Goal: Task Accomplishment & Management: Manage account settings

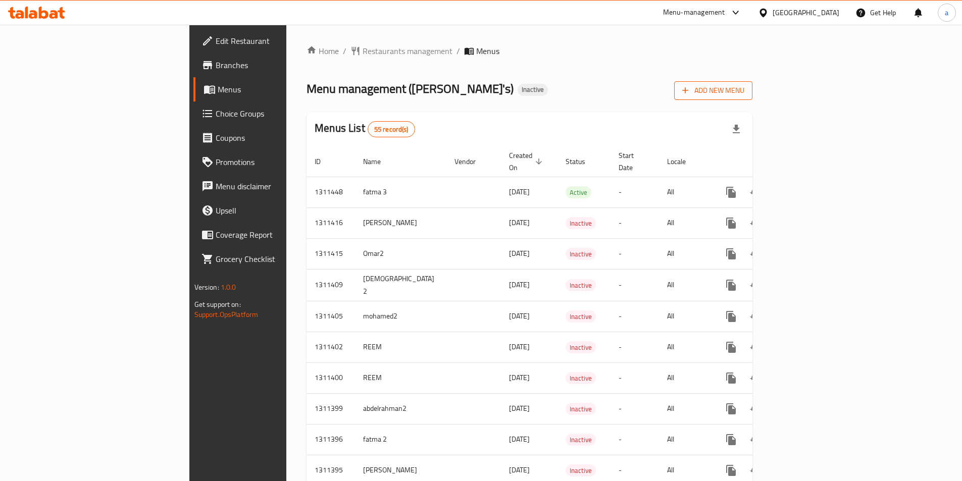
click at [744, 93] on span "Add New Menu" at bounding box center [713, 90] width 62 height 13
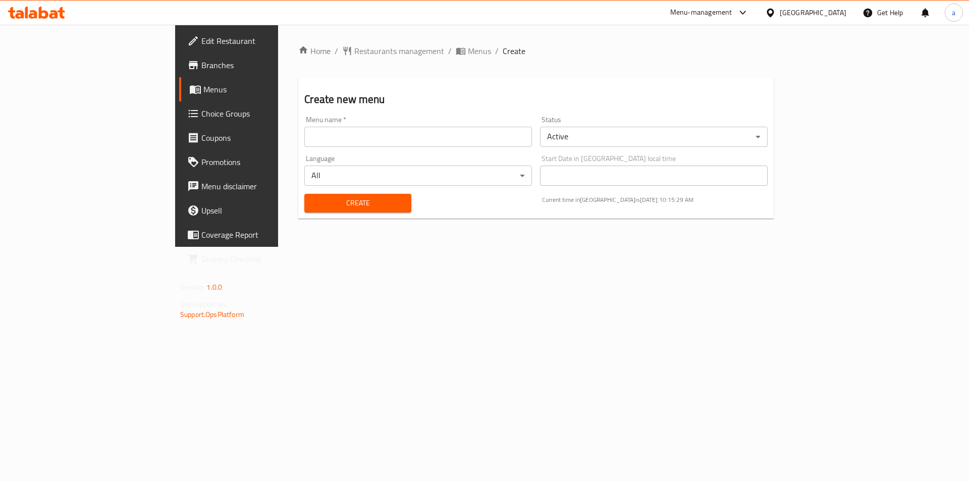
click at [312, 135] on input "text" at bounding box center [418, 137] width 228 height 20
type input "abdelrahman3"
click at [313, 204] on span "Create" at bounding box center [358, 203] width 90 height 13
click at [203, 90] on span "Menus" at bounding box center [266, 89] width 126 height 12
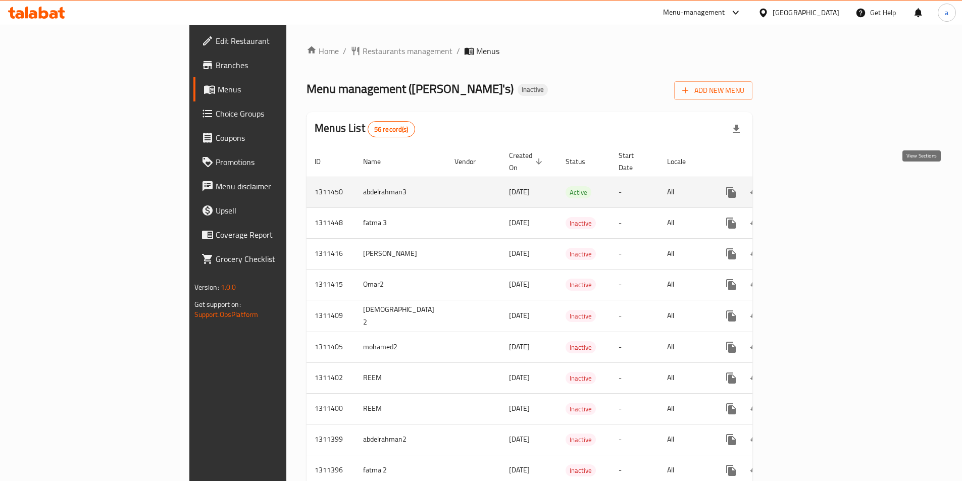
click at [810, 186] on icon "enhanced table" at bounding box center [804, 192] width 12 height 12
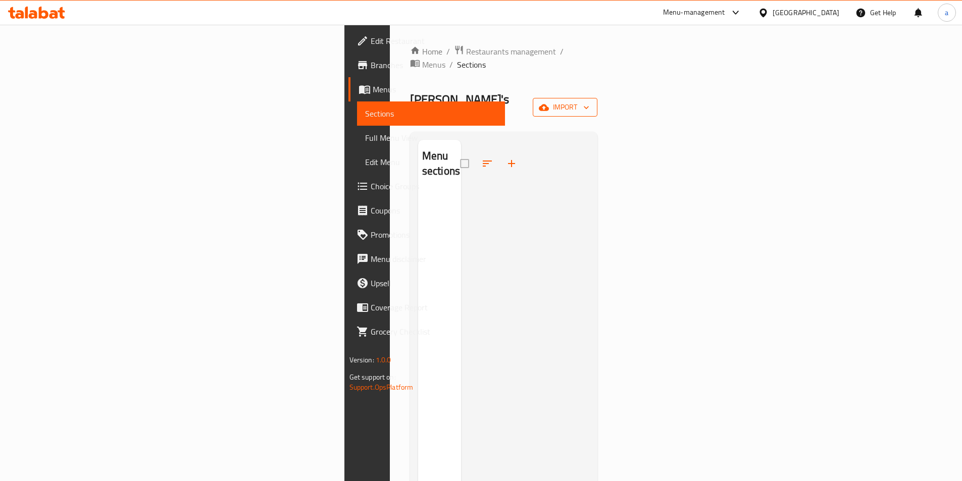
click at [589, 101] on span "import" at bounding box center [565, 107] width 48 height 13
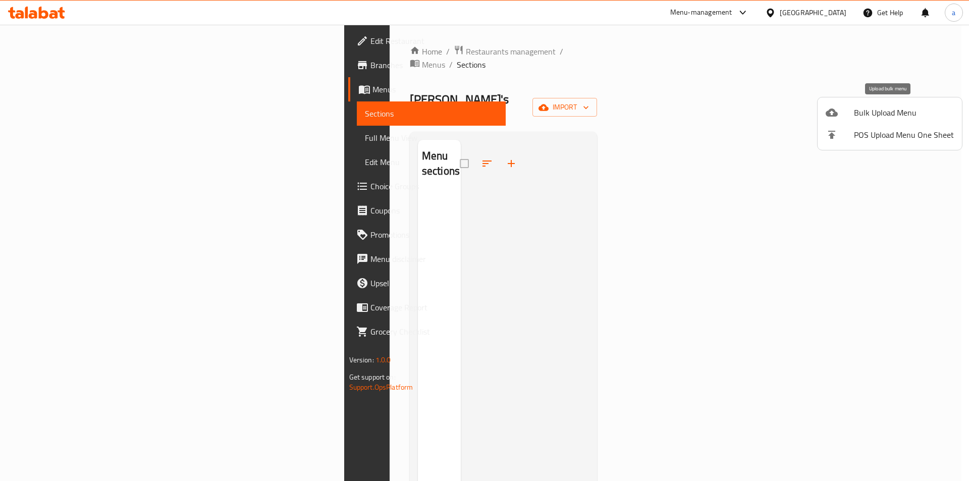
click at [889, 112] on span "Bulk Upload Menu" at bounding box center [904, 113] width 100 height 12
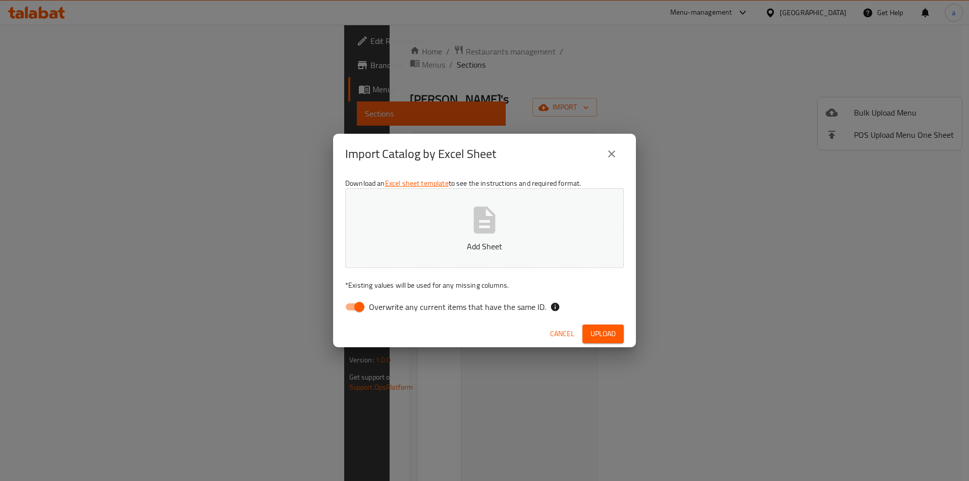
click at [361, 304] on input "Overwrite any current items that have the same ID." at bounding box center [360, 306] width 58 height 19
checkbox input "false"
click at [443, 246] on p "Add Sheet" at bounding box center [484, 246] width 247 height 12
click at [603, 330] on span "Upload" at bounding box center [603, 334] width 25 height 13
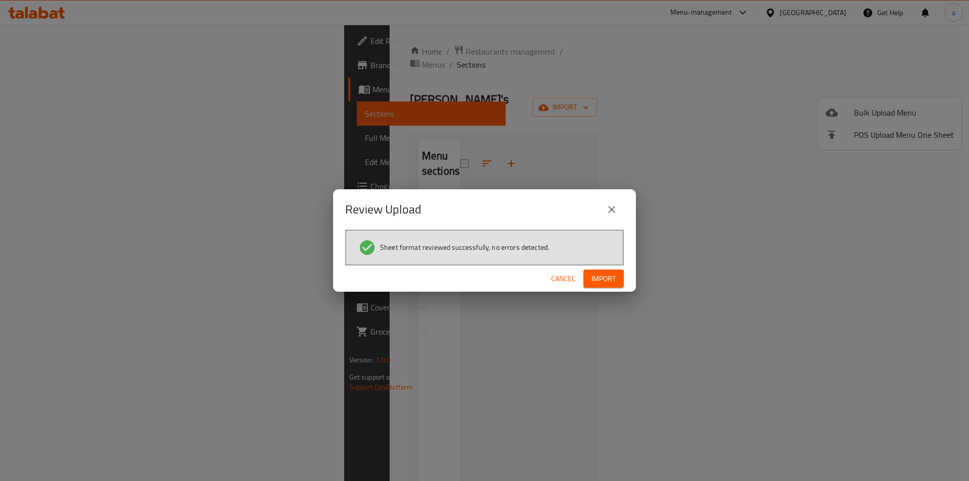
click at [605, 282] on span "Import" at bounding box center [604, 279] width 24 height 13
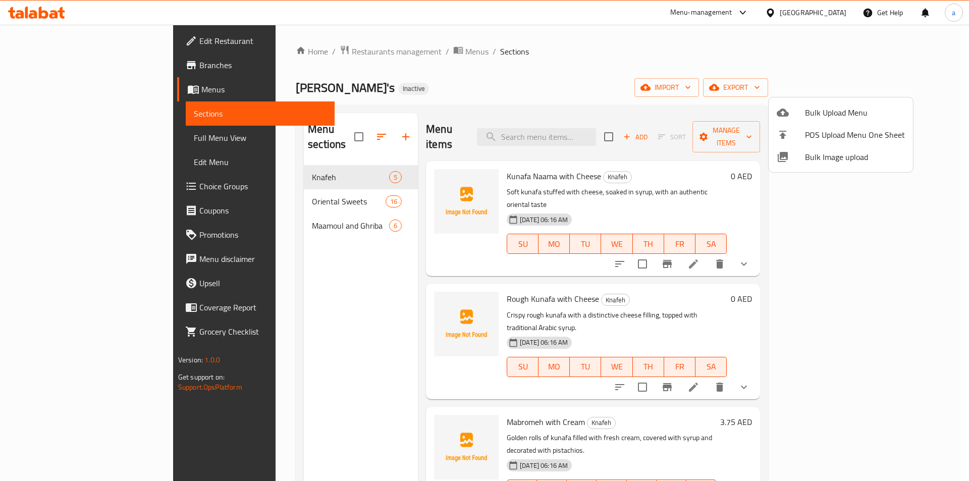
click at [691, 86] on div at bounding box center [484, 240] width 969 height 481
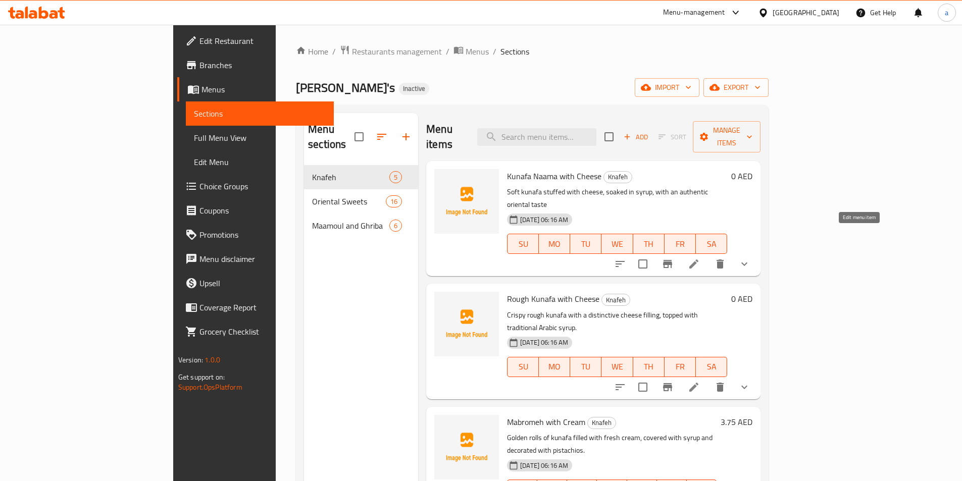
click at [698, 260] on icon at bounding box center [693, 264] width 9 height 9
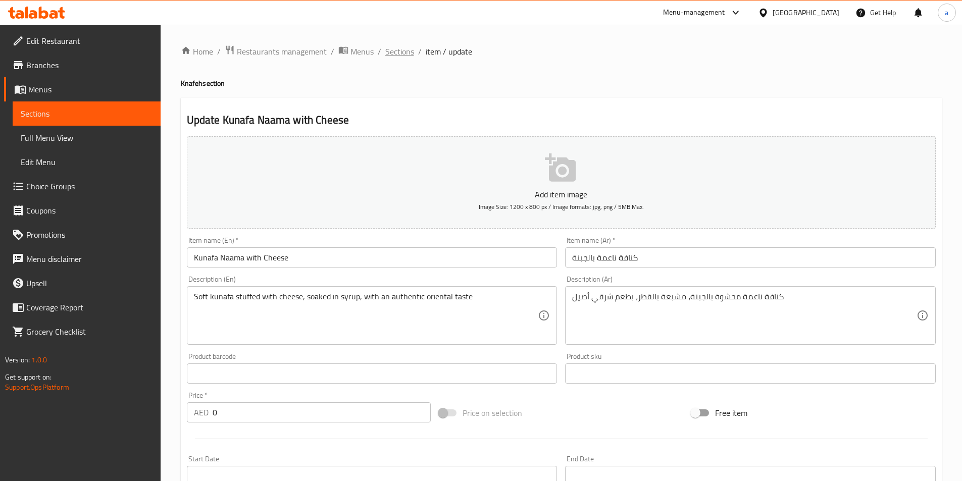
click at [404, 53] on span "Sections" at bounding box center [399, 51] width 29 height 12
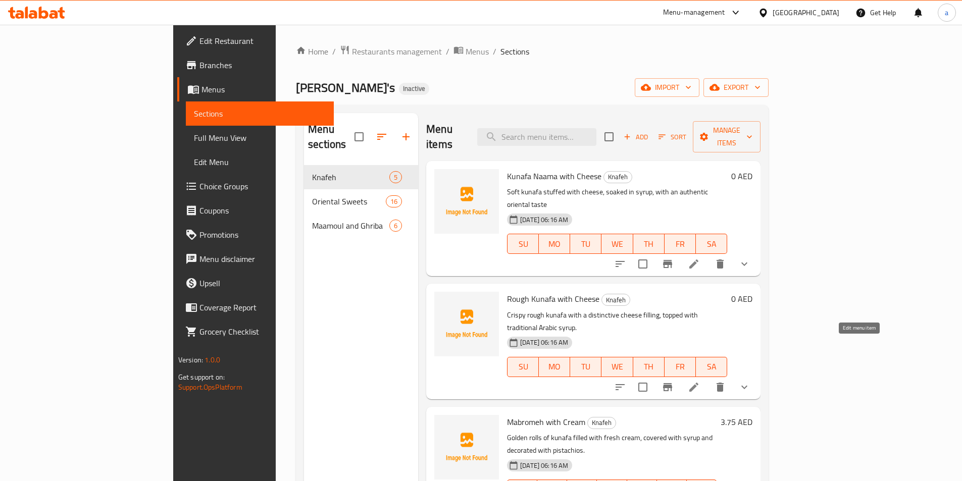
click at [700, 381] on icon at bounding box center [694, 387] width 12 height 12
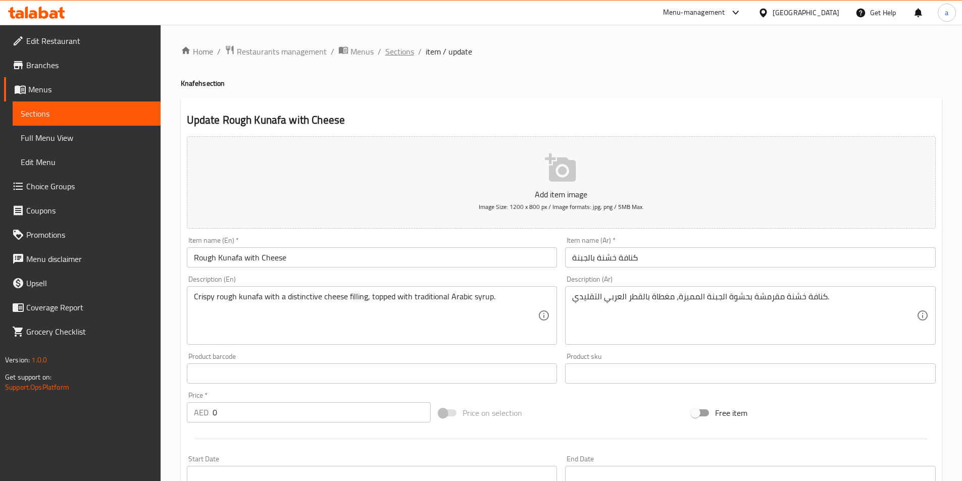
click at [401, 56] on span "Sections" at bounding box center [399, 51] width 29 height 12
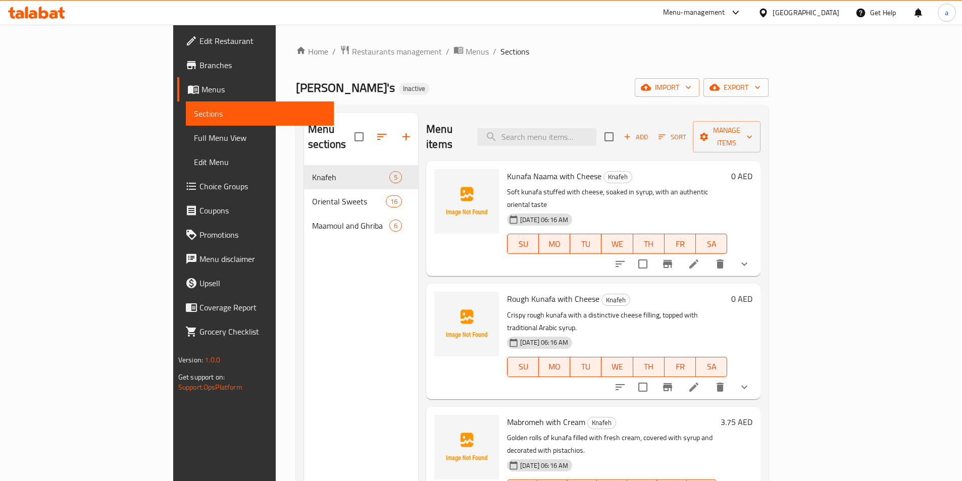
scroll to position [50, 0]
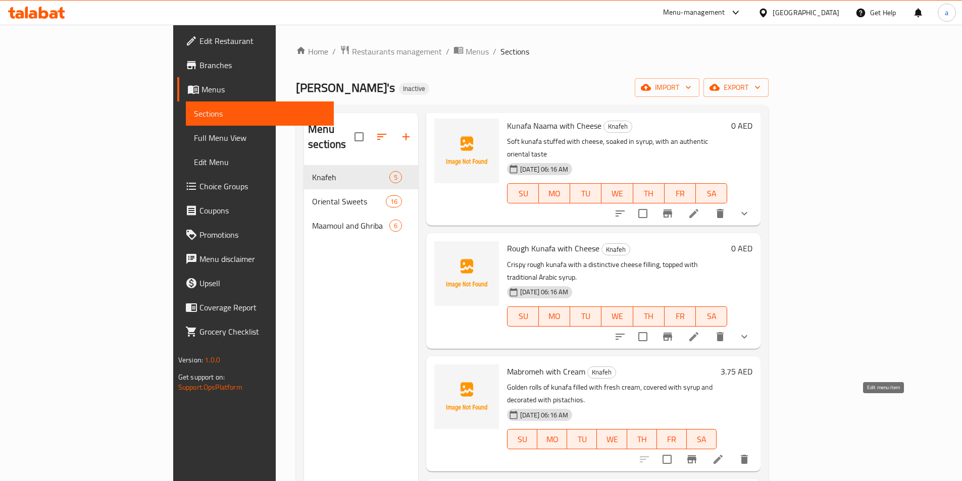
click at [724, 453] on icon at bounding box center [718, 459] width 12 height 12
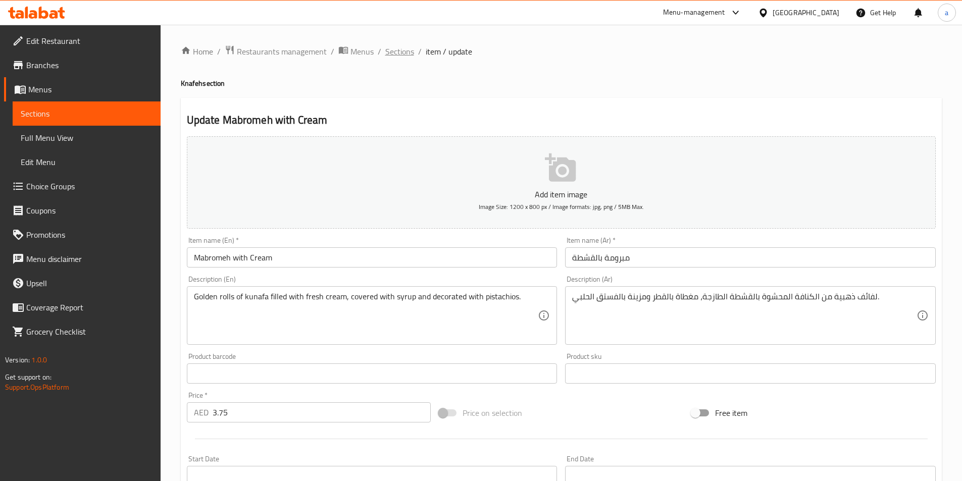
click at [394, 52] on span "Sections" at bounding box center [399, 51] width 29 height 12
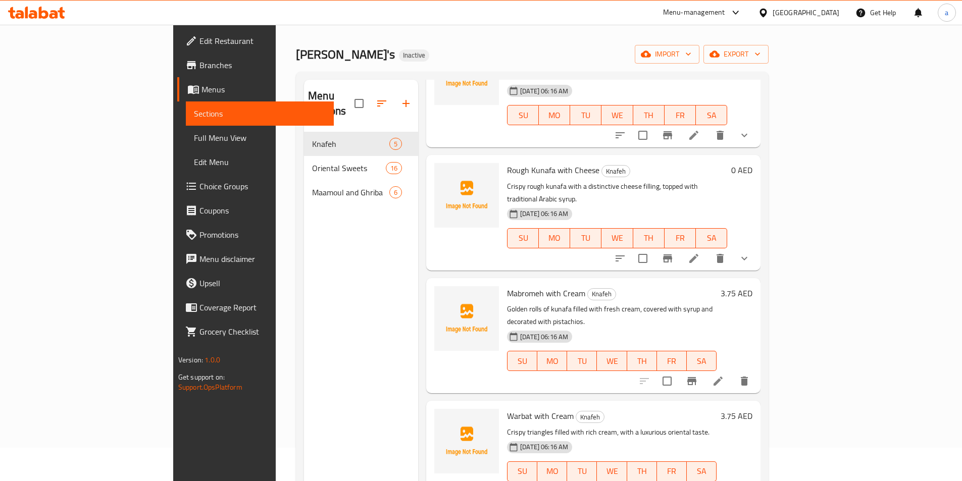
scroll to position [50, 0]
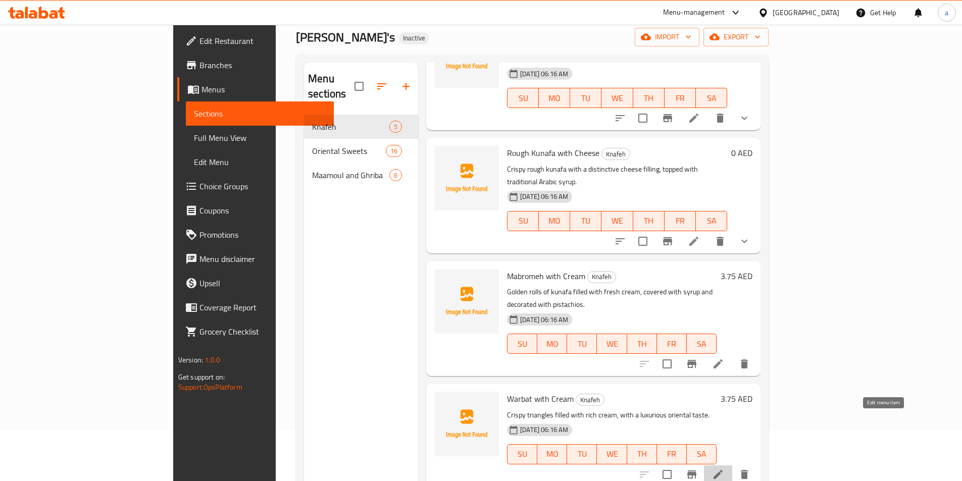
click at [724, 469] on icon at bounding box center [718, 475] width 12 height 12
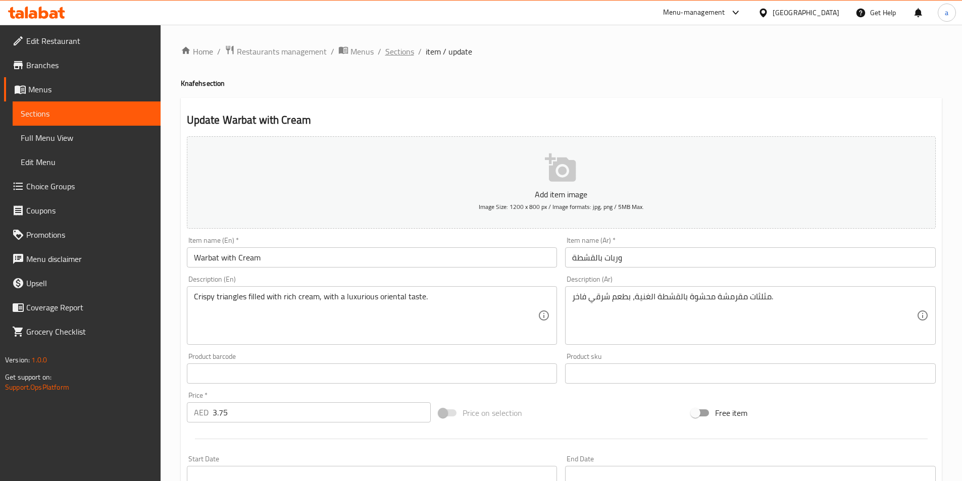
click at [400, 53] on span "Sections" at bounding box center [399, 51] width 29 height 12
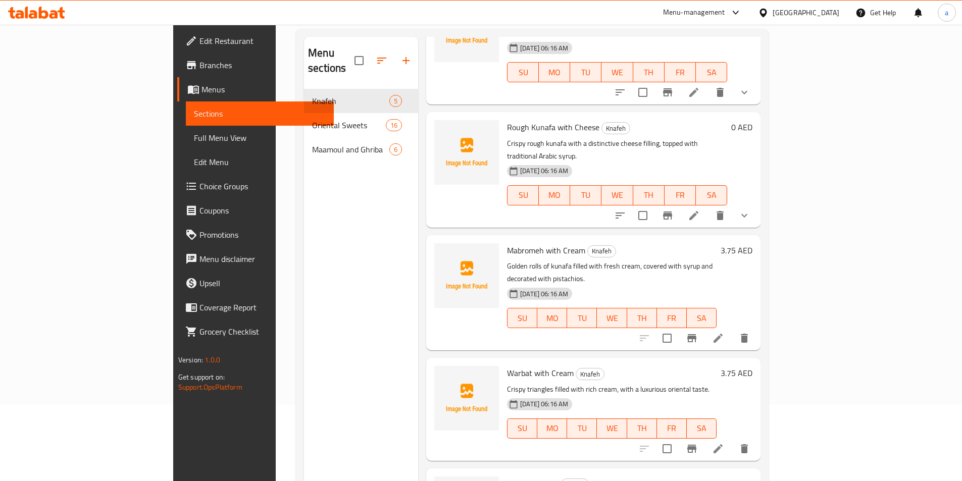
scroll to position [141, 0]
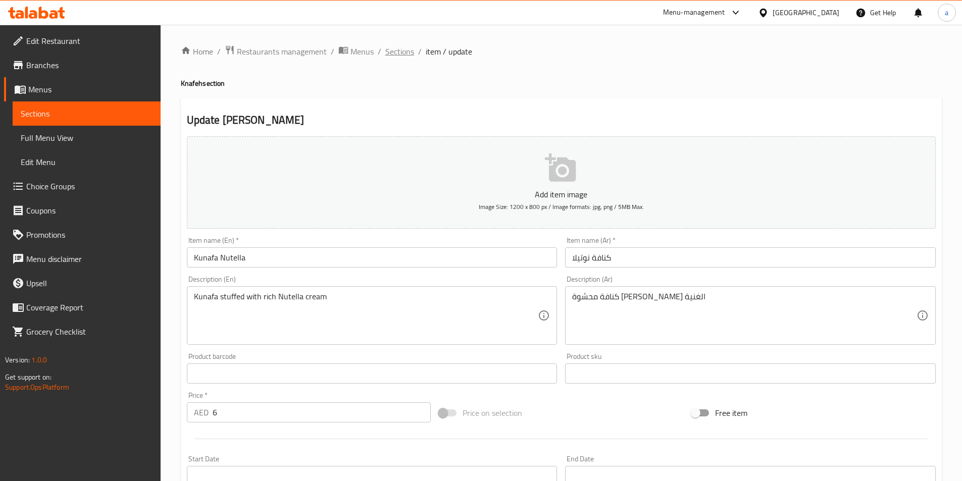
click at [402, 52] on span "Sections" at bounding box center [399, 51] width 29 height 12
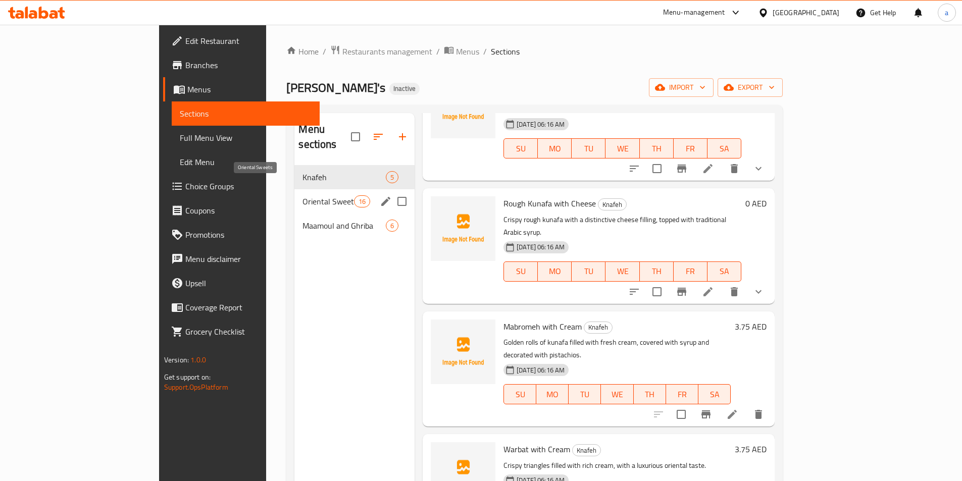
click at [302, 195] on span "Oriental Sweets" at bounding box center [327, 201] width 51 height 12
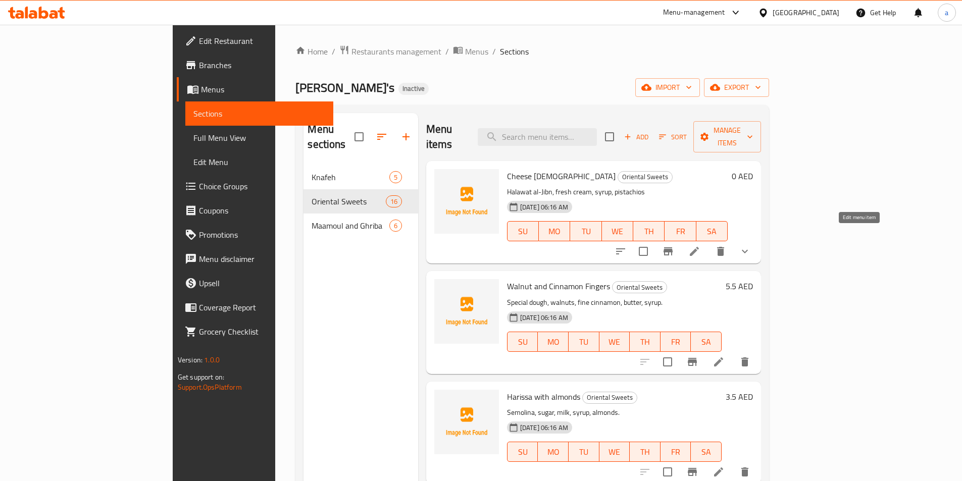
click at [699, 247] on icon at bounding box center [694, 251] width 9 height 9
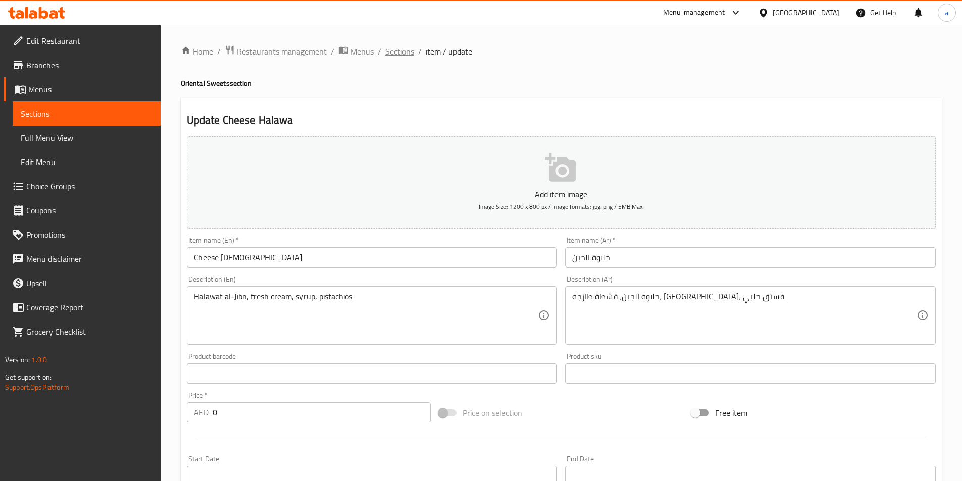
click at [400, 47] on span "Sections" at bounding box center [399, 51] width 29 height 12
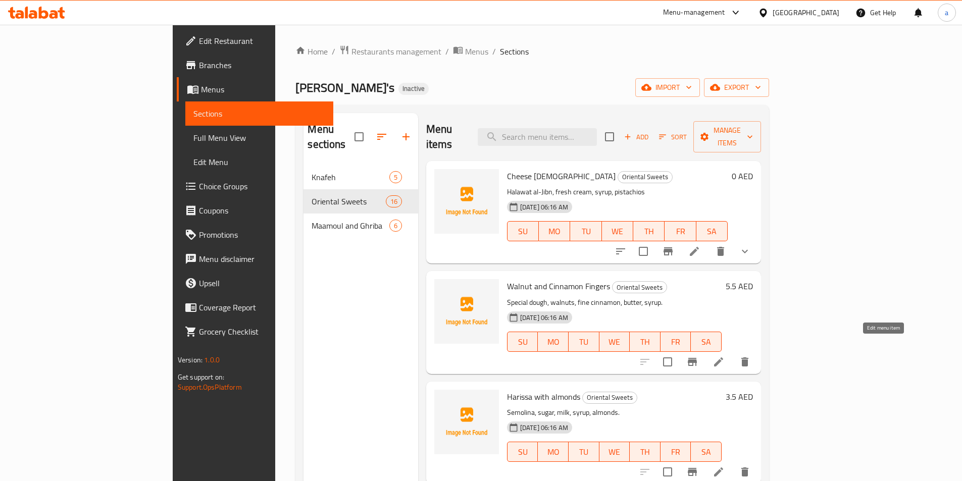
click at [723, 357] on icon at bounding box center [718, 361] width 9 height 9
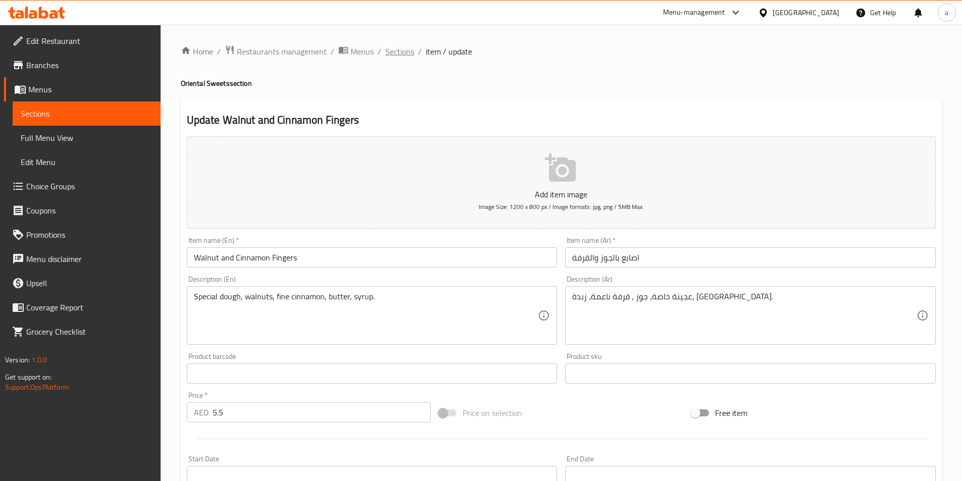
click at [405, 49] on span "Sections" at bounding box center [399, 51] width 29 height 12
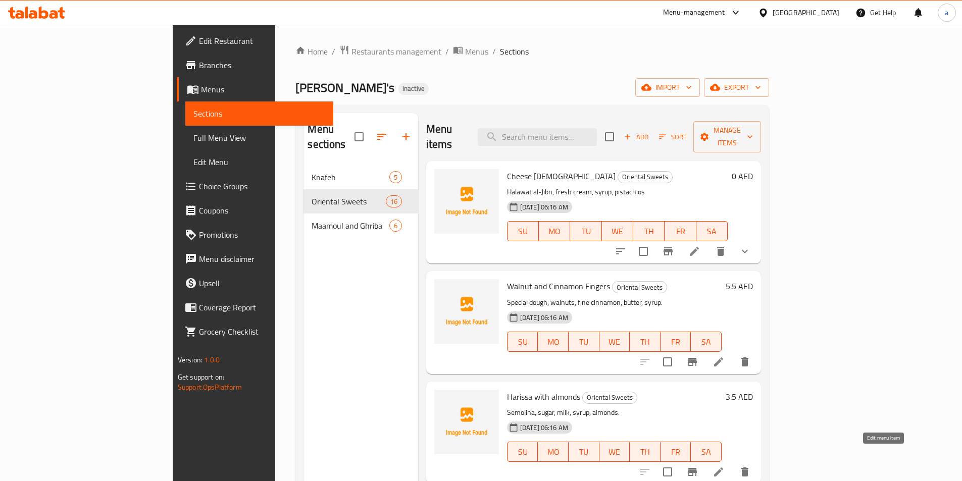
click at [725, 466] on icon at bounding box center [718, 472] width 12 height 12
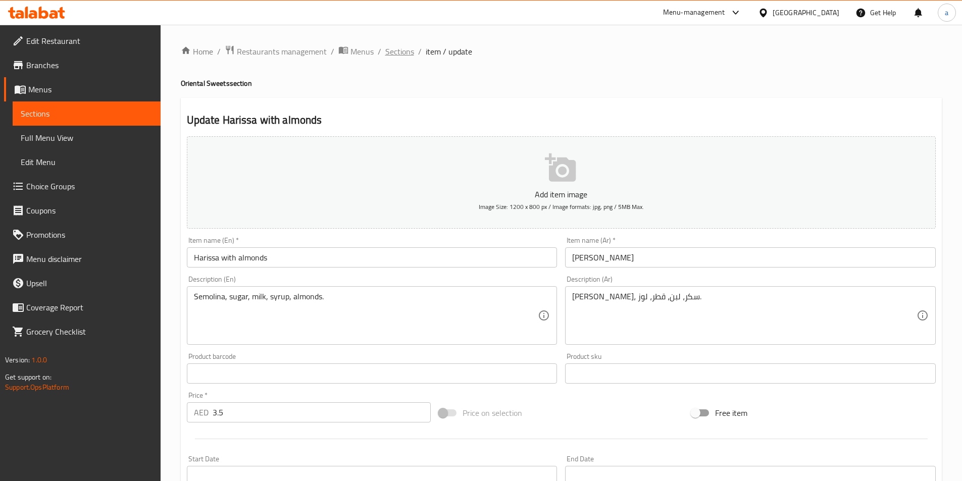
click at [400, 53] on span "Sections" at bounding box center [399, 51] width 29 height 12
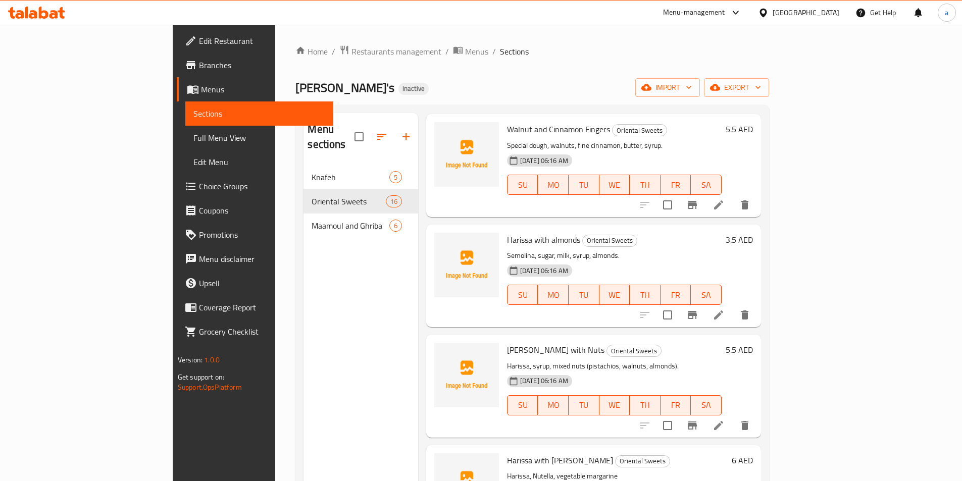
scroll to position [202, 0]
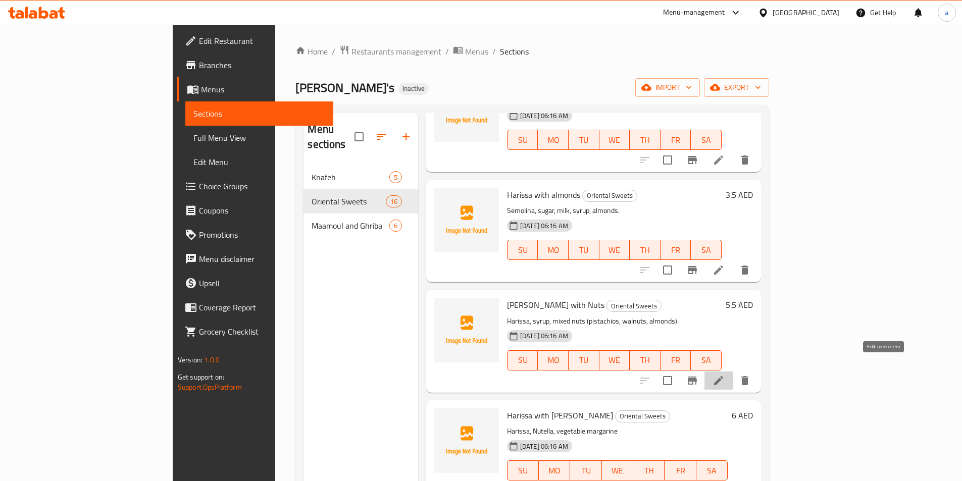
click at [725, 375] on icon at bounding box center [718, 381] width 12 height 12
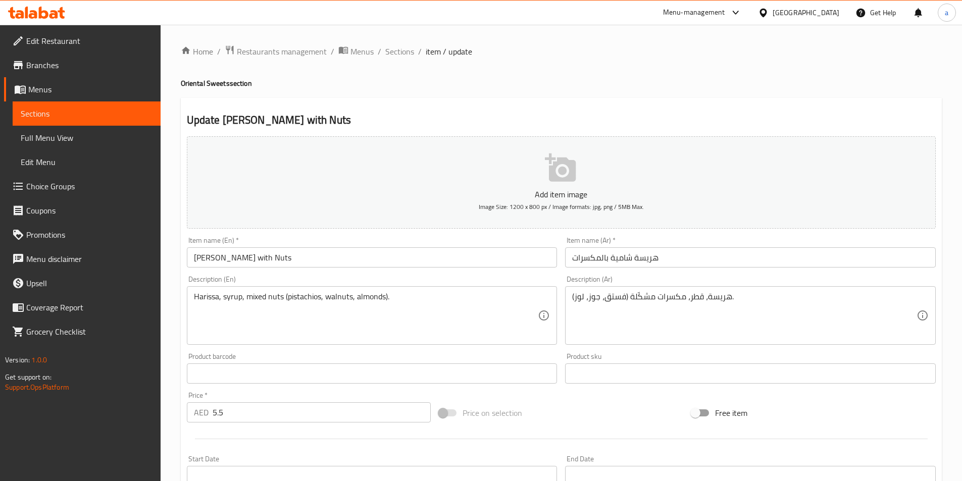
drag, startPoint x: 407, startPoint y: 49, endPoint x: 410, endPoint y: 77, distance: 27.9
click at [407, 49] on span "Sections" at bounding box center [399, 51] width 29 height 12
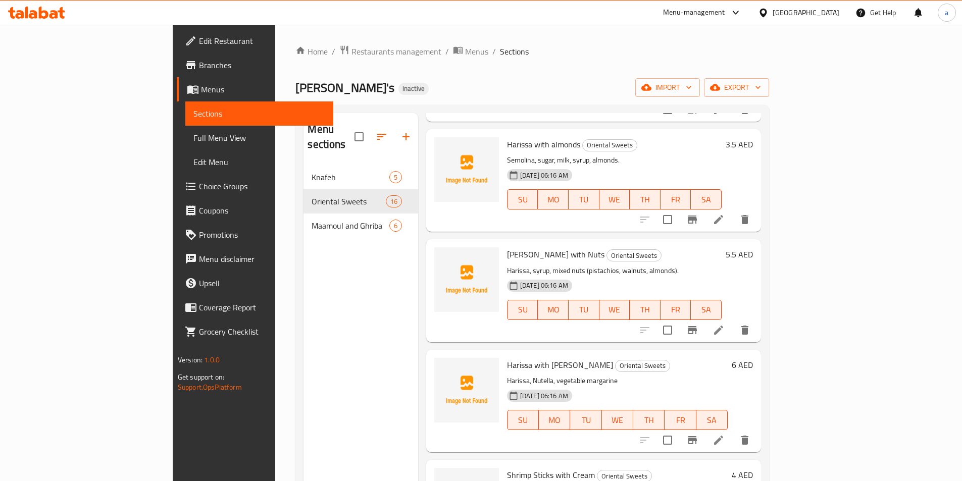
scroll to position [303, 0]
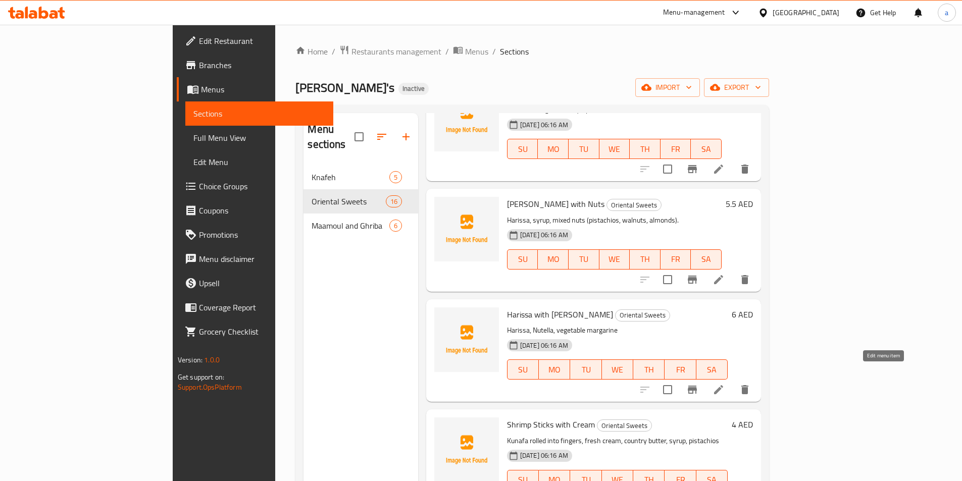
click at [723, 385] on icon at bounding box center [718, 389] width 9 height 9
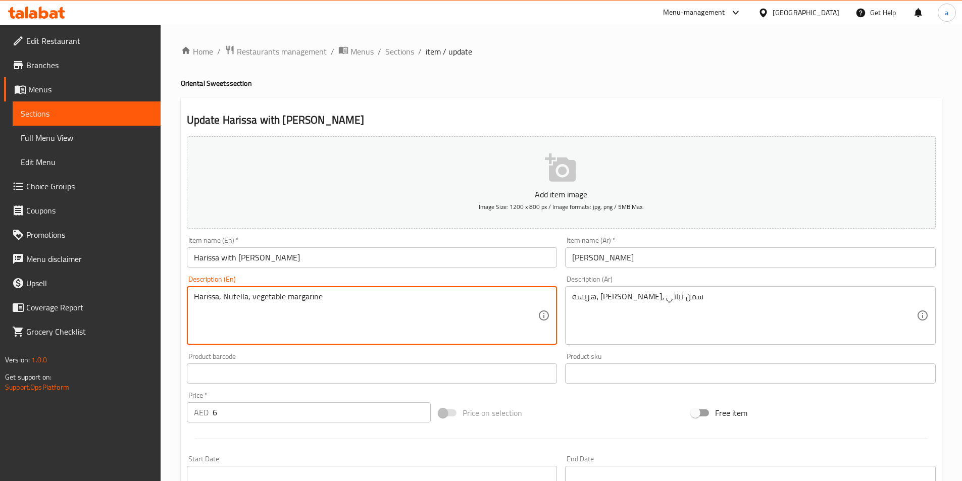
drag, startPoint x: 250, startPoint y: 298, endPoint x: 321, endPoint y: 310, distance: 72.1
click at [282, 297] on textarea "Harissa, Nutella, vegetable margarine" at bounding box center [366, 316] width 344 height 48
type textarea "Harissa, Nutella, margarine"
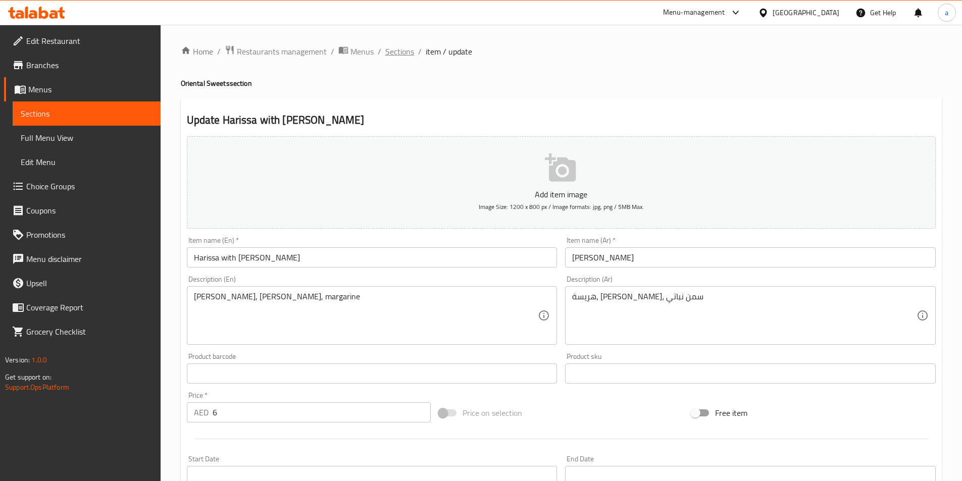
click at [398, 54] on span "Sections" at bounding box center [399, 51] width 29 height 12
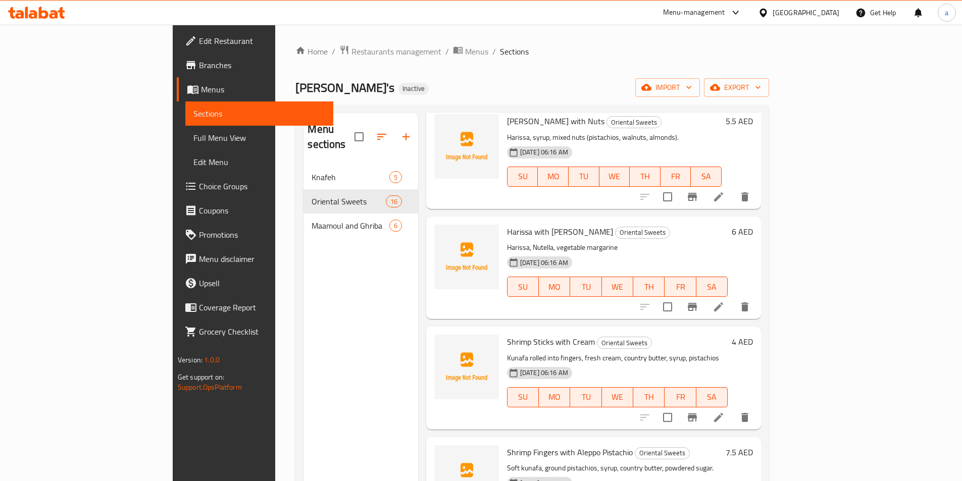
scroll to position [404, 0]
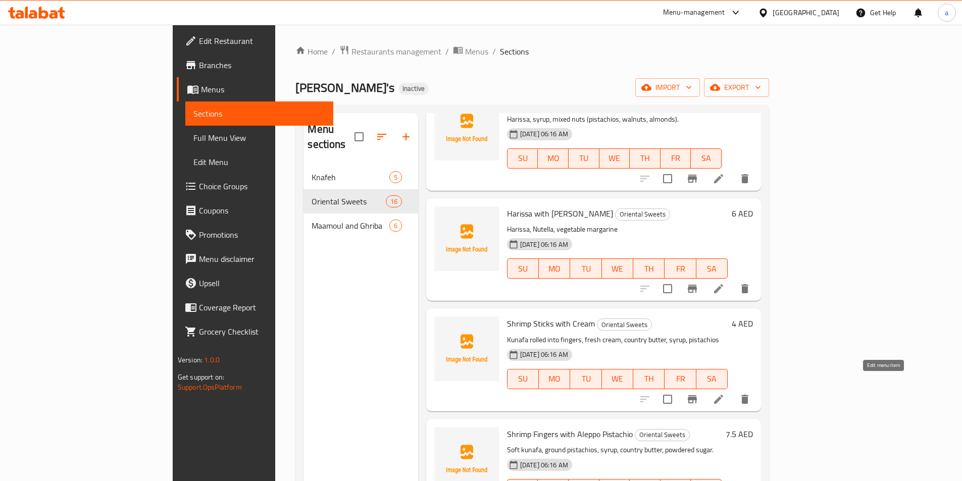
click at [725, 393] on icon at bounding box center [718, 399] width 12 height 12
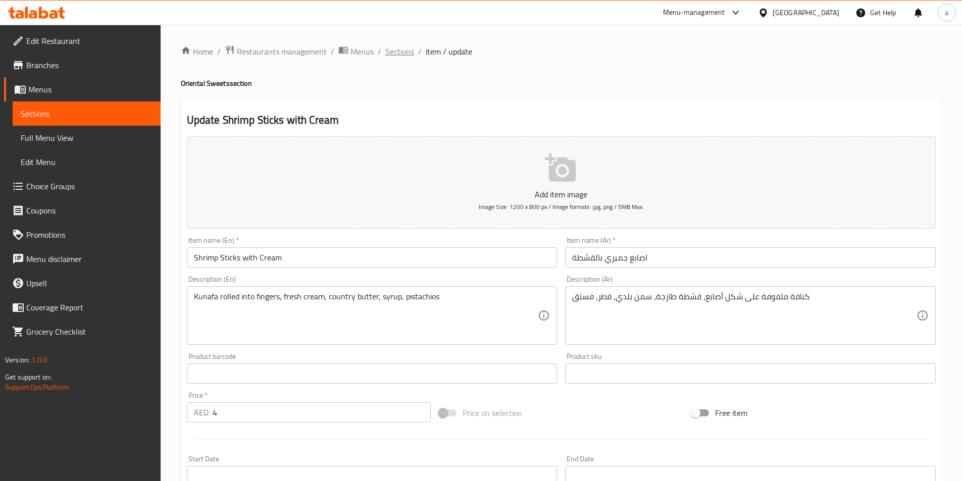
click at [401, 53] on span "Sections" at bounding box center [399, 51] width 29 height 12
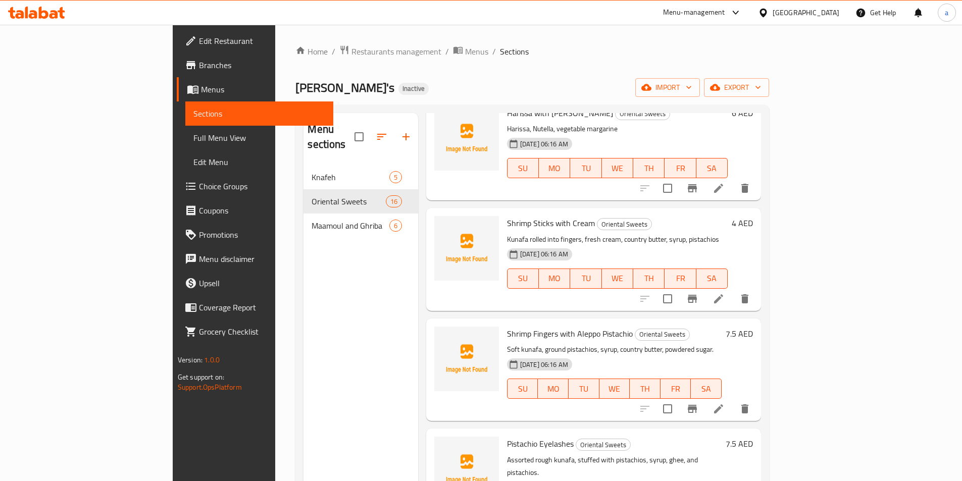
scroll to position [505, 0]
click at [725, 402] on icon at bounding box center [718, 408] width 12 height 12
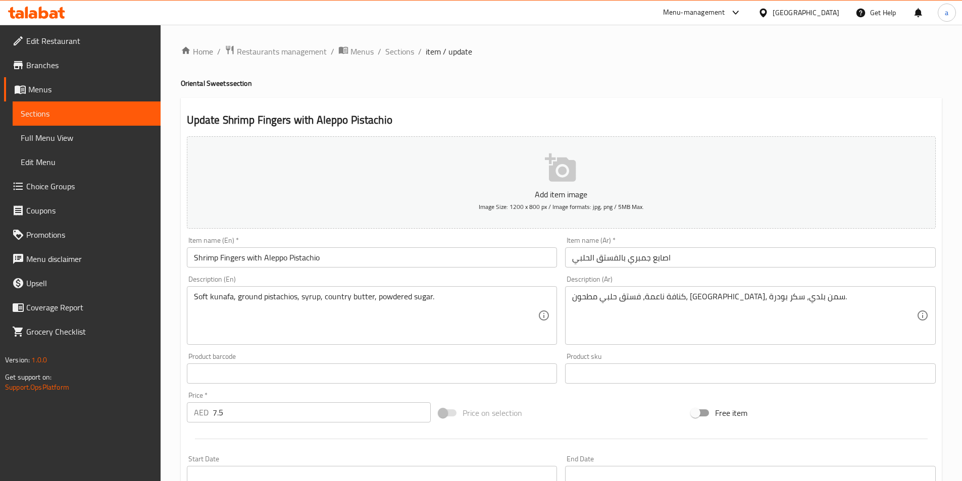
click at [394, 55] on span "Sections" at bounding box center [399, 51] width 29 height 12
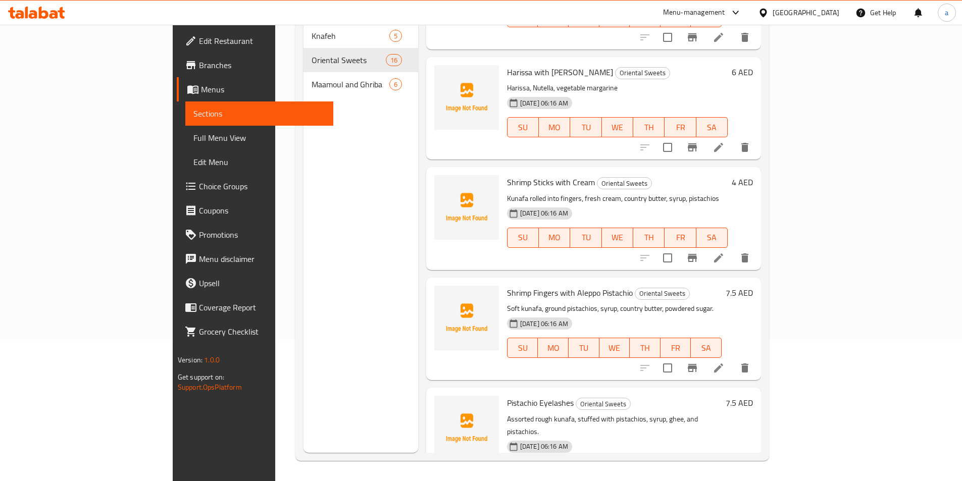
scroll to position [454, 0]
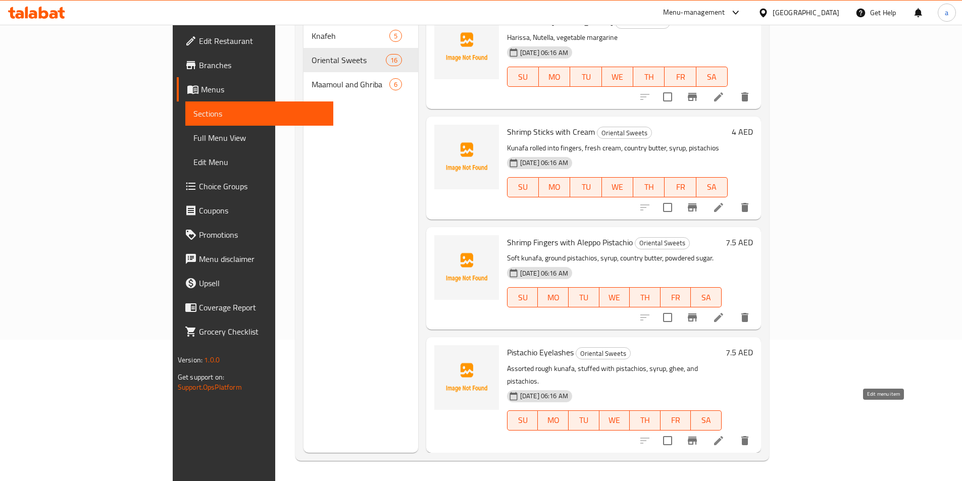
click at [725, 435] on icon at bounding box center [718, 441] width 12 height 12
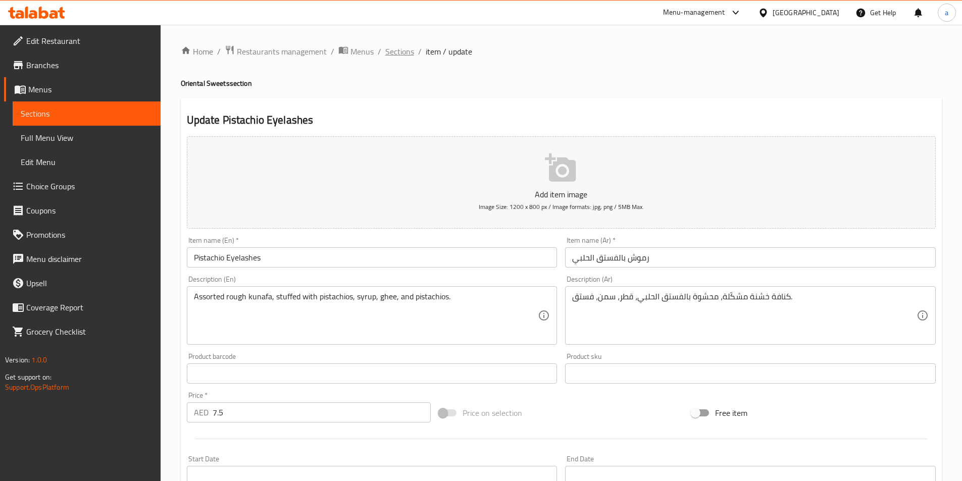
click at [404, 52] on span "Sections" at bounding box center [399, 51] width 29 height 12
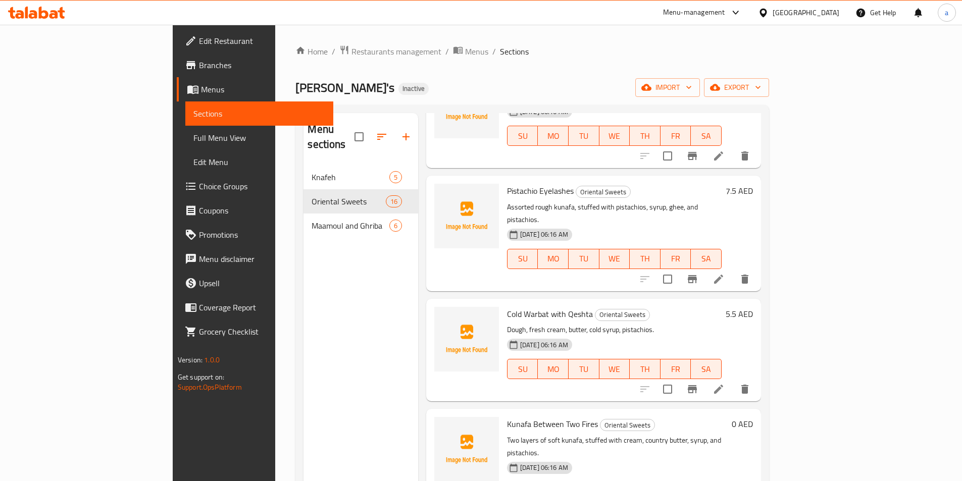
scroll to position [707, 0]
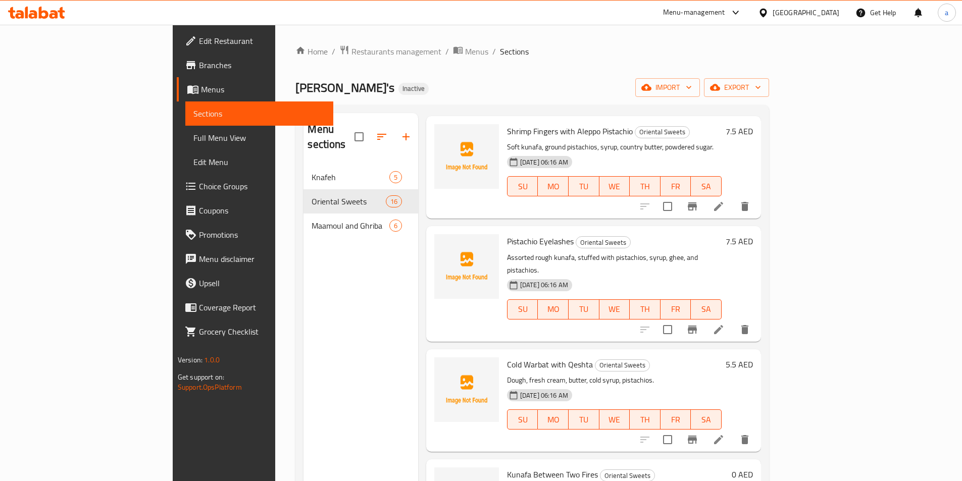
click at [733, 431] on li at bounding box center [718, 440] width 28 height 18
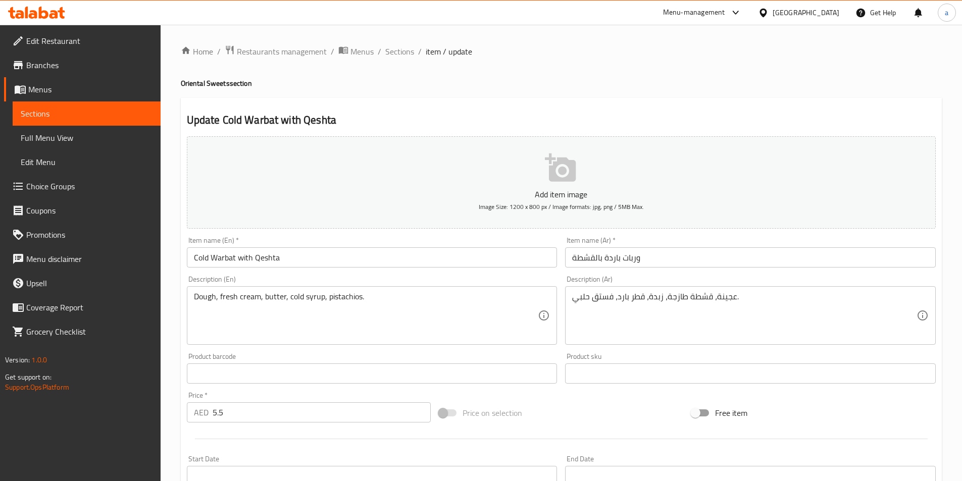
drag, startPoint x: 400, startPoint y: 49, endPoint x: 409, endPoint y: 73, distance: 25.4
click at [400, 49] on span "Sections" at bounding box center [399, 51] width 29 height 12
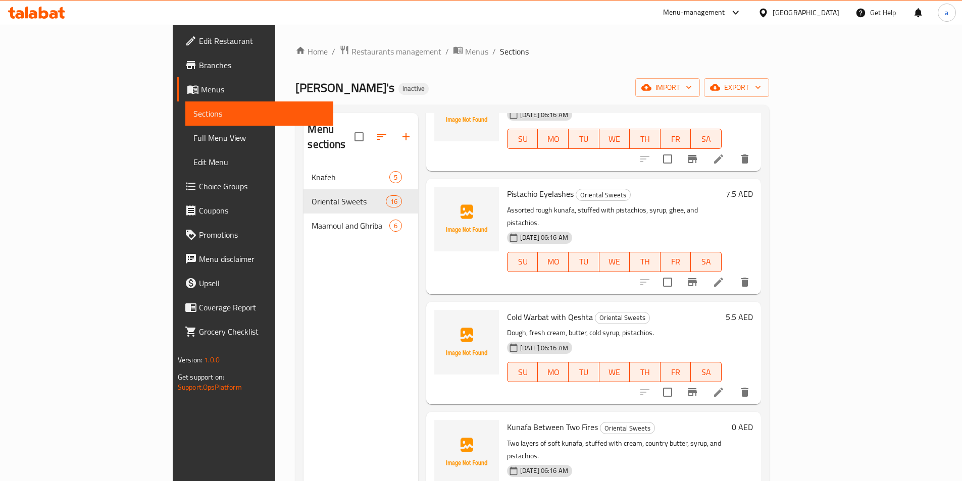
scroll to position [858, 0]
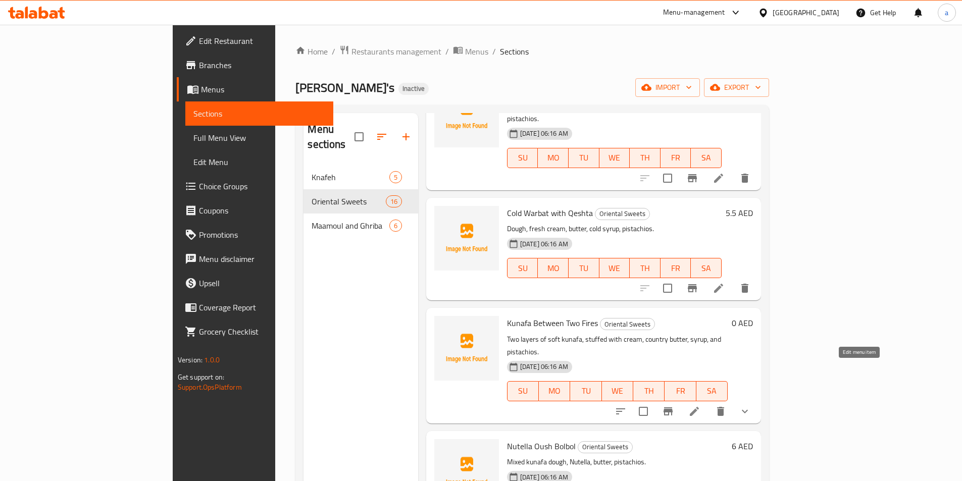
click at [700, 405] on icon at bounding box center [694, 411] width 12 height 12
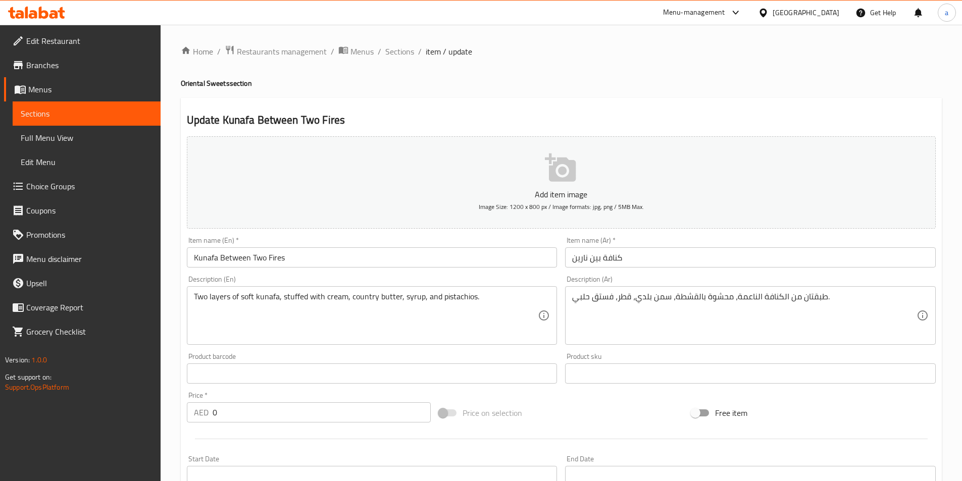
click at [400, 51] on span "Sections" at bounding box center [399, 51] width 29 height 12
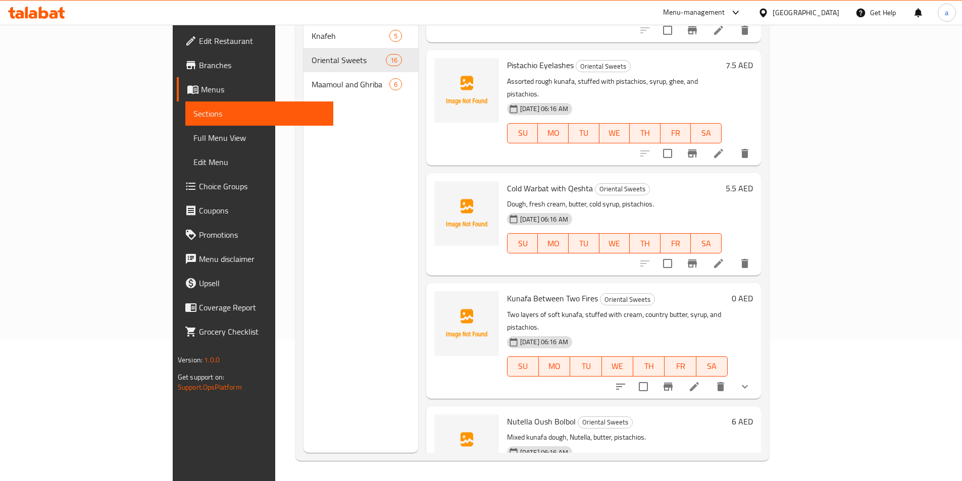
scroll to position [757, 0]
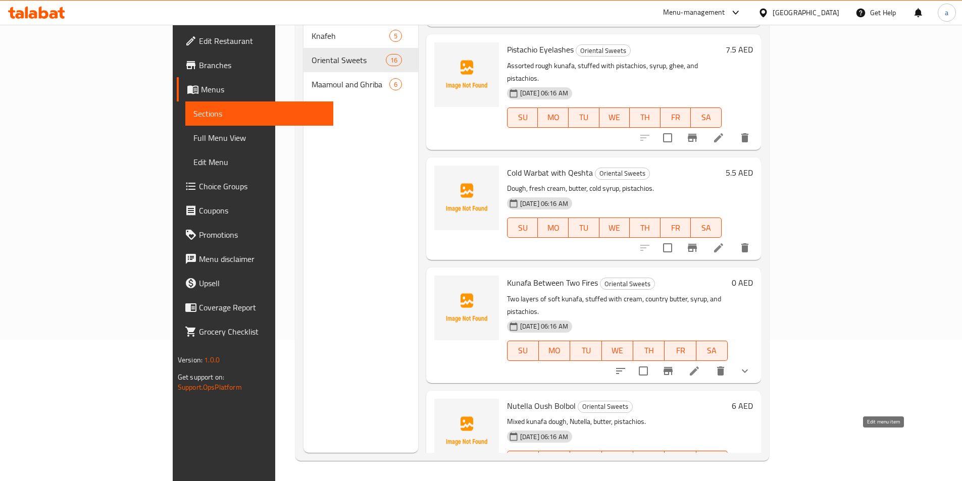
click at [723, 477] on icon at bounding box center [718, 481] width 9 height 9
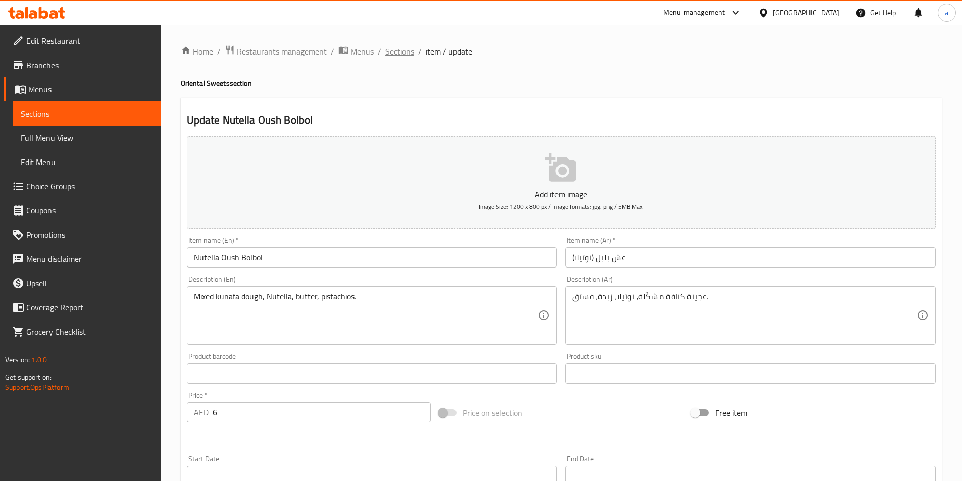
click at [402, 50] on span "Sections" at bounding box center [399, 51] width 29 height 12
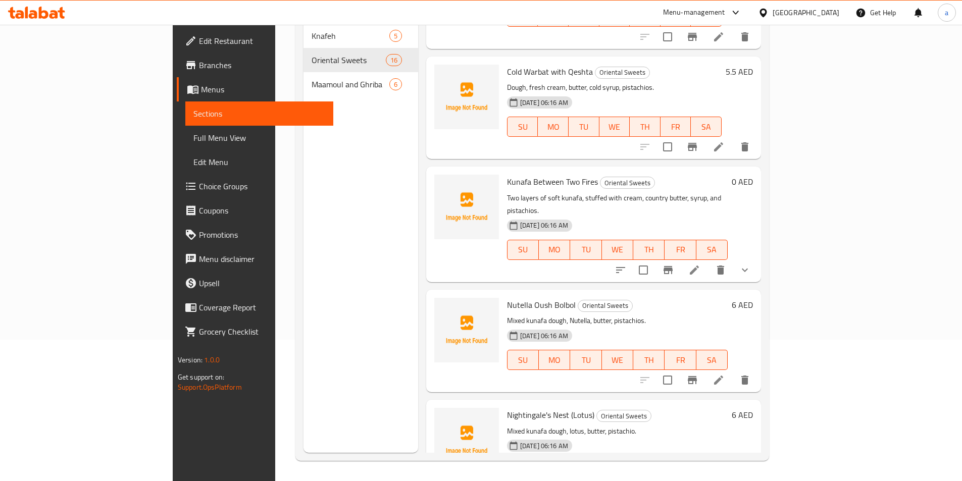
scroll to position [959, 0]
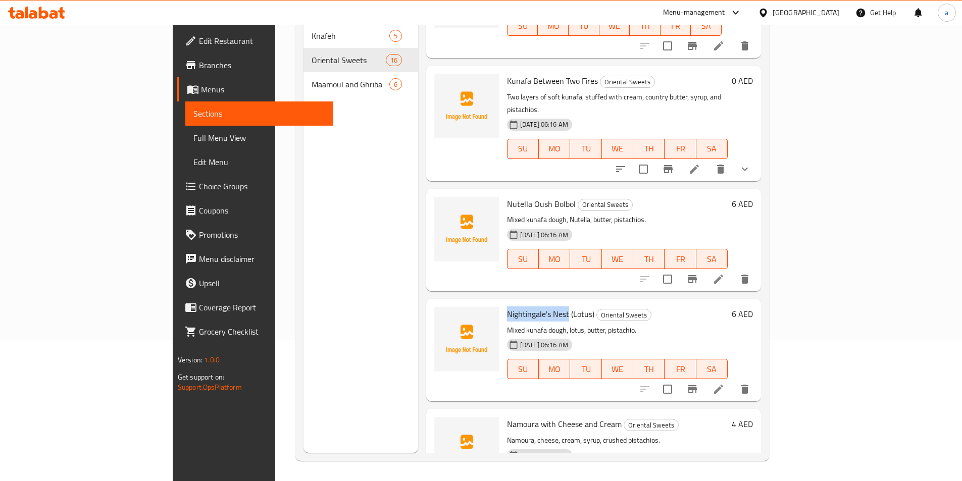
drag, startPoint x: 525, startPoint y: 274, endPoint x: 463, endPoint y: 278, distance: 62.3
click at [503, 303] on div "Nightingale's Nest (Lotus) Oriental Sweets Mixed kunafa dough, lotus, butter, p…" at bounding box center [617, 350] width 229 height 94
copy span "Nightingale's Nest"
drag, startPoint x: 529, startPoint y: 163, endPoint x: 523, endPoint y: 168, distance: 7.6
click at [523, 196] on span "Nutella Oush Bolbol" at bounding box center [541, 203] width 69 height 15
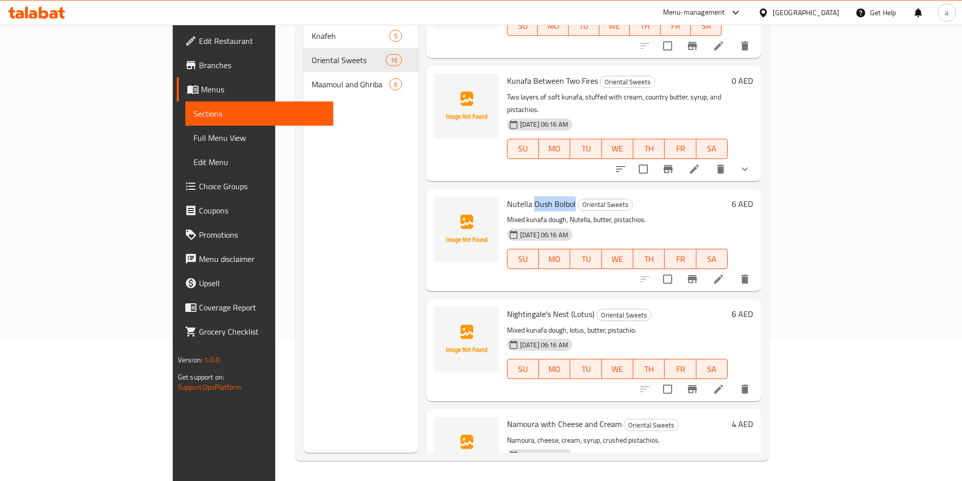
drag, startPoint x: 532, startPoint y: 164, endPoint x: 489, endPoint y: 170, distance: 42.9
click at [507, 197] on h6 "Nutella Oush Bolbol Oriental Sweets" at bounding box center [617, 204] width 221 height 14
copy span "Oush Bolbol"
drag, startPoint x: 526, startPoint y: 272, endPoint x: 462, endPoint y: 274, distance: 63.7
click at [503, 303] on div "Nightingale's Nest (Lotus) Oriental Sweets Mixed kunafa dough, lotus, butter, p…" at bounding box center [617, 350] width 229 height 94
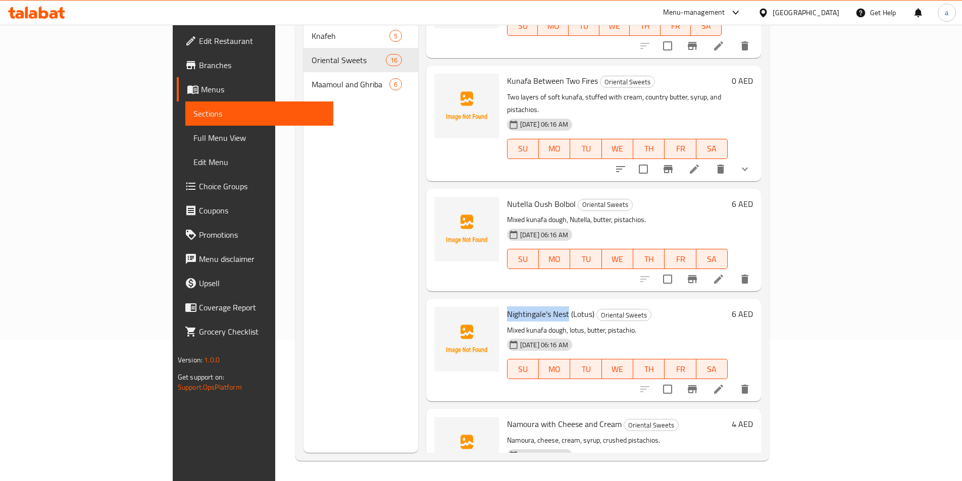
copy span "Nightingale's Nest"
drag, startPoint x: 506, startPoint y: 163, endPoint x: 463, endPoint y: 164, distance: 43.4
click at [503, 193] on div "Nutella Oush Bolbol Oriental Sweets Mixed kunafa dough, Nutella, butter, pistac…" at bounding box center [617, 240] width 229 height 94
click at [725, 273] on icon at bounding box center [718, 279] width 12 height 12
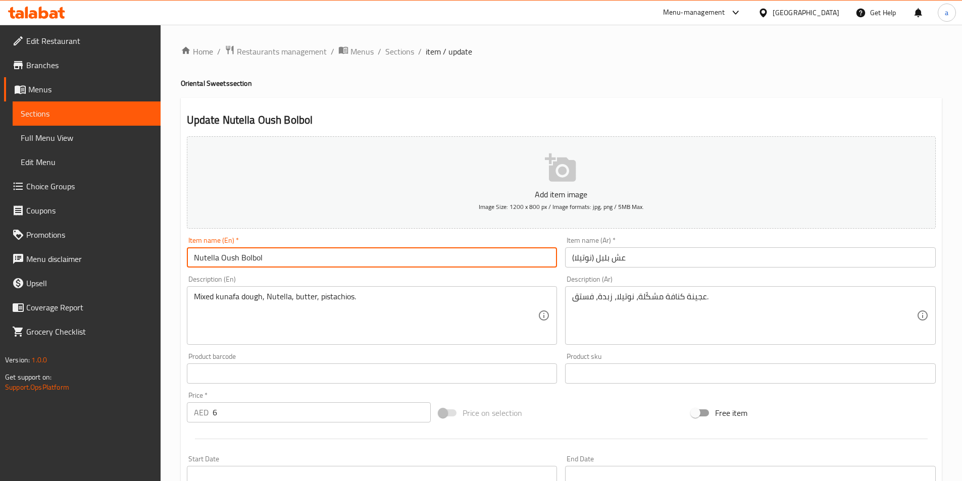
drag, startPoint x: 267, startPoint y: 259, endPoint x: 220, endPoint y: 263, distance: 46.7
click at [220, 263] on input "Nutella Oush Bolbol" at bounding box center [372, 257] width 371 height 20
click at [192, 257] on input "Nutella Oush Bolbol" at bounding box center [372, 257] width 371 height 20
paste input "Nightingale's Nest"
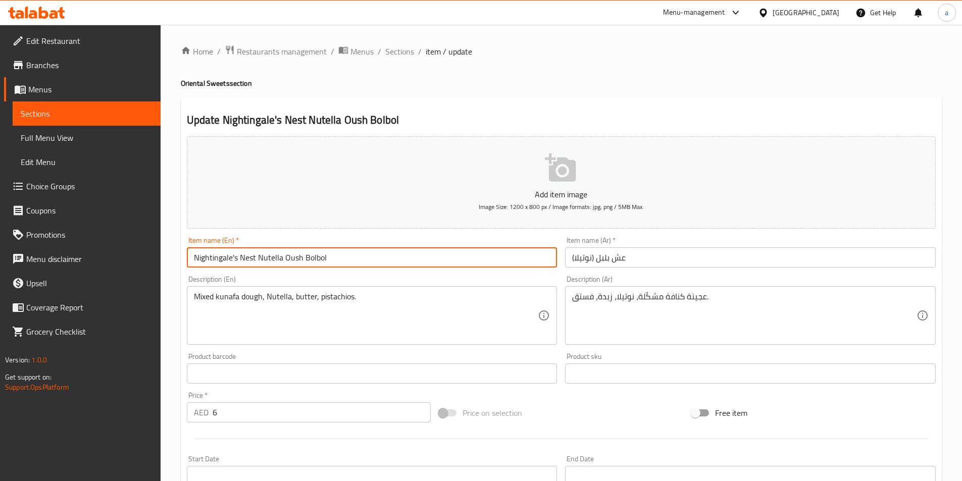
drag, startPoint x: 282, startPoint y: 257, endPoint x: 326, endPoint y: 266, distance: 45.3
click at [326, 266] on input "Nightingale's Nest Nutella Oush Bolbol" at bounding box center [372, 257] width 371 height 20
click at [238, 259] on input "Nightingale's Nest Nutella)" at bounding box center [372, 257] width 371 height 20
click at [238, 257] on input "Nightingale's Nest Nutella)" at bounding box center [372, 257] width 371 height 20
click at [239, 257] on input "Nightingale's Nest Nutella)" at bounding box center [372, 257] width 371 height 20
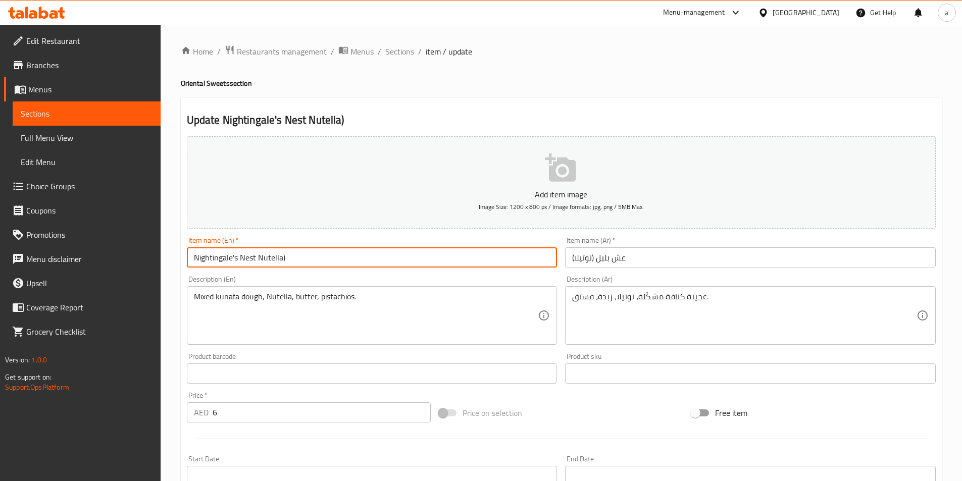
click at [255, 257] on input "Nightingale's Nest Nutella)" at bounding box center [372, 257] width 371 height 20
click at [257, 259] on input "Nightingale's Nest Nutella)" at bounding box center [372, 257] width 371 height 20
type input "Nightingale's Nest (Nutella)"
click at [447, 96] on div "Home / Restaurants management / Menus / Sections / item / update Oriental Sweet…" at bounding box center [561, 369] width 761 height 648
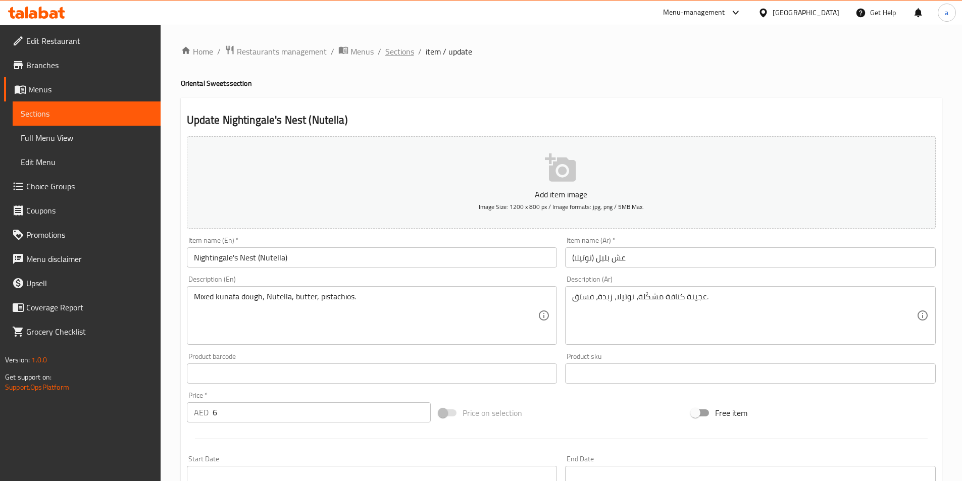
click at [409, 54] on span "Sections" at bounding box center [399, 51] width 29 height 12
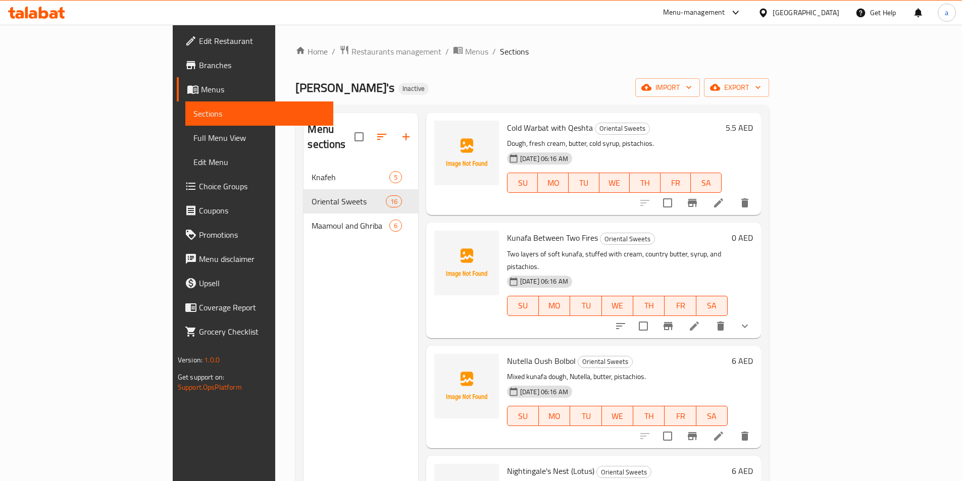
scroll to position [959, 0]
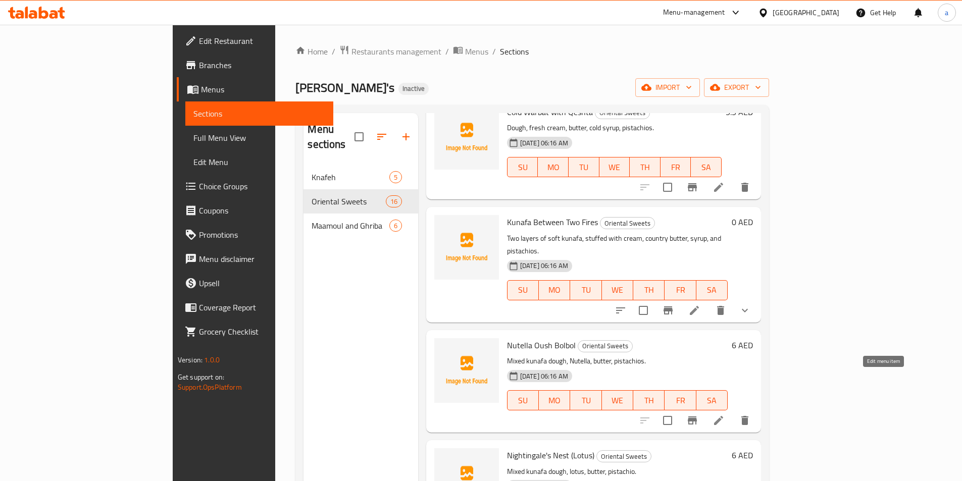
click at [723, 416] on icon at bounding box center [718, 420] width 9 height 9
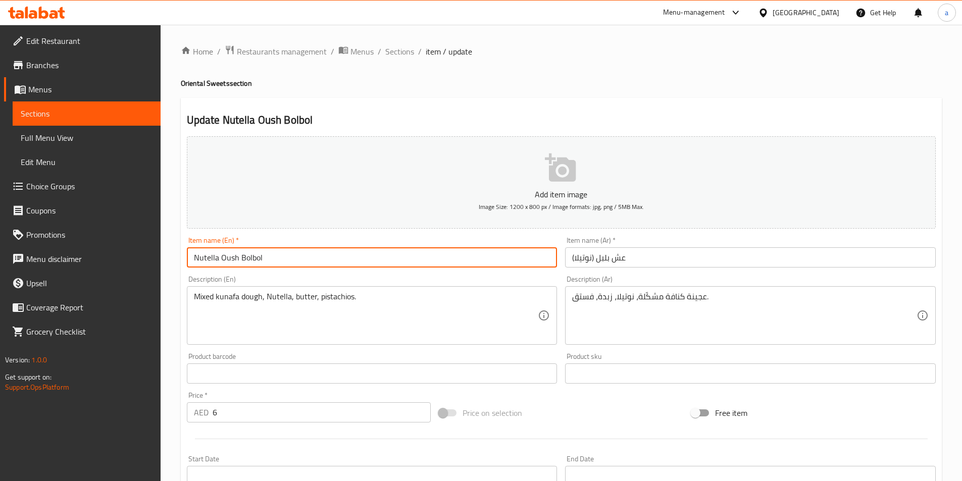
drag, startPoint x: 265, startPoint y: 258, endPoint x: 221, endPoint y: 263, distance: 44.8
click at [221, 263] on input "Nutella Oush Bolbol" at bounding box center [372, 257] width 371 height 20
click at [418, 107] on div "Update Nutella Oush Bolbol Add item image Image Size: 1200 x 800 px / Image for…" at bounding box center [561, 392] width 761 height 588
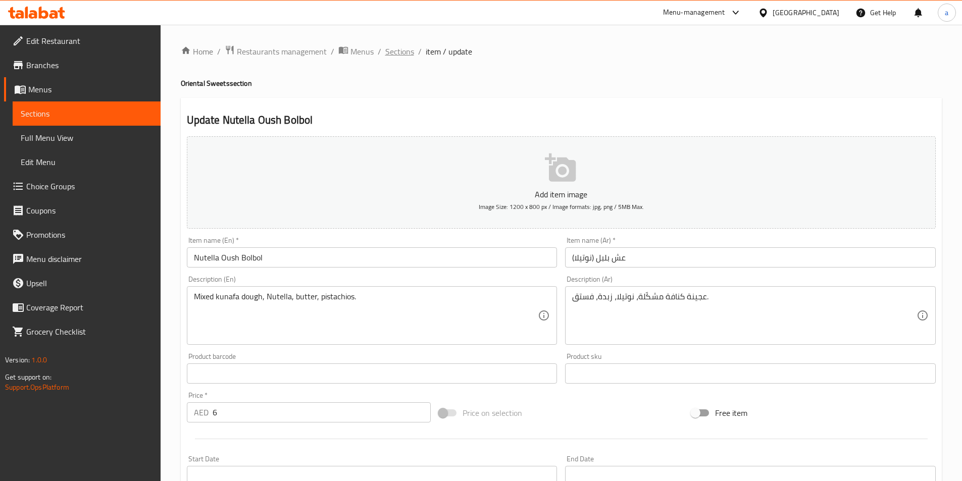
click at [405, 53] on span "Sections" at bounding box center [399, 51] width 29 height 12
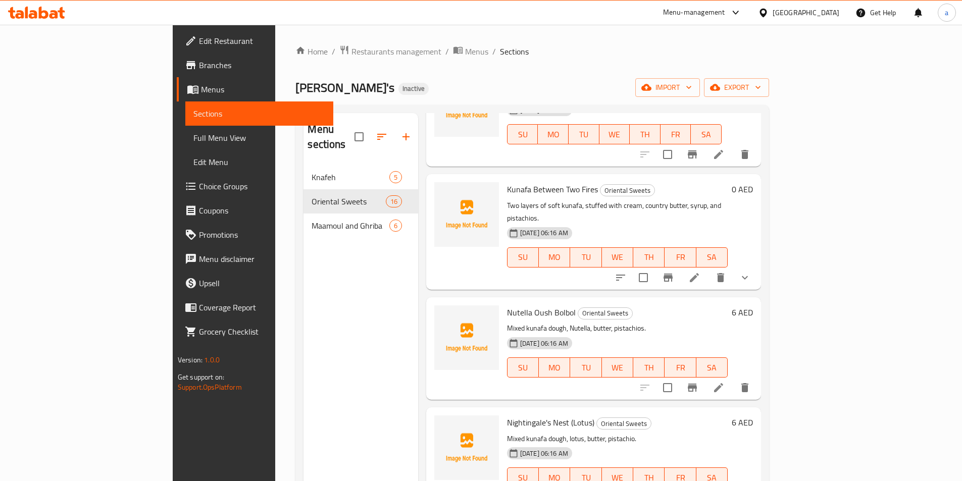
scroll to position [1010, 0]
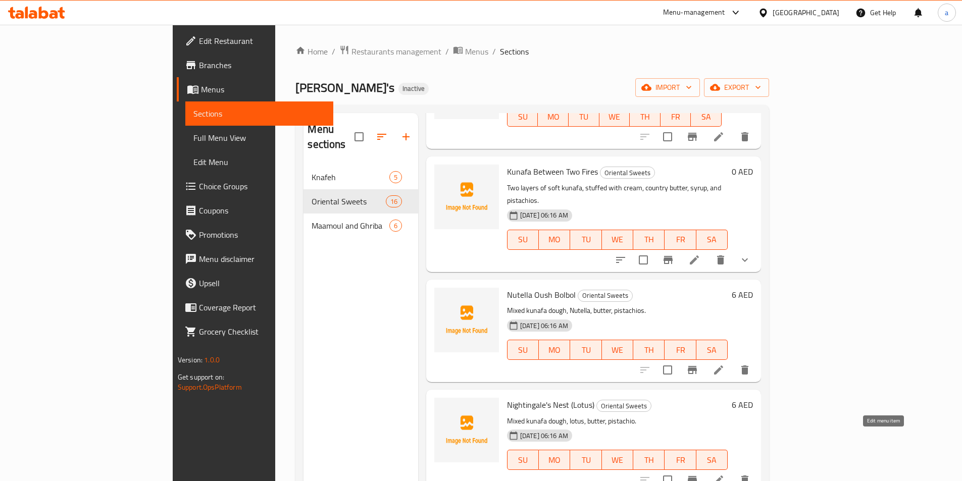
click at [725, 474] on icon at bounding box center [718, 480] width 12 height 12
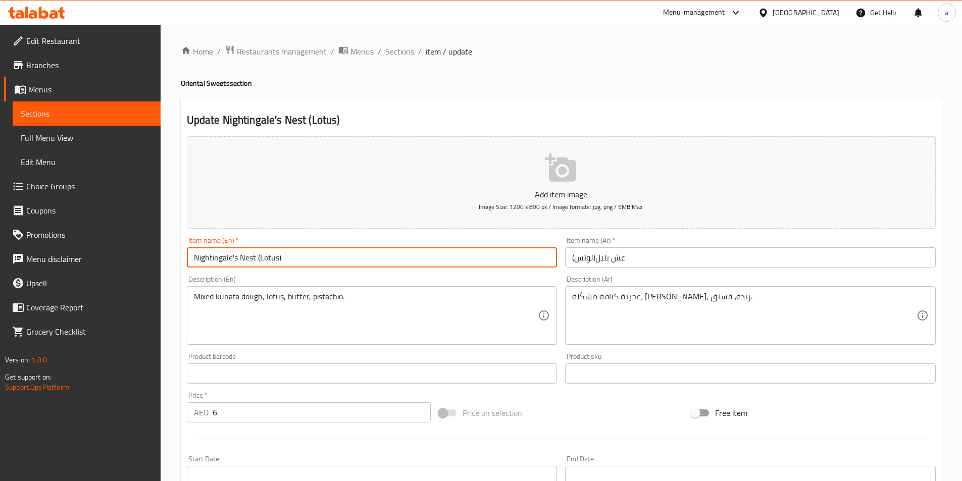
drag, startPoint x: 253, startPoint y: 258, endPoint x: 213, endPoint y: 260, distance: 41.0
click at [213, 260] on input "Nightingale's Nest (Lotus)" at bounding box center [372, 257] width 371 height 20
drag, startPoint x: 254, startPoint y: 258, endPoint x: 190, endPoint y: 259, distance: 64.6
click at [190, 259] on input "Nightingale's Nest (Lotus)" at bounding box center [372, 257] width 371 height 20
paste input "Oush Bolbol"
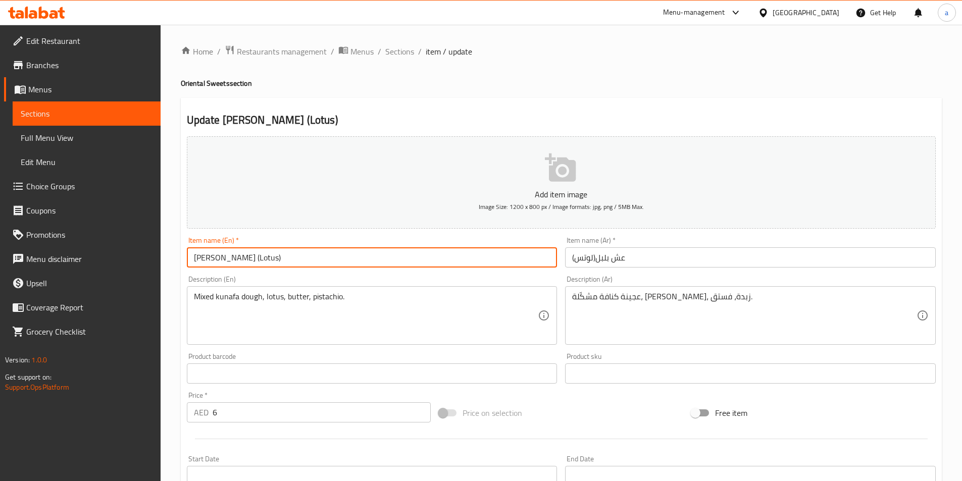
type input "Oush Bolbol (Lotus)"
click at [426, 100] on div "Update Oush Bolbol (Lotus) Add item image Image Size: 1200 x 800 px / Image for…" at bounding box center [561, 392] width 761 height 588
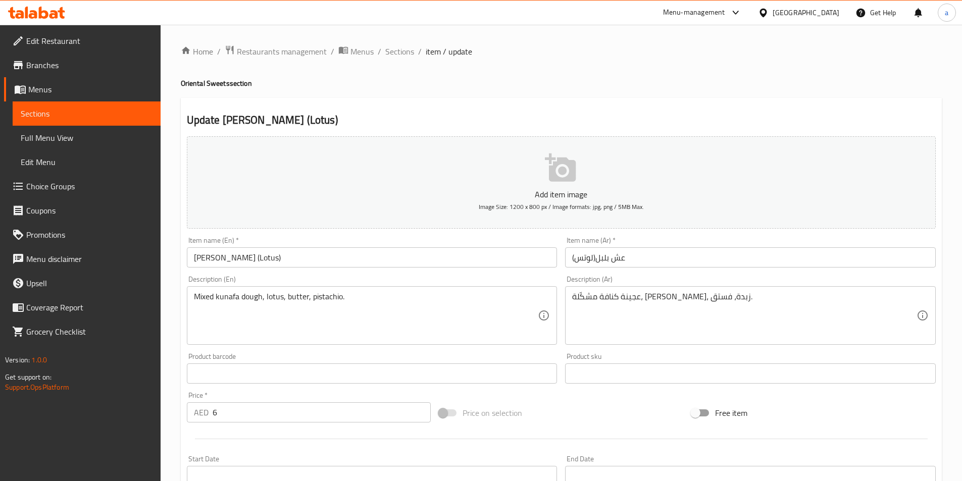
click at [424, 80] on h4 "Oriental Sweets section" at bounding box center [561, 83] width 761 height 10
click at [411, 52] on span "Sections" at bounding box center [399, 51] width 29 height 12
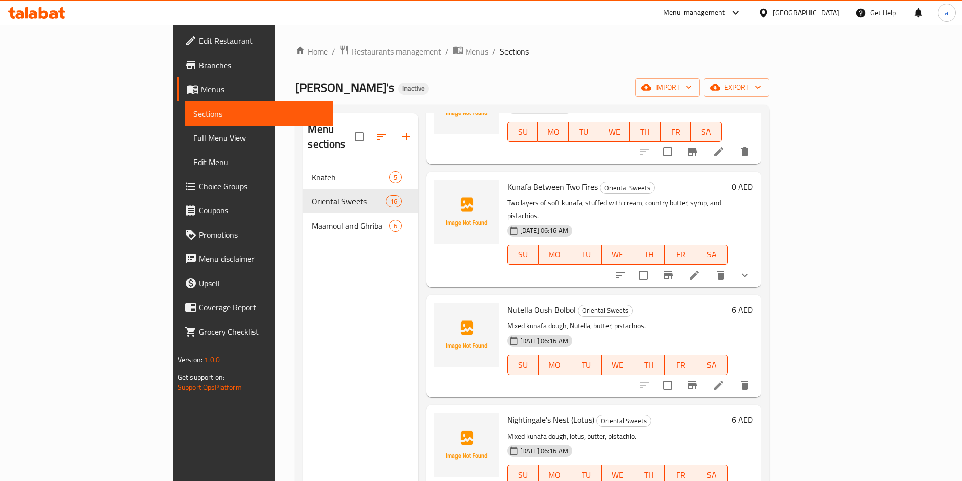
scroll to position [1010, 0]
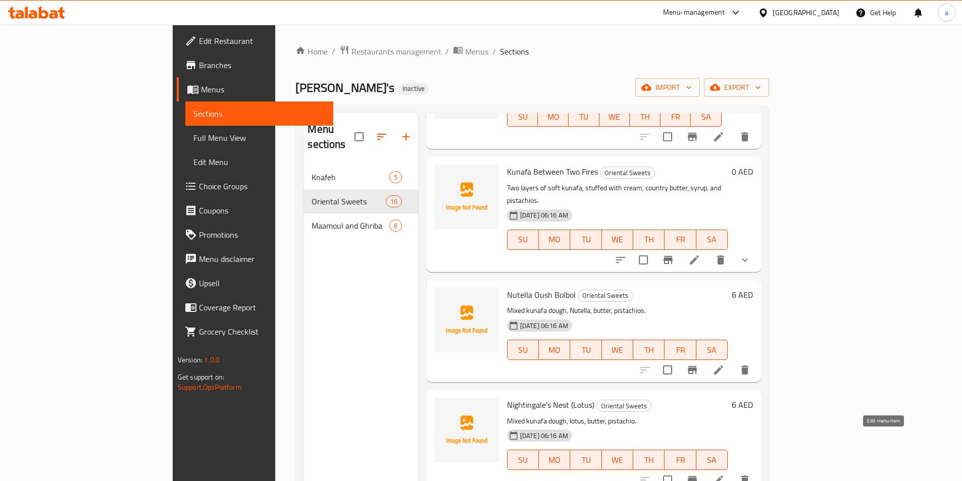
click at [725, 474] on icon at bounding box center [718, 480] width 12 height 12
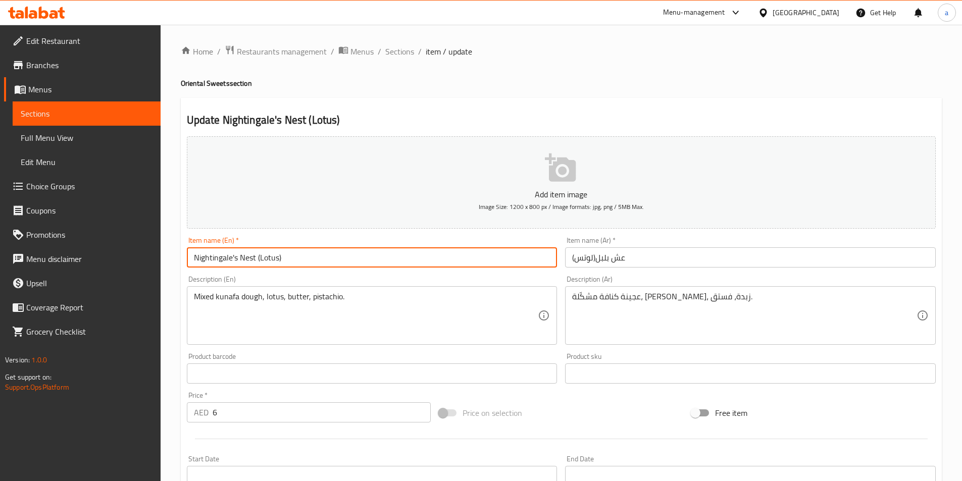
drag, startPoint x: 254, startPoint y: 258, endPoint x: 191, endPoint y: 260, distance: 63.1
click at [191, 260] on input "Nightingale's Nest (Lotus)" at bounding box center [372, 257] width 371 height 20
drag, startPoint x: 255, startPoint y: 259, endPoint x: 190, endPoint y: 260, distance: 65.7
click at [190, 260] on input "Nightingale's Nest (Lotus)" at bounding box center [372, 257] width 371 height 20
paste input "Oush Bolbol"
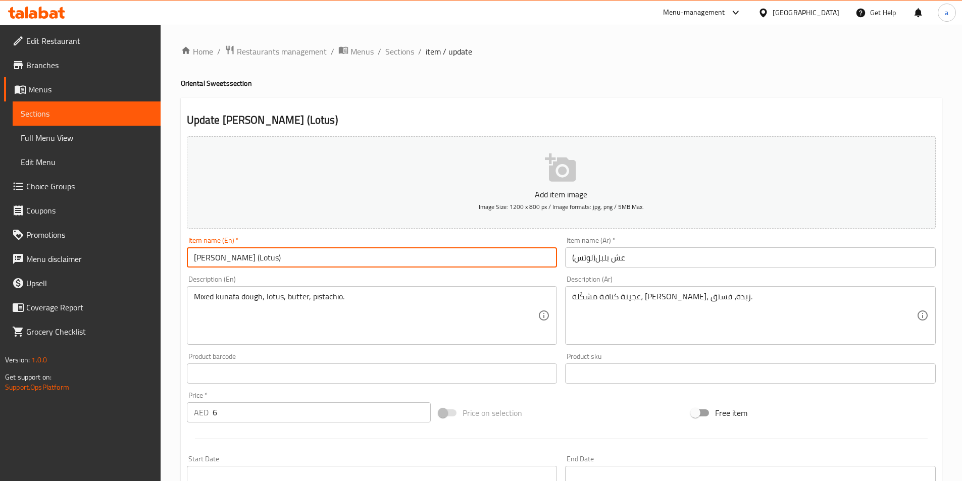
type input "Oush Bolbol (Lotus)"
click at [283, 279] on div "Description (En) Mixed kunafa dough, lotus, butter, pistachio. Description (En)" at bounding box center [372, 310] width 371 height 69
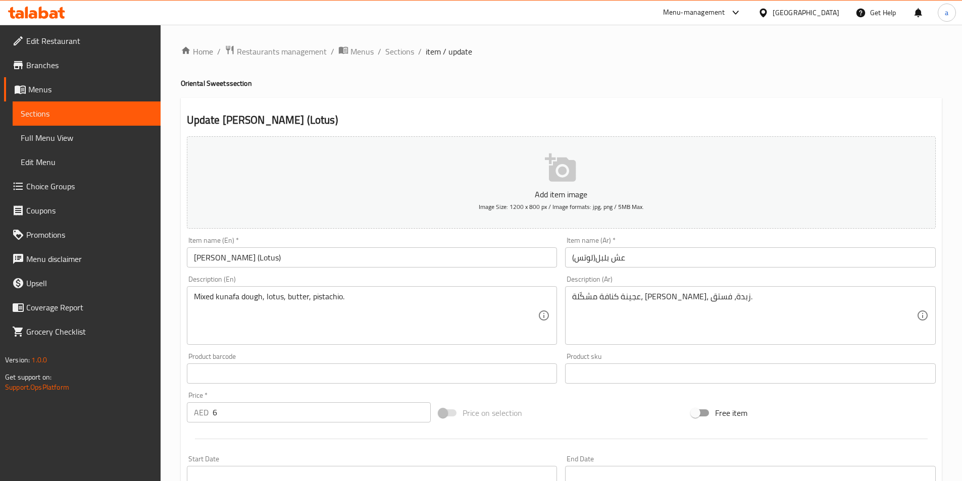
scroll to position [232, 0]
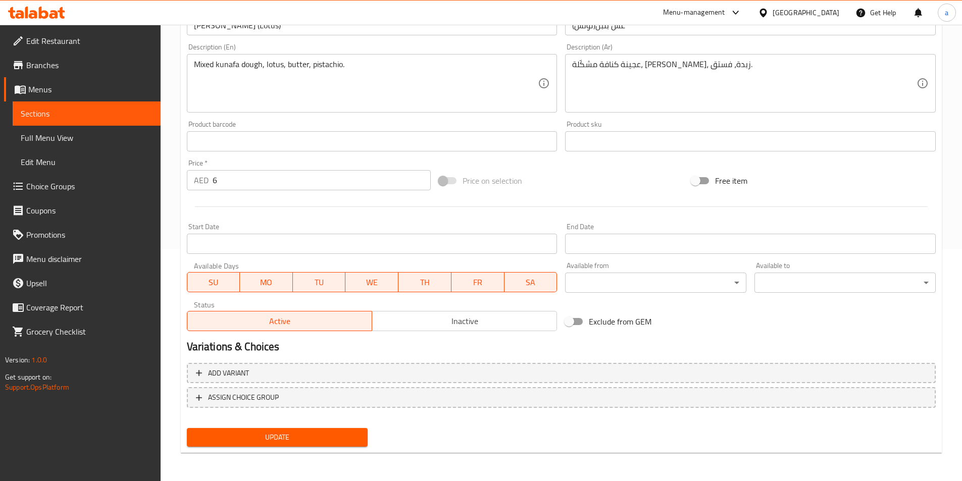
click at [303, 432] on span "Update" at bounding box center [277, 437] width 165 height 13
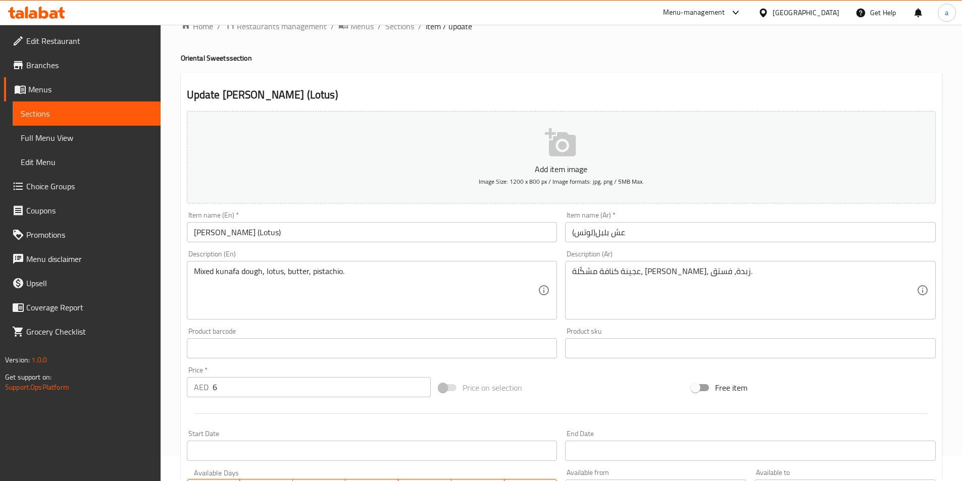
scroll to position [0, 0]
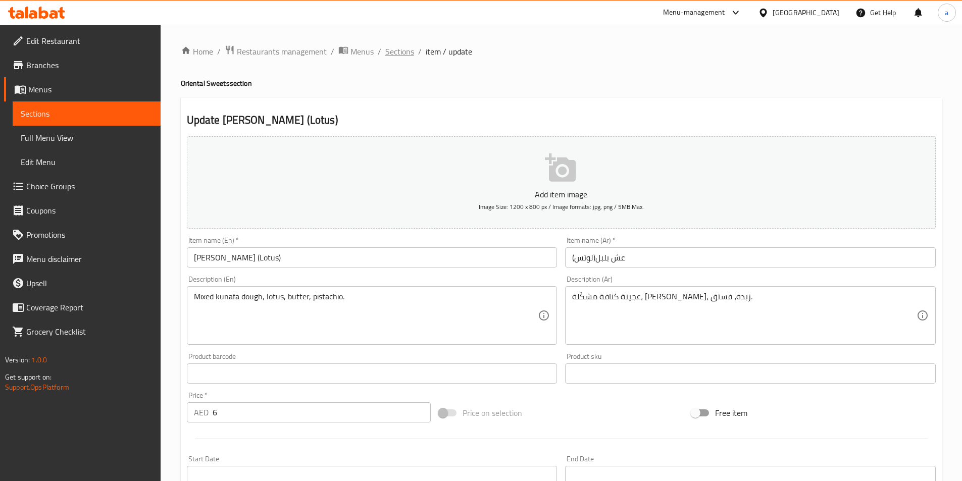
click at [388, 56] on span "Sections" at bounding box center [399, 51] width 29 height 12
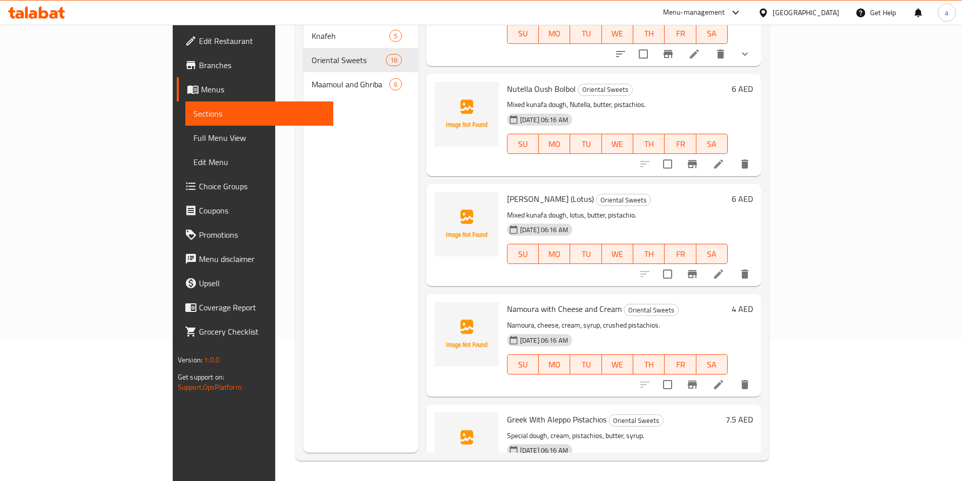
scroll to position [1056, 0]
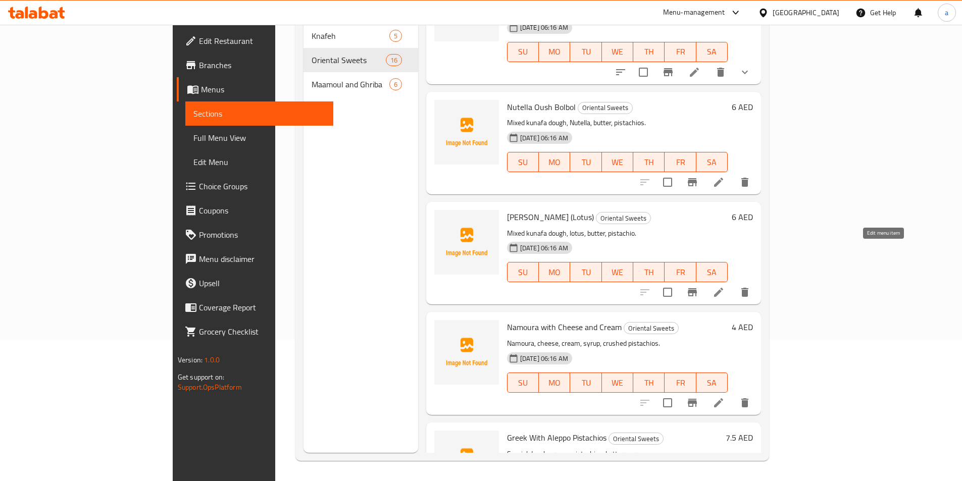
click at [725, 286] on icon at bounding box center [718, 292] width 12 height 12
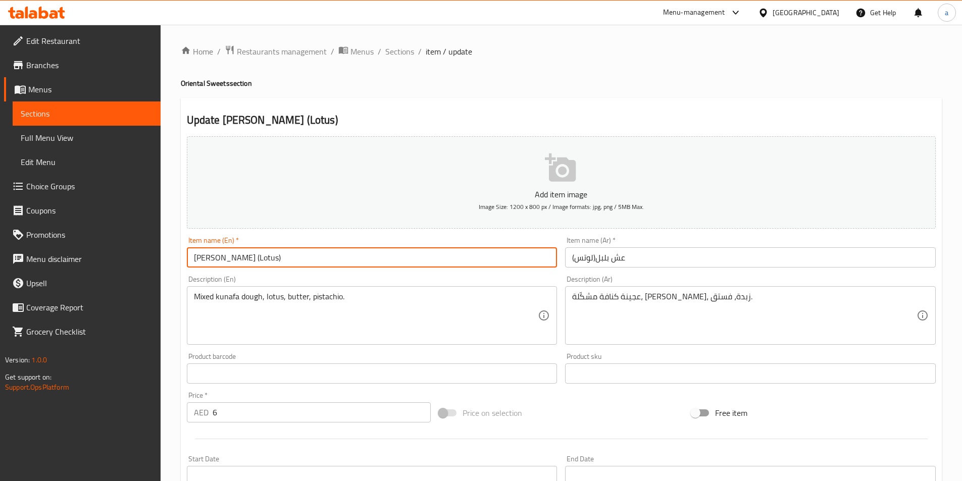
drag, startPoint x: 234, startPoint y: 257, endPoint x: 186, endPoint y: 263, distance: 47.8
click at [187, 263] on input "Oush Bolbol (Lotus)" at bounding box center [372, 257] width 371 height 20
click at [260, 257] on input "Oush Bolbol (Lotus)" at bounding box center [372, 257] width 371 height 20
paste input "Oush Bolbol"
drag, startPoint x: 232, startPoint y: 259, endPoint x: 190, endPoint y: 267, distance: 42.1
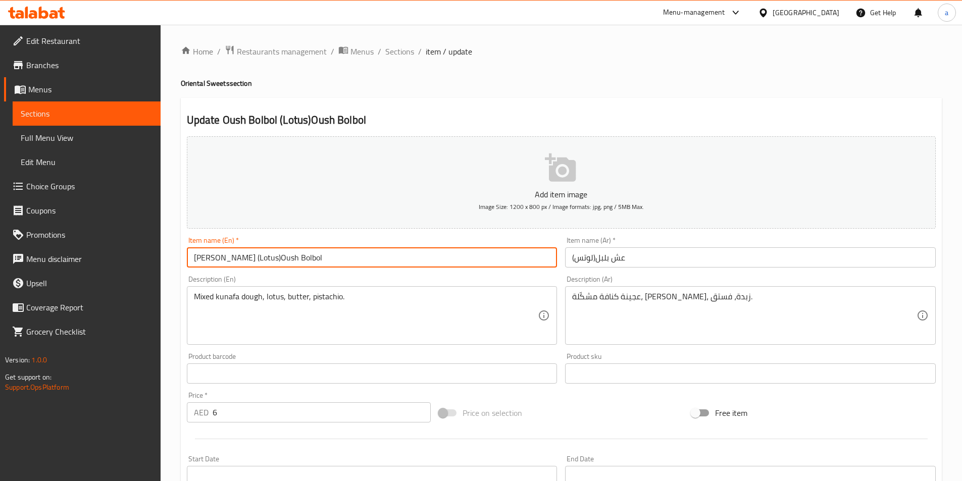
click at [190, 267] on input "Oush Bolbol (Lotus)Oush Bolbol" at bounding box center [372, 257] width 371 height 20
click at [218, 258] on input "(Lotus)Oush Bolbol" at bounding box center [372, 257] width 371 height 20
click at [217, 257] on input "(Lotus) Oush Bolbol" at bounding box center [372, 257] width 371 height 20
click at [219, 257] on input "(Lotus) Oush Bolbol" at bounding box center [372, 257] width 371 height 20
click at [197, 258] on input "(Lotus Oush Bolbol" at bounding box center [372, 257] width 371 height 20
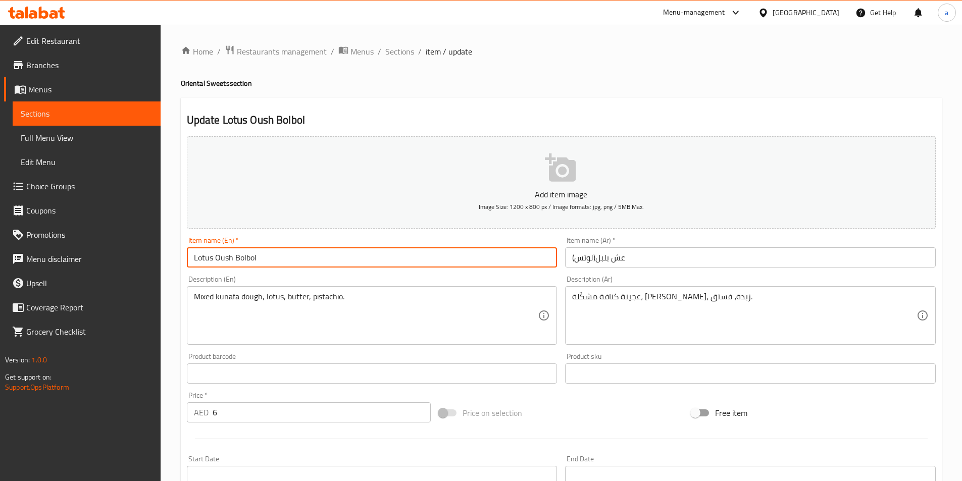
click at [280, 261] on input "Lotus Oush Bolbol" at bounding box center [372, 257] width 371 height 20
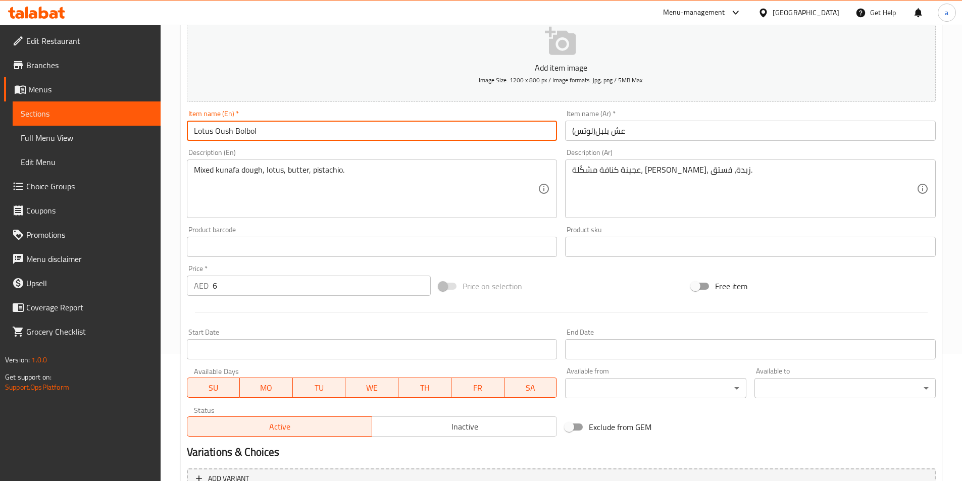
scroll to position [232, 0]
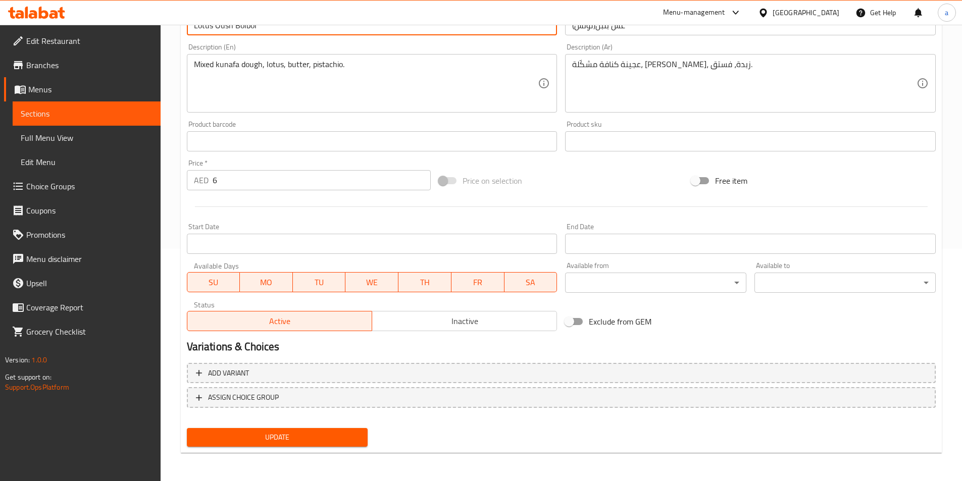
type input "Lotus Oush Bolbol"
click at [324, 441] on span "Update" at bounding box center [277, 437] width 165 height 13
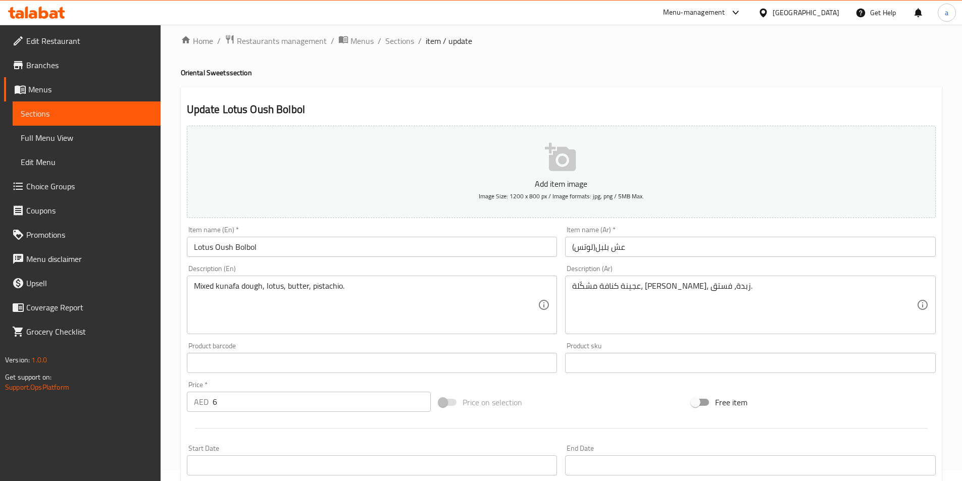
scroll to position [0, 0]
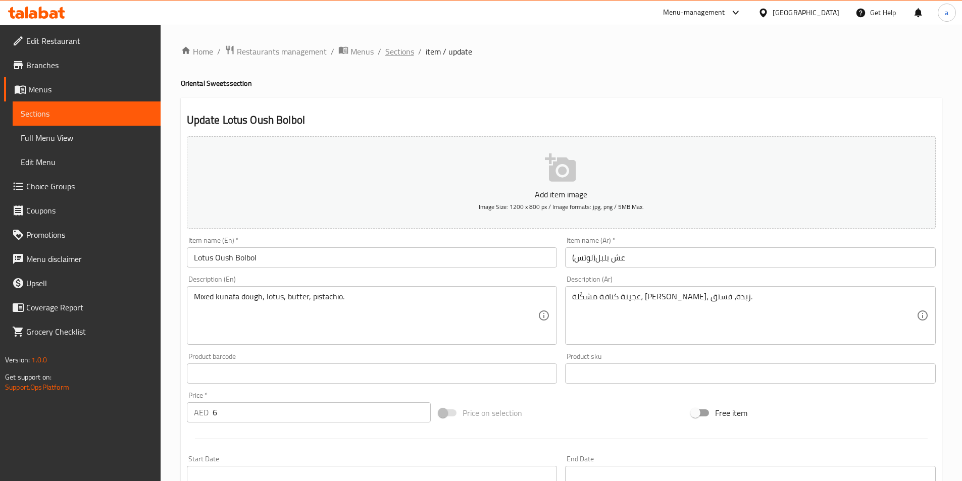
click at [395, 56] on span "Sections" at bounding box center [399, 51] width 29 height 12
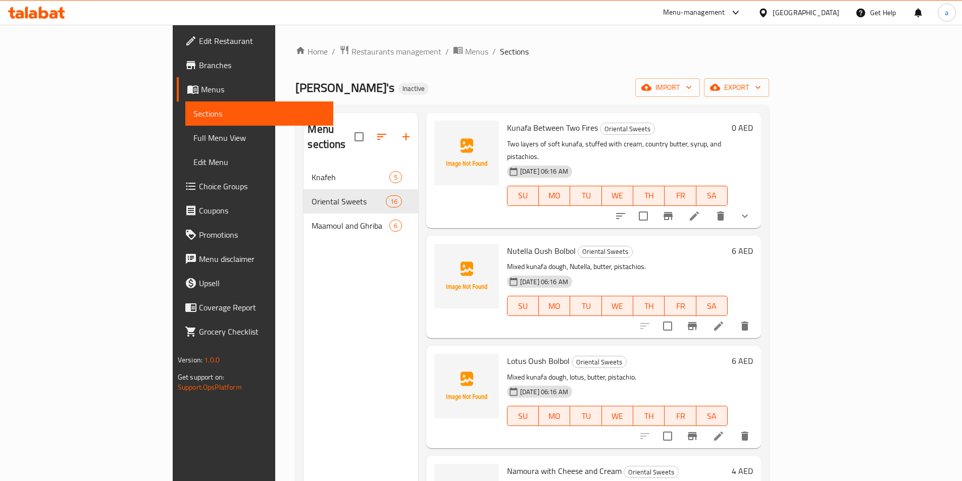
scroll to position [1060, 0]
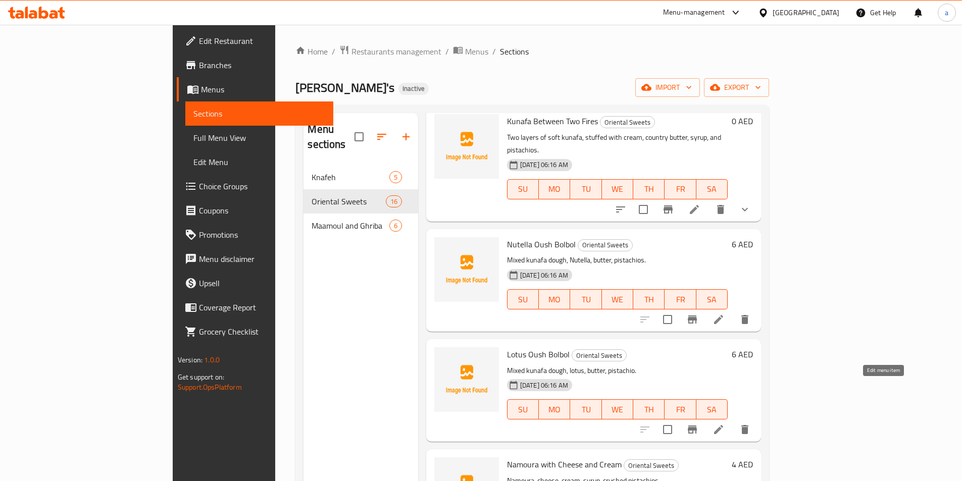
click at [723, 425] on icon at bounding box center [718, 429] width 9 height 9
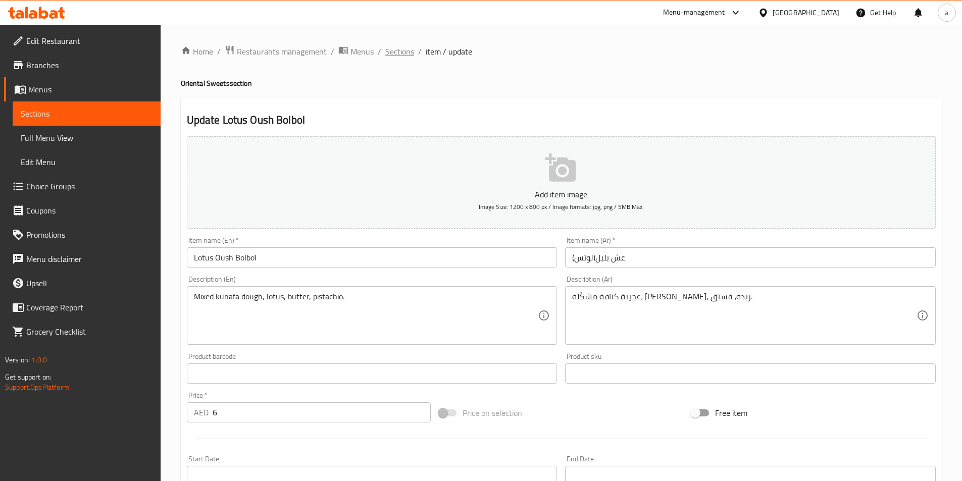
click at [407, 50] on span "Sections" at bounding box center [399, 51] width 29 height 12
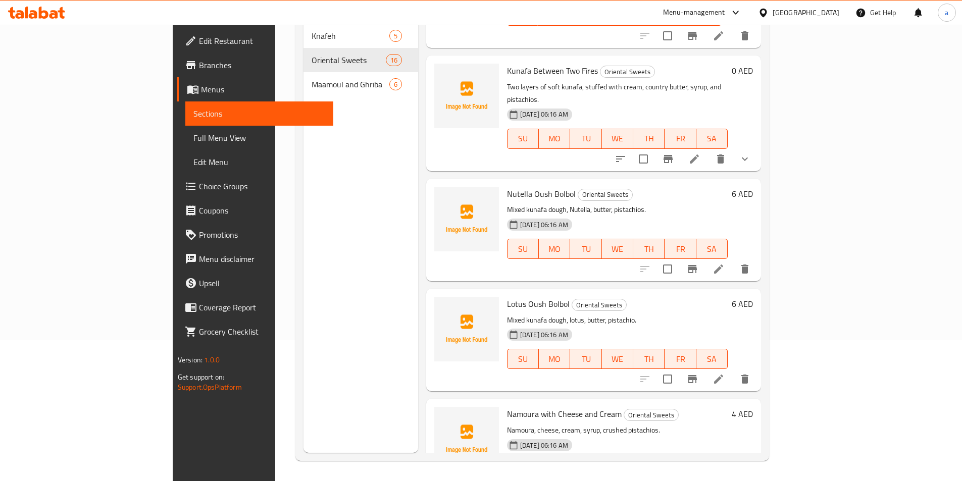
scroll to position [990, 0]
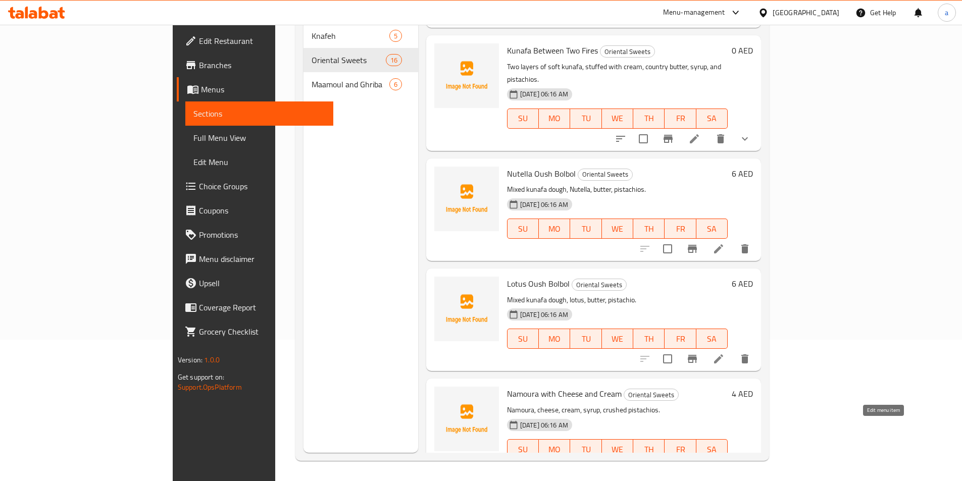
click at [725, 464] on icon at bounding box center [718, 470] width 12 height 12
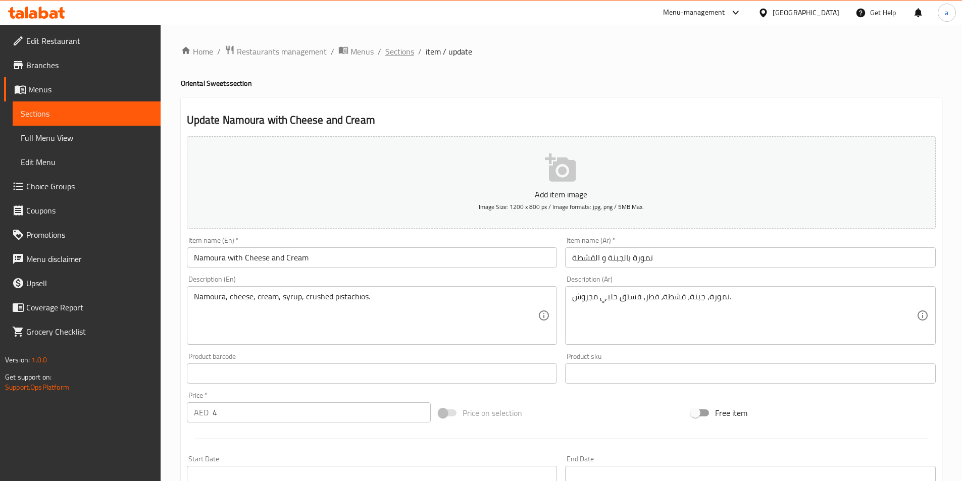
click at [399, 46] on span "Sections" at bounding box center [399, 51] width 29 height 12
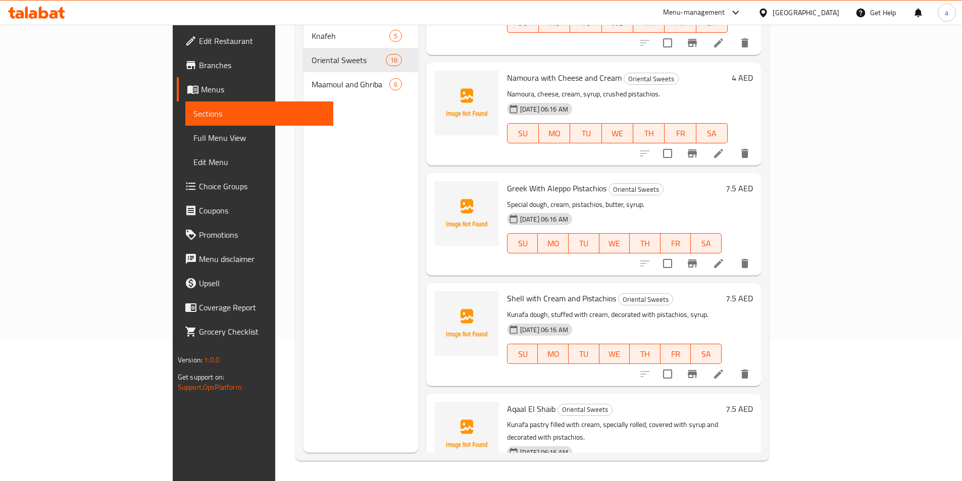
scroll to position [1309, 0]
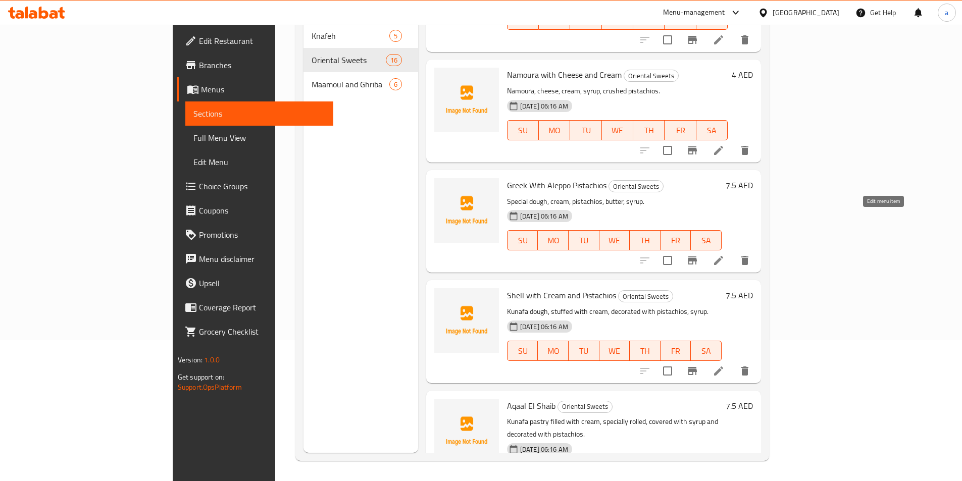
click at [723, 256] on icon at bounding box center [718, 260] width 9 height 9
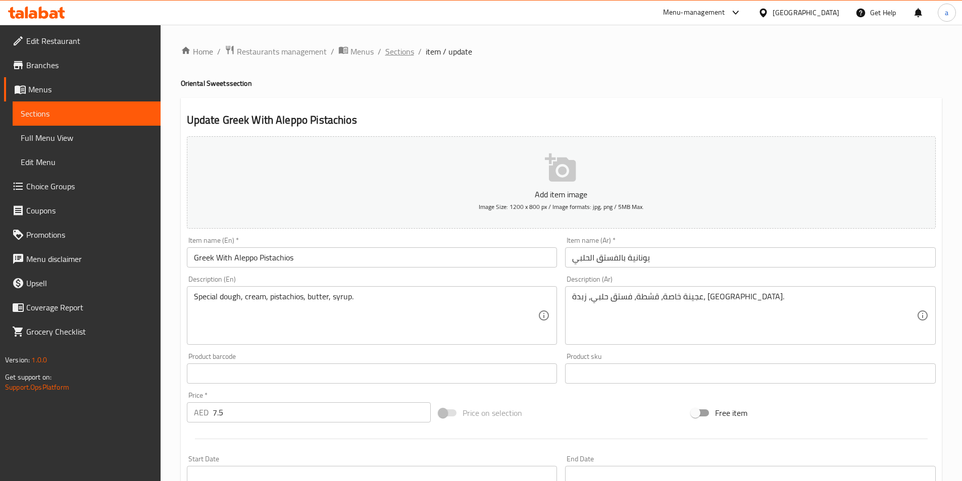
click at [395, 55] on span "Sections" at bounding box center [399, 51] width 29 height 12
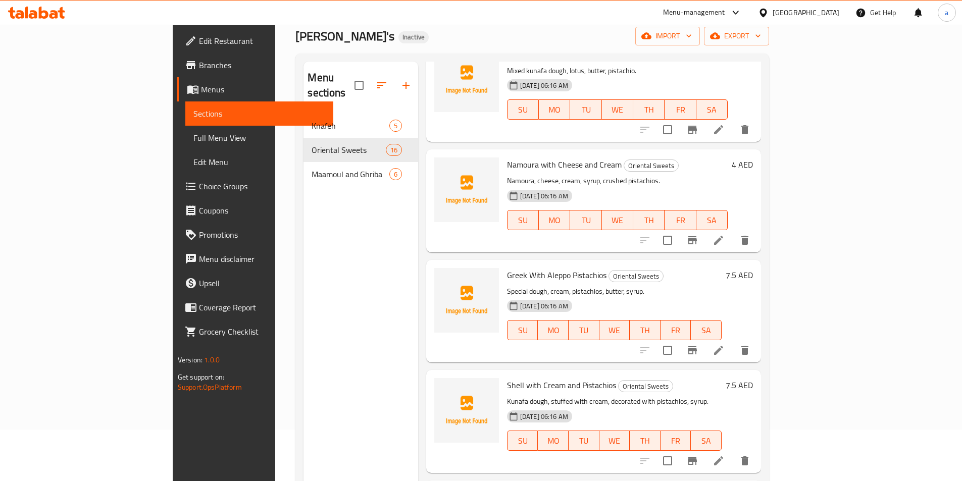
scroll to position [141, 0]
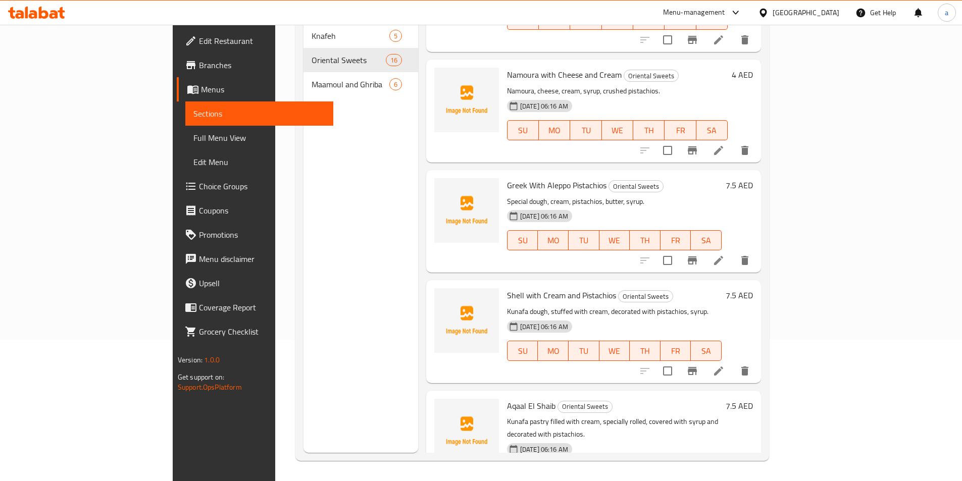
click at [733, 362] on li at bounding box center [718, 371] width 28 height 18
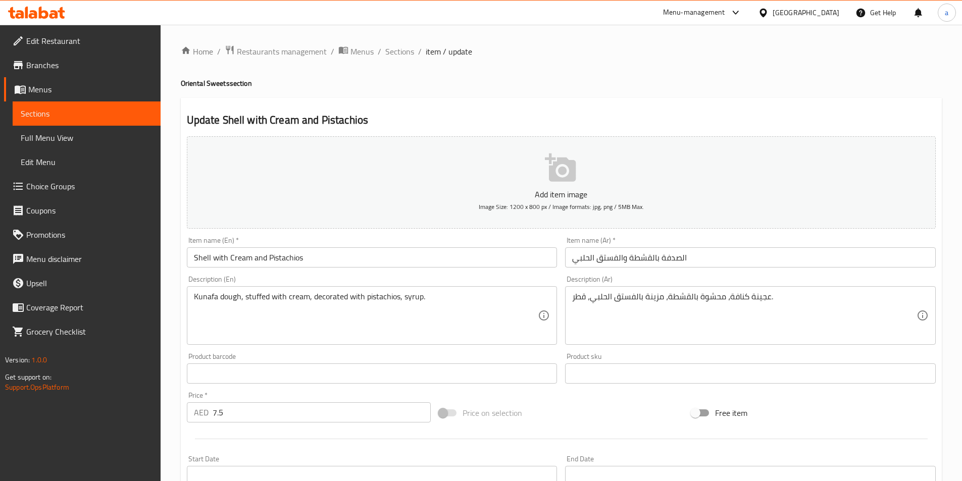
drag, startPoint x: 393, startPoint y: 57, endPoint x: 396, endPoint y: 77, distance: 20.4
click at [393, 57] on span "Sections" at bounding box center [399, 51] width 29 height 12
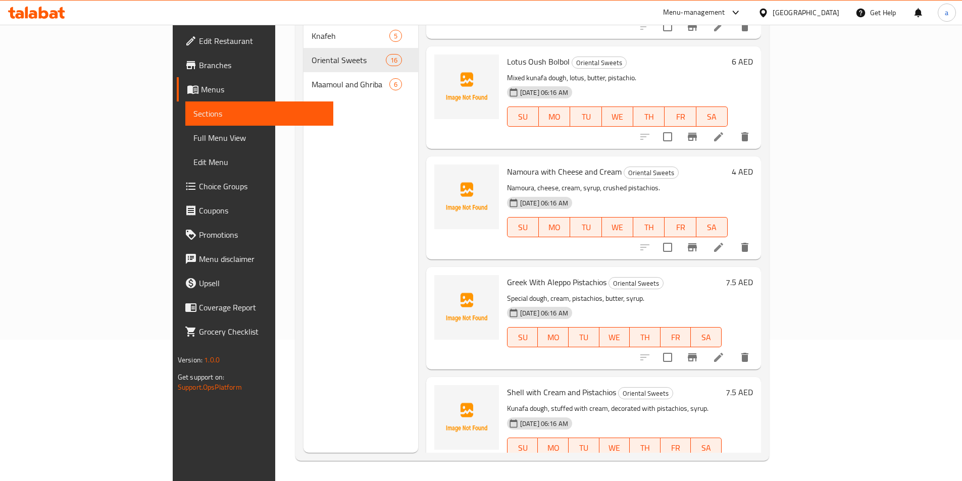
scroll to position [1309, 0]
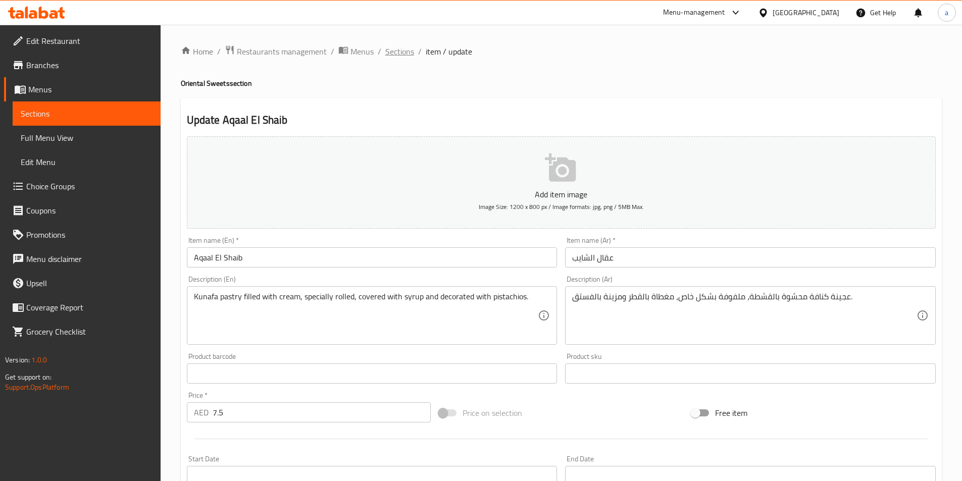
click at [390, 53] on span "Sections" at bounding box center [399, 51] width 29 height 12
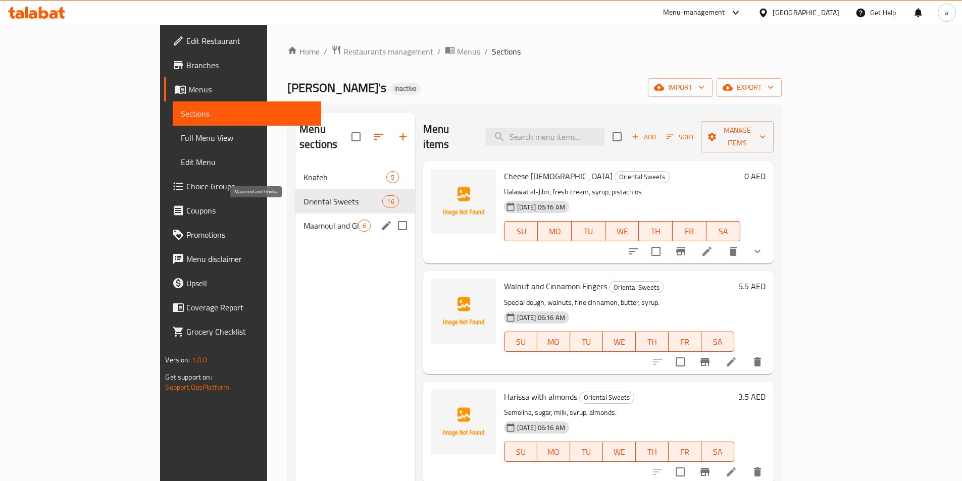
click at [303, 220] on span "Maamoul and Ghriba" at bounding box center [330, 226] width 54 height 12
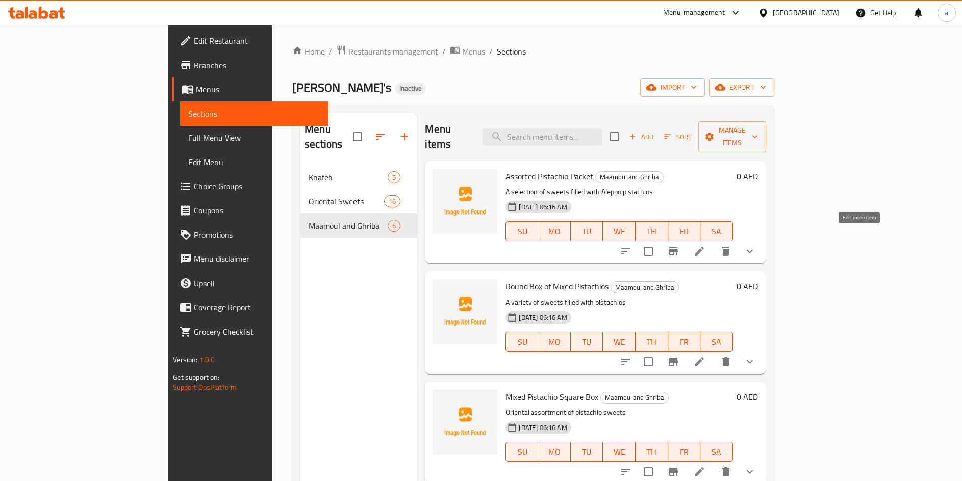
click at [705, 245] on icon at bounding box center [699, 251] width 12 height 12
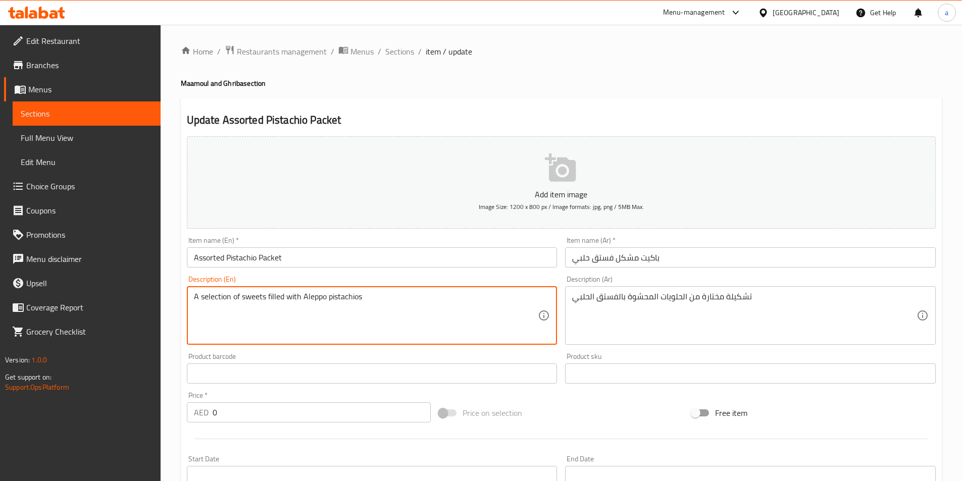
drag, startPoint x: 365, startPoint y: 296, endPoint x: 304, endPoint y: 297, distance: 61.1
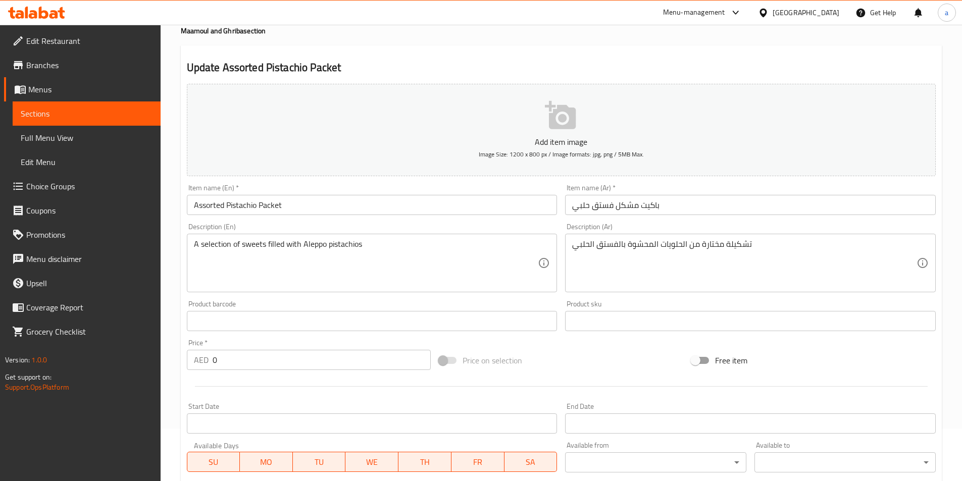
scroll to position [50, 0]
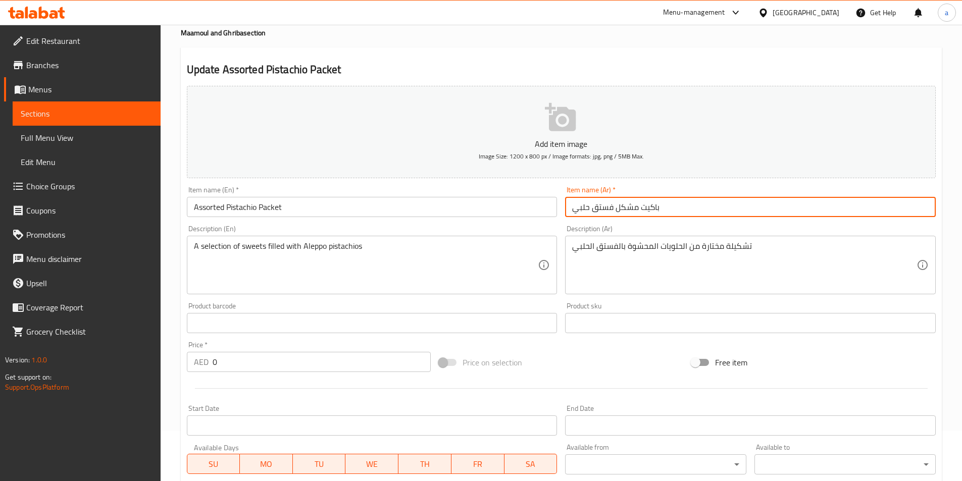
drag, startPoint x: 572, startPoint y: 209, endPoint x: 661, endPoint y: 217, distance: 89.7
click at [661, 217] on input "باكيت مشكل فستق حلبي" at bounding box center [750, 207] width 371 height 20
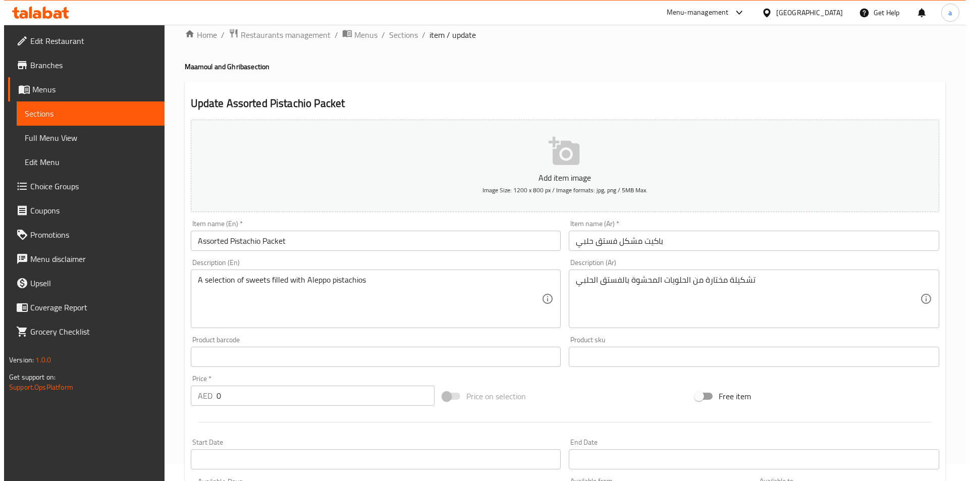
scroll to position [0, 0]
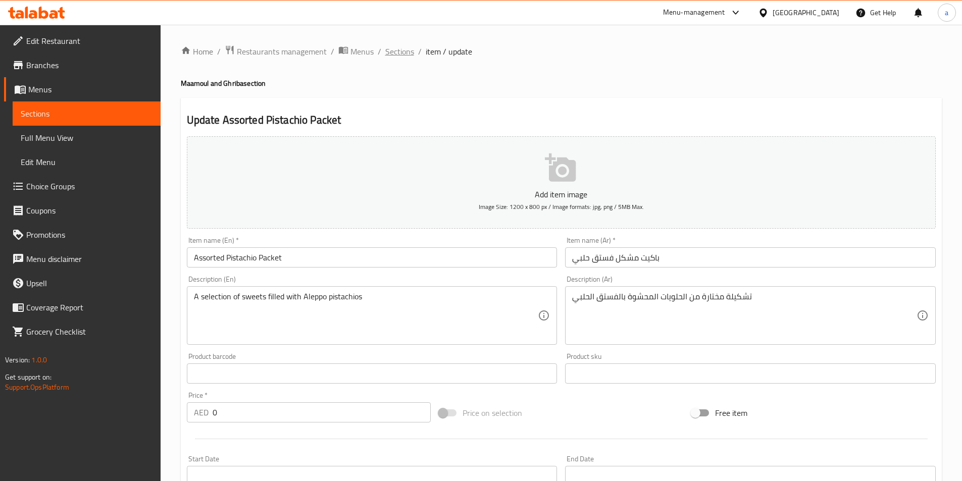
click at [401, 51] on span "Sections" at bounding box center [399, 51] width 29 height 12
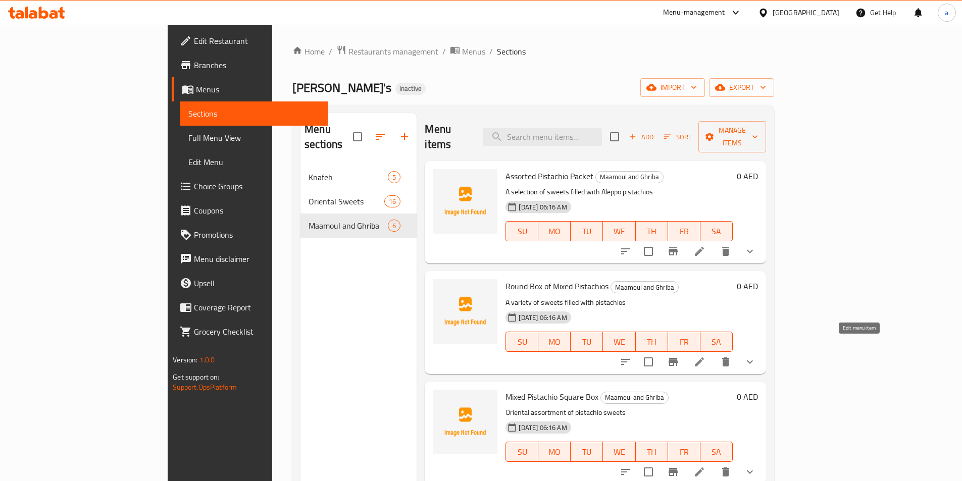
click at [704, 357] on icon at bounding box center [699, 361] width 9 height 9
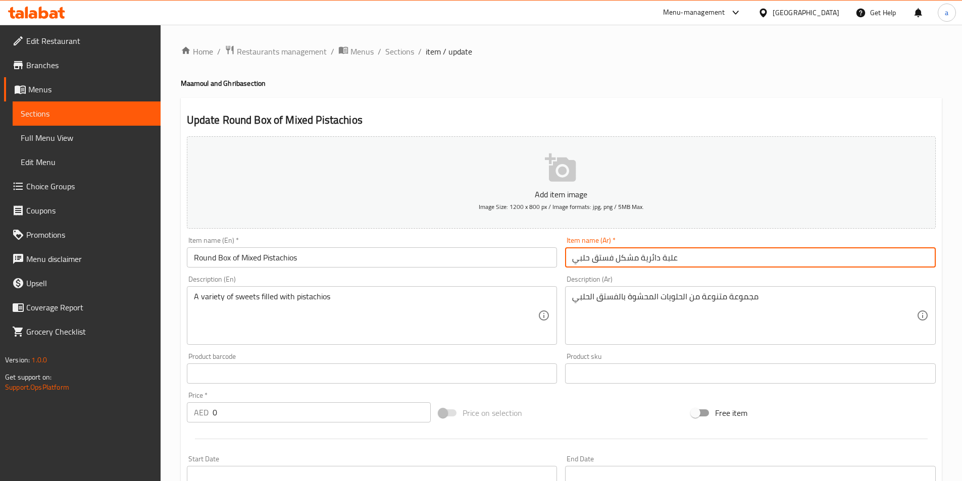
drag, startPoint x: 573, startPoint y: 260, endPoint x: 678, endPoint y: 266, distance: 104.7
click at [678, 266] on input "علبة دائرية مشكل فستق حلبي" at bounding box center [750, 257] width 371 height 20
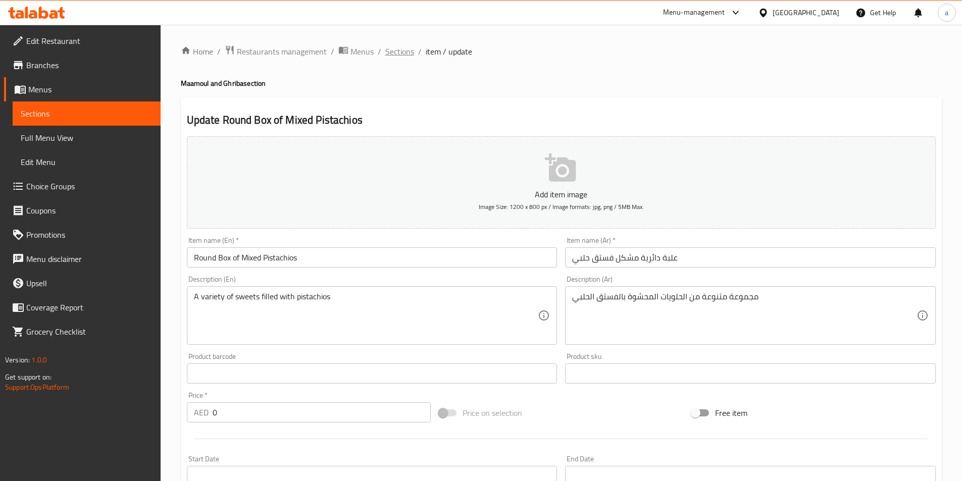
click at [404, 53] on span "Sections" at bounding box center [399, 51] width 29 height 12
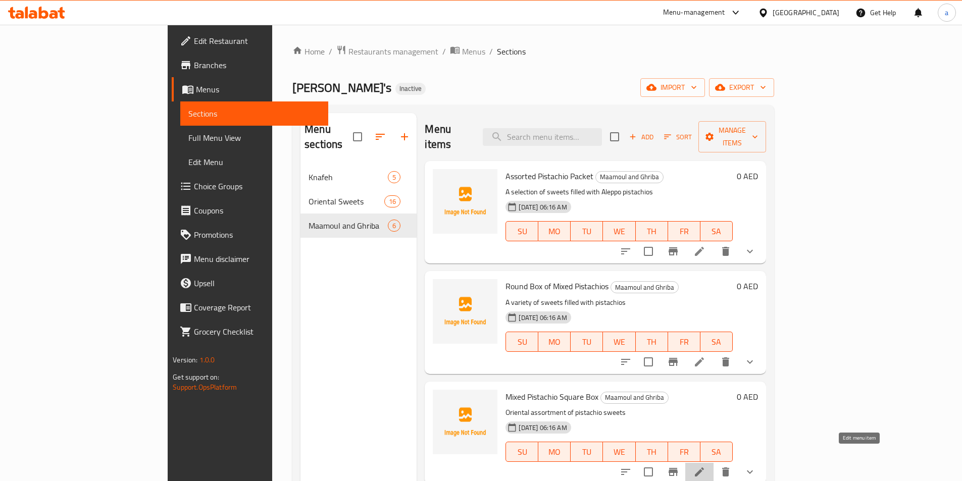
click at [705, 466] on icon at bounding box center [699, 472] width 12 height 12
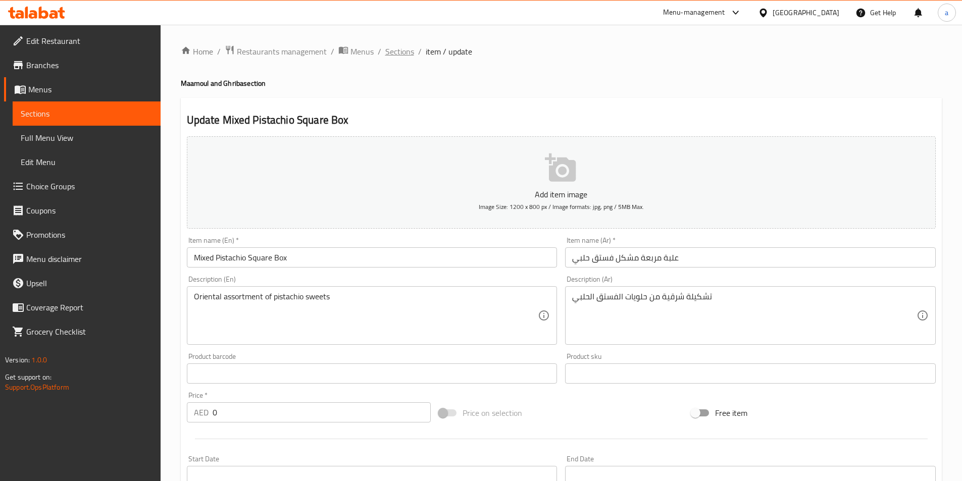
click at [399, 52] on span "Sections" at bounding box center [399, 51] width 29 height 12
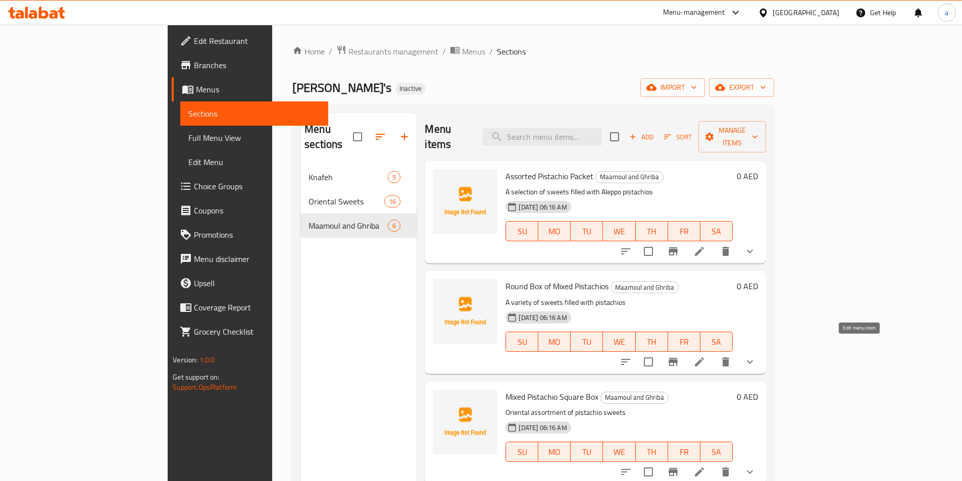
click at [705, 356] on icon at bounding box center [699, 362] width 12 height 12
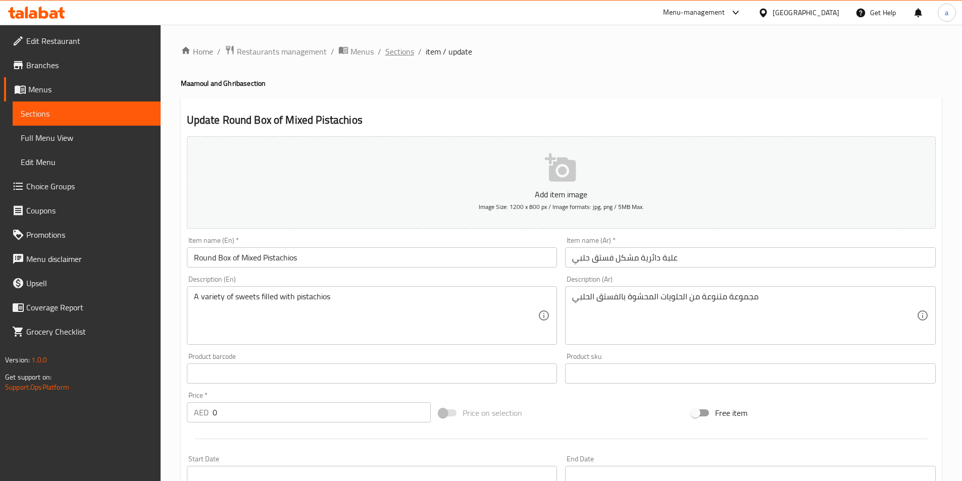
click at [401, 49] on span "Sections" at bounding box center [399, 51] width 29 height 12
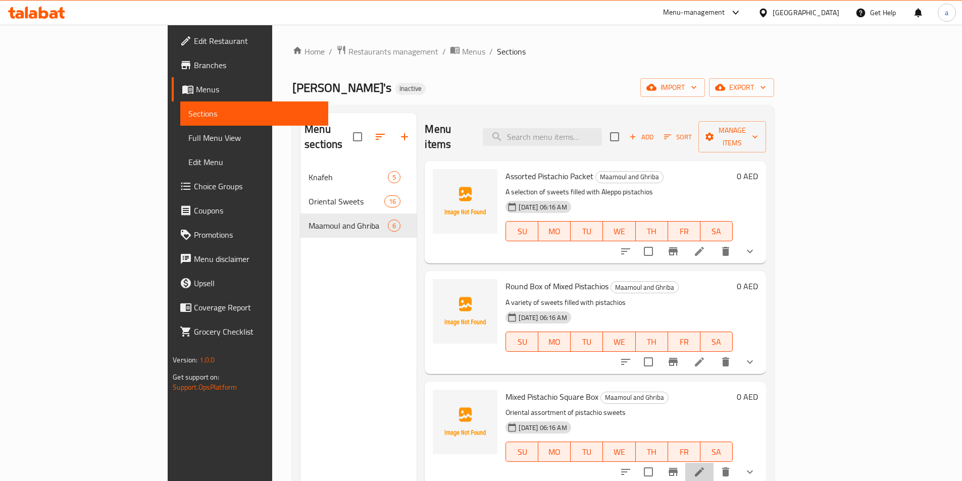
click at [713, 463] on li at bounding box center [699, 472] width 28 height 18
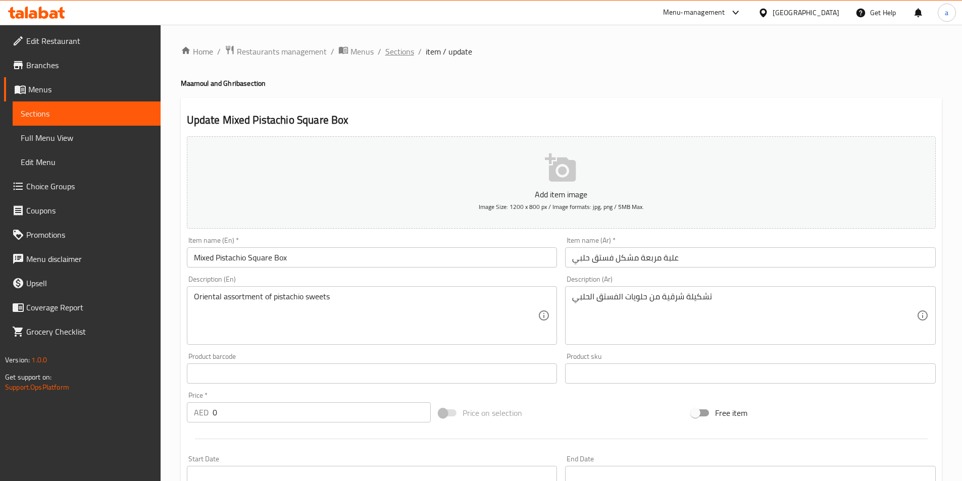
click at [403, 53] on span "Sections" at bounding box center [399, 51] width 29 height 12
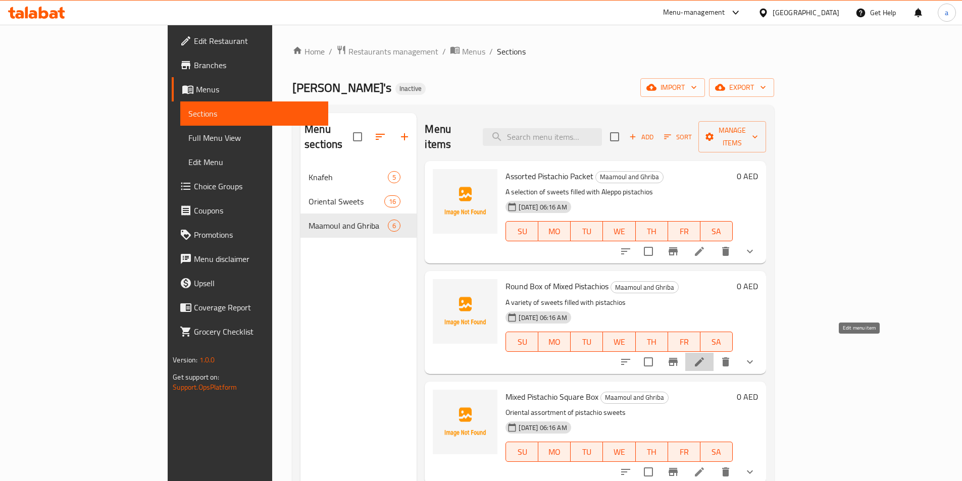
click at [704, 357] on icon at bounding box center [699, 361] width 9 height 9
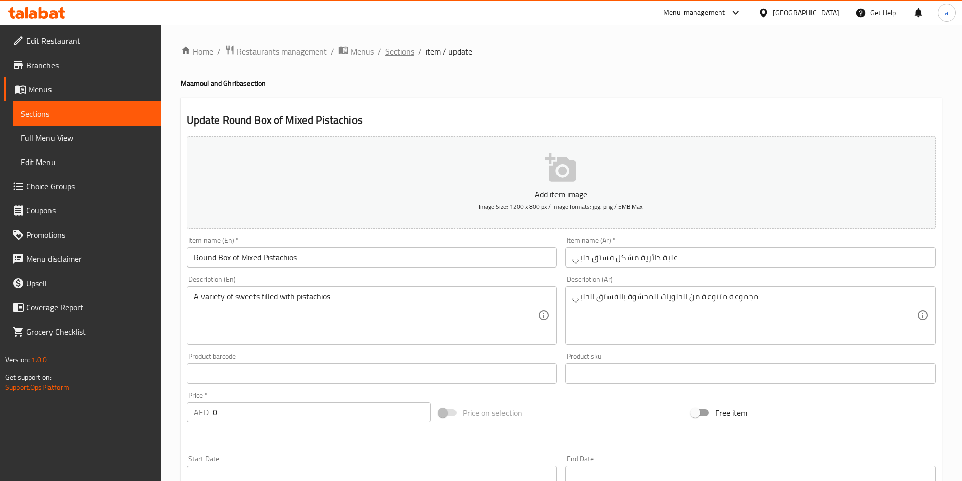
click at [399, 52] on span "Sections" at bounding box center [399, 51] width 29 height 12
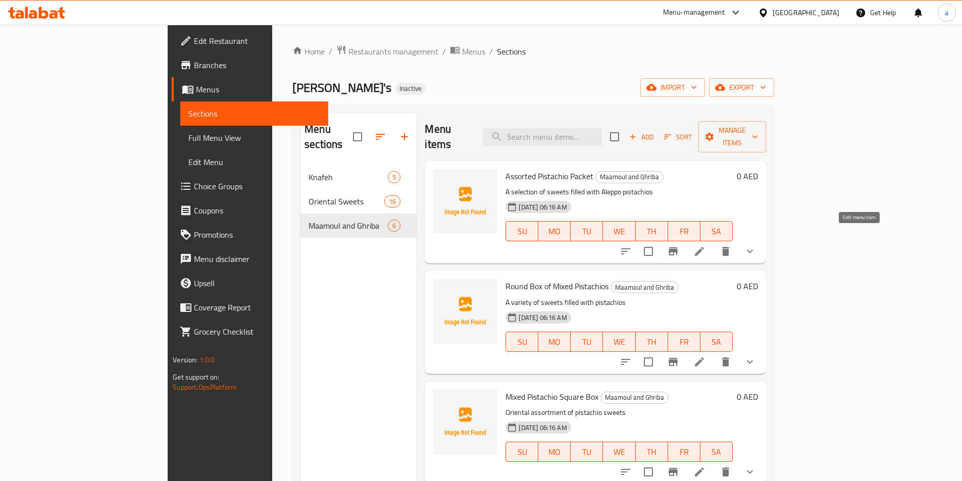
click at [705, 245] on icon at bounding box center [699, 251] width 12 height 12
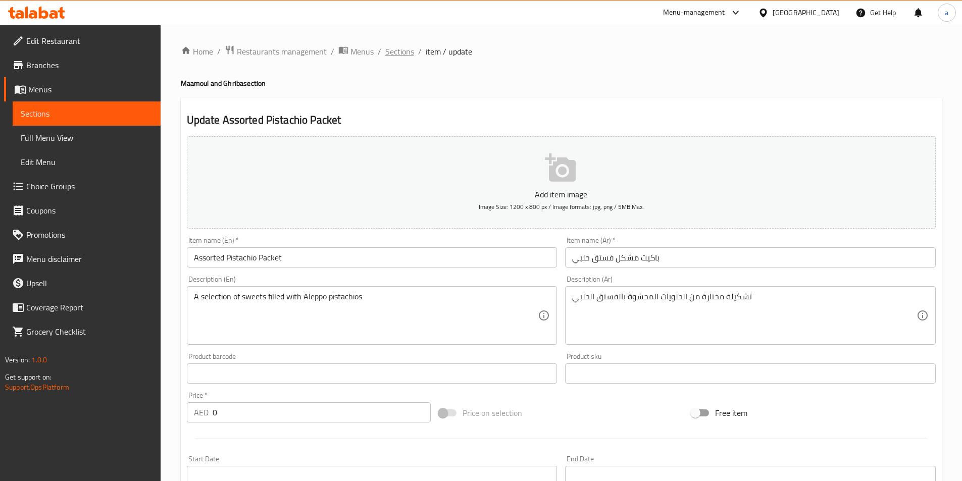
click at [392, 50] on span "Sections" at bounding box center [399, 51] width 29 height 12
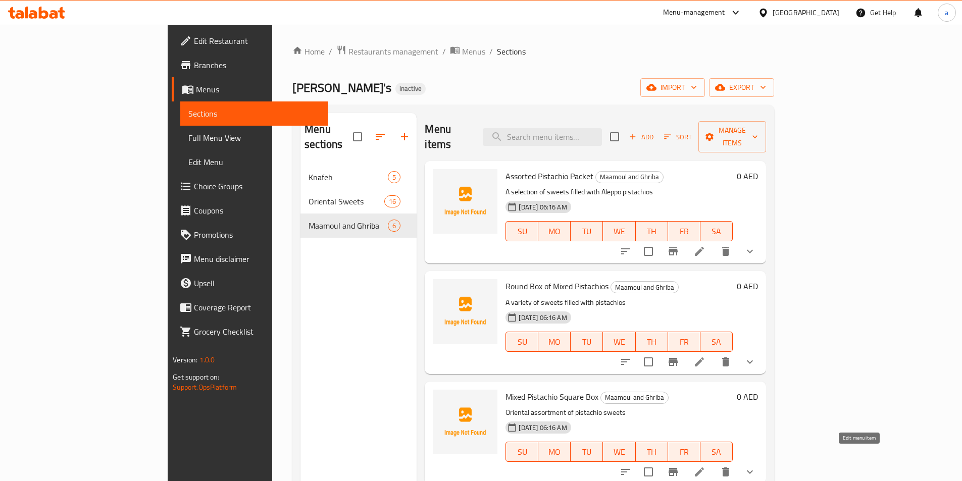
click at [705, 466] on icon at bounding box center [699, 472] width 12 height 12
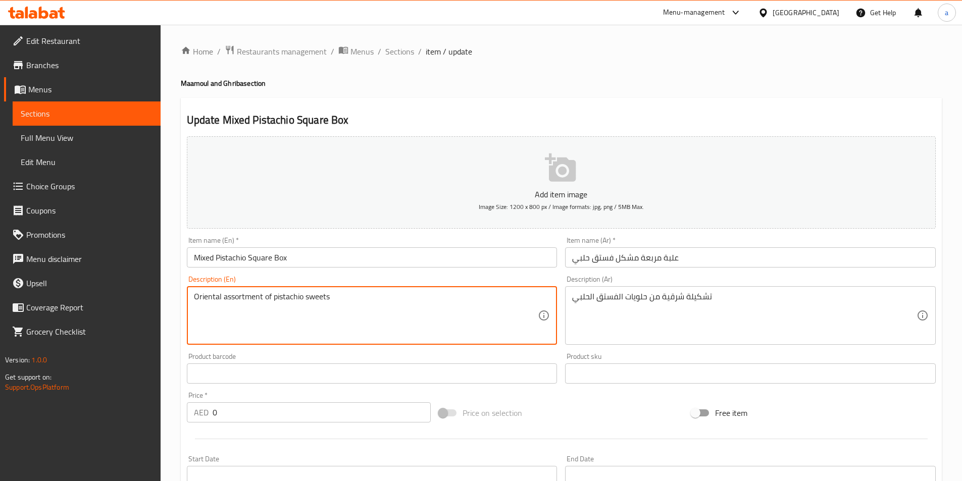
click at [336, 298] on textarea "Oriental assortment of pistachio sweets" at bounding box center [366, 316] width 344 height 48
paste textarea "selection"
type textarea "Oriental selection of pistachio sweets"
click at [612, 48] on ol "Home / Restaurants management / Menus / Sections / item / update" at bounding box center [561, 51] width 761 height 13
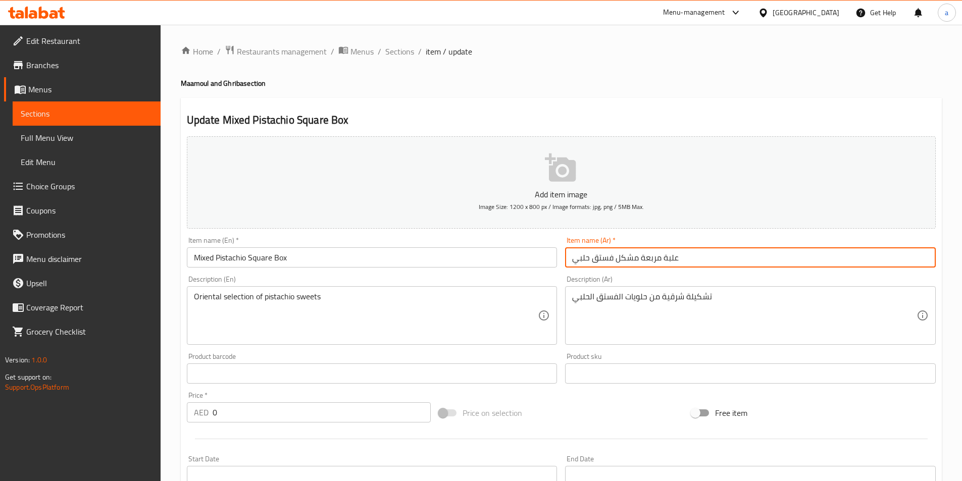
drag, startPoint x: 574, startPoint y: 260, endPoint x: 684, endPoint y: 261, distance: 110.6
click at [684, 261] on input "علبة مربعة مشكل فستق حلبي" at bounding box center [750, 257] width 371 height 20
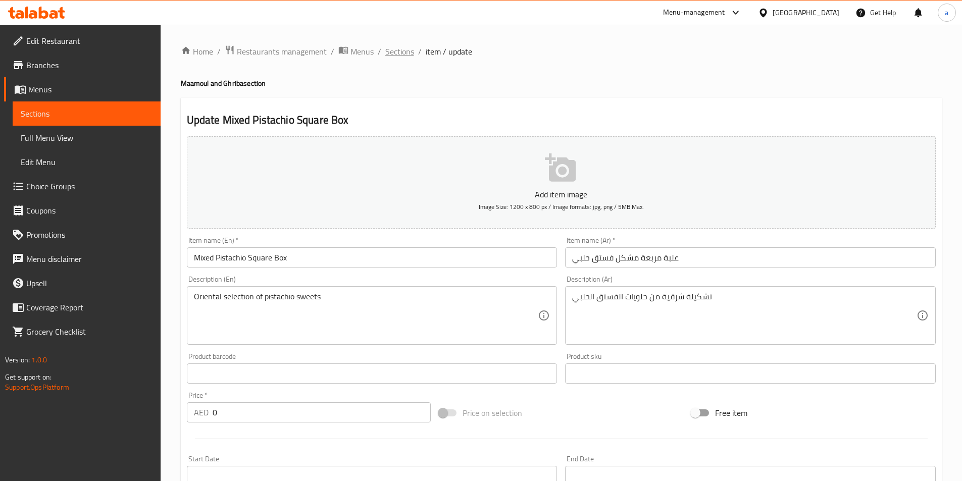
click at [403, 55] on span "Sections" at bounding box center [399, 51] width 29 height 12
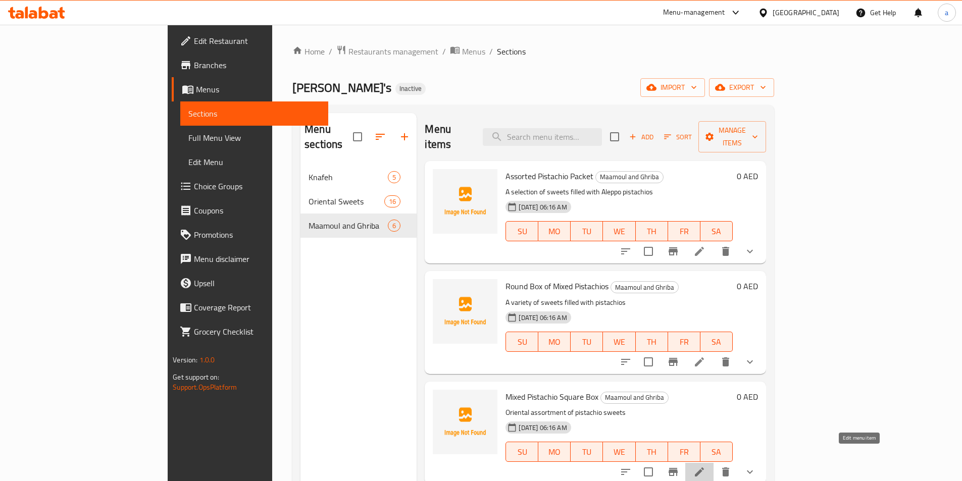
click at [705, 466] on icon at bounding box center [699, 472] width 12 height 12
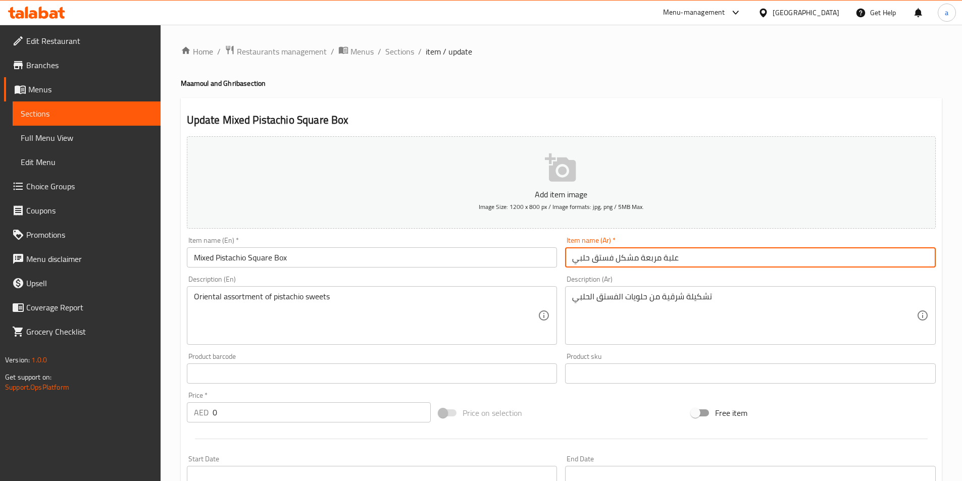
drag, startPoint x: 571, startPoint y: 260, endPoint x: 680, endPoint y: 268, distance: 108.9
click at [680, 268] on input "علبة مربعة مشكل فستق حلبي" at bounding box center [750, 257] width 371 height 20
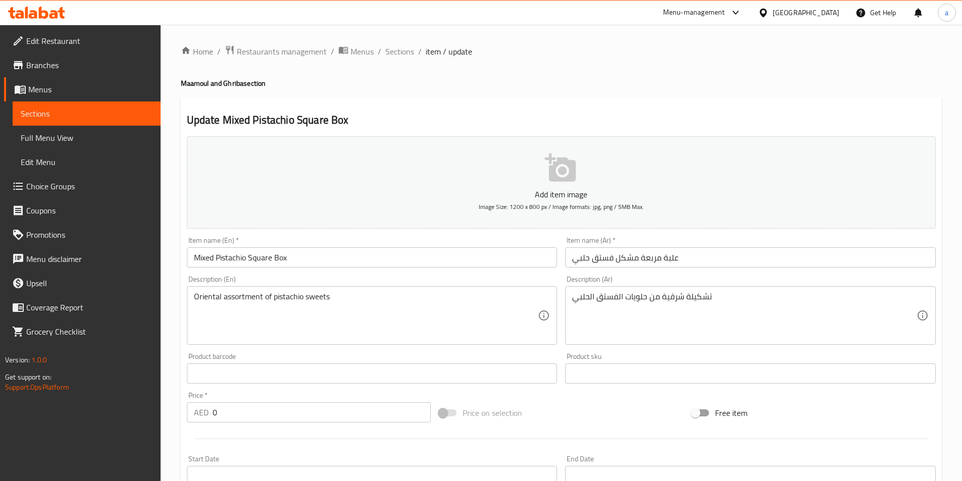
click at [301, 255] on input "Mixed Pistachio Square Box" at bounding box center [372, 257] width 371 height 20
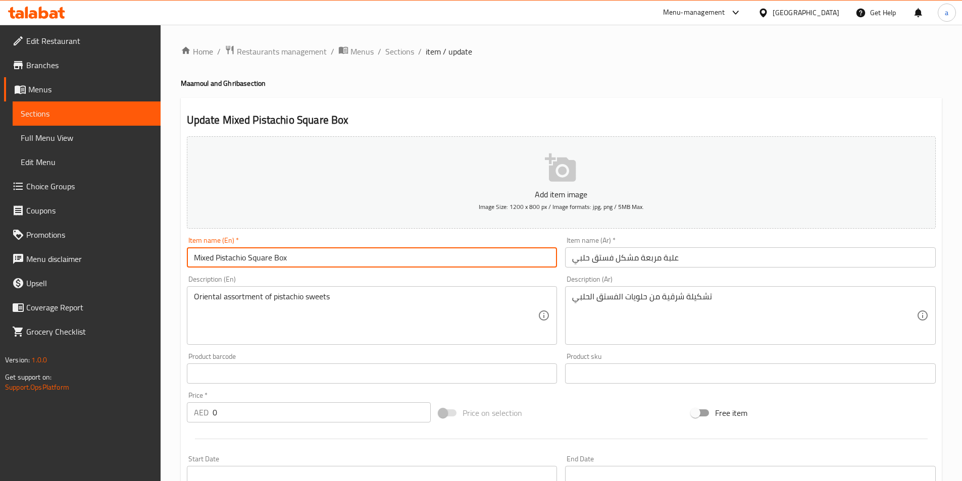
click at [301, 255] on input "Mixed Pistachio Square Box" at bounding box center [372, 257] width 371 height 20
paste input "Square box of mixed pistachios"
type input "Square box of mixed pistachios"
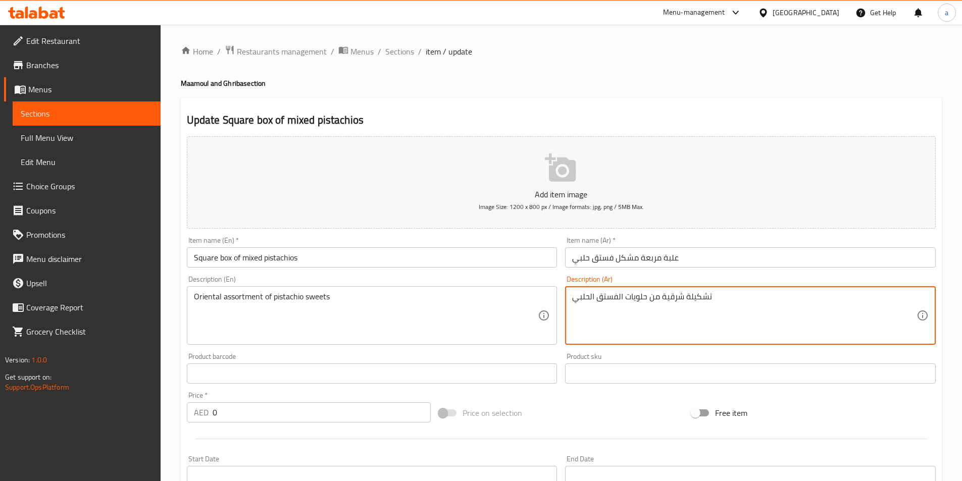
drag, startPoint x: 575, startPoint y: 298, endPoint x: 728, endPoint y: 319, distance: 154.5
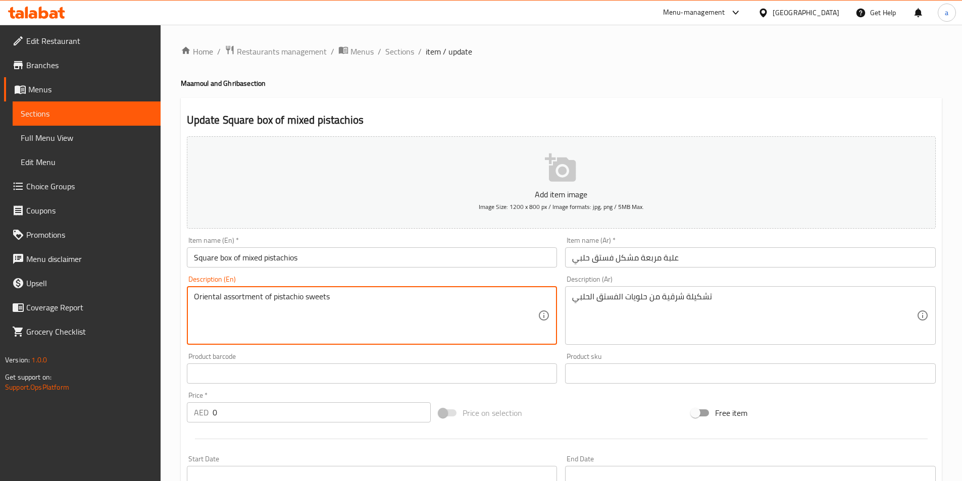
drag, startPoint x: 329, startPoint y: 298, endPoint x: 184, endPoint y: 308, distance: 145.2
paste textarea "selection"
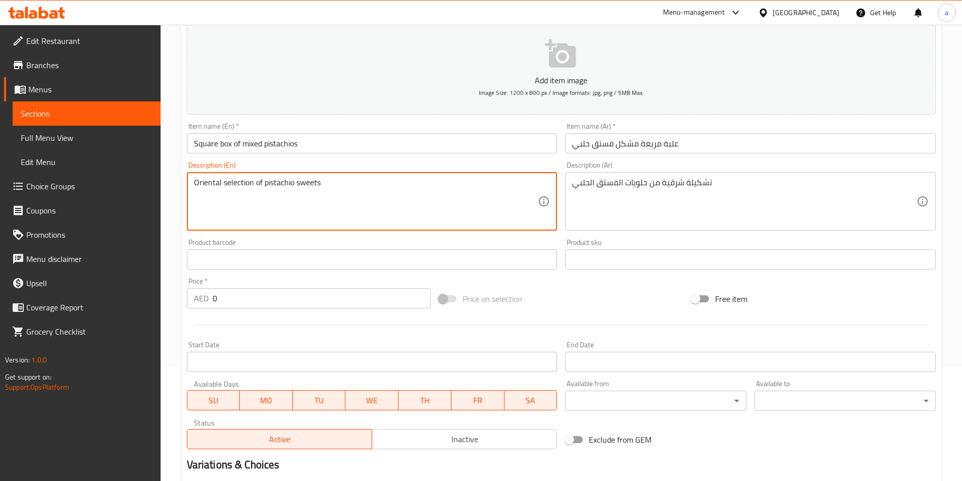
scroll to position [255, 0]
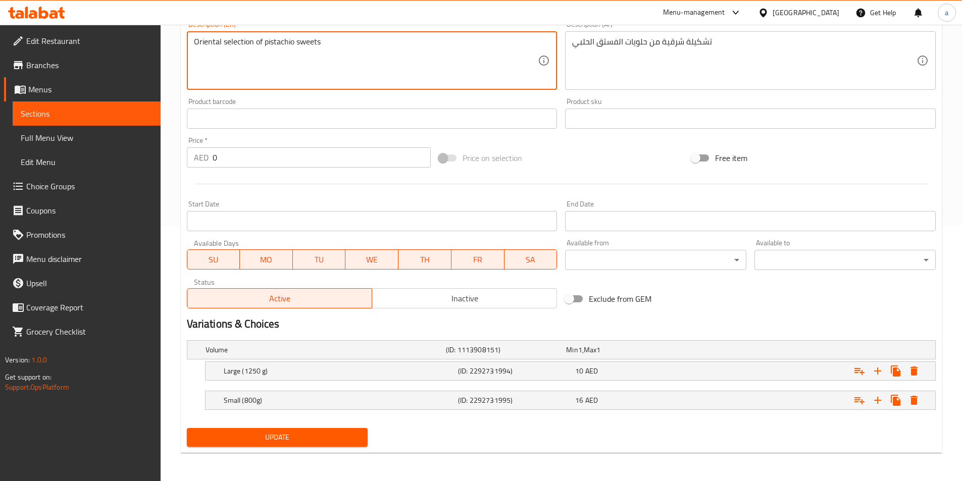
type textarea "Oriental selection of pistachio sweets"
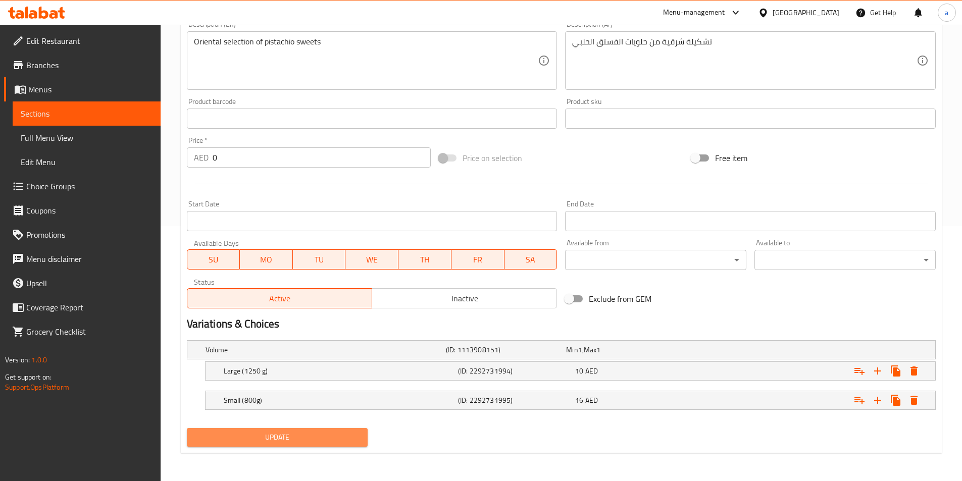
click at [348, 441] on span "Update" at bounding box center [277, 437] width 165 height 13
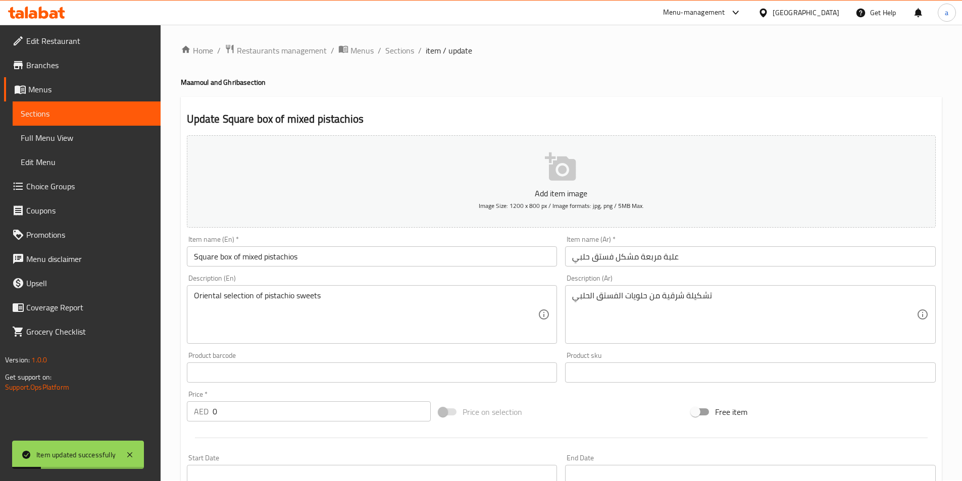
scroll to position [0, 0]
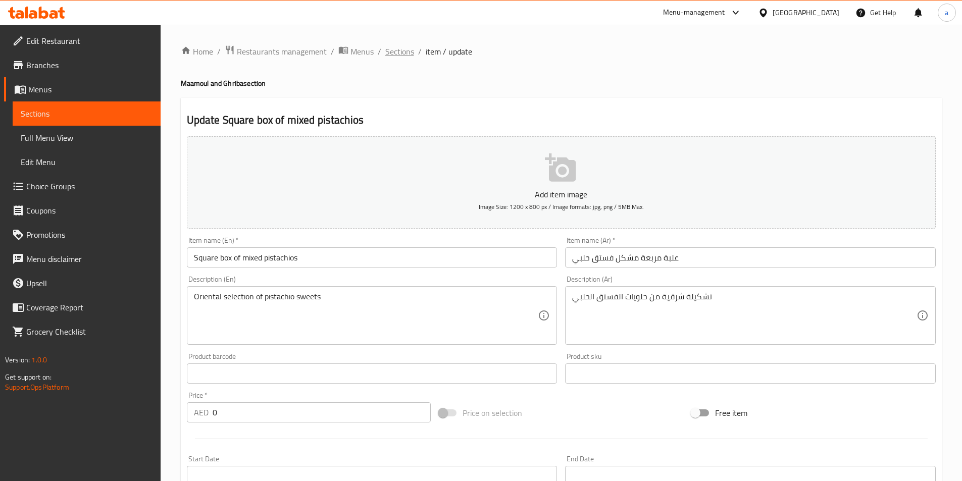
click at [394, 49] on span "Sections" at bounding box center [399, 51] width 29 height 12
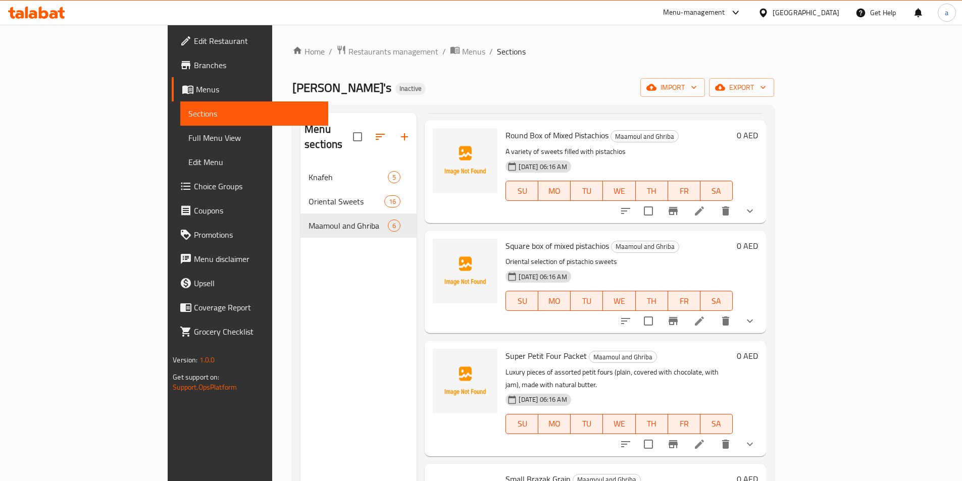
scroll to position [151, 0]
click at [704, 439] on icon at bounding box center [699, 443] width 9 height 9
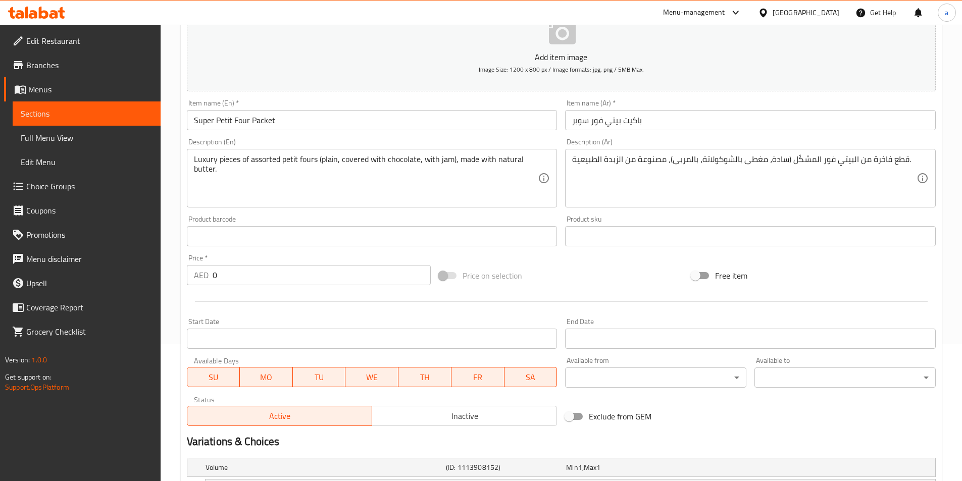
scroll to position [202, 0]
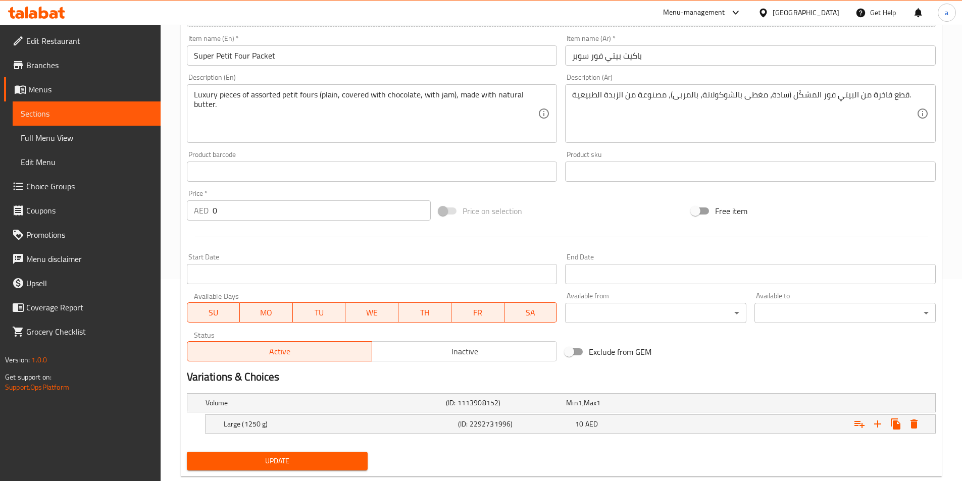
click at [234, 215] on input "0" at bounding box center [322, 210] width 219 height 20
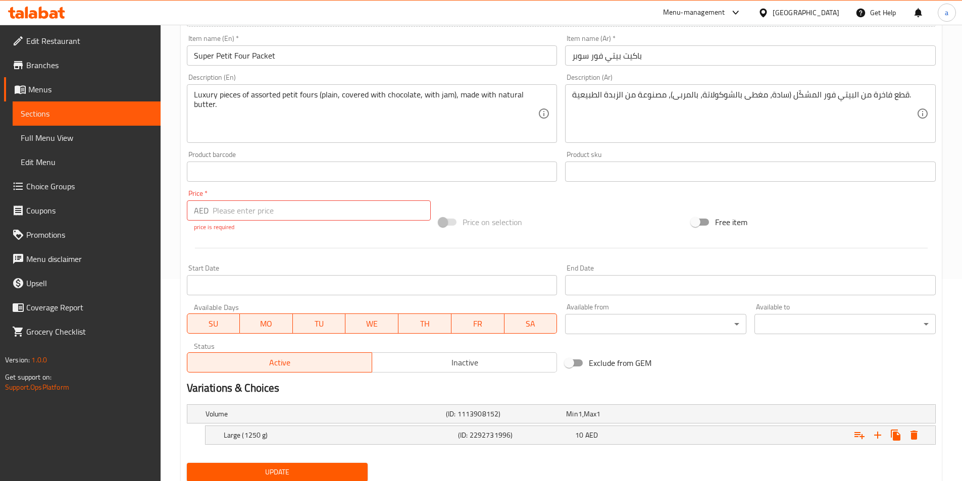
click at [287, 228] on p "price is required" at bounding box center [309, 227] width 230 height 9
click at [259, 208] on input "number" at bounding box center [322, 210] width 219 height 20
type input "10"
click at [914, 435] on div "Volume (ID: 1113908152) Min 1 , Max 1 Name (En) Volume Name (En) Name (Ar) حجم …" at bounding box center [561, 429] width 757 height 59
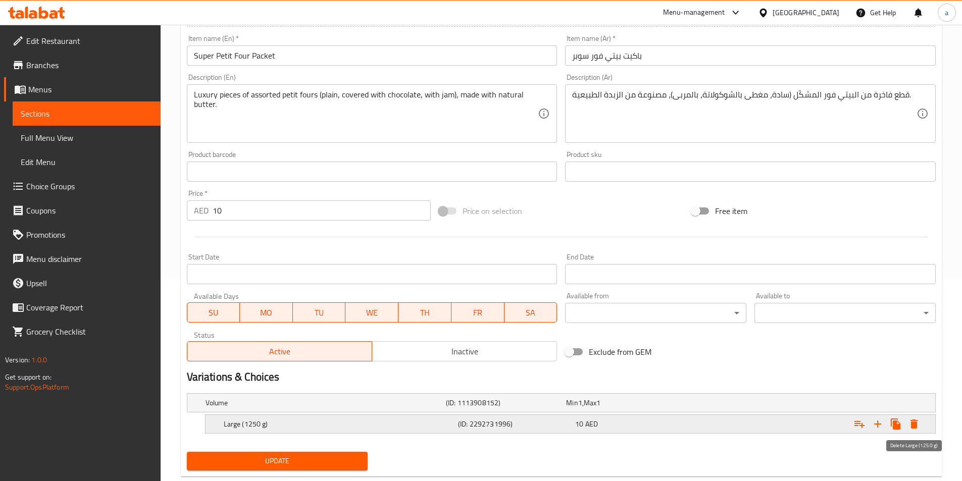
click at [913, 427] on icon "Expand" at bounding box center [913, 424] width 7 height 9
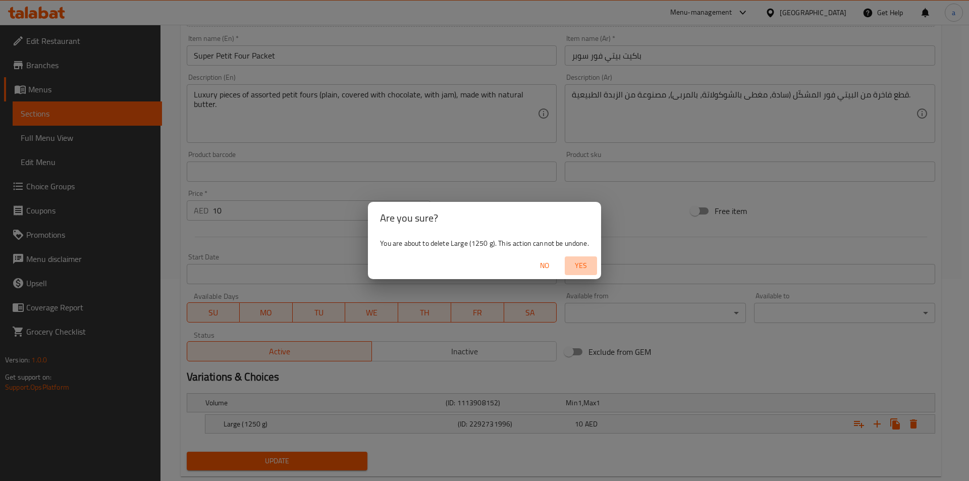
click at [582, 265] on span "Yes" at bounding box center [581, 266] width 24 height 13
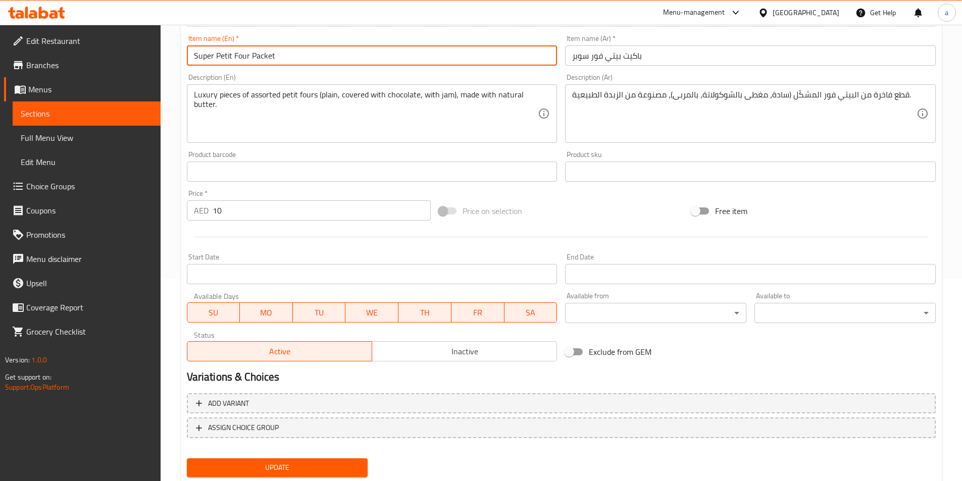
click at [304, 54] on input "Super Petit Four Packet" at bounding box center [372, 55] width 371 height 20
paste input "Large size (1250g)"
type input "Super Petit Four Packet Large size (1250g)"
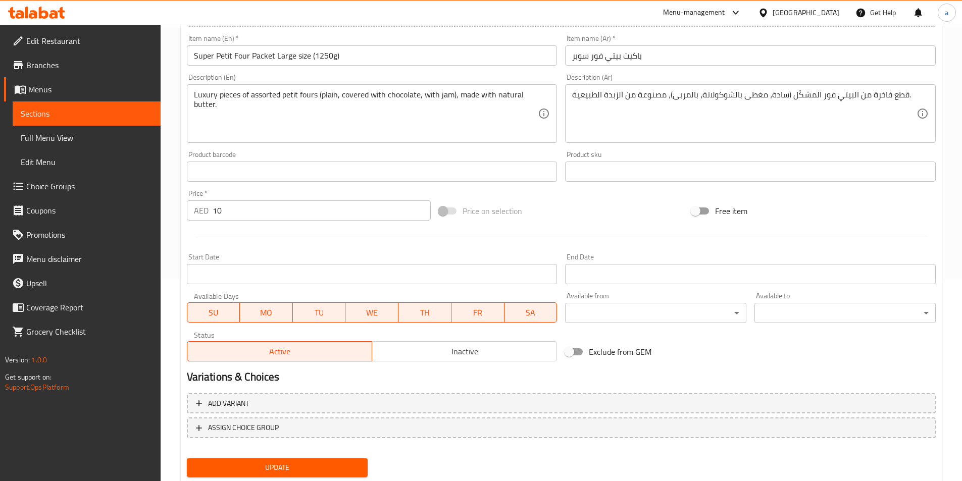
click at [572, 58] on input "باكيت بيتي فور سوبر" at bounding box center [750, 55] width 371 height 20
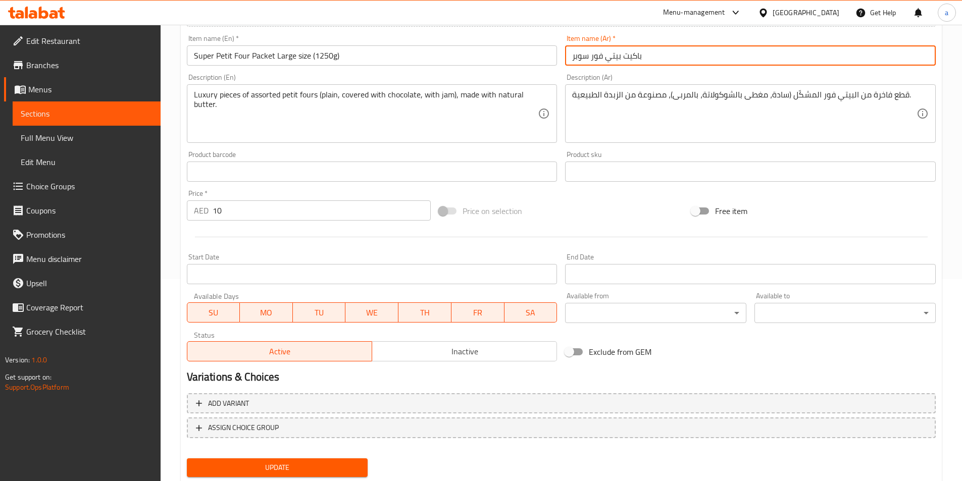
paste input "جم كبير (1250 غم)"
click at [651, 57] on input "باكيت بيتي فور سوبر" at bounding box center [750, 55] width 371 height 20
paste input "حجم كبير (1250 غم)"
click at [640, 56] on input "باكيت بيتي فور سوبر حجم كبير (1250 غم)" at bounding box center [750, 55] width 371 height 20
click at [573, 56] on input "باكيت بيتي فور سوبر (حجم كبير (1250 غم)" at bounding box center [750, 55] width 371 height 20
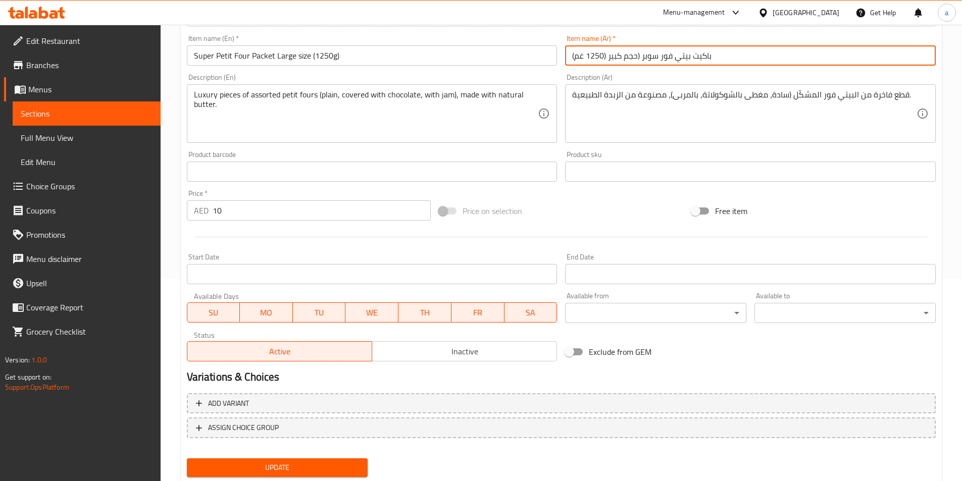
click at [763, 62] on input "باكيت بيتي فور سوبر (حجم كبير (1250 غم)" at bounding box center [750, 55] width 371 height 20
click at [755, 57] on input "باكيت بيتي فور سوبر (حجم كبير (1250 غم)" at bounding box center [750, 55] width 371 height 20
click at [757, 60] on input "باكيت بيتي فور سوبر (حجم كبير (1250 غم)" at bounding box center [750, 55] width 371 height 20
click at [605, 56] on input "باكيت بيتي فور سوبر (حجم كبير (1250 غم)" at bounding box center [750, 55] width 371 height 20
click at [610, 56] on input "باكيت بيتي فور سوبر (حجم كبير (1250 غم)" at bounding box center [750, 55] width 371 height 20
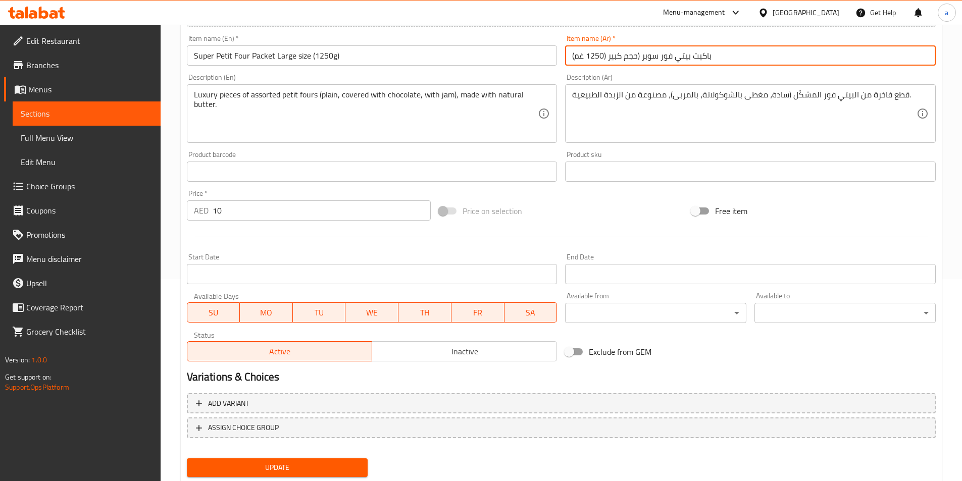
click at [608, 56] on input "باكيت بيتي فور سوبر (حجم كبير (1250 غم)" at bounding box center [750, 55] width 371 height 20
click at [748, 54] on input "باكيت بيتي فور سوبر (حجم كبير (1250 غم)" at bounding box center [750, 55] width 371 height 20
click at [605, 56] on input "باكيت بيتي فور سوبر (حجم كبير (1250 غم)" at bounding box center [750, 55] width 371 height 20
click at [638, 56] on input "باكيت بيتي فور سوبر (حجم كبير (1250 غم)" at bounding box center [750, 55] width 371 height 20
type input "باكيت بيتي فور سوبر حجم كبير (1250 غم)"
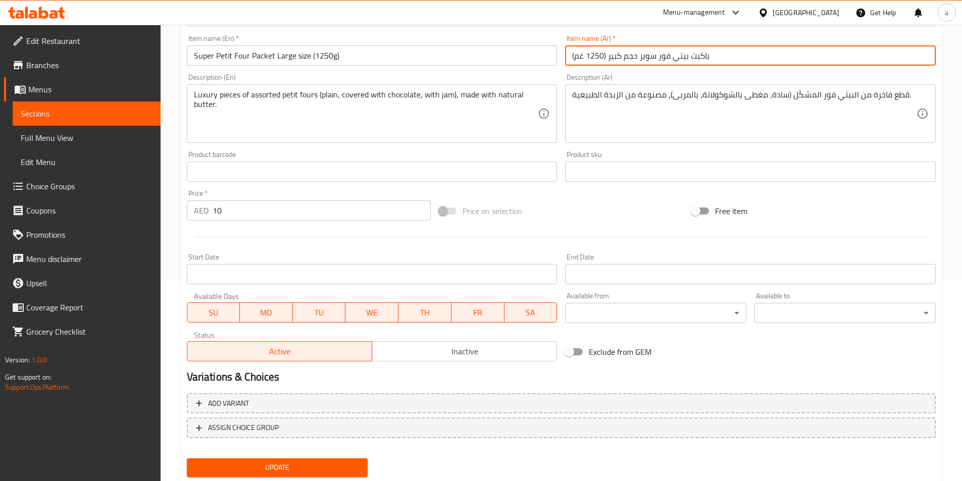
click at [334, 467] on span "Update" at bounding box center [277, 468] width 165 height 13
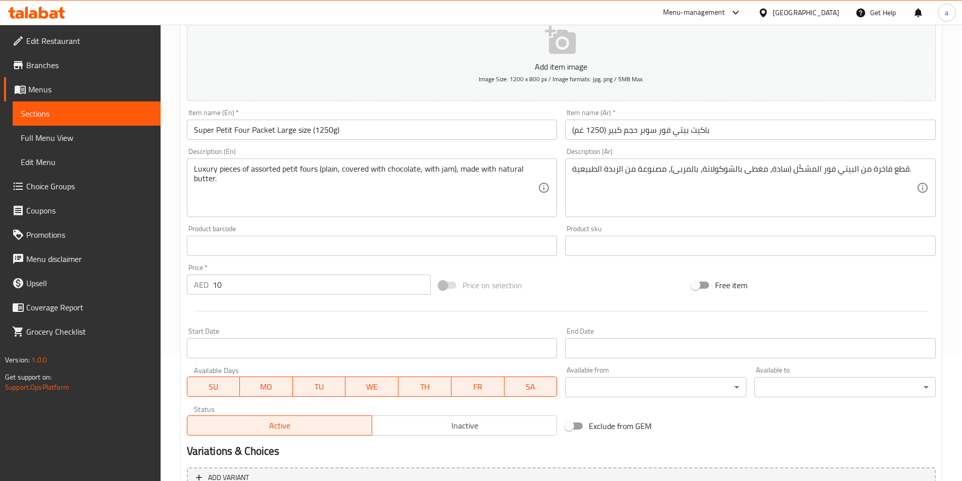
scroll to position [0, 0]
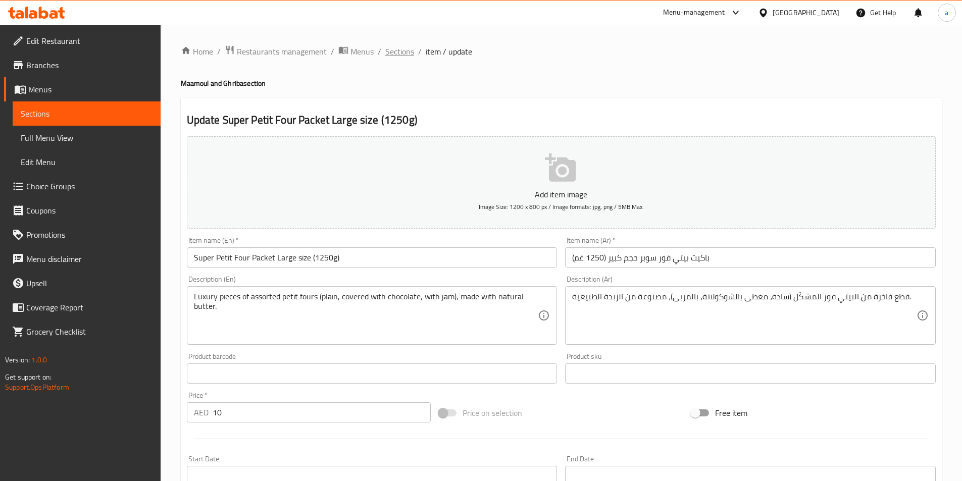
click at [395, 47] on span "Sections" at bounding box center [399, 51] width 29 height 12
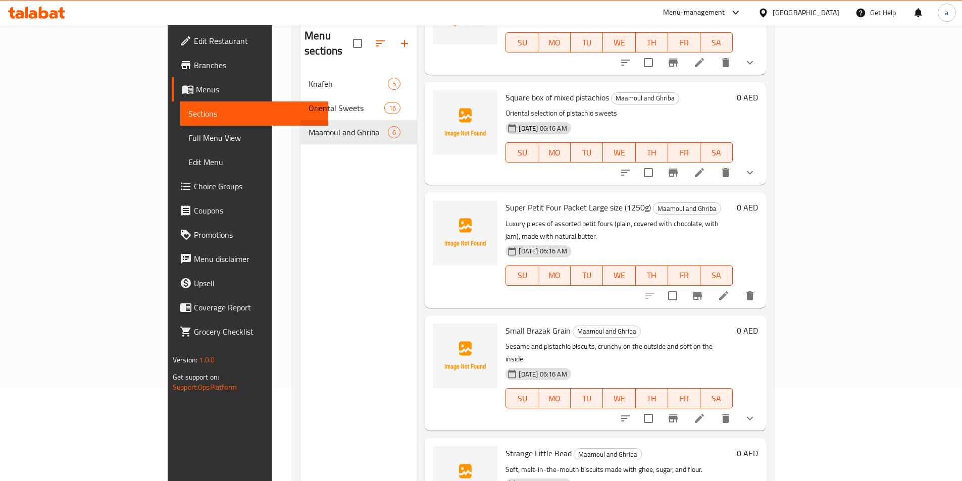
scroll to position [141, 0]
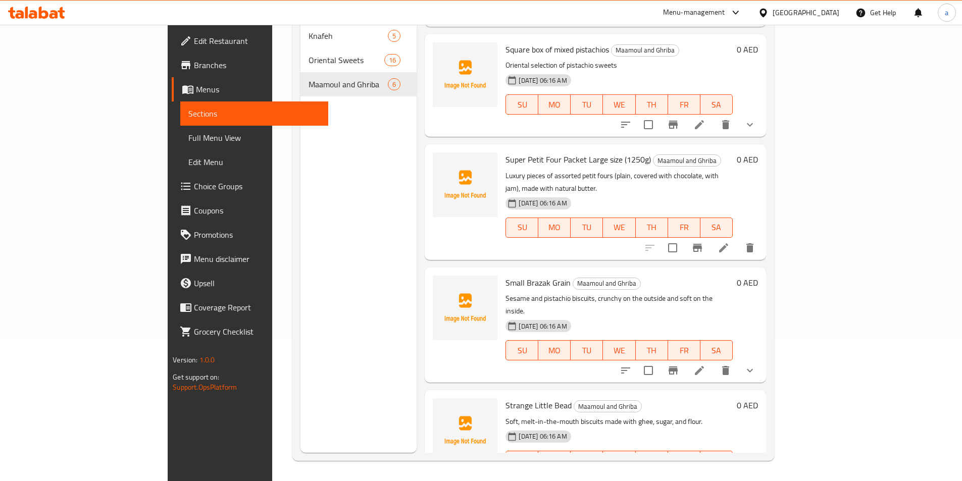
click at [705, 365] on icon at bounding box center [699, 371] width 12 height 12
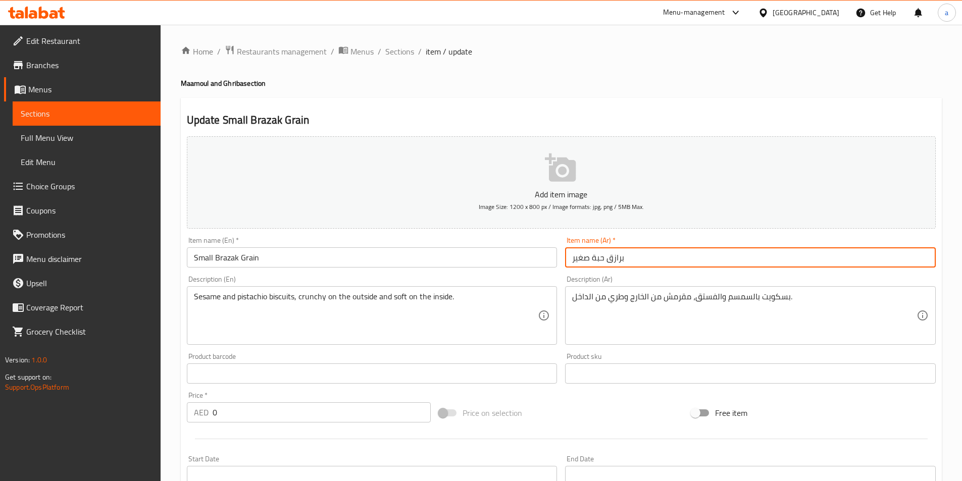
drag, startPoint x: 573, startPoint y: 259, endPoint x: 636, endPoint y: 266, distance: 64.0
click at [636, 266] on input "برازق حبة صغير" at bounding box center [750, 257] width 371 height 20
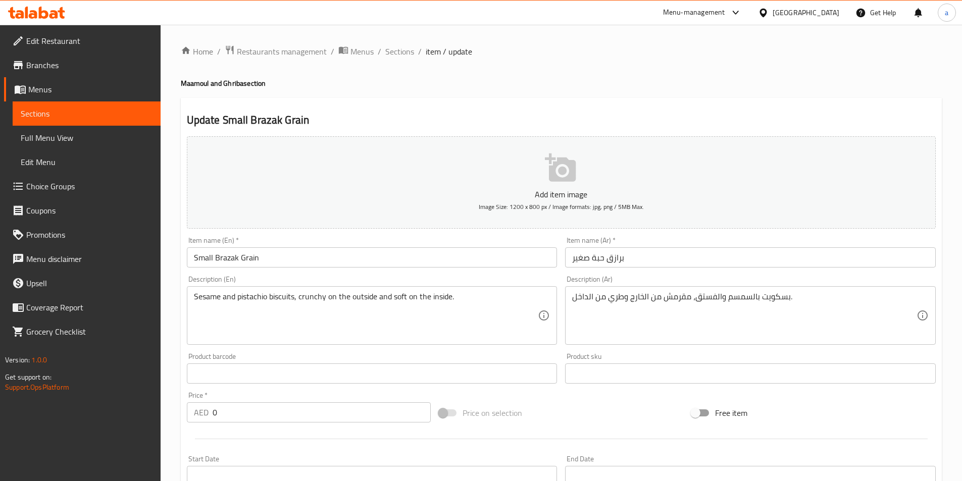
drag, startPoint x: 397, startPoint y: 57, endPoint x: 398, endPoint y: 64, distance: 7.2
click at [397, 57] on span "Sections" at bounding box center [399, 51] width 29 height 12
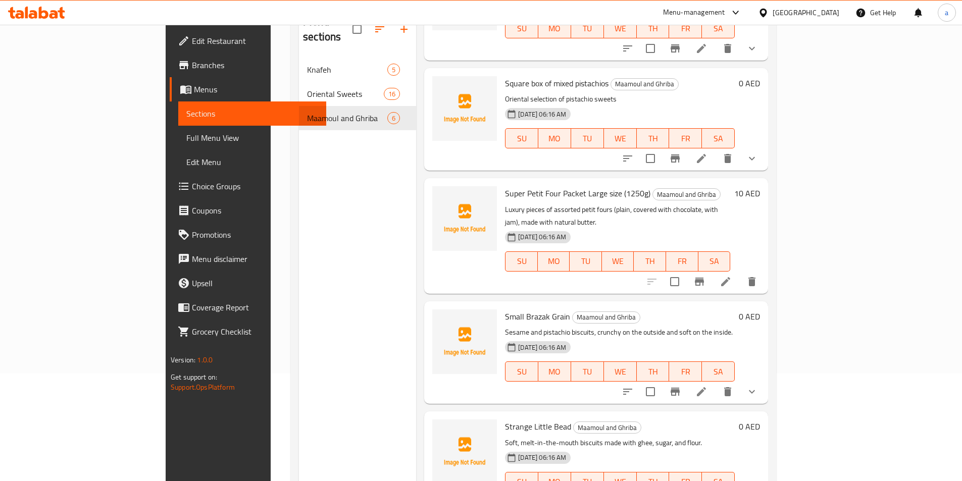
scroll to position [141, 0]
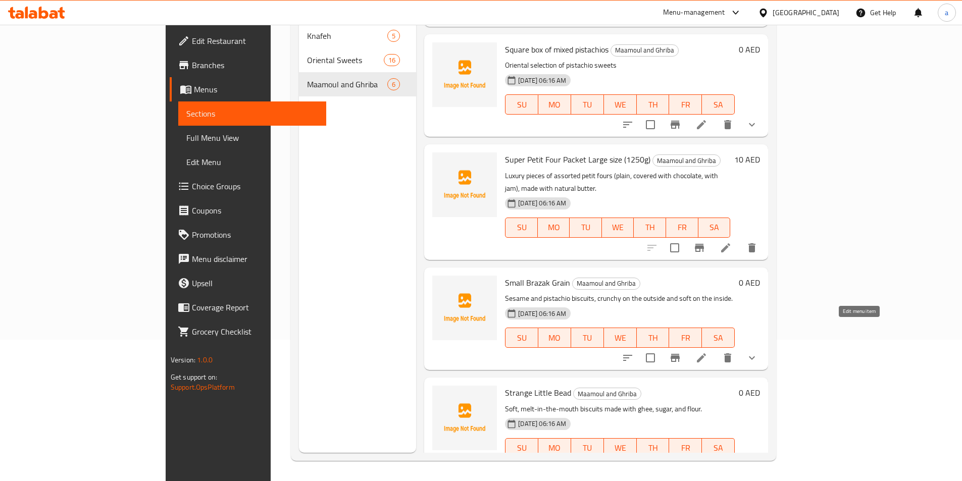
click at [707, 352] on icon at bounding box center [701, 358] width 12 height 12
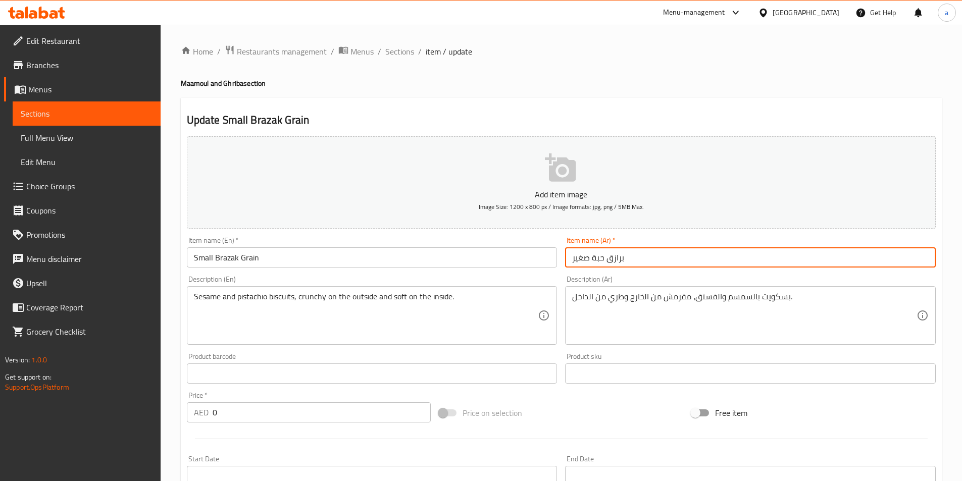
click at [630, 257] on input "برازق حبة صغير" at bounding box center [750, 257] width 371 height 20
paste input "حجم صغير (800 غم)"
type input "برازق حبة صغير حجم صغير (800 غم)"
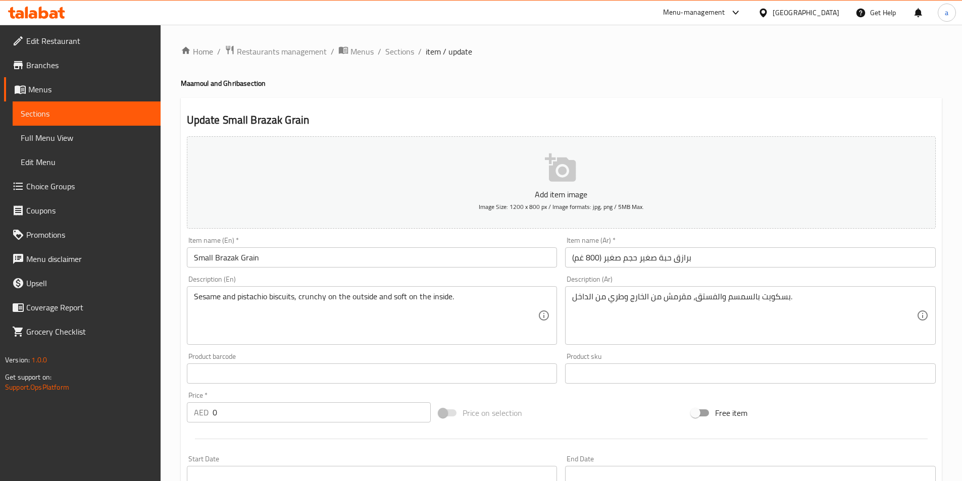
click at [269, 261] on input "Small Brazak Grain" at bounding box center [372, 257] width 371 height 20
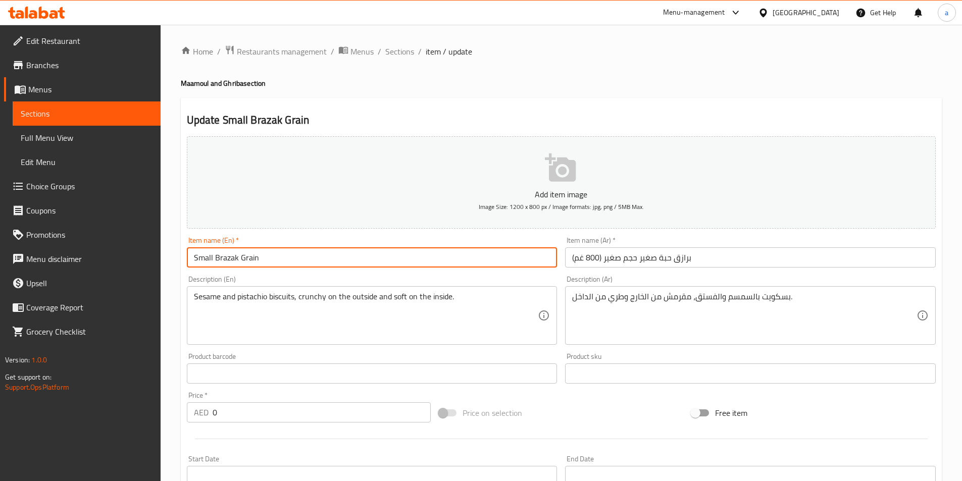
paste input "Small size (800g)"
type input "Small Brazak Grain Small size (800g)"
click at [238, 417] on input "0" at bounding box center [322, 412] width 219 height 20
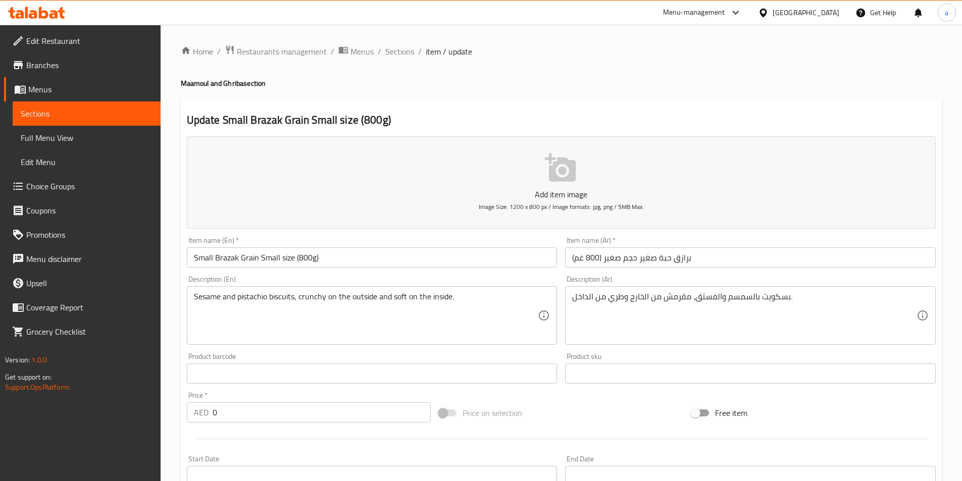
click at [237, 422] on input "0" at bounding box center [322, 412] width 219 height 20
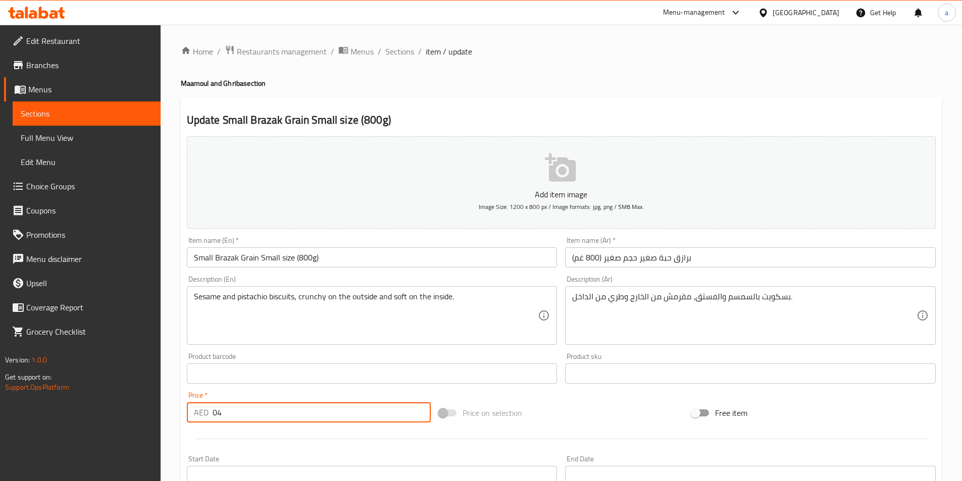
type input "0"
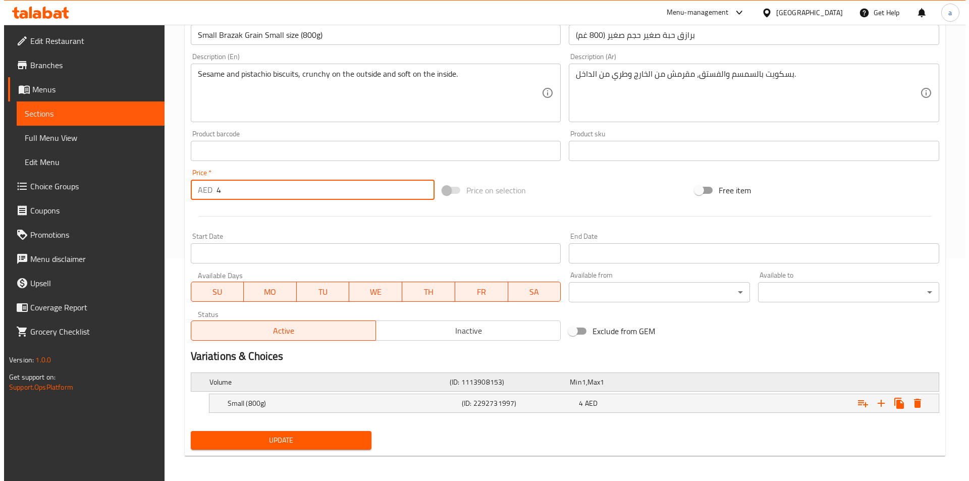
scroll to position [226, 0]
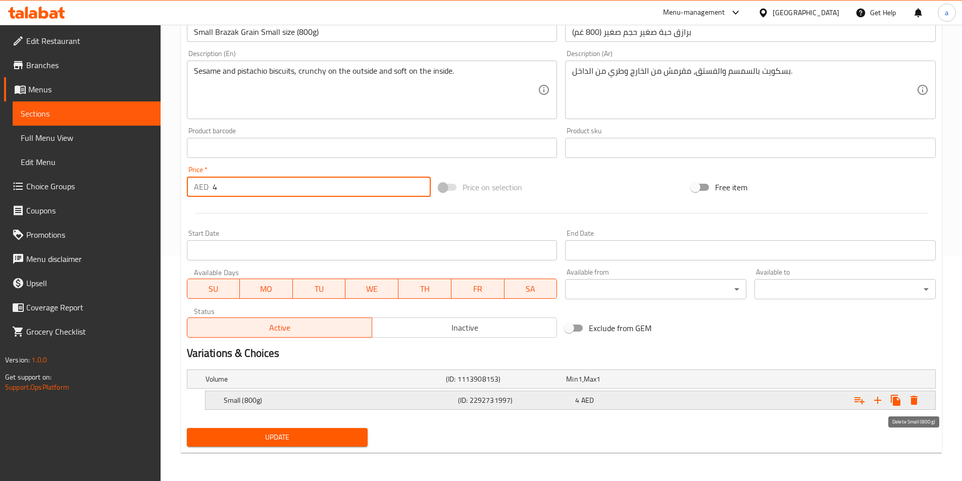
type input "4"
click at [919, 404] on icon "Expand" at bounding box center [914, 400] width 12 height 12
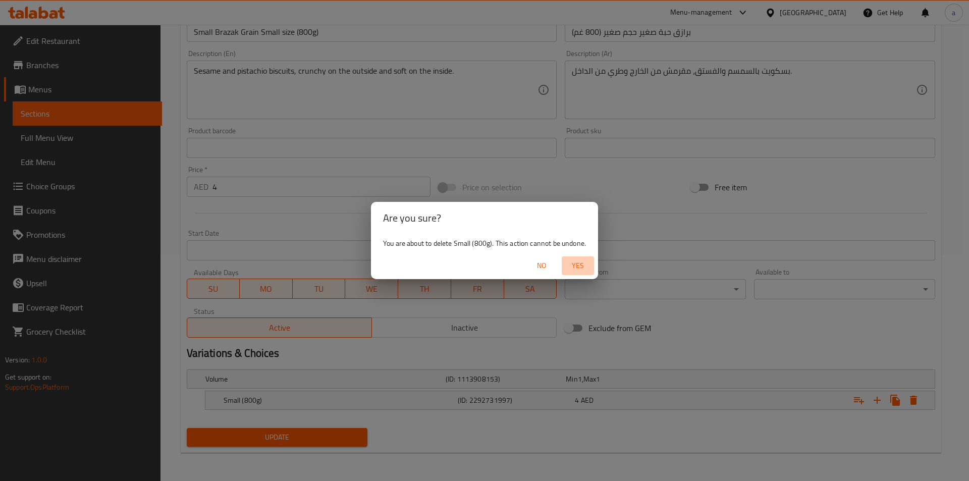
click at [582, 266] on span "Yes" at bounding box center [578, 266] width 24 height 13
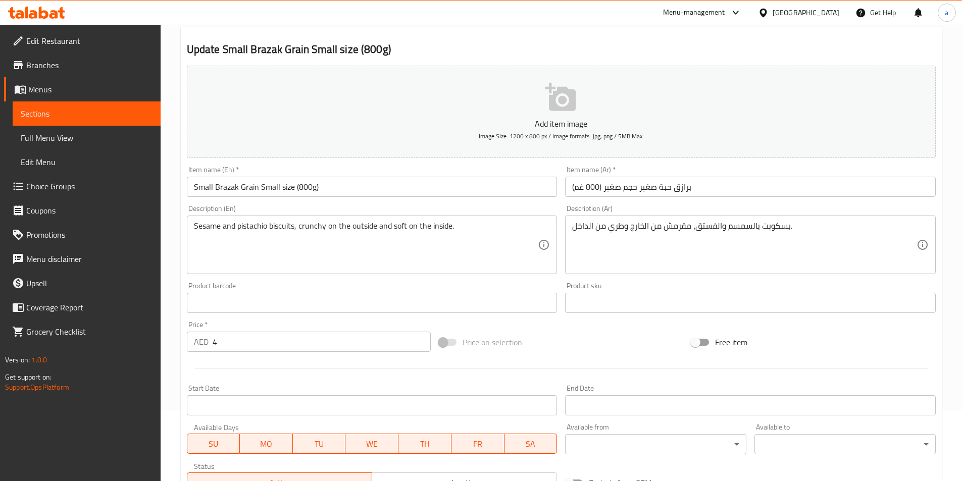
scroll to position [232, 0]
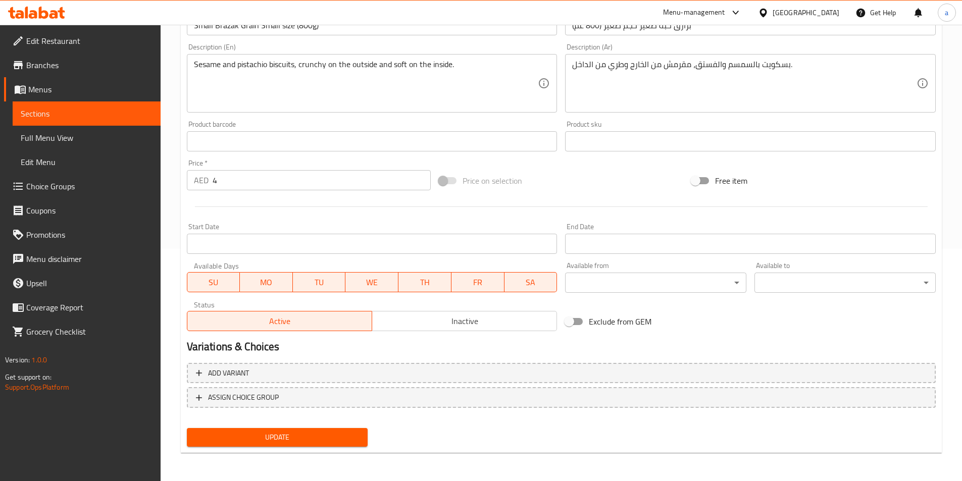
click at [318, 430] on button "Update" at bounding box center [277, 437] width 181 height 19
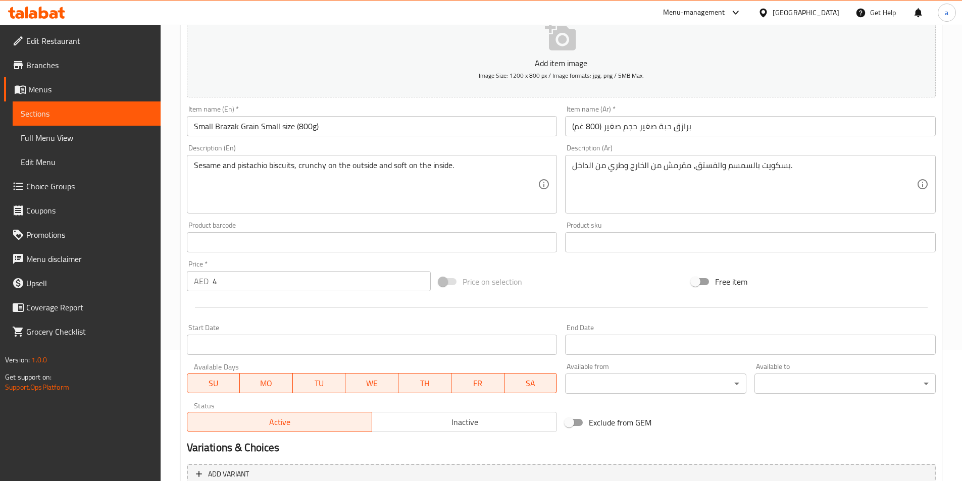
scroll to position [0, 0]
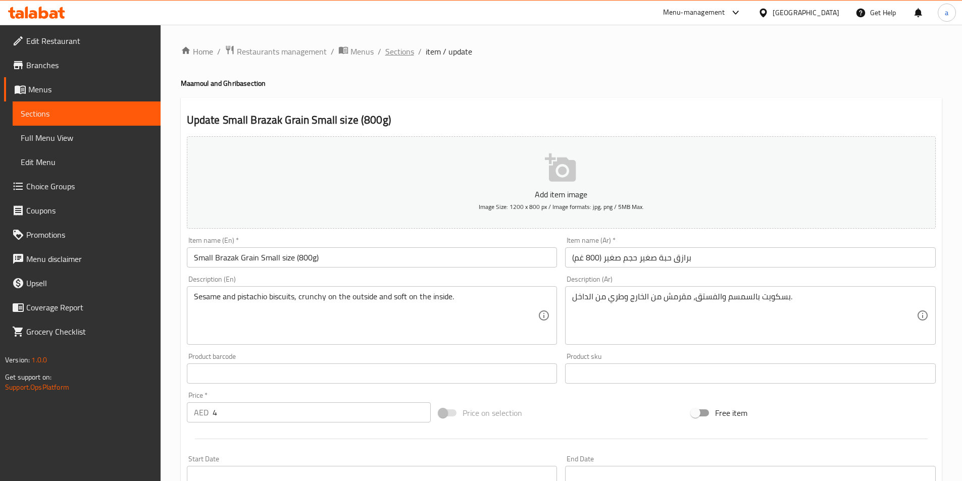
click at [411, 47] on span "Sections" at bounding box center [399, 51] width 29 height 12
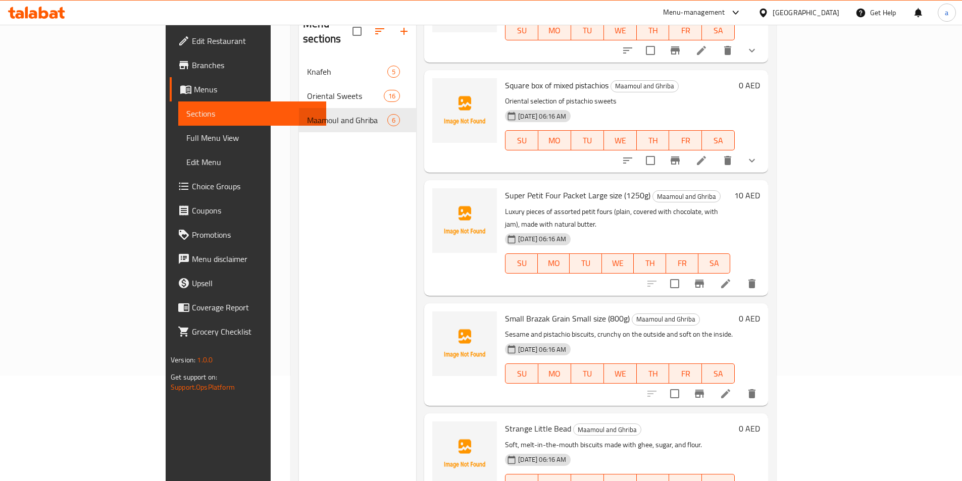
scroll to position [141, 0]
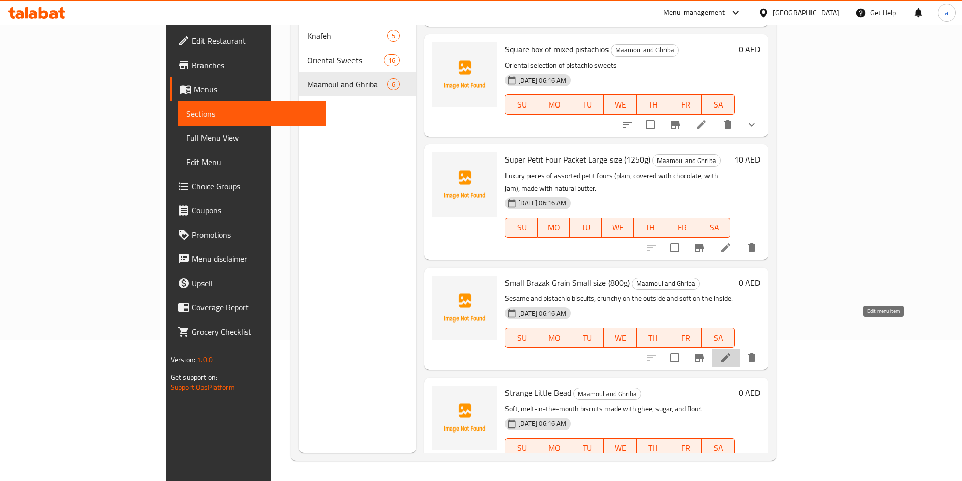
click at [730, 353] on icon at bounding box center [725, 357] width 9 height 9
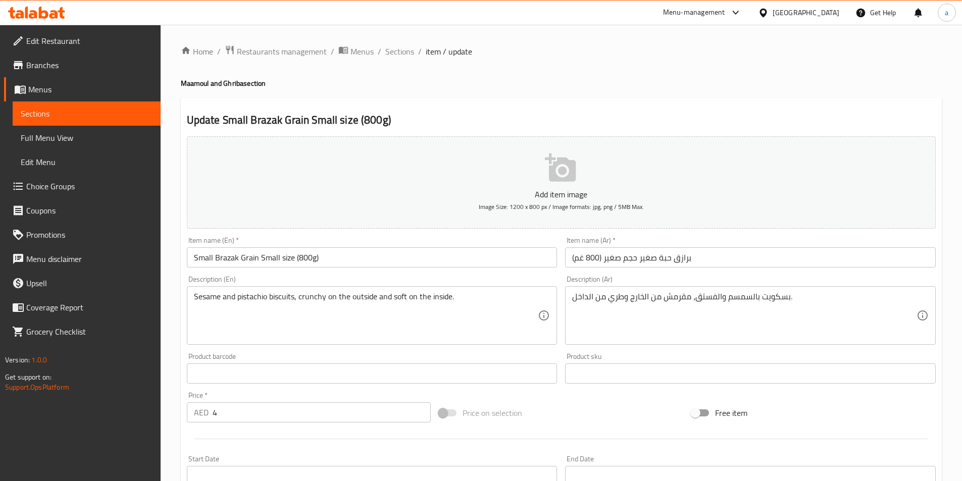
scroll to position [232, 0]
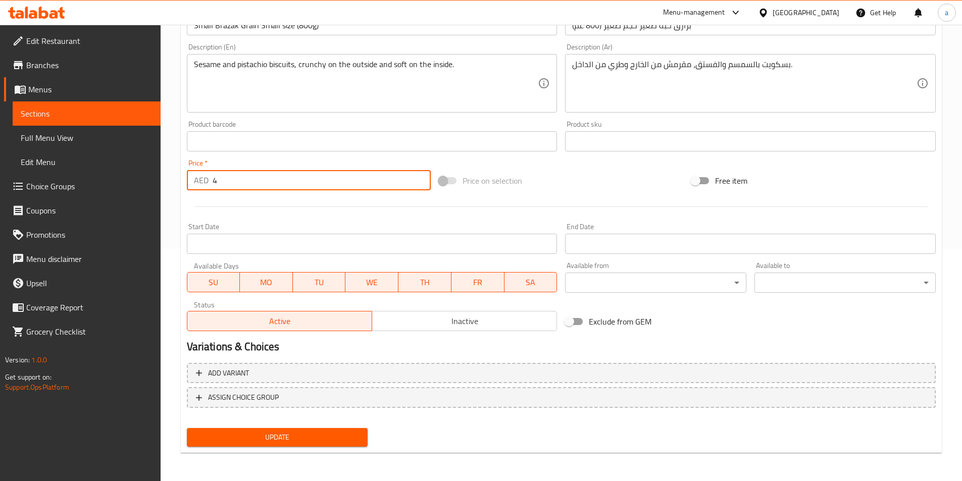
click at [267, 184] on input "4" at bounding box center [322, 180] width 219 height 20
type input "4"
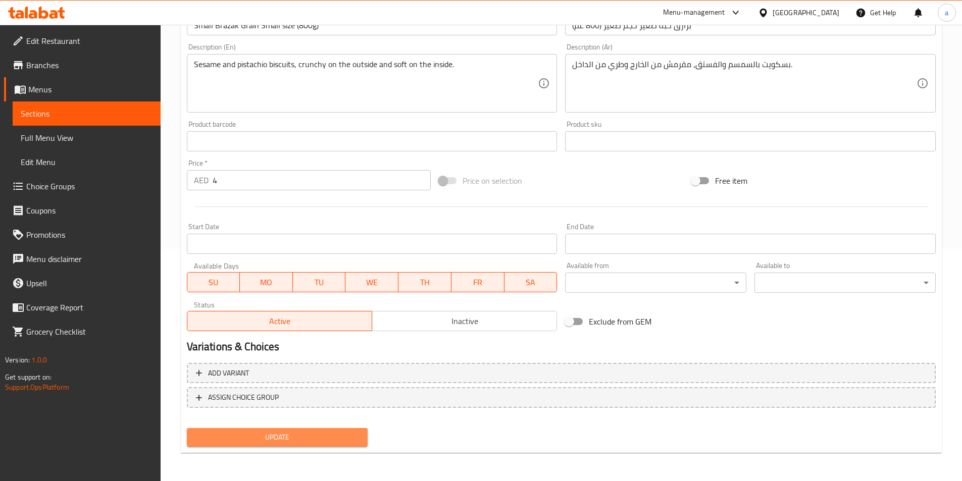
click at [334, 440] on span "Update" at bounding box center [277, 437] width 165 height 13
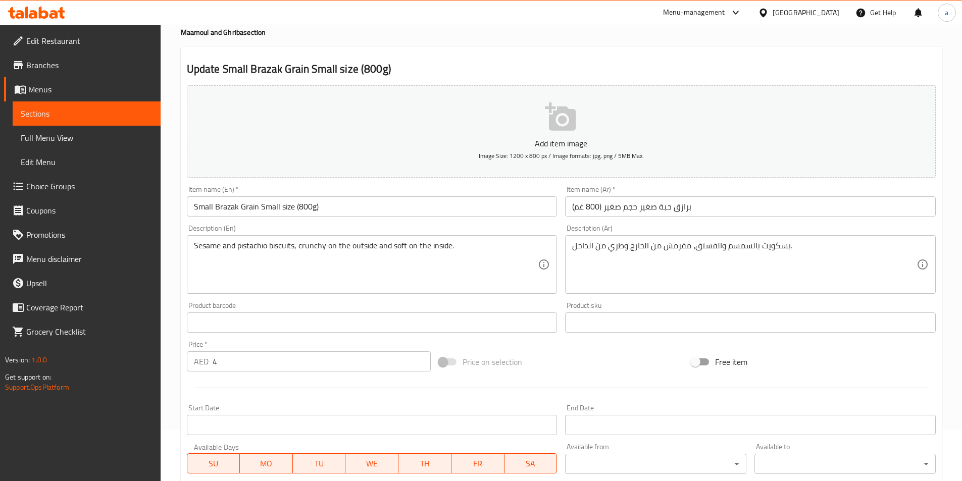
scroll to position [0, 0]
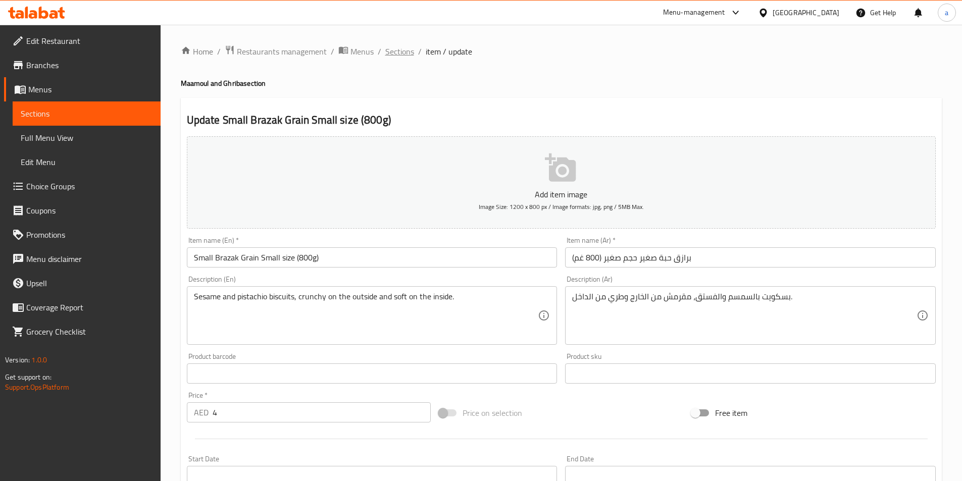
click at [400, 55] on span "Sections" at bounding box center [399, 51] width 29 height 12
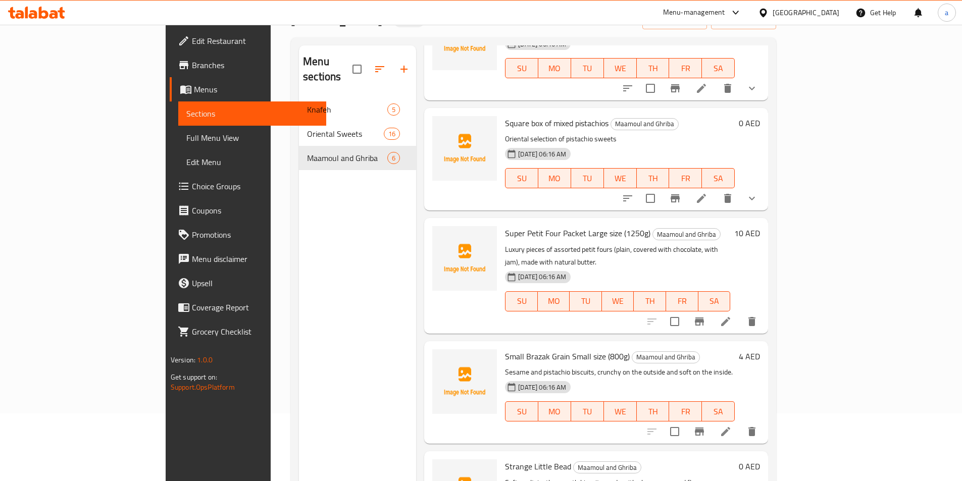
scroll to position [141, 0]
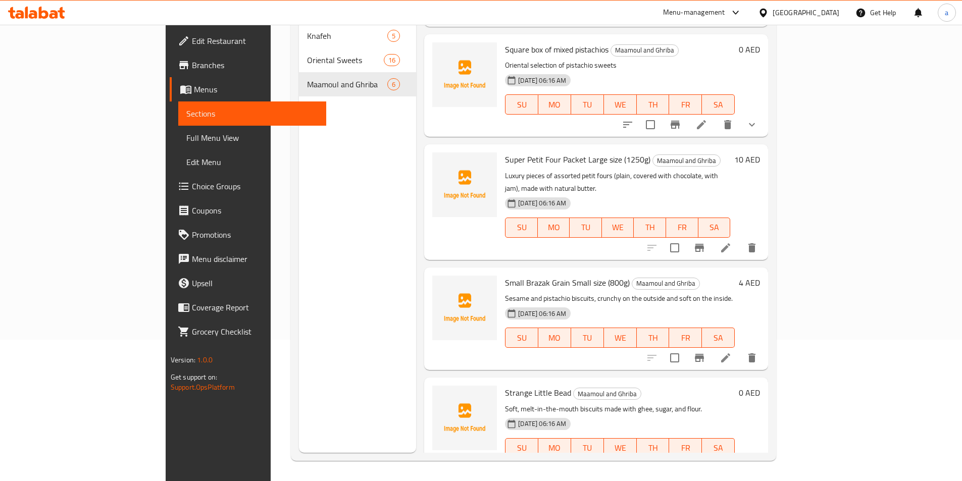
click at [715, 459] on li at bounding box center [701, 468] width 28 height 18
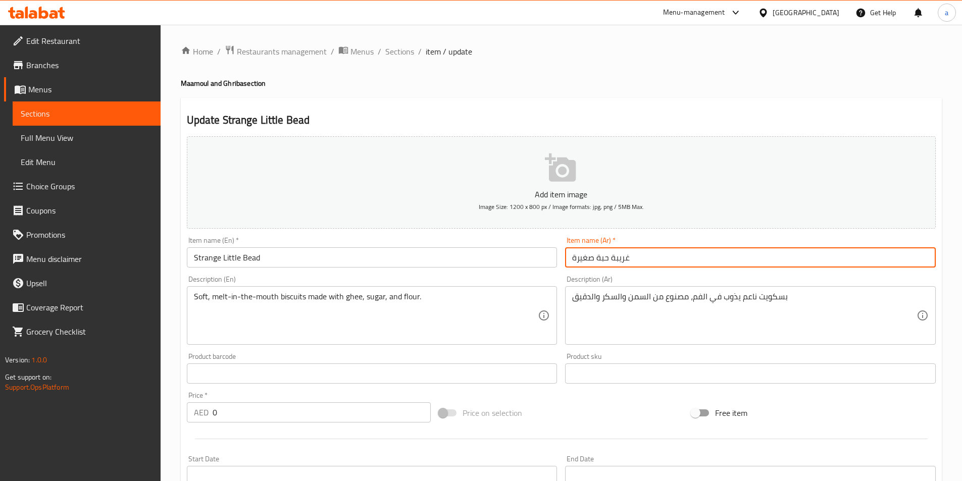
drag, startPoint x: 571, startPoint y: 257, endPoint x: 627, endPoint y: 255, distance: 56.1
click at [627, 255] on input "غريبة حبة صغيرة" at bounding box center [750, 257] width 371 height 20
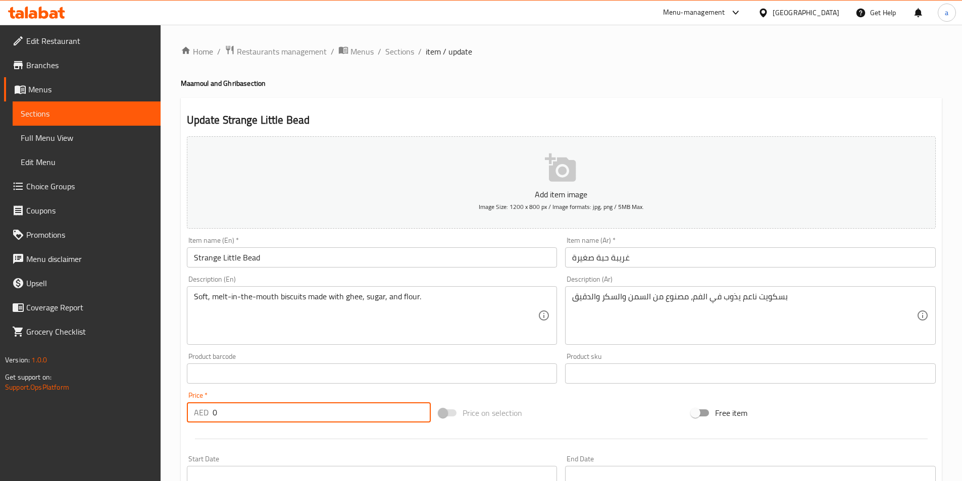
click at [264, 411] on input "0" at bounding box center [322, 412] width 219 height 20
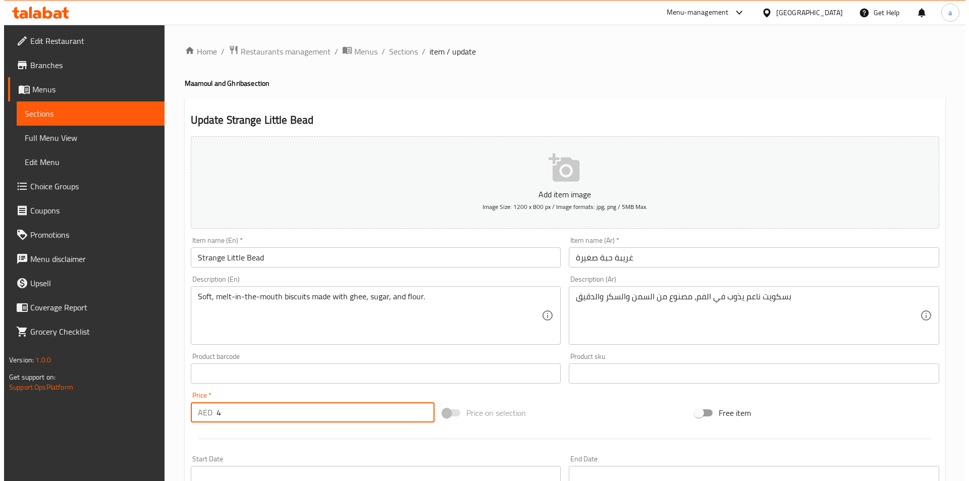
scroll to position [226, 0]
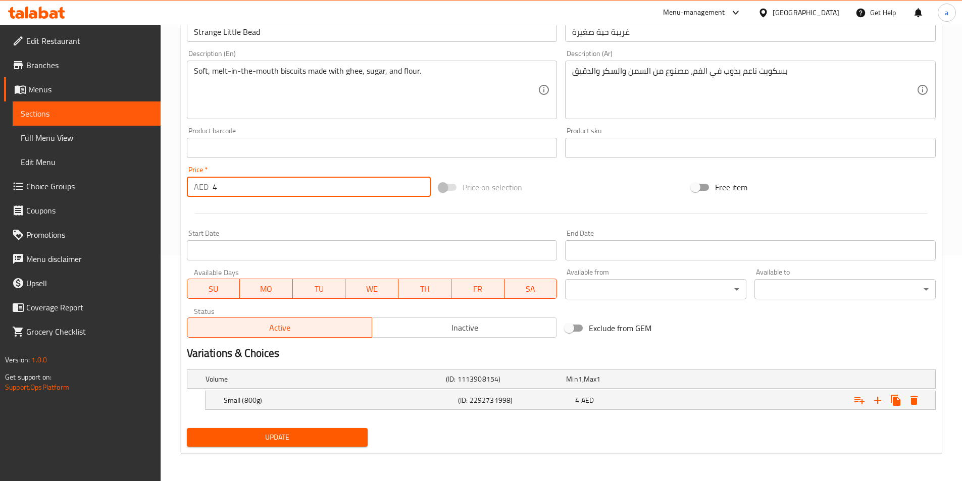
type input "4"
click at [914, 404] on icon "Expand" at bounding box center [913, 400] width 7 height 9
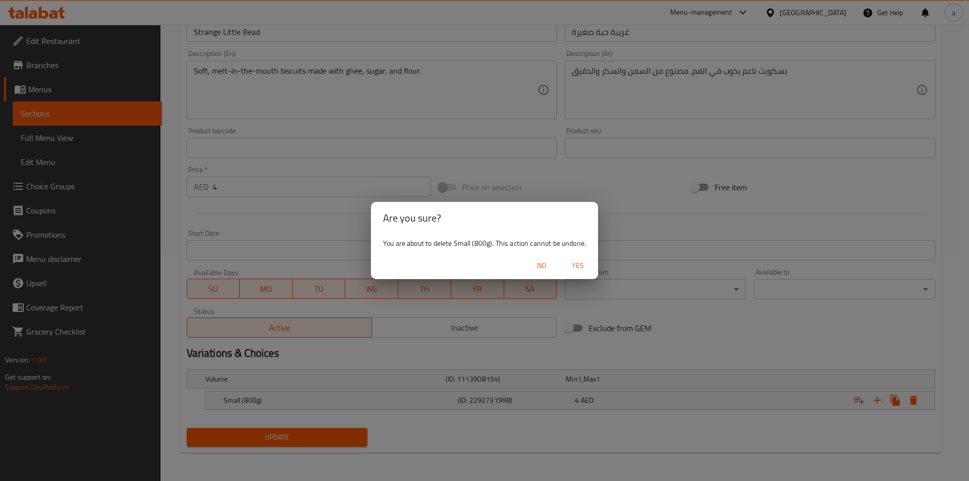
click at [574, 267] on span "Yes" at bounding box center [578, 266] width 24 height 13
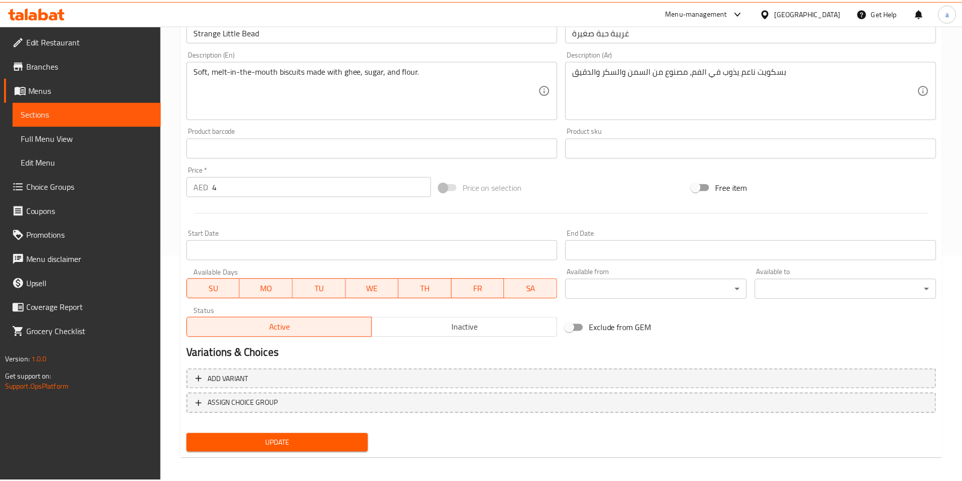
scroll to position [222, 0]
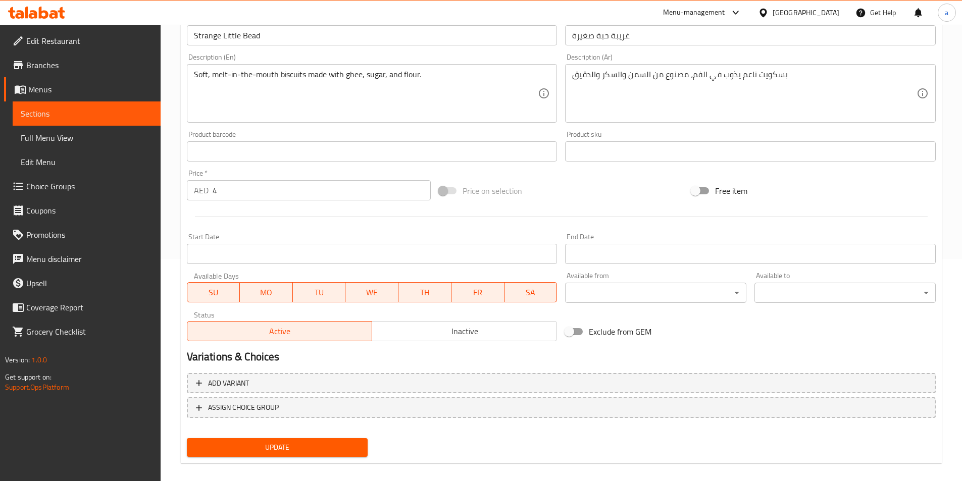
click at [318, 458] on div "Update" at bounding box center [277, 447] width 189 height 27
click at [299, 446] on span "Update" at bounding box center [277, 447] width 165 height 13
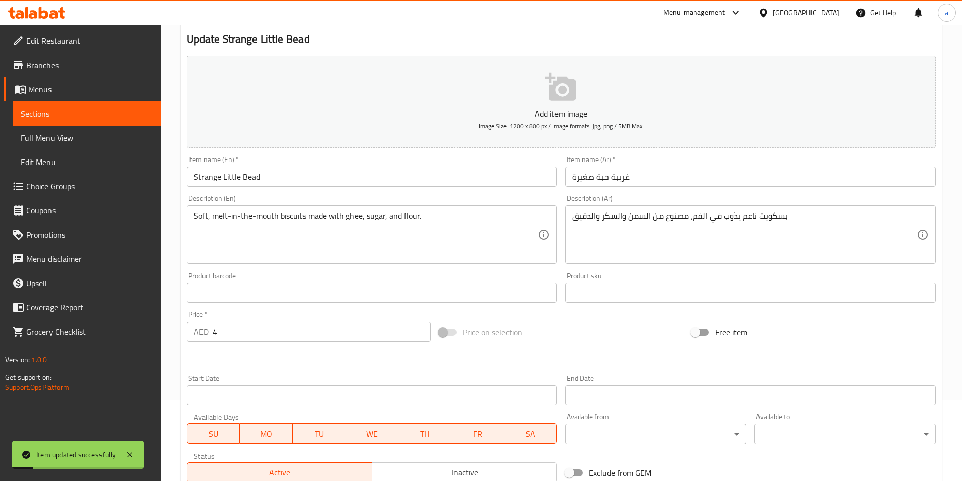
scroll to position [0, 0]
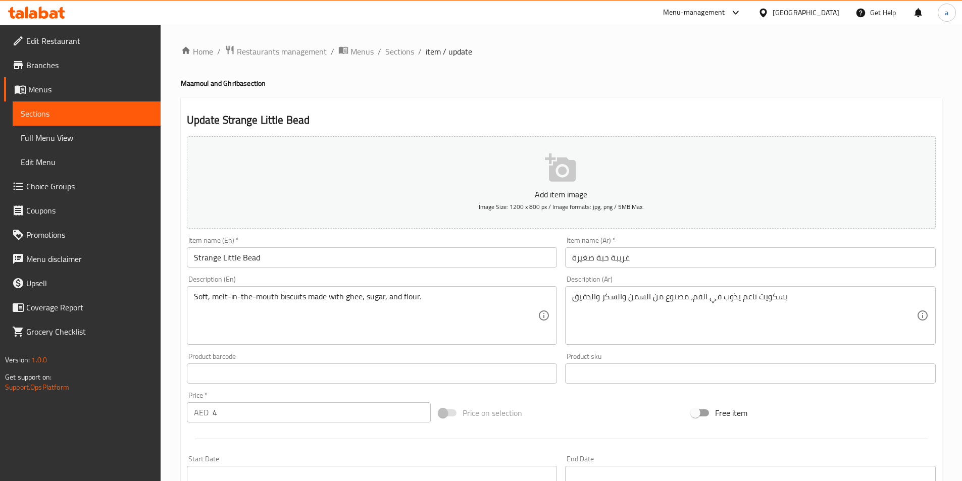
click at [631, 260] on input "غريبة حبة صغيرة" at bounding box center [750, 257] width 371 height 20
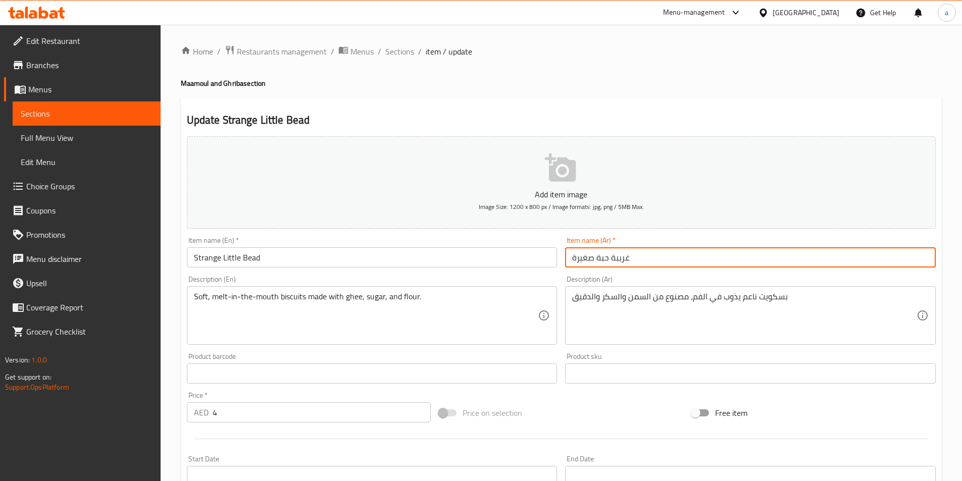
paste input "حجم صغير (800 غم)"
type input "غريبة حبة صغيرة حجم صغير (800 غم)"
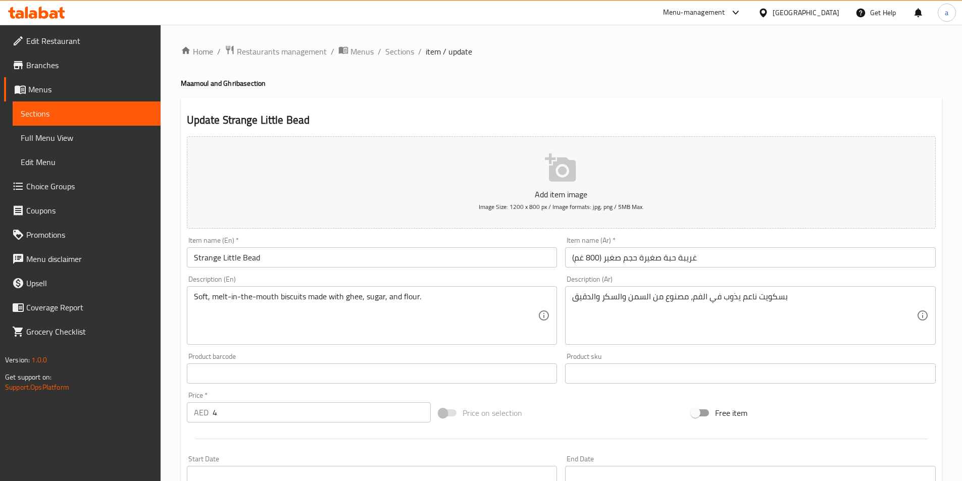
click at [265, 258] on input "Strange Little Bead" at bounding box center [372, 257] width 371 height 20
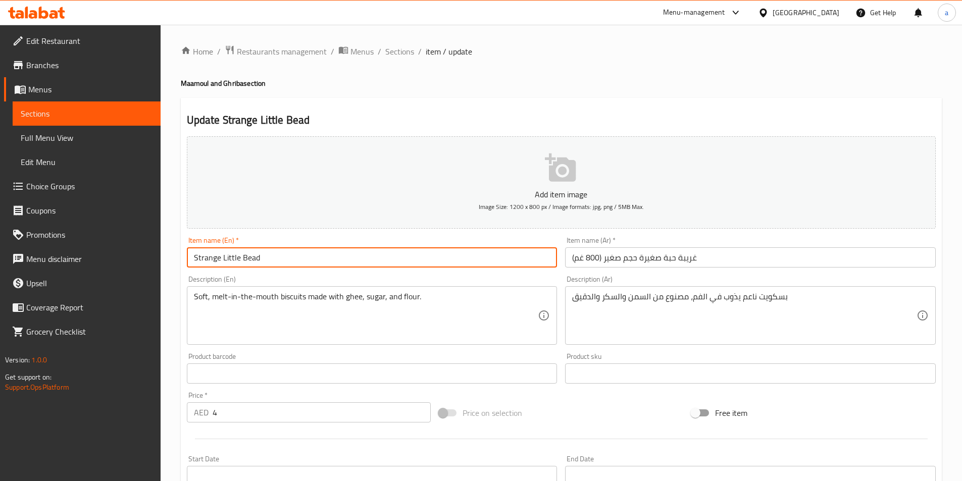
paste input "Small size (800g)"
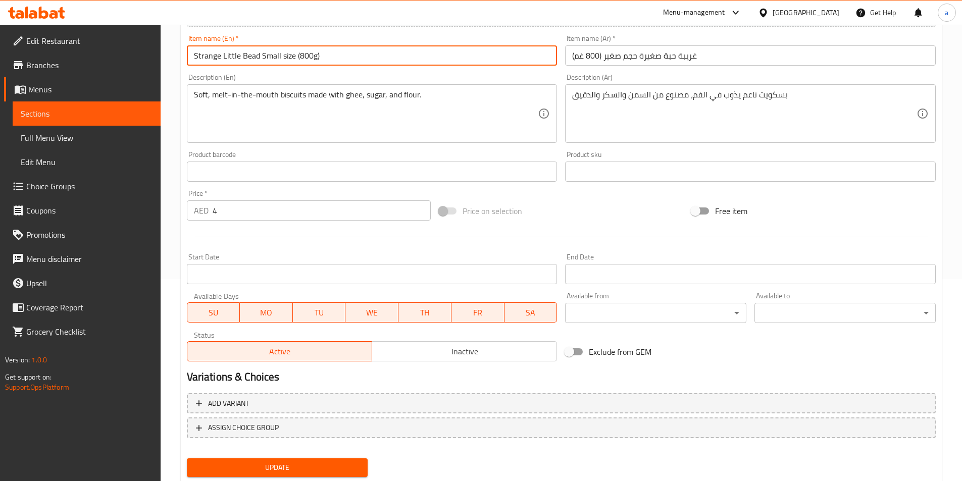
scroll to position [232, 0]
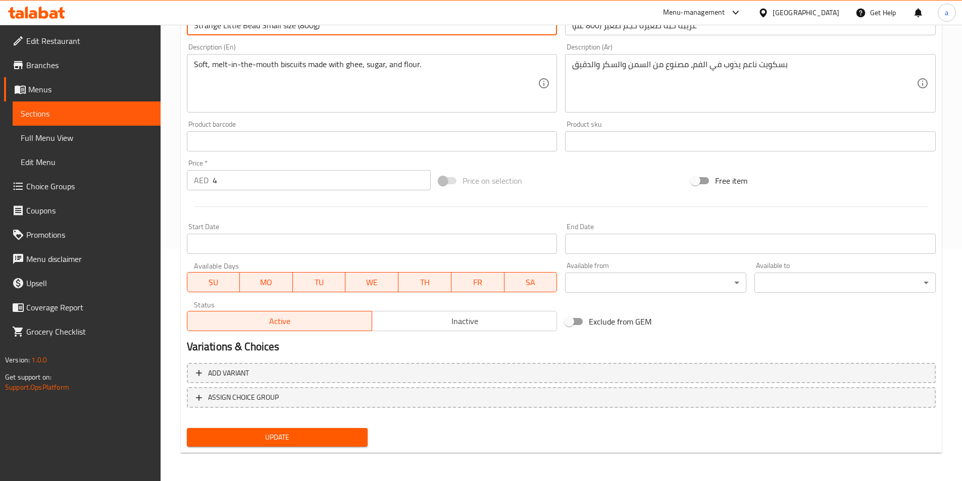
type input "Strange Little Bead Small size (800g)"
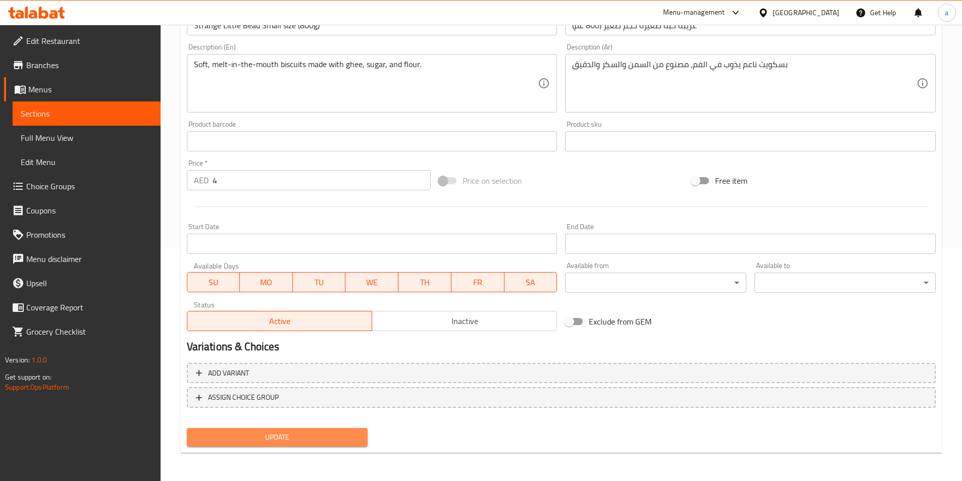
click at [344, 437] on span "Update" at bounding box center [277, 437] width 165 height 13
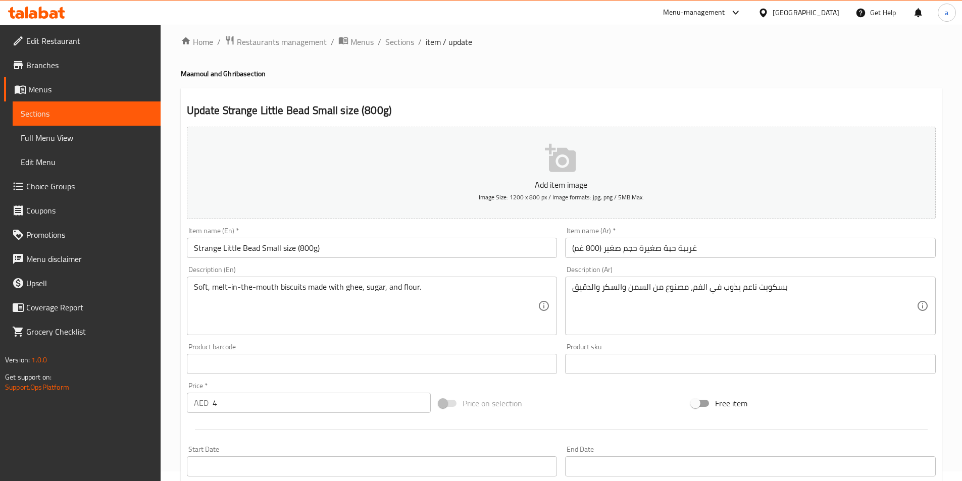
scroll to position [0, 0]
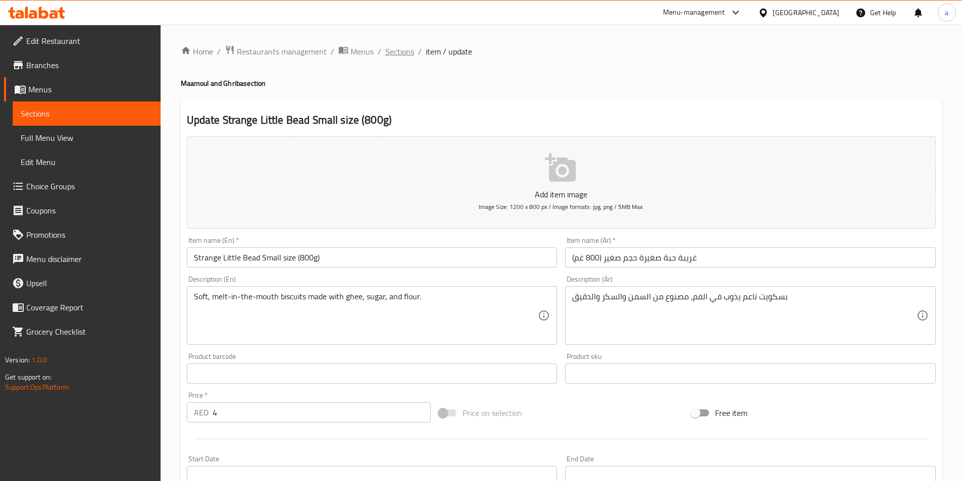
click at [400, 51] on span "Sections" at bounding box center [399, 51] width 29 height 12
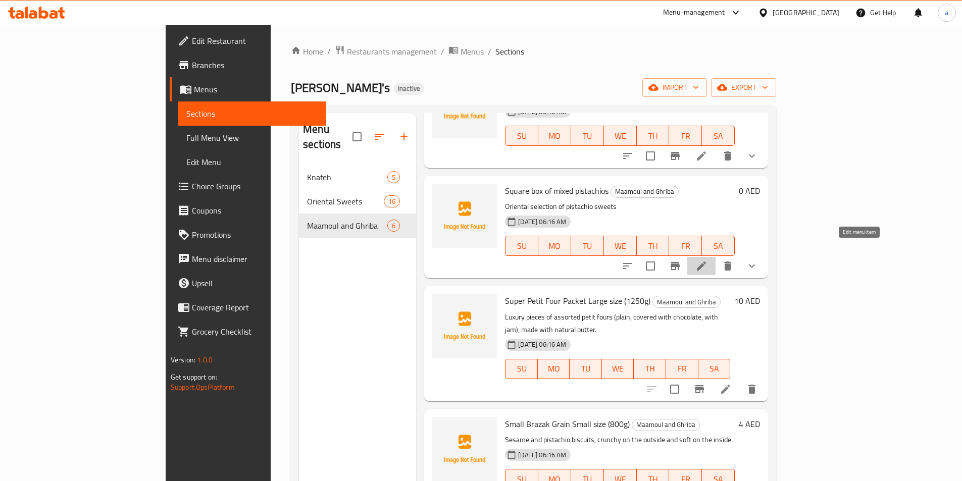
click at [707, 260] on icon at bounding box center [701, 266] width 12 height 12
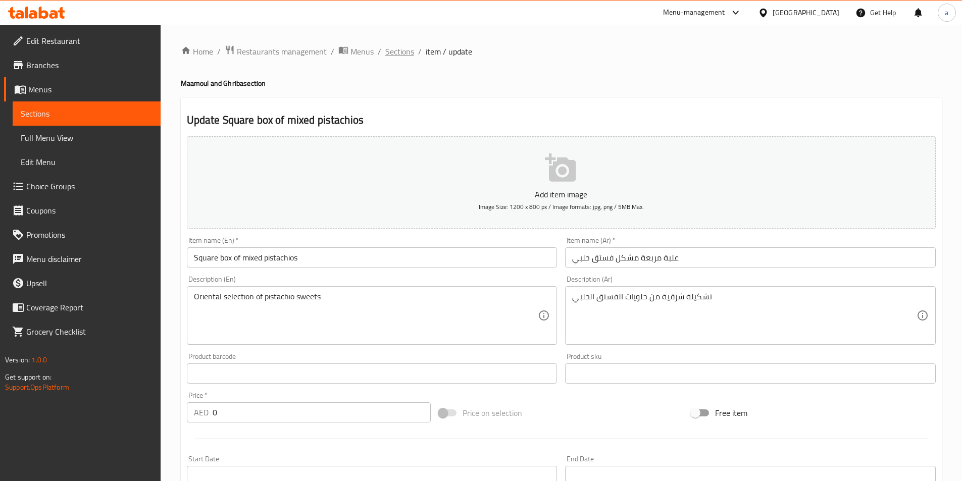
click at [391, 56] on span "Sections" at bounding box center [399, 51] width 29 height 12
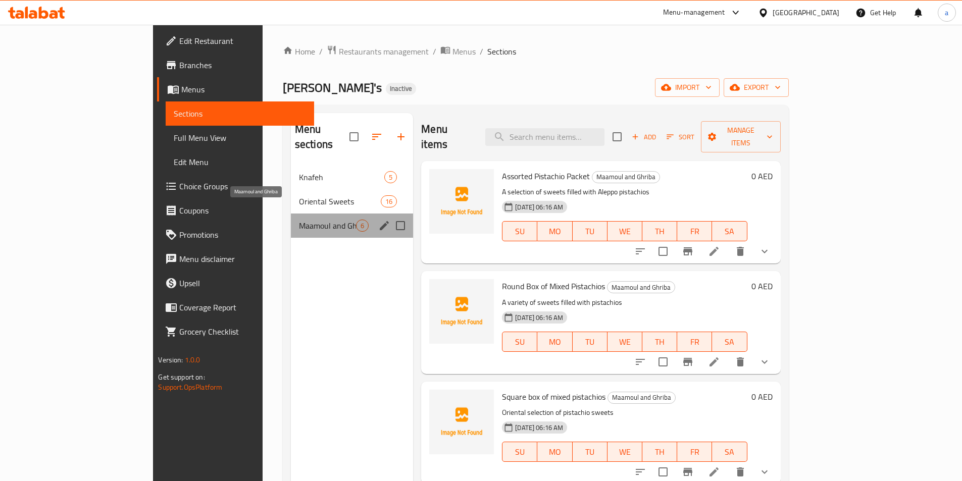
drag, startPoint x: 273, startPoint y: 211, endPoint x: 254, endPoint y: 214, distance: 19.4
click at [299, 220] on span "Maamoul and Ghriba" at bounding box center [327, 226] width 57 height 12
click at [378, 220] on icon "edit" at bounding box center [384, 226] width 12 height 12
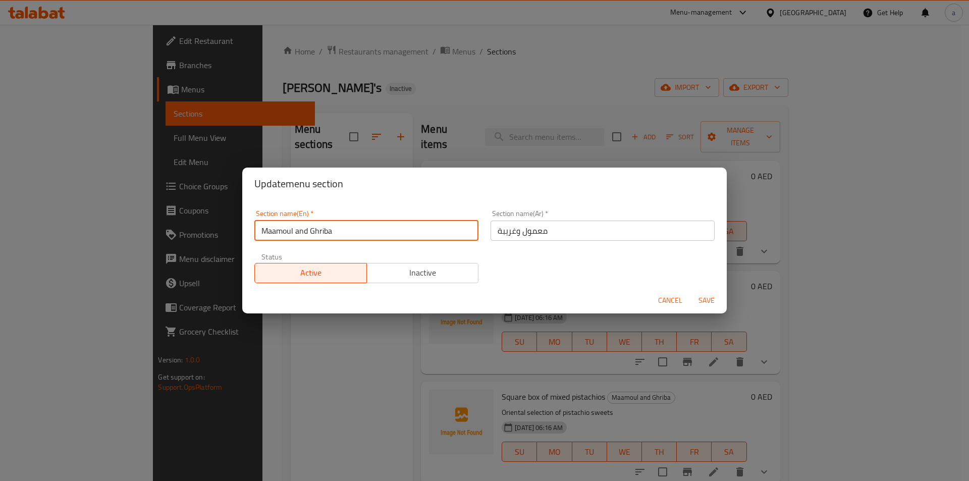
drag, startPoint x: 340, startPoint y: 234, endPoint x: 252, endPoint y: 237, distance: 87.9
click at [252, 237] on div "Section name(En)   * Maamoul and Ghriba Section name(En) *" at bounding box center [366, 225] width 236 height 43
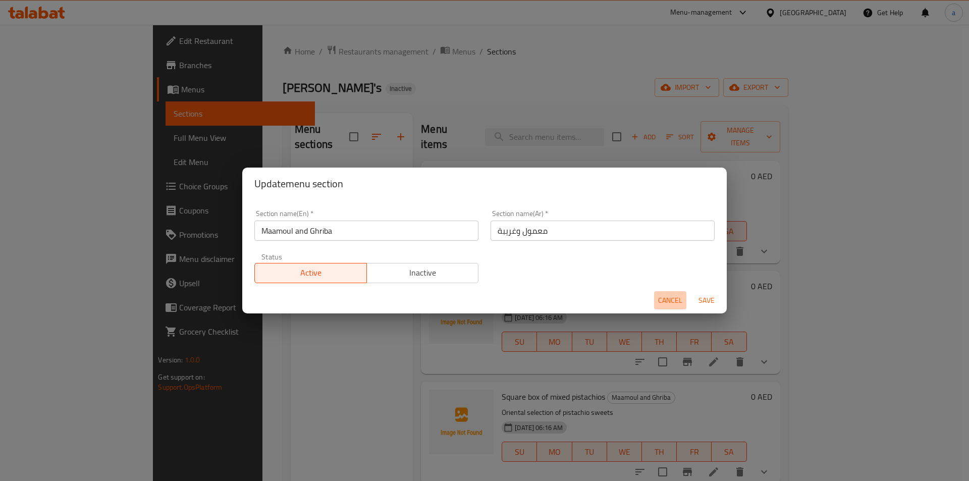
click at [677, 301] on span "Cancel" at bounding box center [670, 300] width 24 height 13
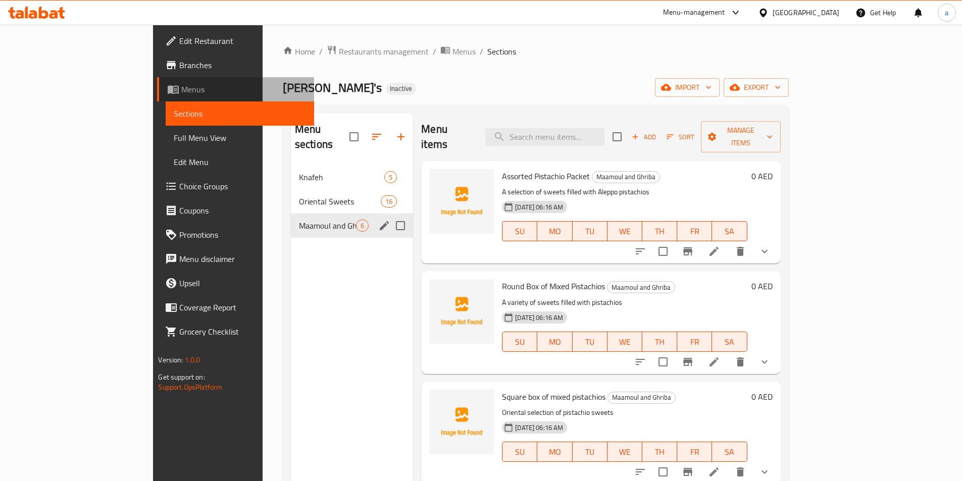
click at [181, 92] on span "Menus" at bounding box center [243, 89] width 124 height 12
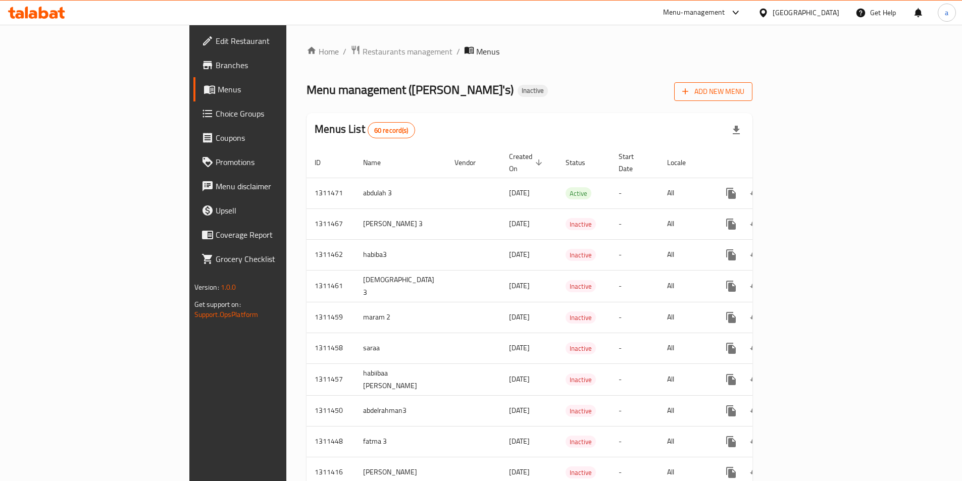
click at [690, 89] on icon "button" at bounding box center [685, 91] width 10 height 10
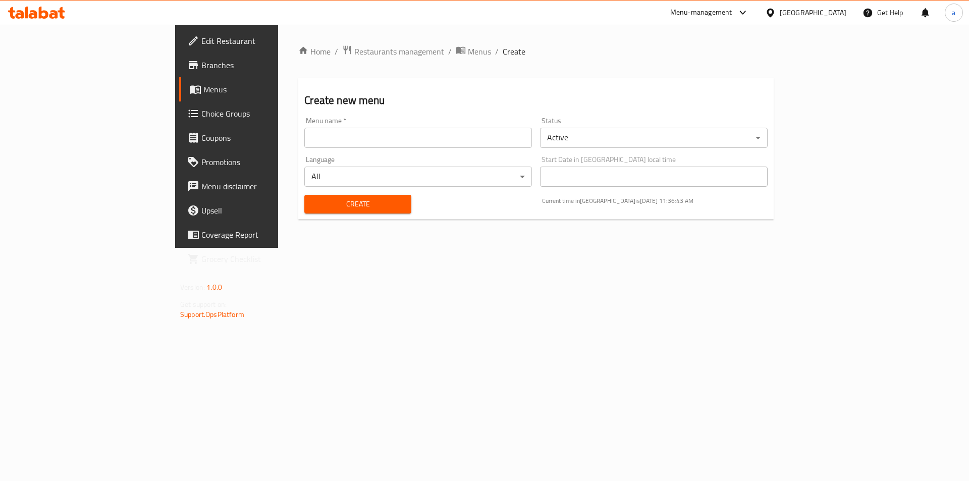
click at [304, 129] on input "text" at bounding box center [418, 138] width 228 height 20
type input "abdelrahman4"
click at [304, 212] on button "Create" at bounding box center [357, 204] width 107 height 19
click at [189, 84] on icon at bounding box center [195, 89] width 12 height 12
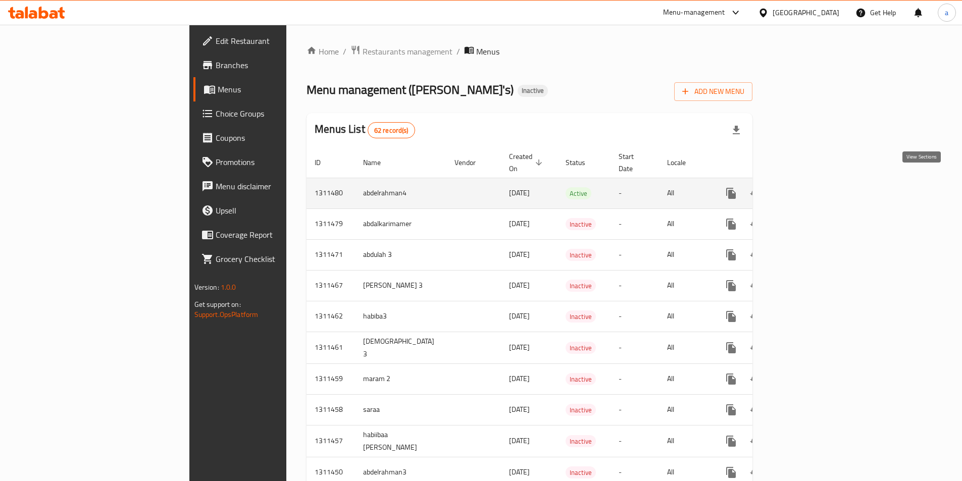
click at [816, 189] on link "enhanced table" at bounding box center [804, 193] width 24 height 24
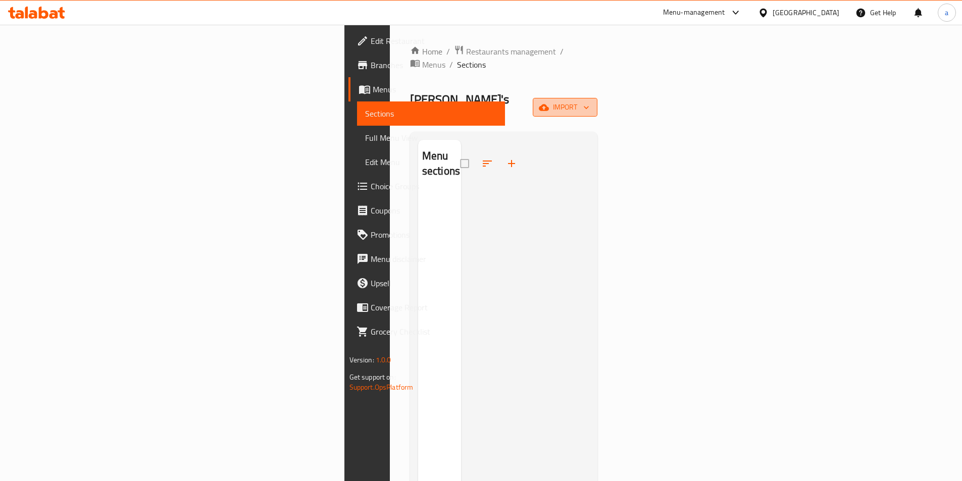
click at [589, 101] on span "import" at bounding box center [565, 107] width 48 height 13
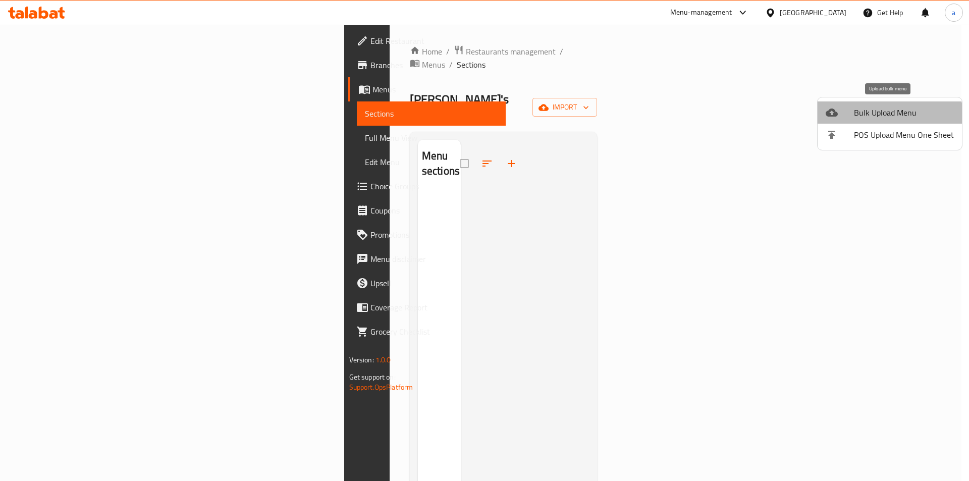
click at [890, 116] on span "Bulk Upload Menu" at bounding box center [904, 113] width 100 height 12
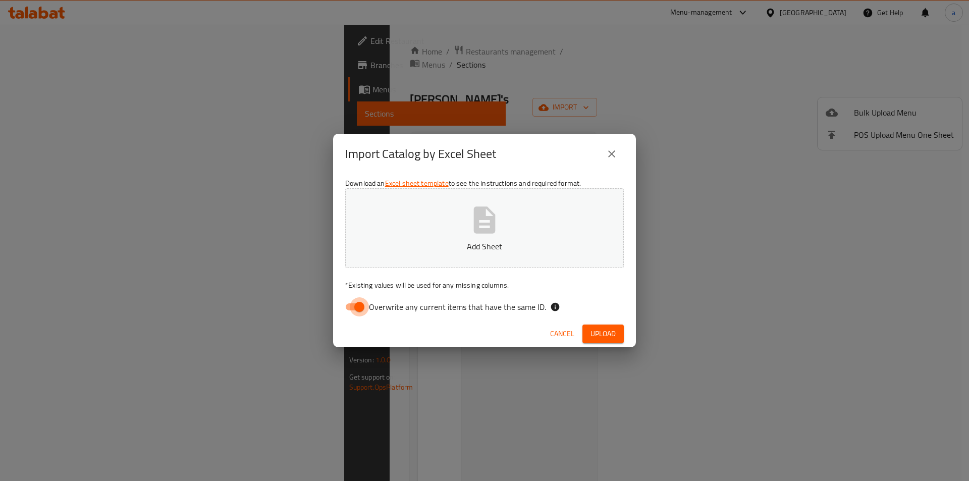
click at [358, 310] on input "Overwrite any current items that have the same ID." at bounding box center [360, 306] width 58 height 19
checkbox input "false"
click at [464, 246] on p "Add Sheet" at bounding box center [484, 246] width 247 height 12
click at [605, 332] on span "Upload" at bounding box center [603, 334] width 25 height 13
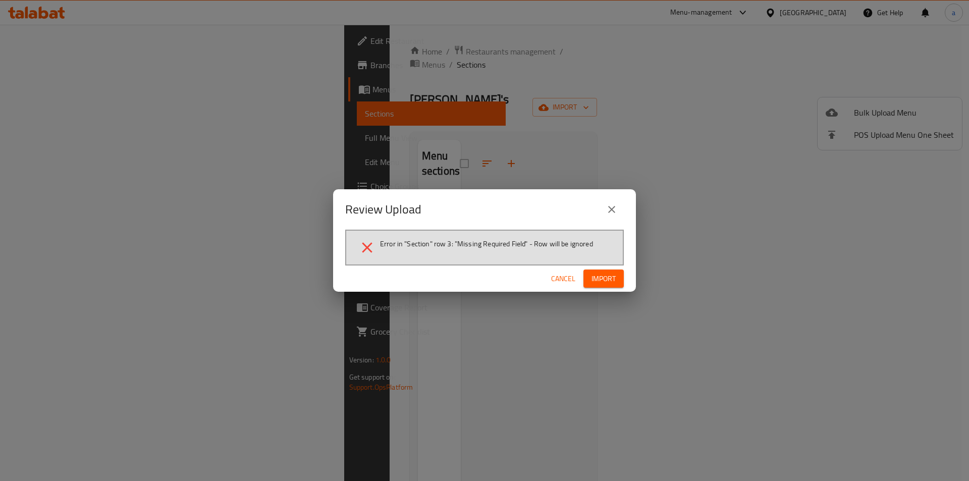
click at [600, 278] on span "Import" at bounding box center [604, 279] width 24 height 13
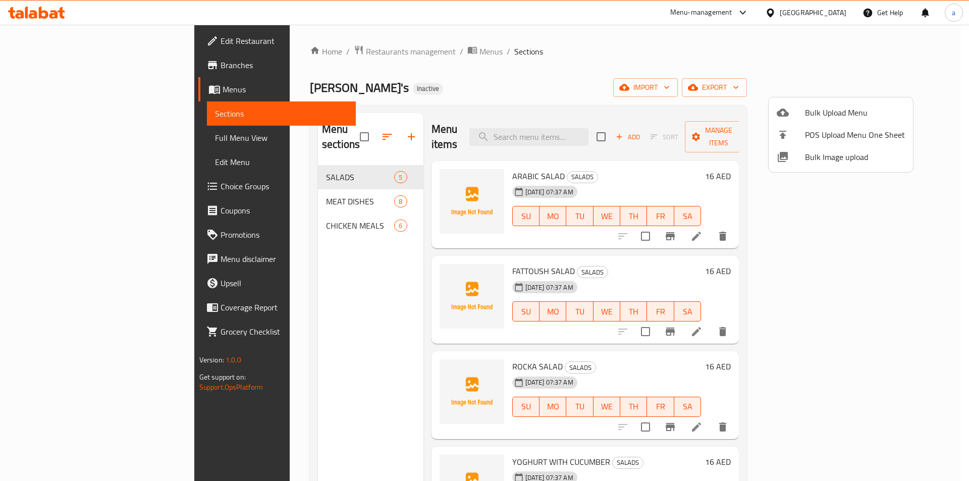
click at [362, 131] on div at bounding box center [484, 240] width 969 height 481
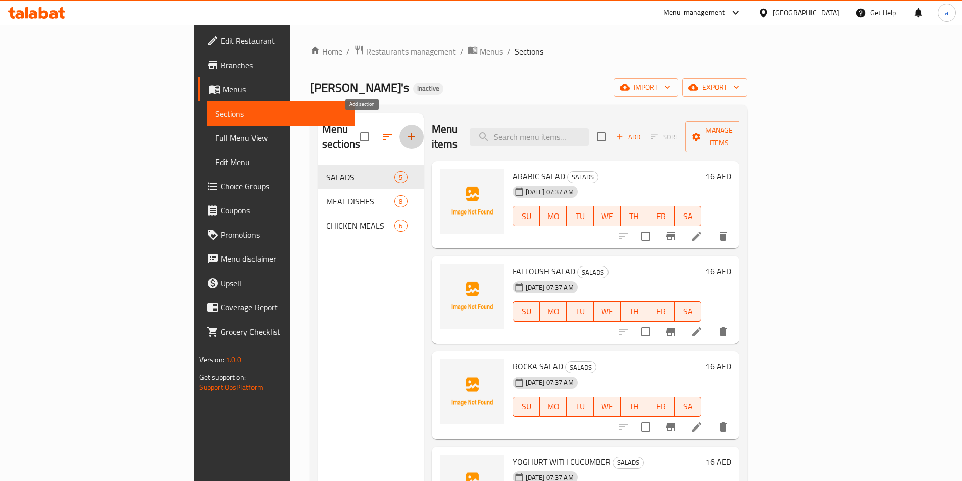
click at [405, 131] on icon "button" at bounding box center [411, 137] width 12 height 12
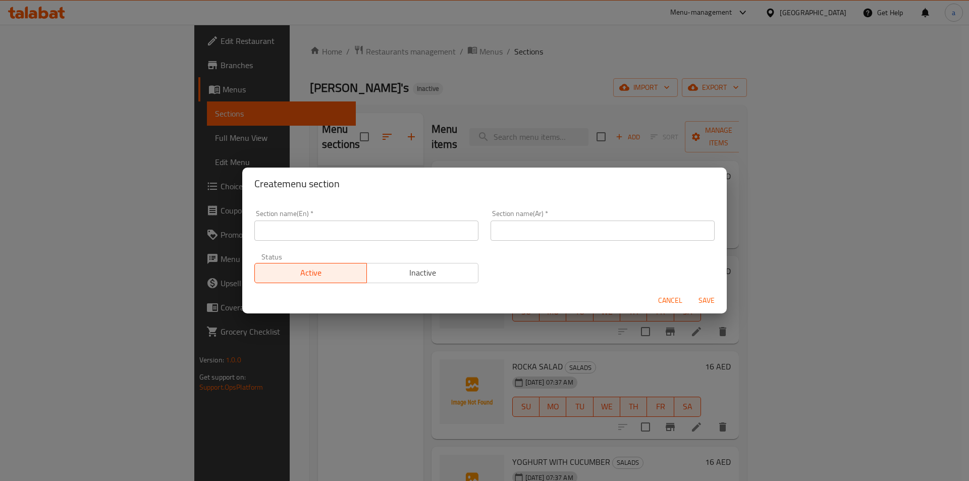
click at [277, 235] on input "text" at bounding box center [366, 231] width 224 height 20
paste input "SALOONA"
type input "SALOONA"
click at [516, 236] on input "text" at bounding box center [603, 231] width 224 height 20
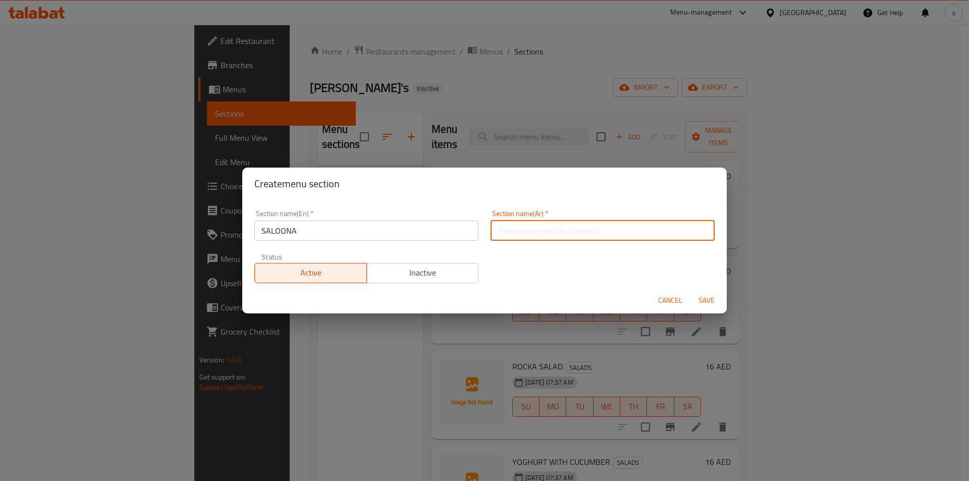
paste input "صالونه"
type input "صالونه"
click at [706, 300] on span "Save" at bounding box center [707, 300] width 24 height 13
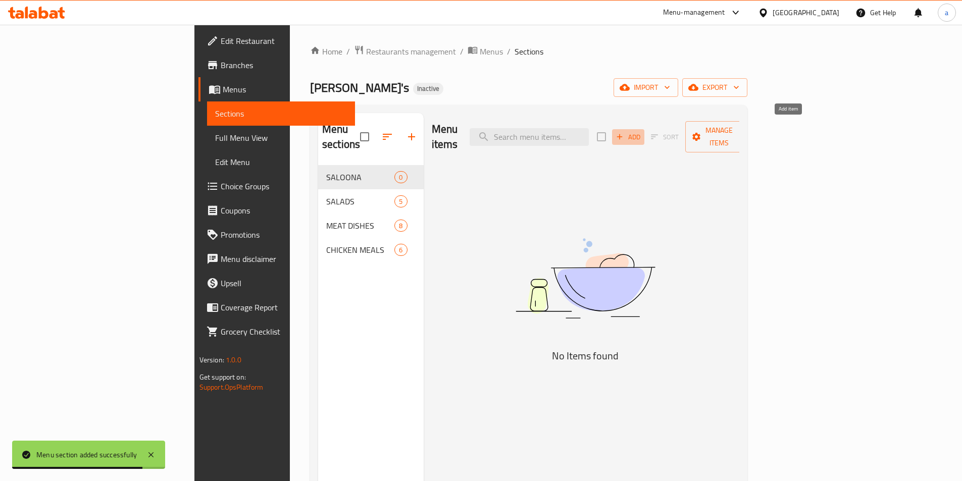
click at [642, 131] on span "Add" at bounding box center [627, 137] width 27 height 12
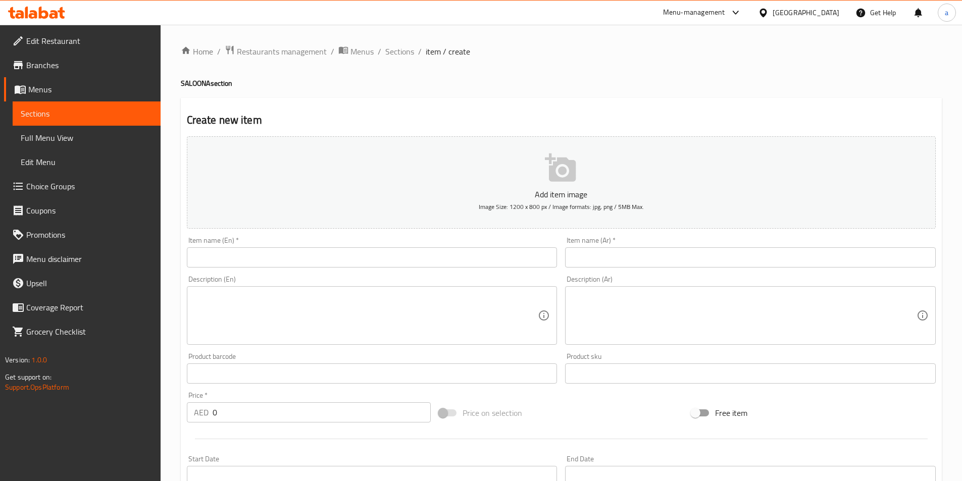
click at [247, 254] on input "text" at bounding box center [372, 257] width 371 height 20
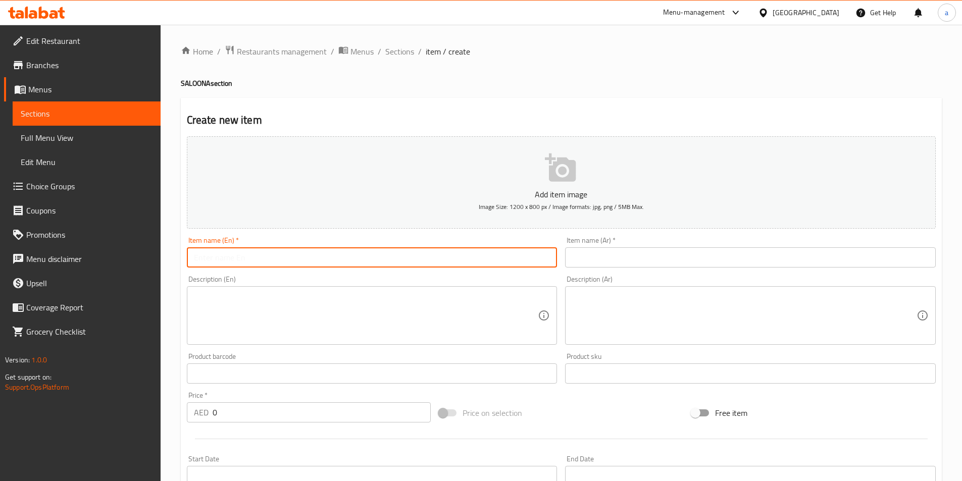
paste input "UKRA SALOONA"
type input "UKRA SALOONA"
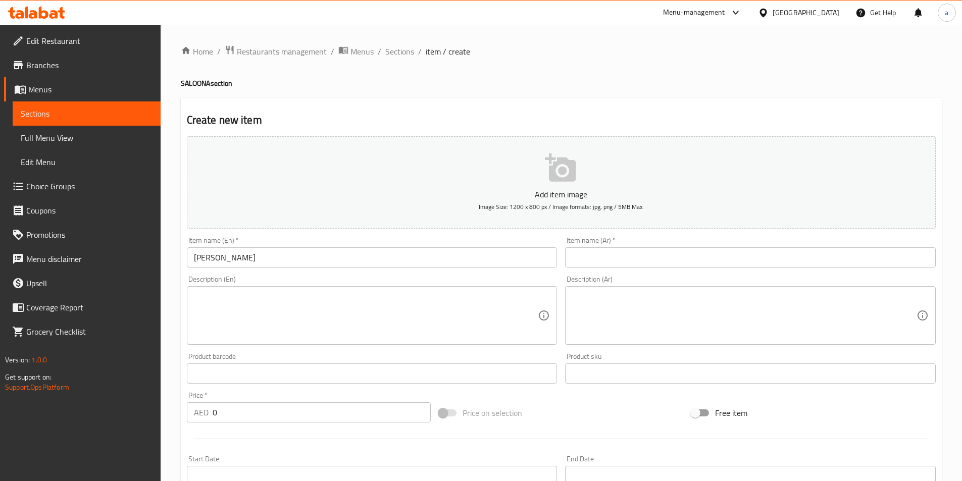
click at [623, 265] on input "text" at bounding box center [750, 257] width 371 height 20
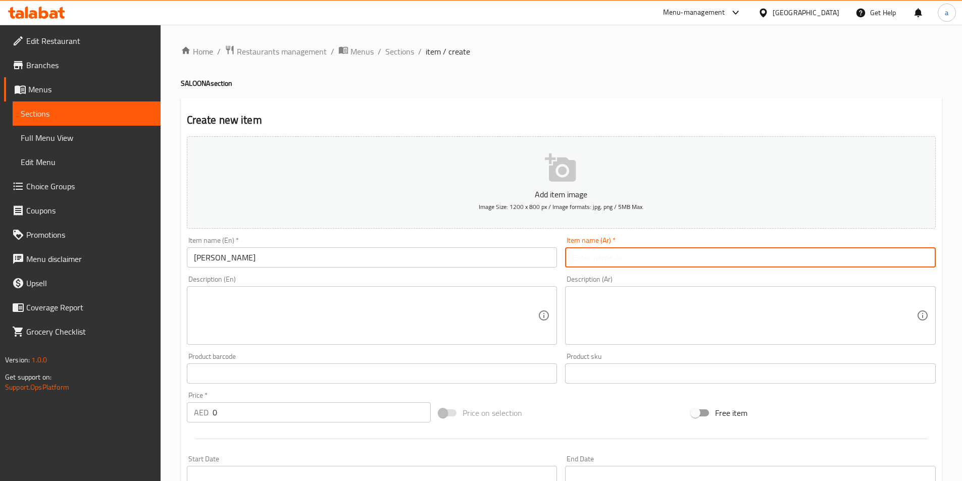
paste input "صالونه باميه"
type input "صالونه باميه"
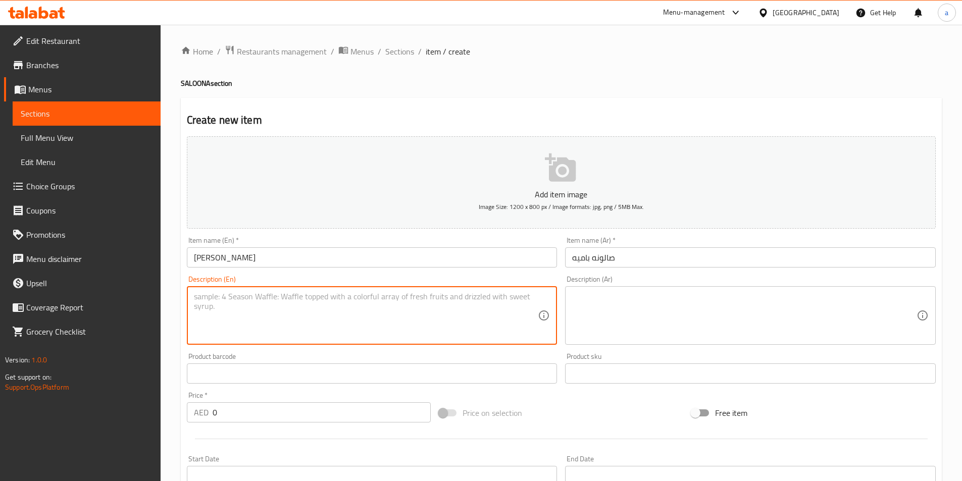
click at [248, 309] on textarea at bounding box center [366, 316] width 344 height 48
paste textarea "Salona okra with a special seasoning and herbs"
type textarea "Salona okra with a special seasoning and herbs"
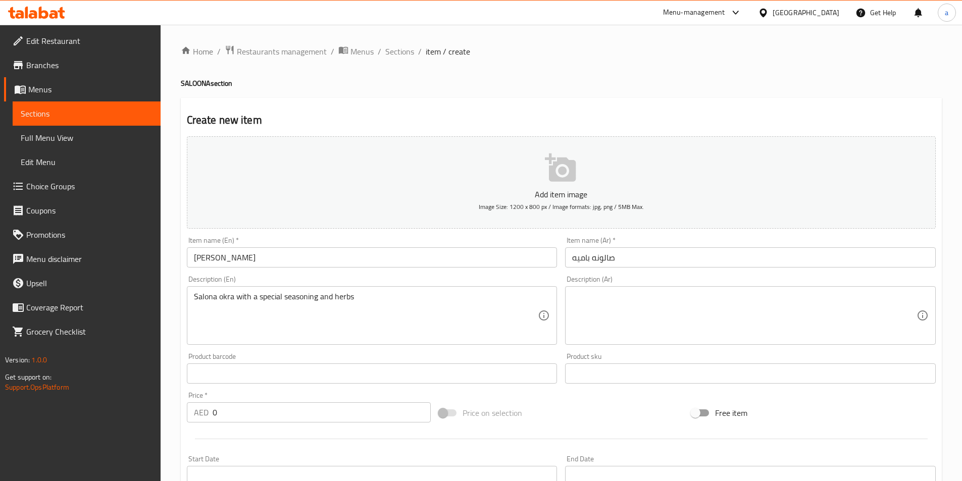
drag, startPoint x: 580, startPoint y: 329, endPoint x: 574, endPoint y: 326, distance: 7.0
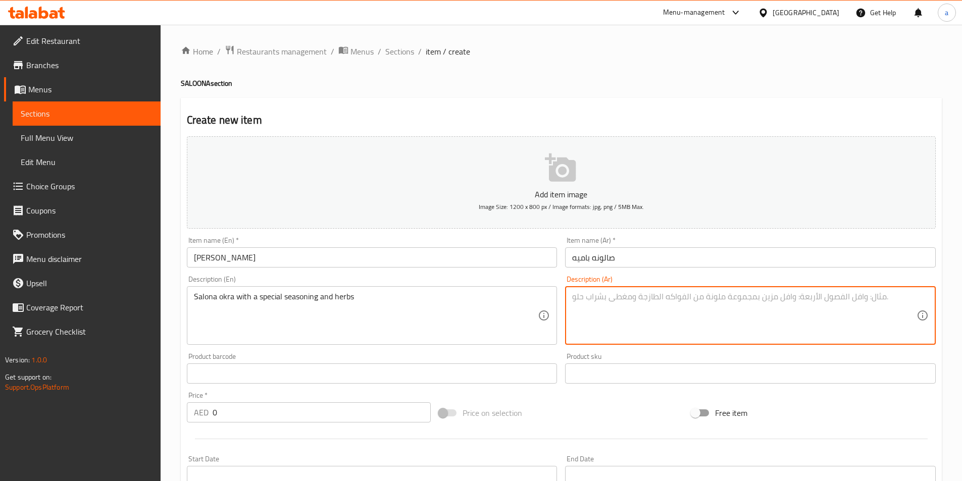
drag, startPoint x: 574, startPoint y: 326, endPoint x: 786, endPoint y: 312, distance: 212.5
click at [786, 312] on textarea at bounding box center [744, 316] width 344 height 48
paste textarea "بامية سالونا مع توابل وأعشاب خاصة"
type textarea "بامية سالونا مع توابل وأعشاب خاصة"
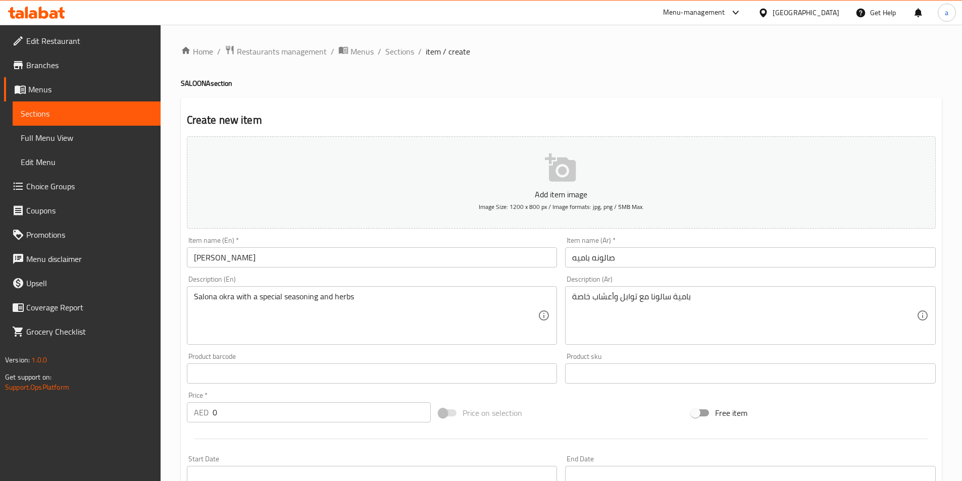
click at [331, 407] on input "0" at bounding box center [322, 412] width 219 height 20
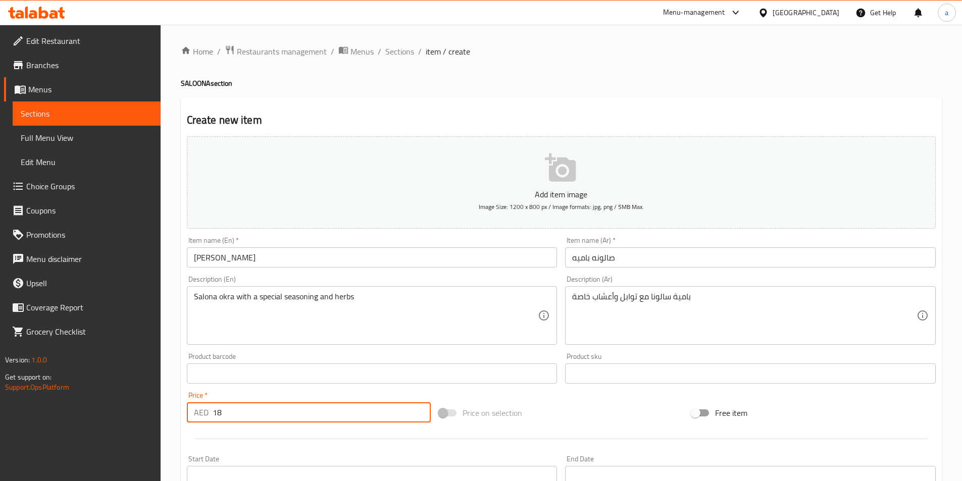
scroll to position [232, 0]
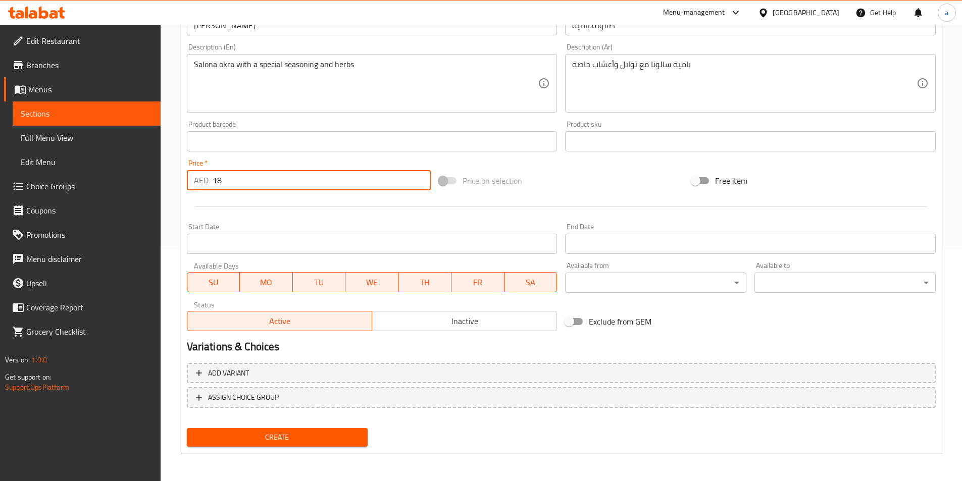
type input "18"
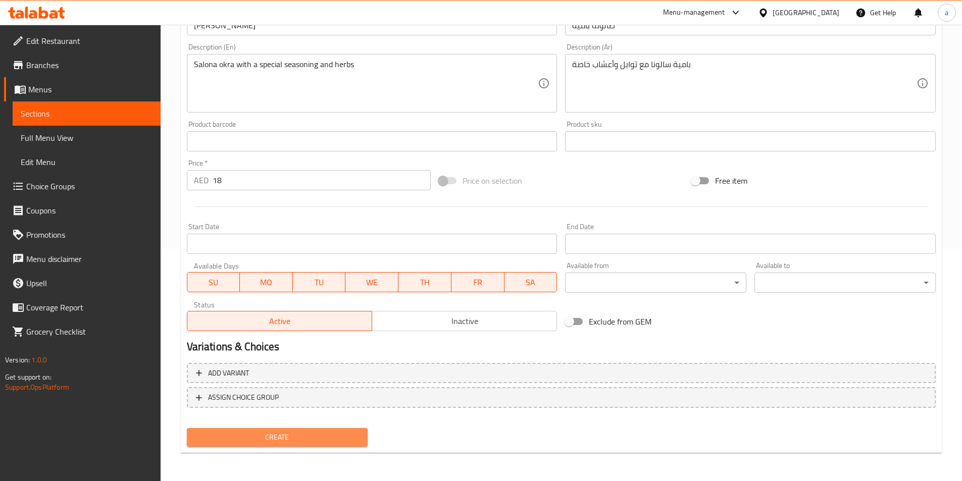
click at [343, 445] on button "Create" at bounding box center [277, 437] width 181 height 19
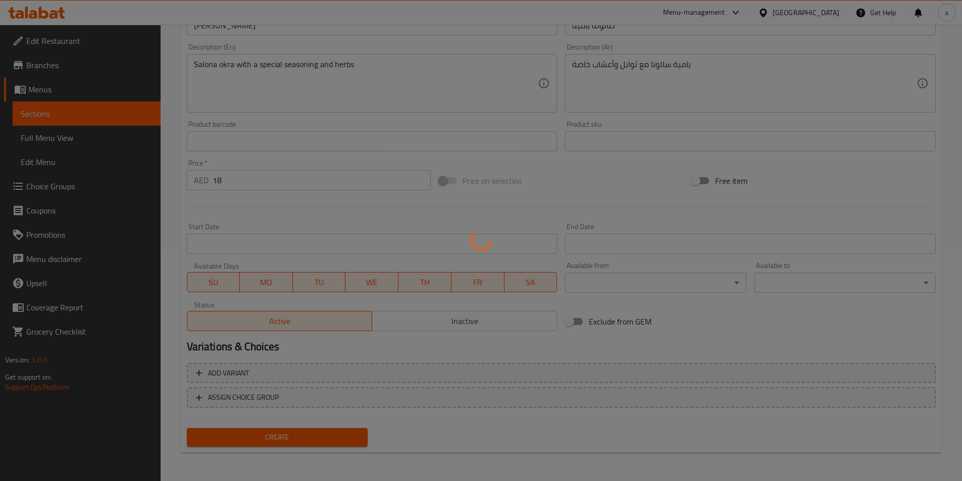
type input "0"
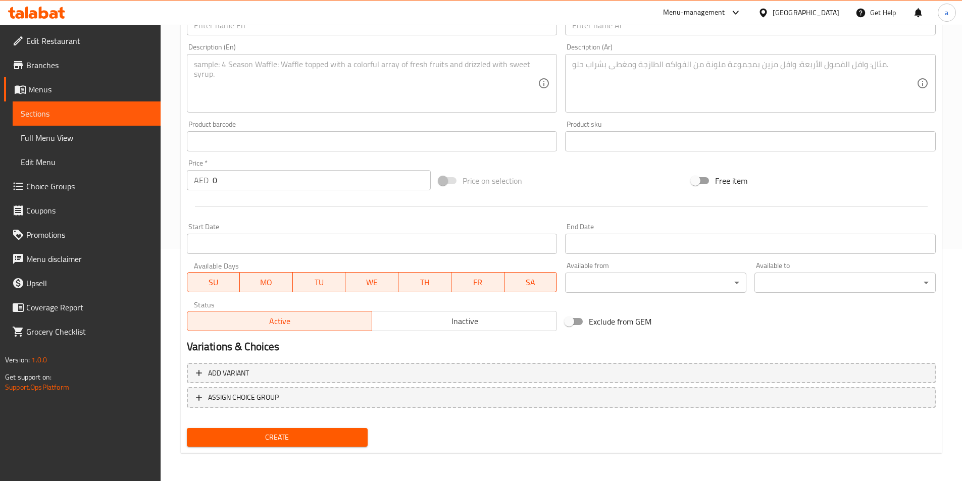
scroll to position [0, 0]
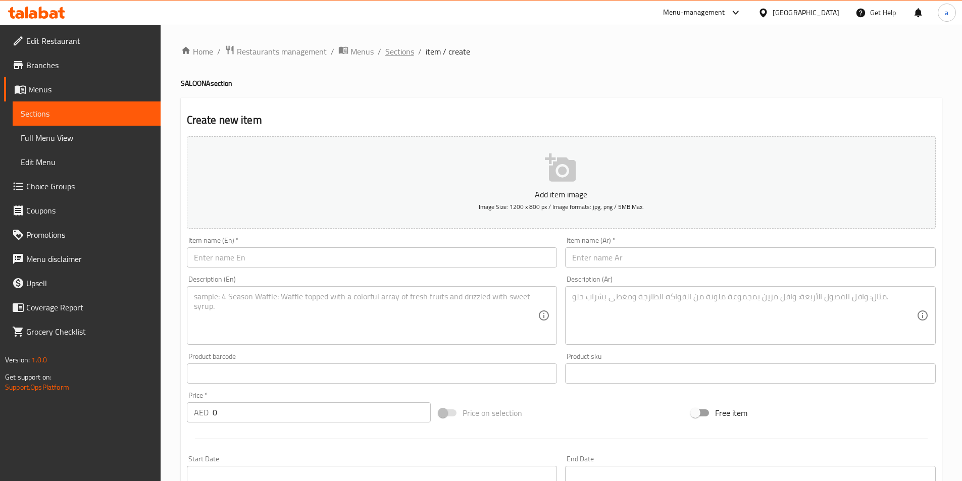
click at [407, 54] on span "Sections" at bounding box center [399, 51] width 29 height 12
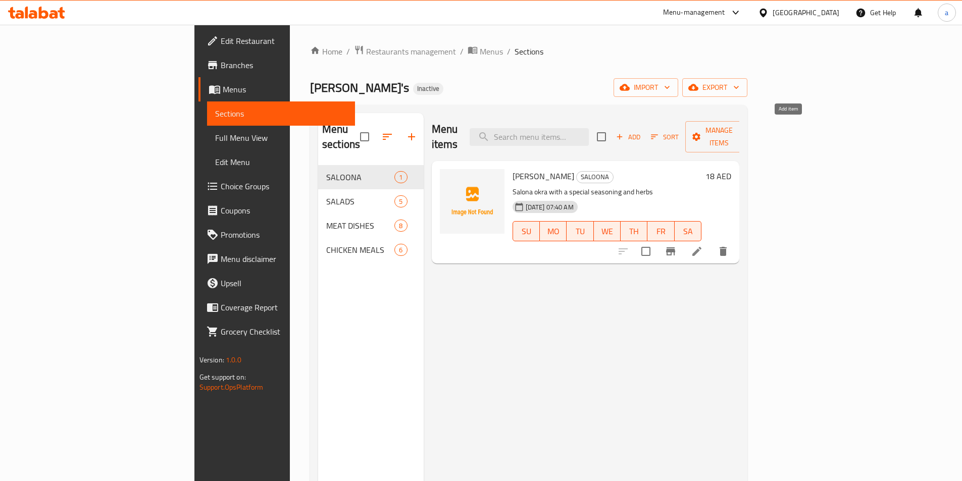
click at [642, 131] on span "Add" at bounding box center [627, 137] width 27 height 12
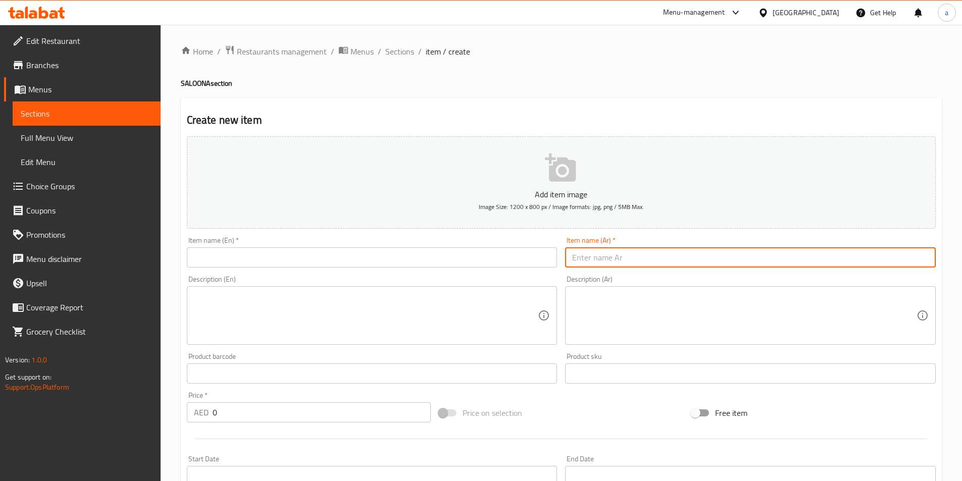
click at [598, 257] on input "text" at bounding box center [750, 257] width 371 height 20
click at [447, 261] on input "text" at bounding box center [372, 257] width 371 height 20
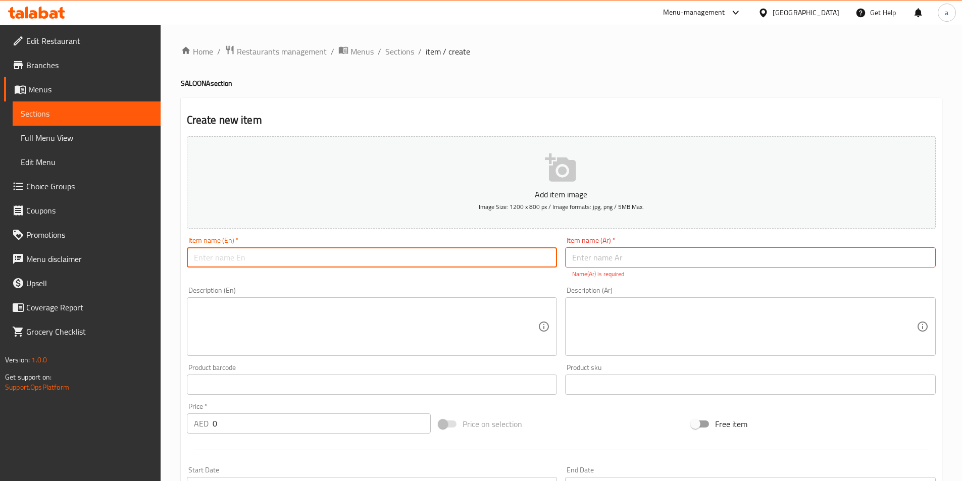
paste input "SALOONA POTATO"
type input "SALOONA POTATO"
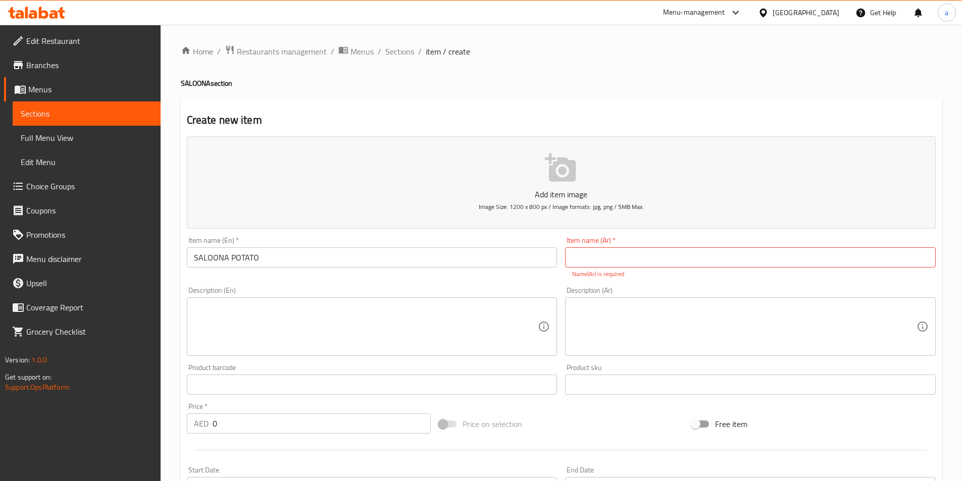
click at [604, 265] on input "text" at bounding box center [750, 257] width 371 height 20
paste input "صالونه بطاطس دجاج"
type input "صالونه بطاطس دجاج"
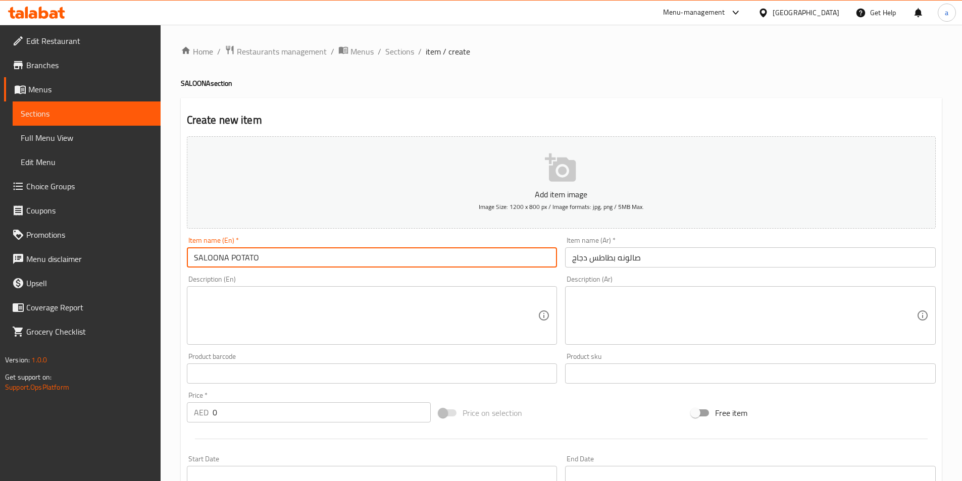
click at [283, 253] on input "SALOONA POTATO" at bounding box center [372, 257] width 371 height 20
paste input "Chicken and potato salad"
click at [233, 258] on input "Chicken and potato salad" at bounding box center [372, 257] width 371 height 20
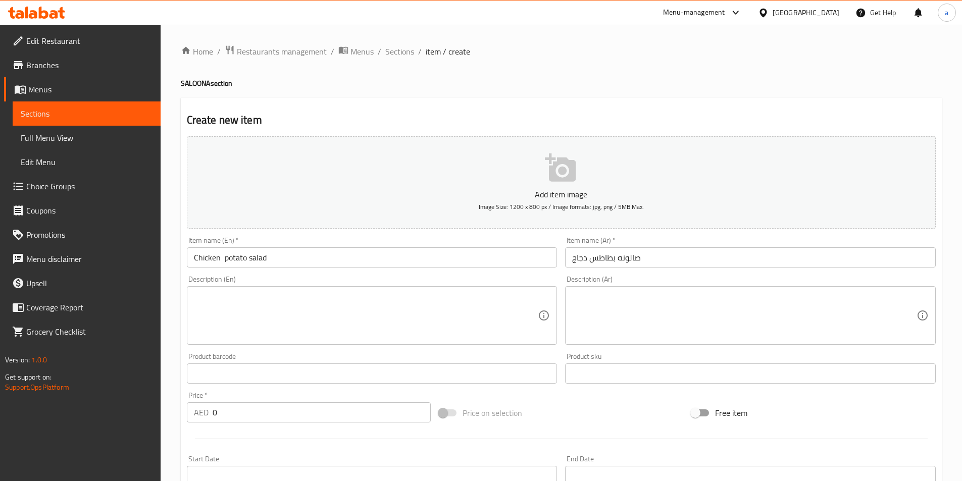
click at [247, 258] on input "Chicken potato salad" at bounding box center [372, 257] width 371 height 20
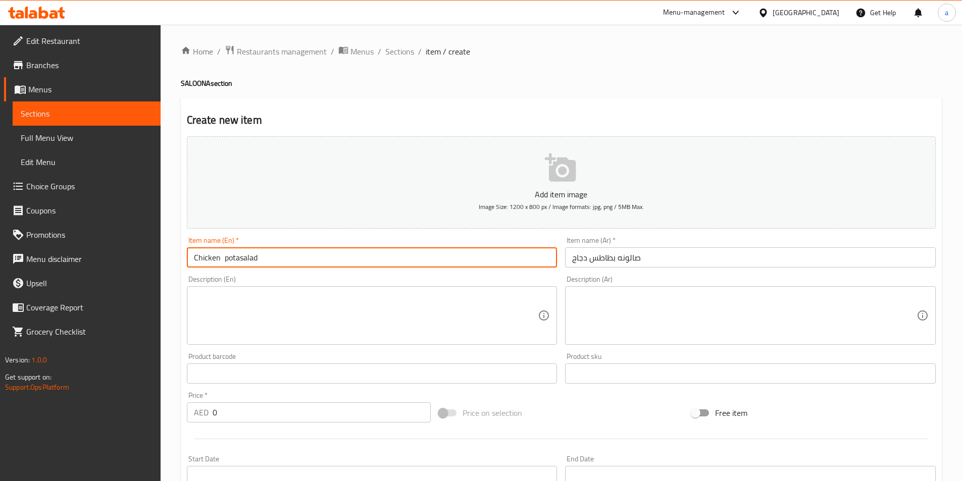
click at [262, 258] on input "Chicken potasalad" at bounding box center [372, 257] width 371 height 20
click at [192, 257] on input "Chicken" at bounding box center [372, 257] width 371 height 20
paste input "SALOONA"
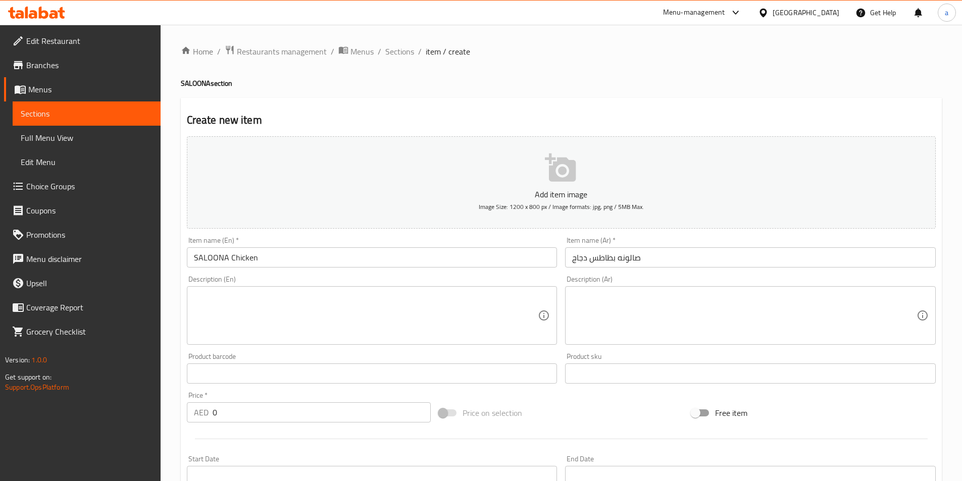
click at [261, 261] on input "SALOONA Chicken" at bounding box center [372, 257] width 371 height 20
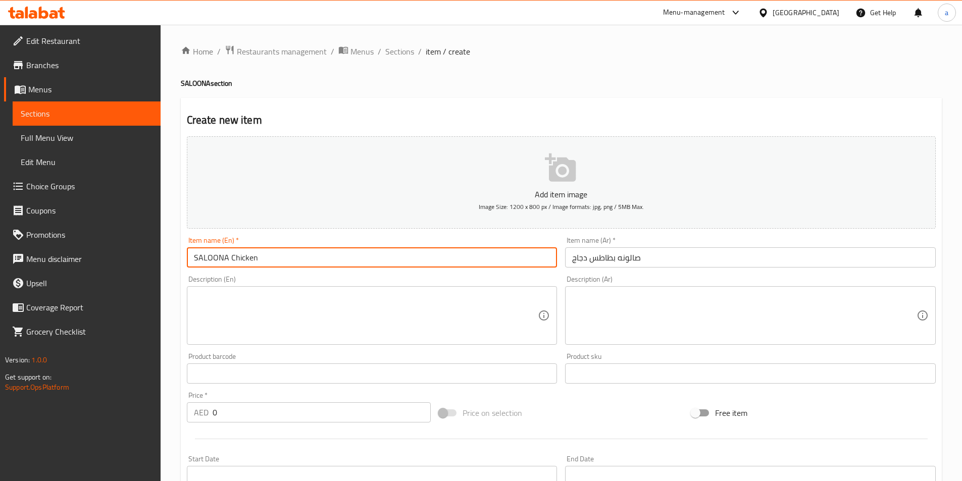
paste input "POTATO"
click at [253, 256] on input "SALOONA ChickenPOTATO" at bounding box center [372, 257] width 371 height 20
click at [255, 258] on input "SALOONA ChickenPOTATO" at bounding box center [372, 257] width 371 height 20
type input "SALOONA Chicken POTATO"
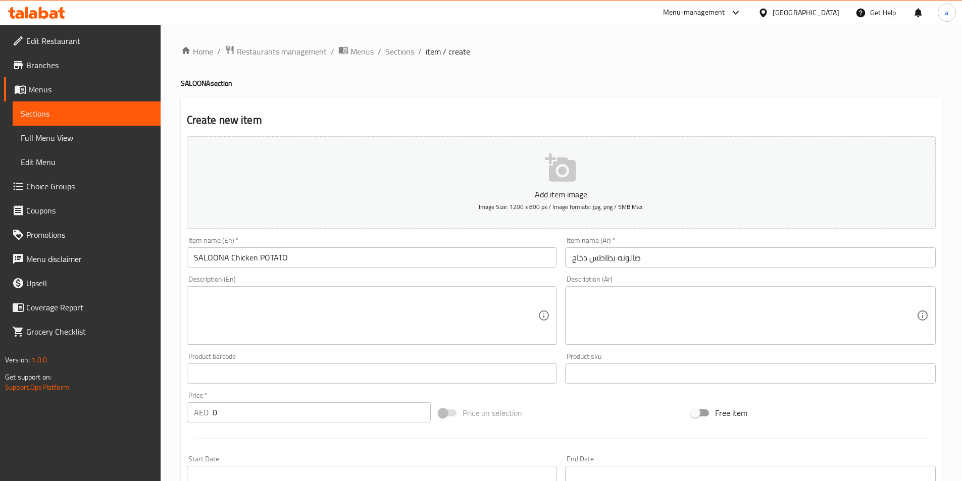
click at [226, 305] on textarea at bounding box center [366, 316] width 344 height 48
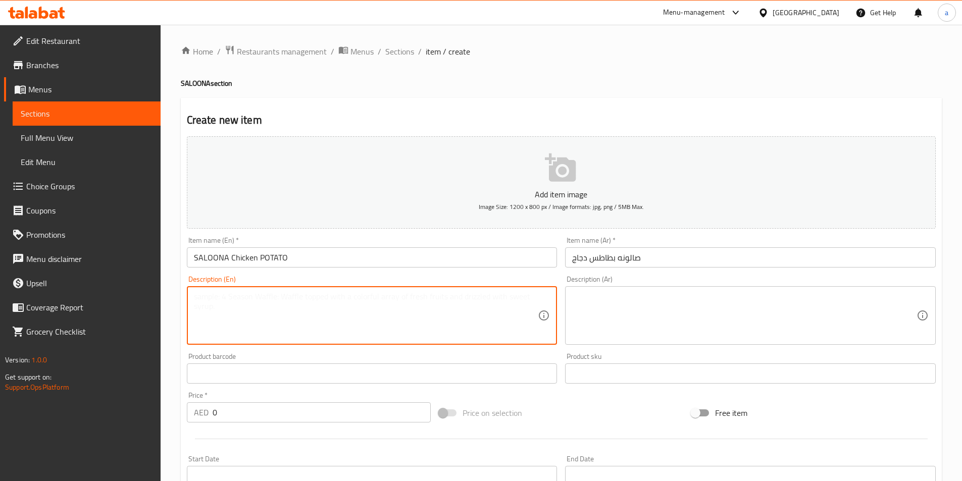
paste textarea "Grilled chicken pieces, potato cubes, herbs and tomato sauce"
type textarea "Grilled chicken pieces, potato cubes, herbs and tomato sauce"
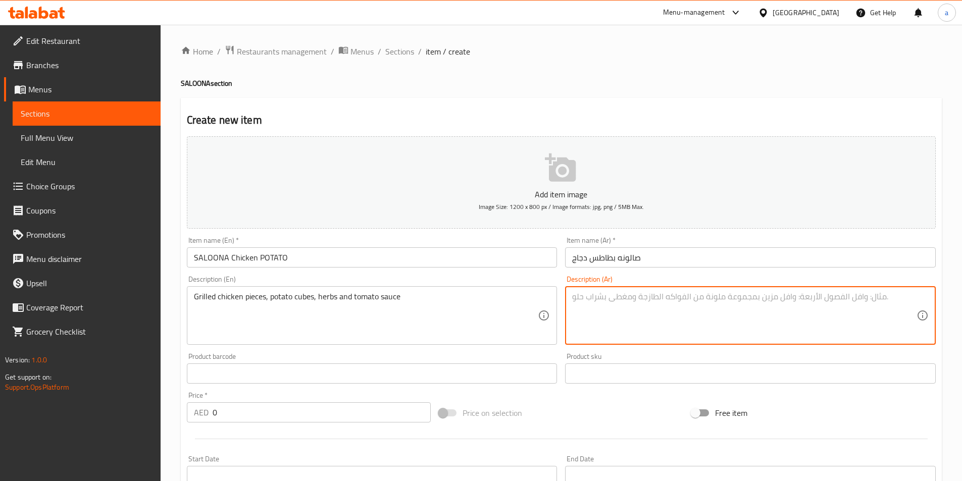
click at [760, 327] on textarea at bounding box center [744, 316] width 344 height 48
paste textarea "قطع دجاج مشوية، مكعبات بطاطس، أعشاب وصلصة طماطم"
type textarea "قطع دجاج مشوية، مكعبات بطاطس، أعشاب وصلصة طماطم"
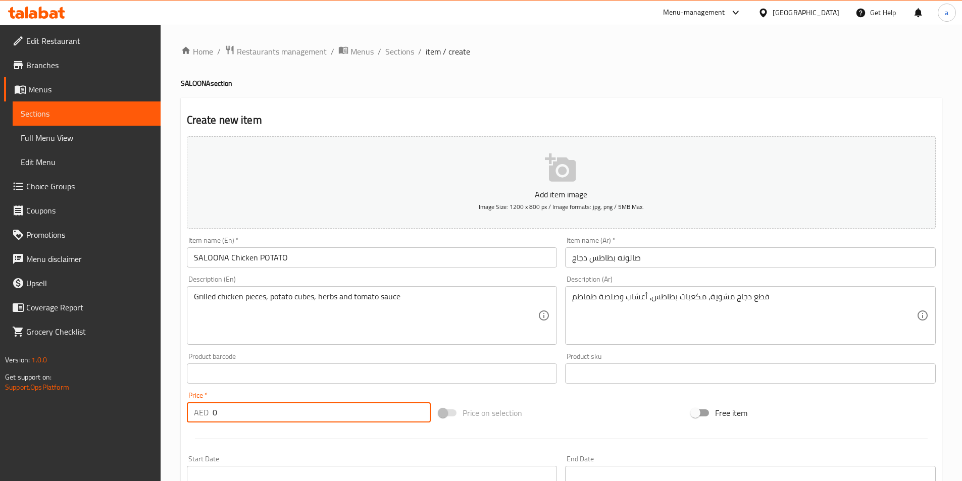
click at [235, 415] on input "0" at bounding box center [322, 412] width 219 height 20
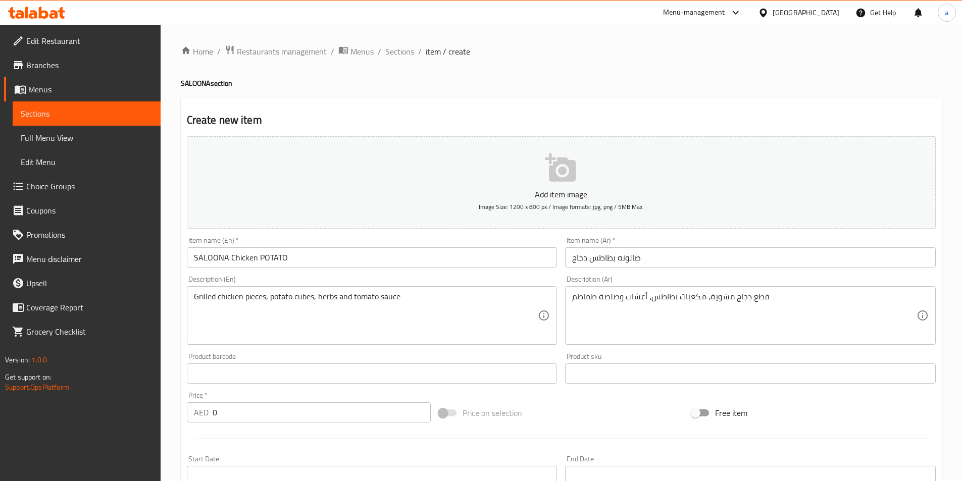
click at [251, 414] on input "0" at bounding box center [322, 412] width 219 height 20
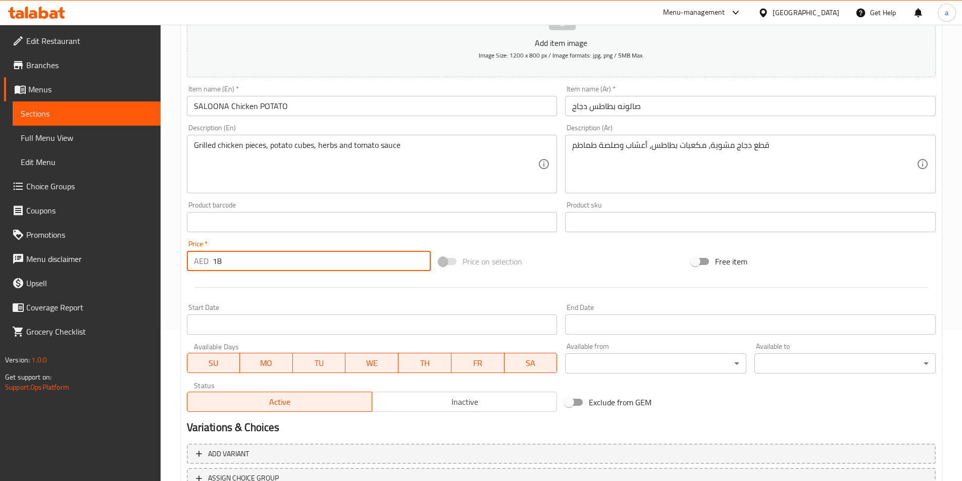
scroll to position [232, 0]
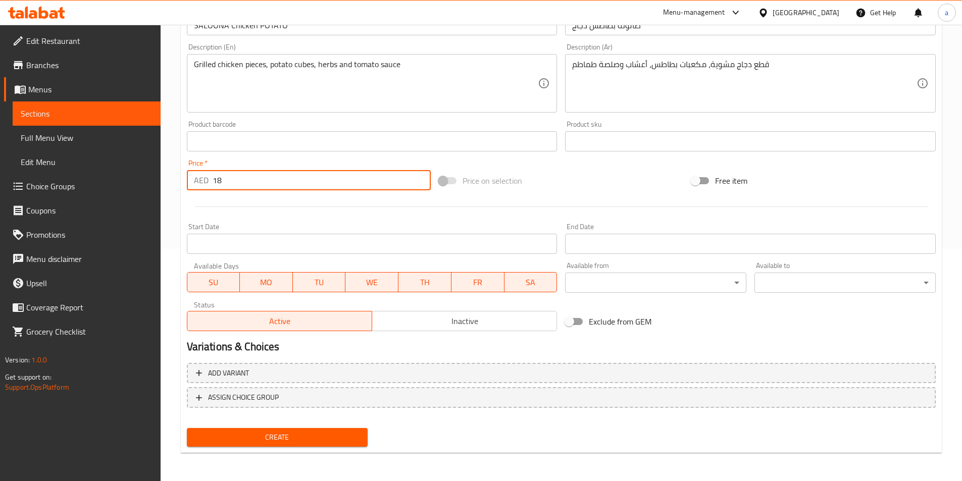
type input "18"
click at [268, 440] on span "Create" at bounding box center [277, 437] width 165 height 13
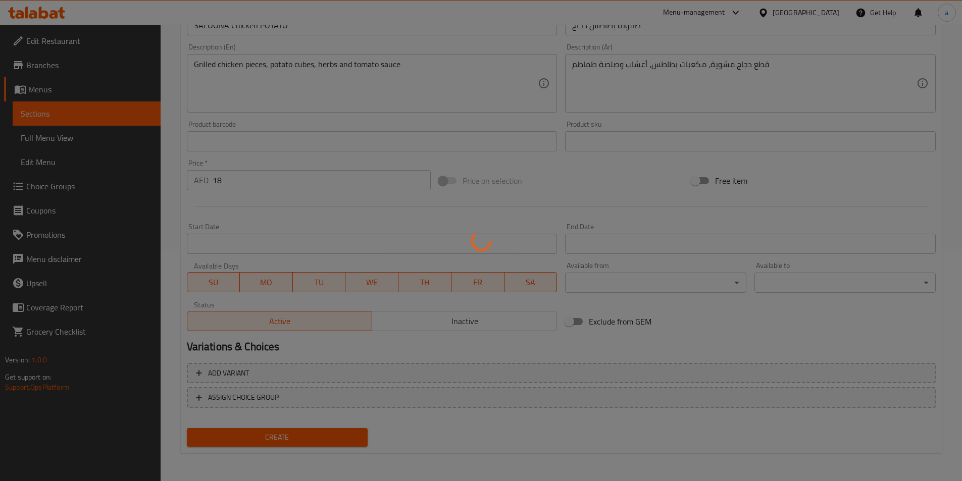
type input "0"
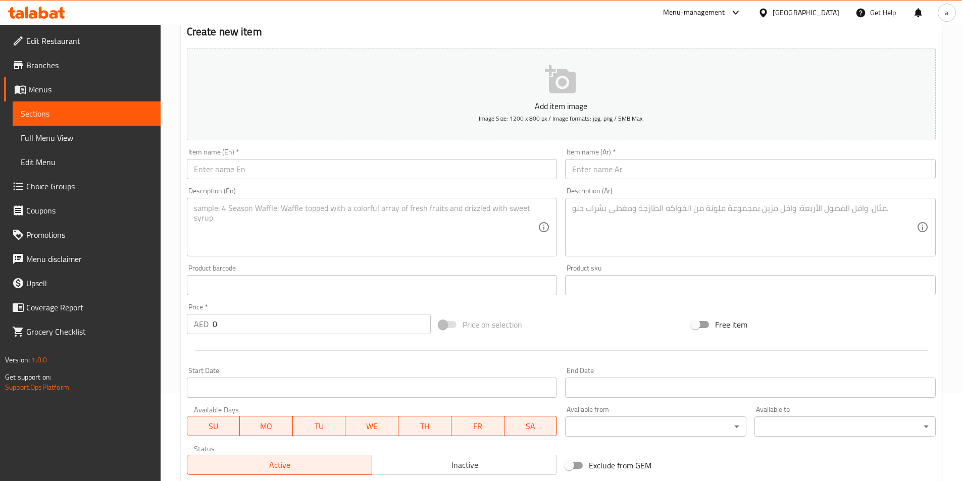
scroll to position [0, 0]
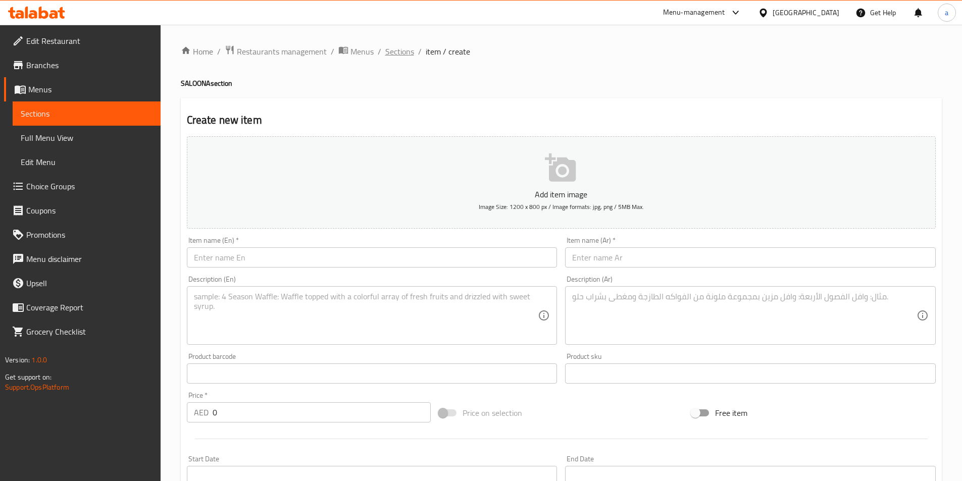
click at [401, 46] on span "Sections" at bounding box center [399, 51] width 29 height 12
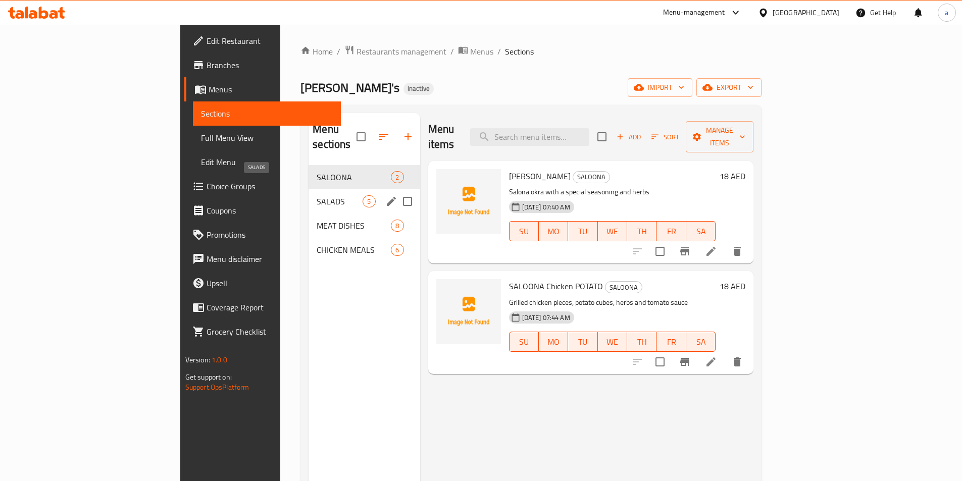
click at [317, 195] on span "SALADS" at bounding box center [340, 201] width 46 height 12
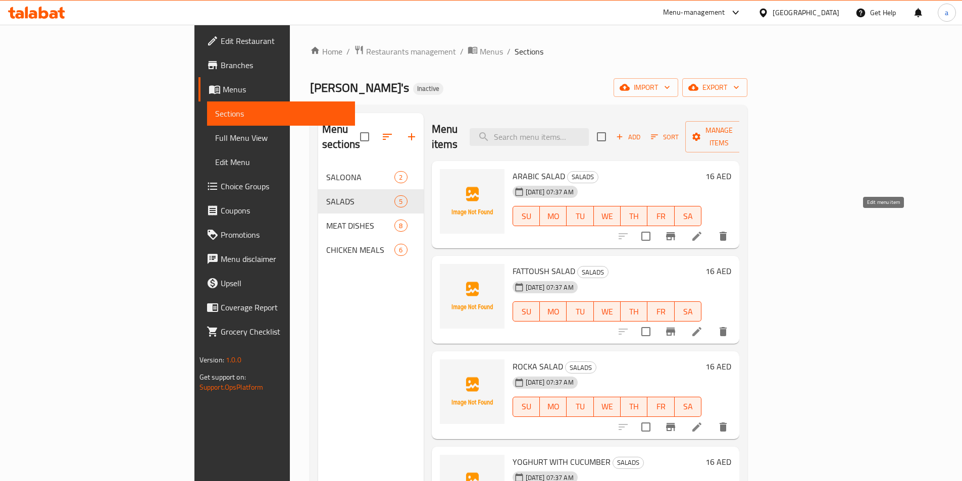
click at [703, 230] on icon at bounding box center [697, 236] width 12 height 12
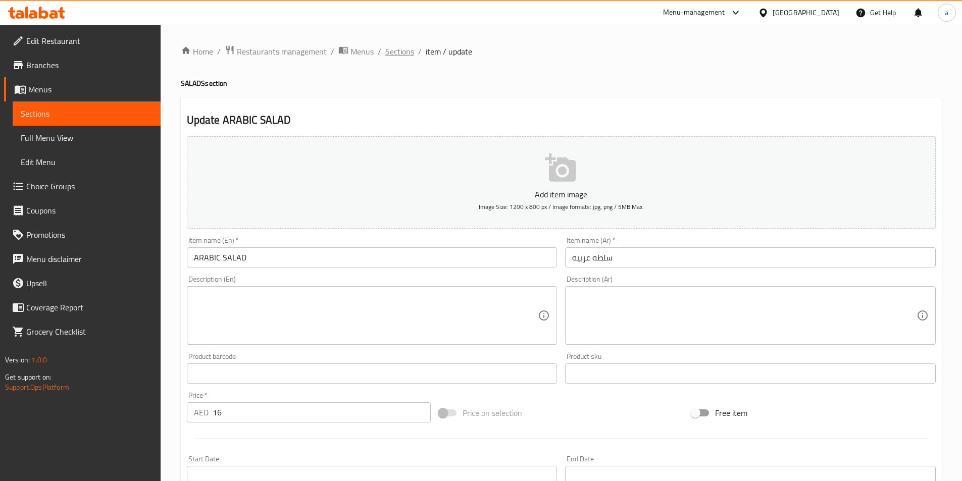
click at [405, 49] on span "Sections" at bounding box center [399, 51] width 29 height 12
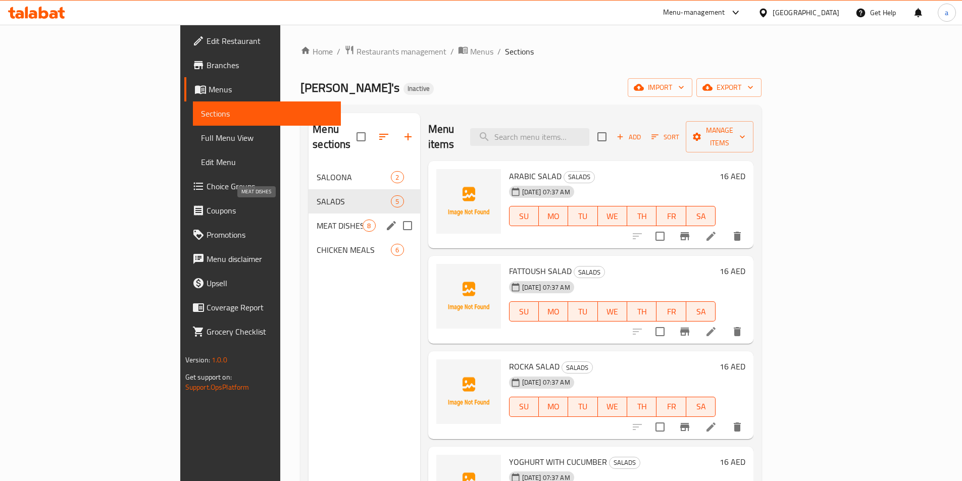
click at [317, 220] on span "MEAT DISHES" at bounding box center [340, 226] width 46 height 12
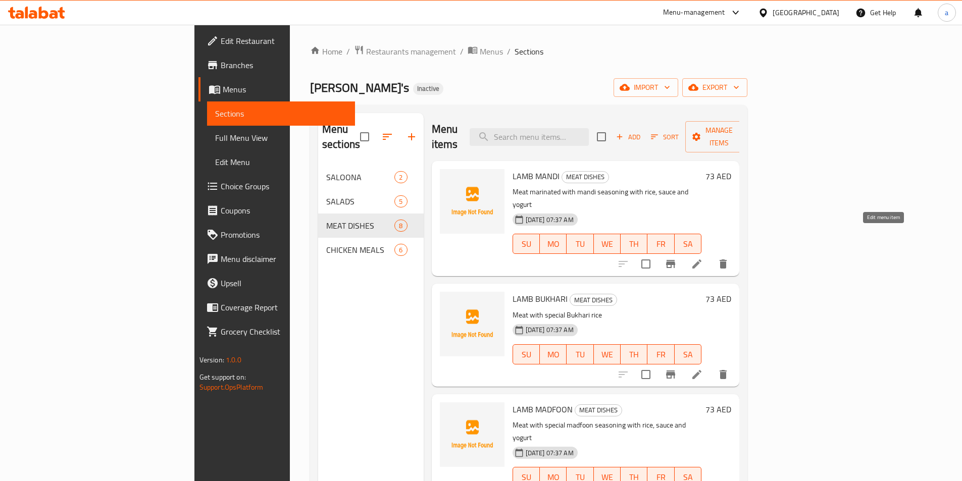
click at [701, 260] on icon at bounding box center [696, 264] width 9 height 9
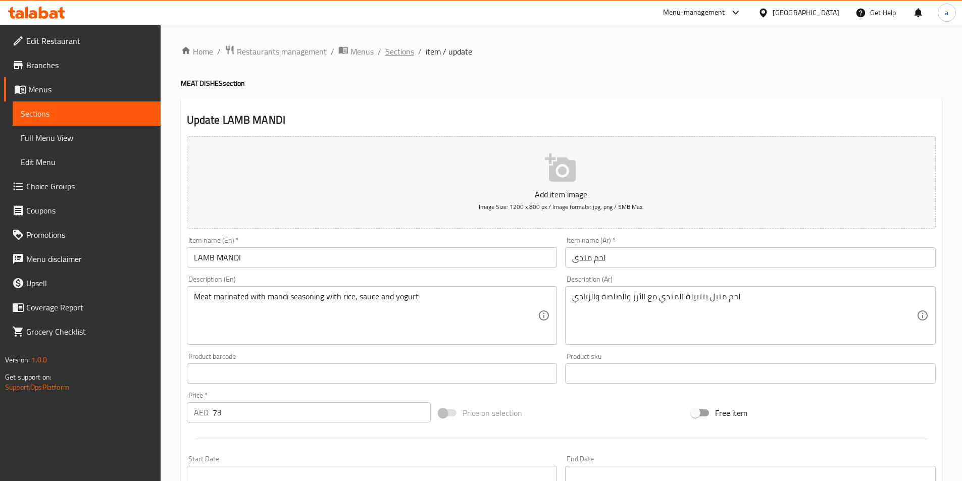
click at [401, 51] on span "Sections" at bounding box center [399, 51] width 29 height 12
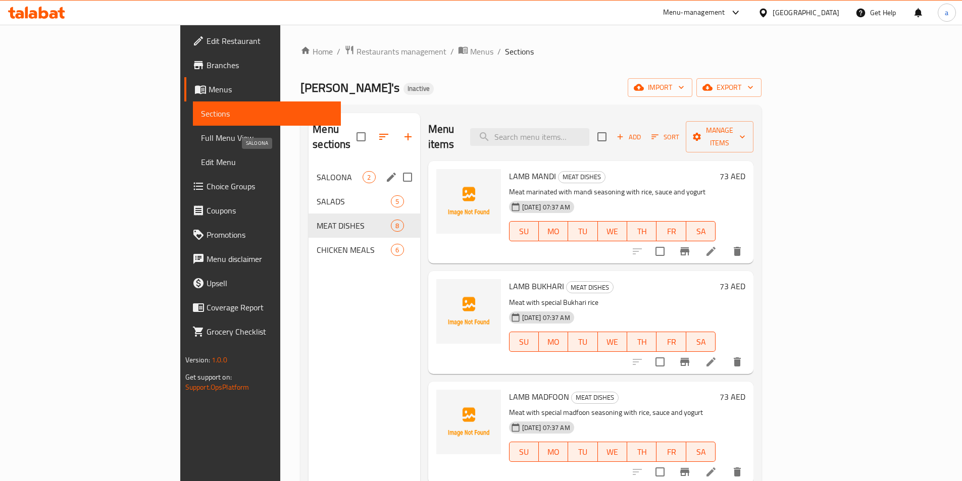
click at [317, 171] on span "SALOONA" at bounding box center [340, 177] width 46 height 12
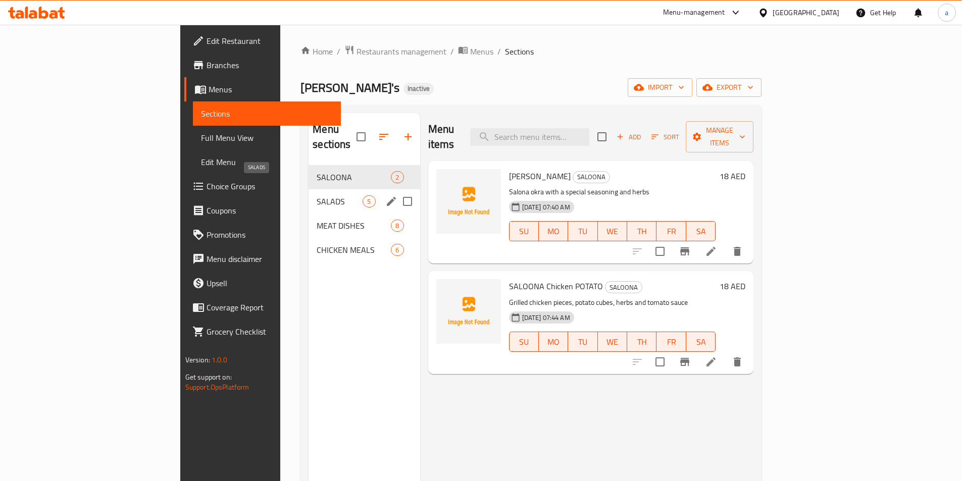
click at [317, 195] on span "SALADS" at bounding box center [340, 201] width 46 height 12
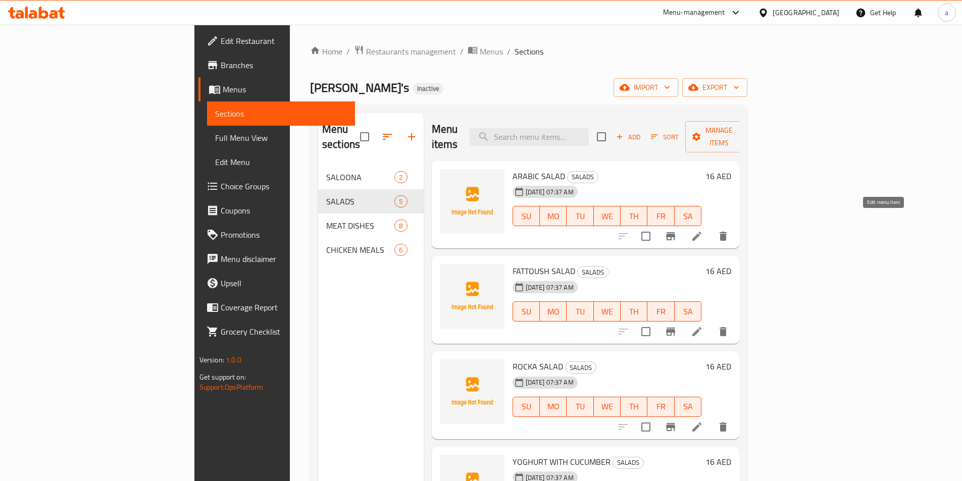
click at [701, 232] on icon at bounding box center [696, 236] width 9 height 9
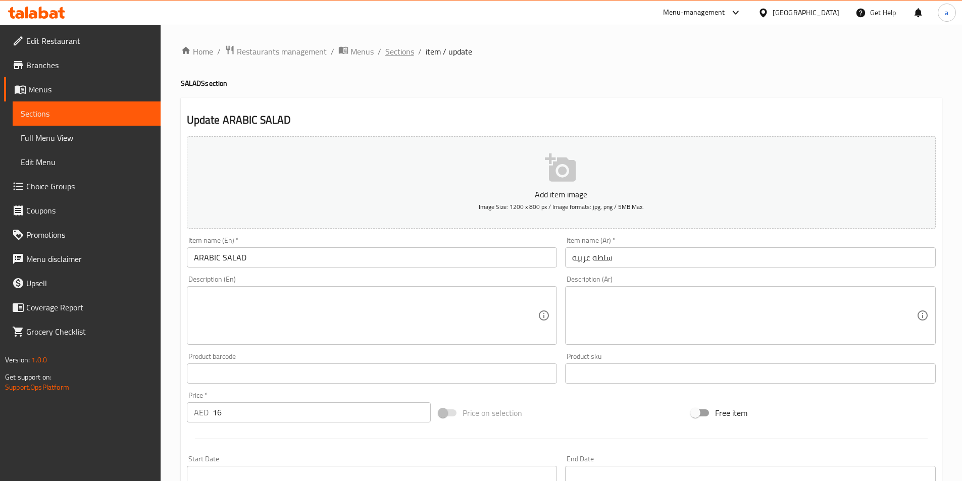
click at [388, 49] on span "Sections" at bounding box center [399, 51] width 29 height 12
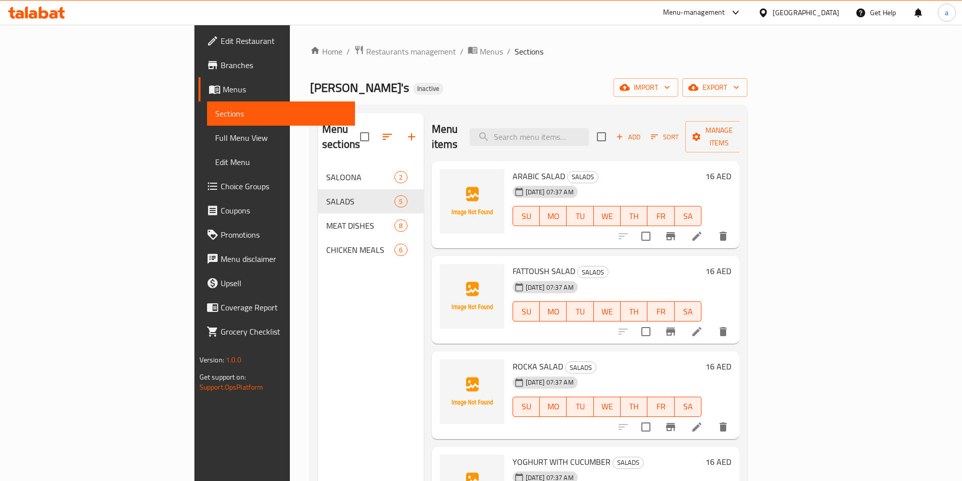
click at [701, 327] on icon at bounding box center [696, 331] width 9 height 9
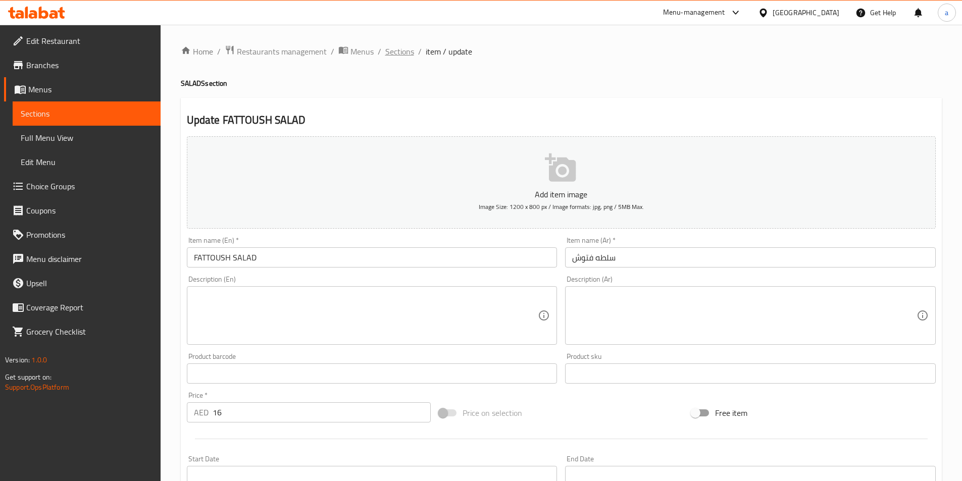
click at [405, 51] on span "Sections" at bounding box center [399, 51] width 29 height 12
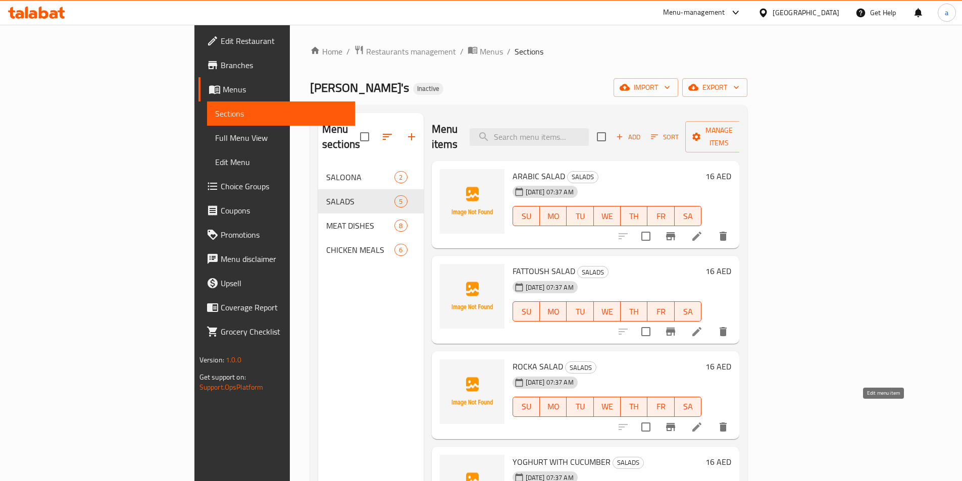
click at [701, 423] on icon at bounding box center [696, 427] width 9 height 9
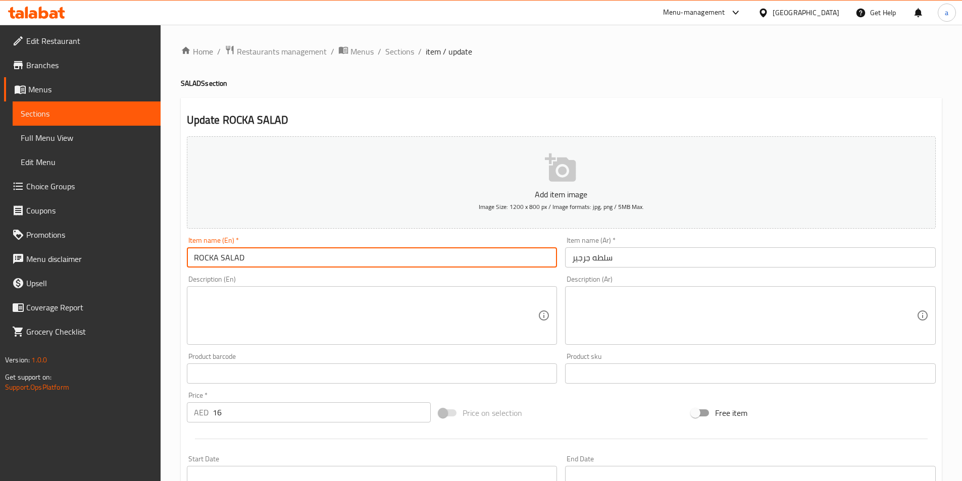
drag, startPoint x: 245, startPoint y: 258, endPoint x: 177, endPoint y: 260, distance: 68.2
click at [177, 260] on div "Home / Restaurants management / Menus / Sections / item / update SALADS section…" at bounding box center [561, 369] width 801 height 689
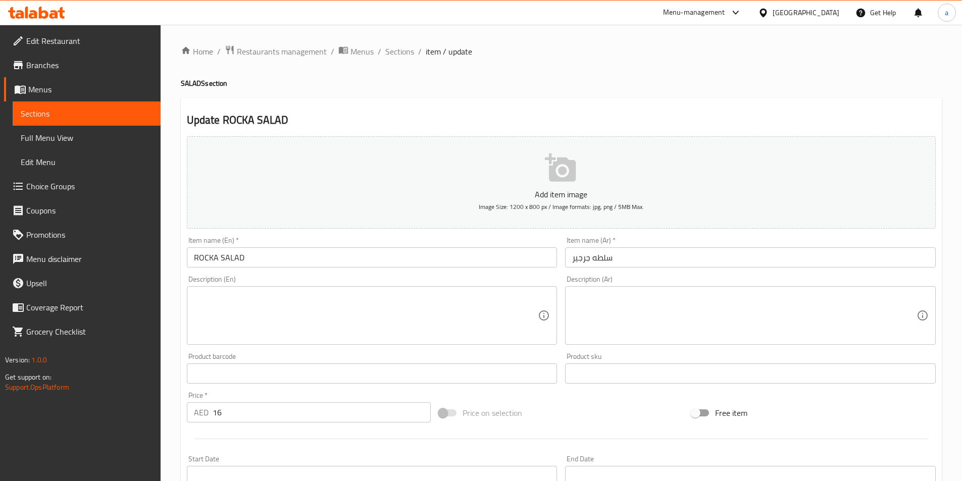
drag, startPoint x: 399, startPoint y: 53, endPoint x: 417, endPoint y: 76, distance: 29.6
click at [399, 53] on span "Sections" at bounding box center [399, 51] width 29 height 12
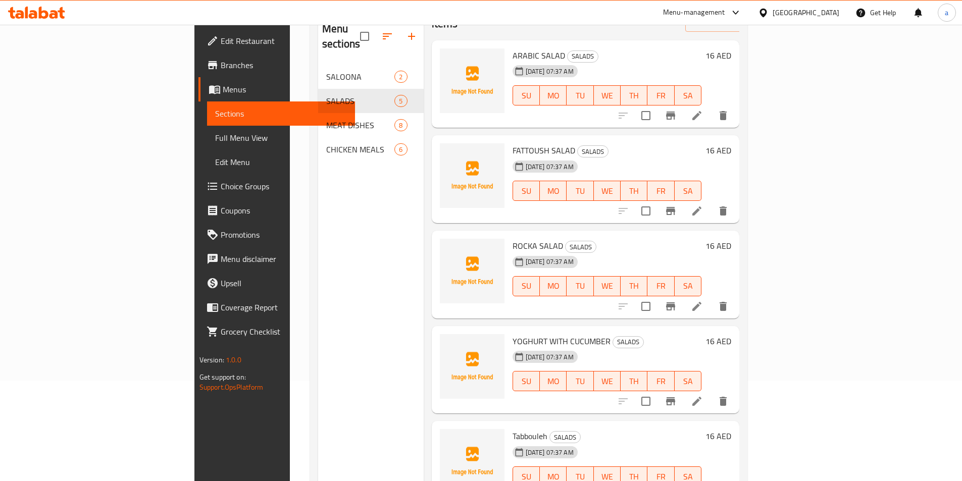
scroll to position [141, 0]
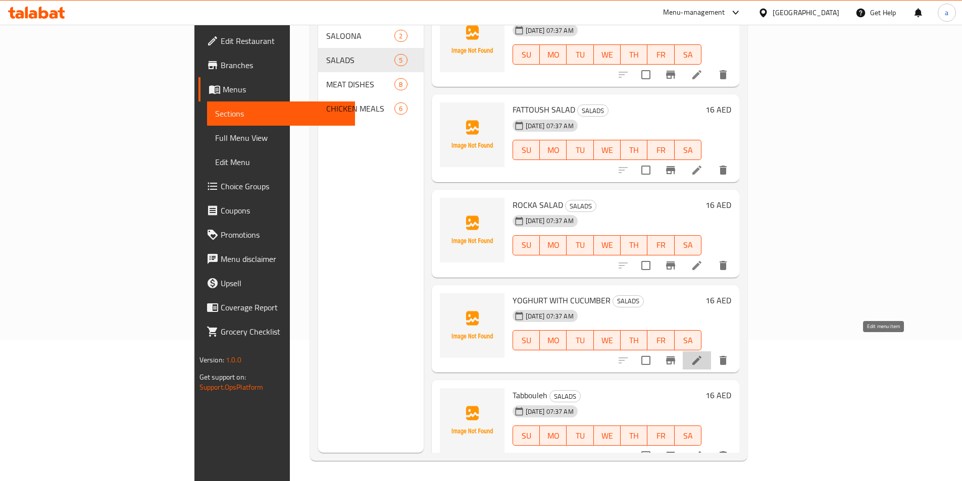
click at [703, 354] on icon at bounding box center [697, 360] width 12 height 12
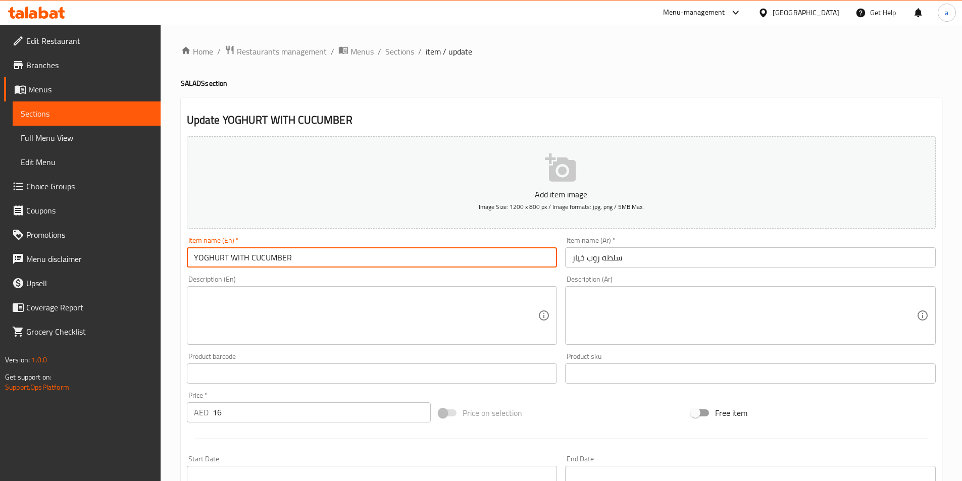
drag, startPoint x: 296, startPoint y: 258, endPoint x: 192, endPoint y: 261, distance: 104.1
click at [192, 261] on input "YOGHURT WITH CUCUMBER" at bounding box center [372, 257] width 371 height 20
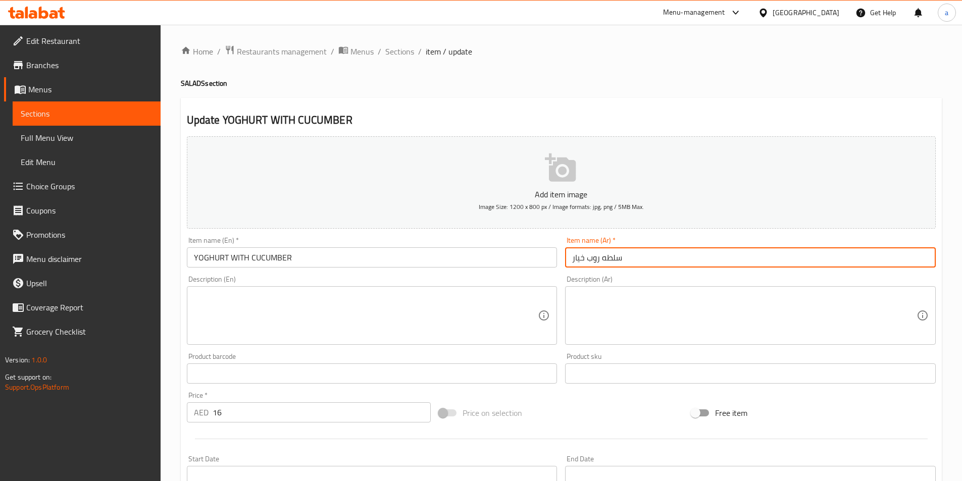
drag, startPoint x: 571, startPoint y: 259, endPoint x: 624, endPoint y: 264, distance: 53.3
click at [624, 264] on input "سلطه روب خيار" at bounding box center [750, 257] width 371 height 20
click at [295, 258] on input "YOGHURT WITH CUCUMBER" at bounding box center [372, 257] width 371 height 20
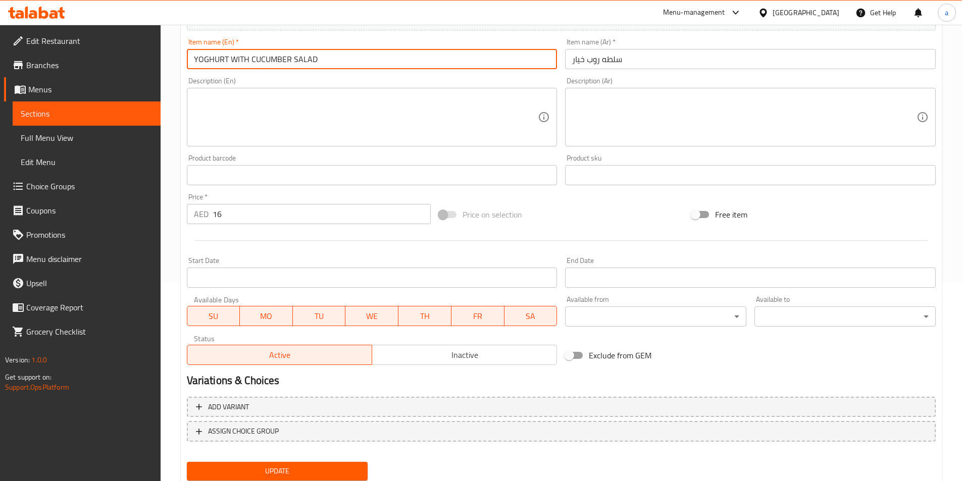
scroll to position [232, 0]
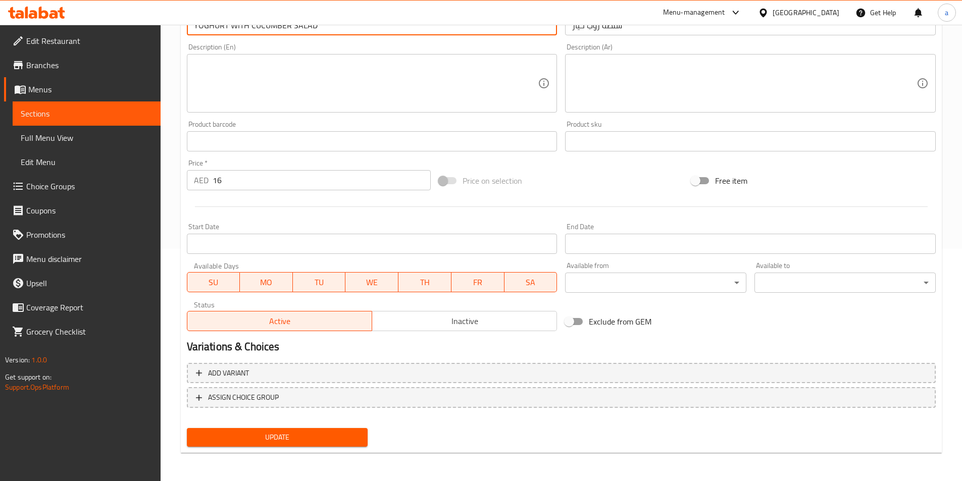
type input "YOGHURT WITH CUCUMBER SALAD"
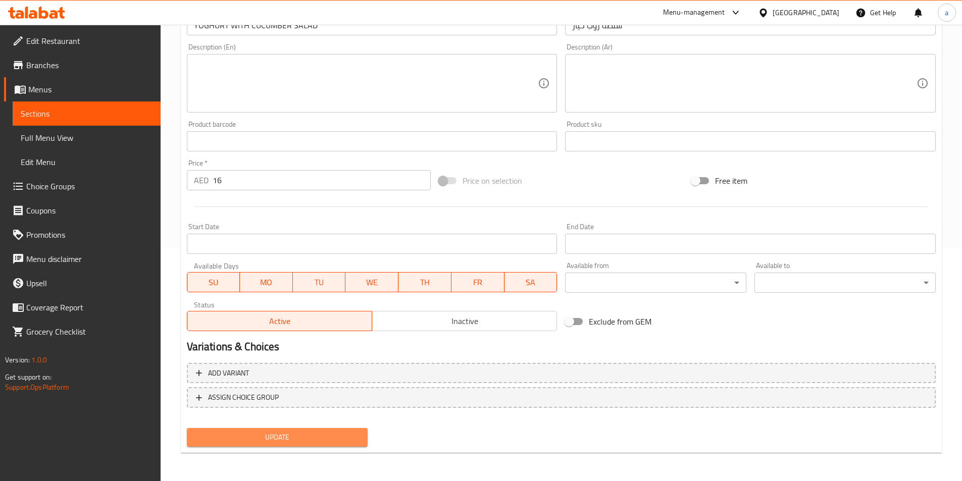
click at [295, 439] on span "Update" at bounding box center [277, 437] width 165 height 13
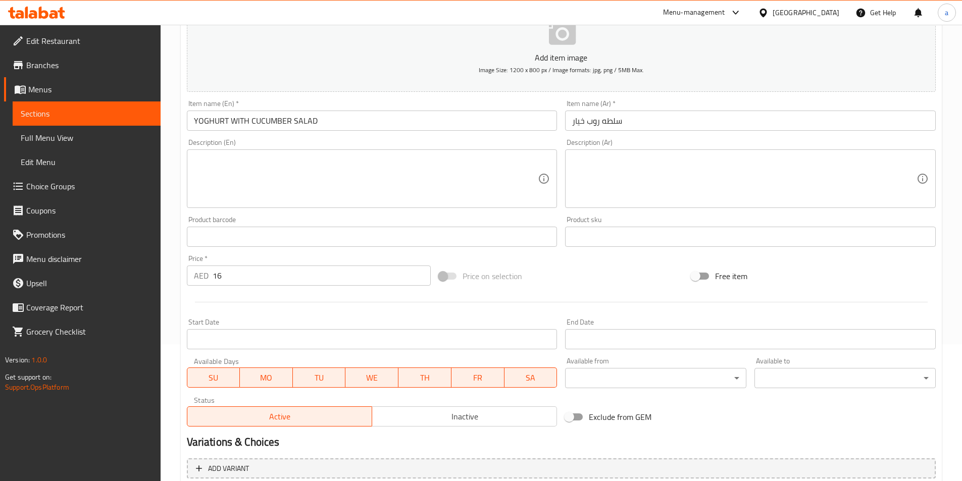
scroll to position [0, 0]
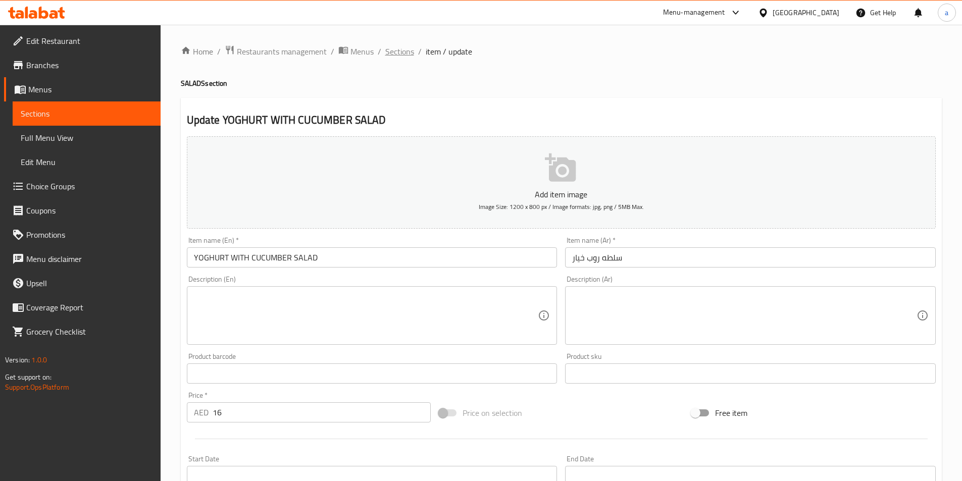
click at [408, 51] on span "Sections" at bounding box center [399, 51] width 29 height 12
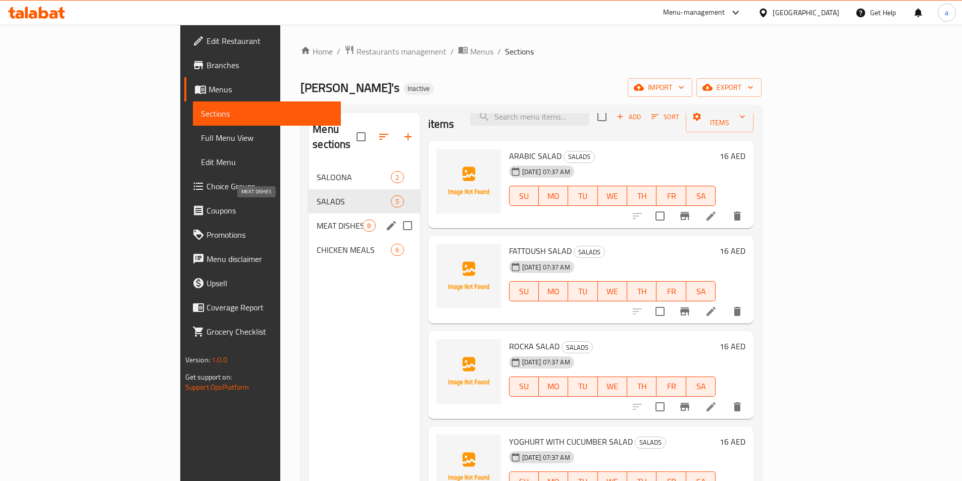
click at [317, 220] on span "MEAT DISHES" at bounding box center [340, 226] width 46 height 12
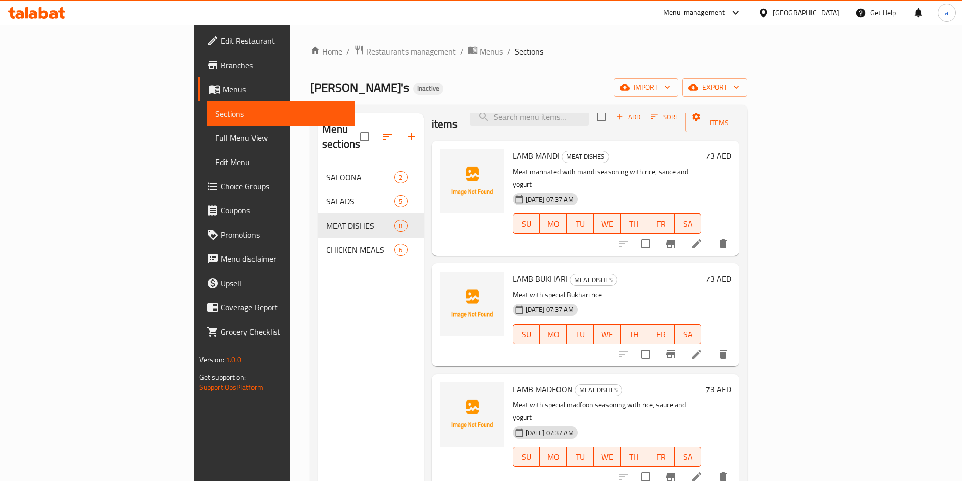
click at [703, 238] on icon at bounding box center [697, 244] width 12 height 12
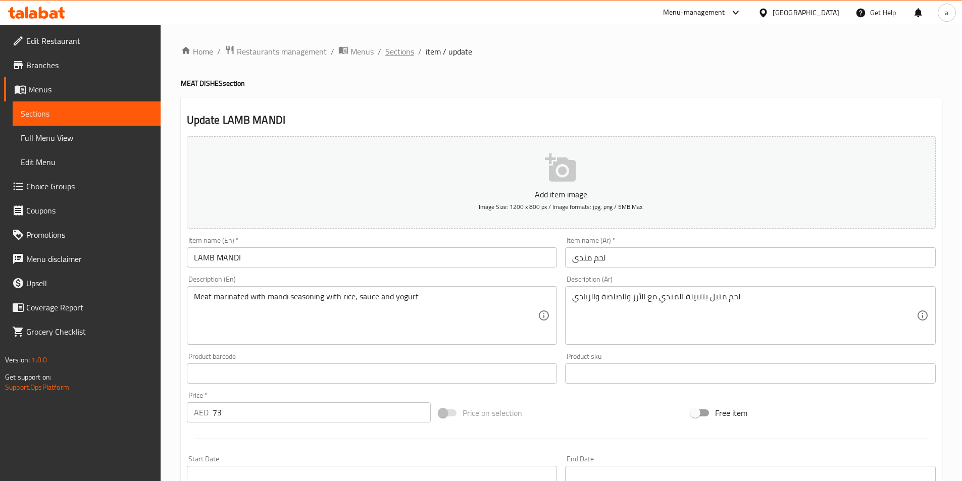
click at [407, 51] on span "Sections" at bounding box center [399, 51] width 29 height 12
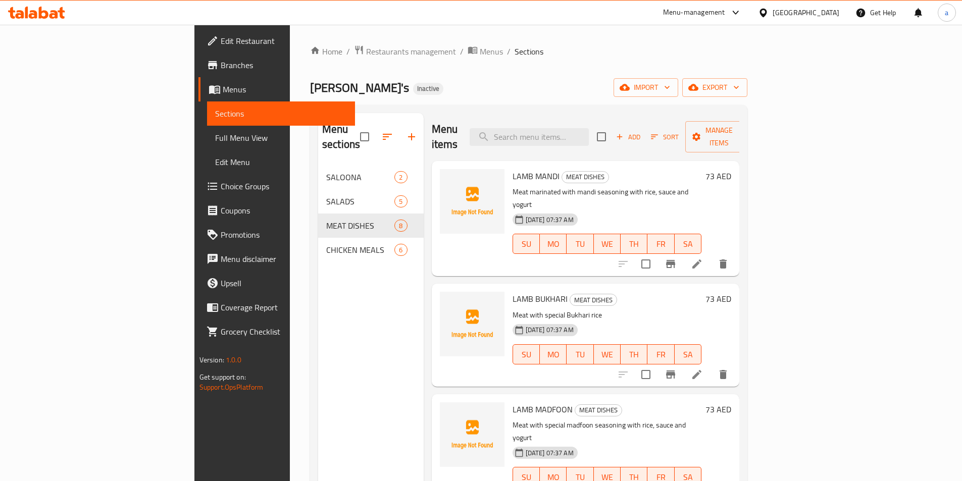
click at [703, 369] on icon at bounding box center [697, 375] width 12 height 12
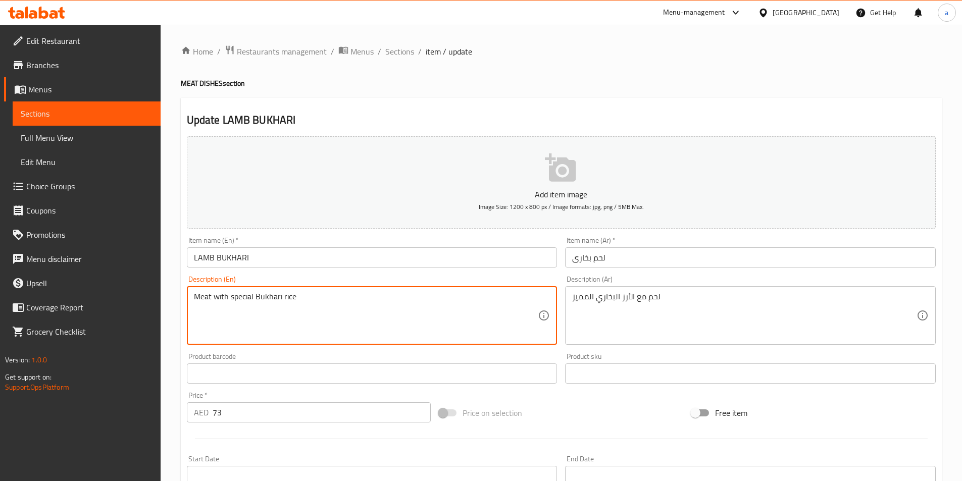
drag, startPoint x: 292, startPoint y: 296, endPoint x: 190, endPoint y: 299, distance: 102.6
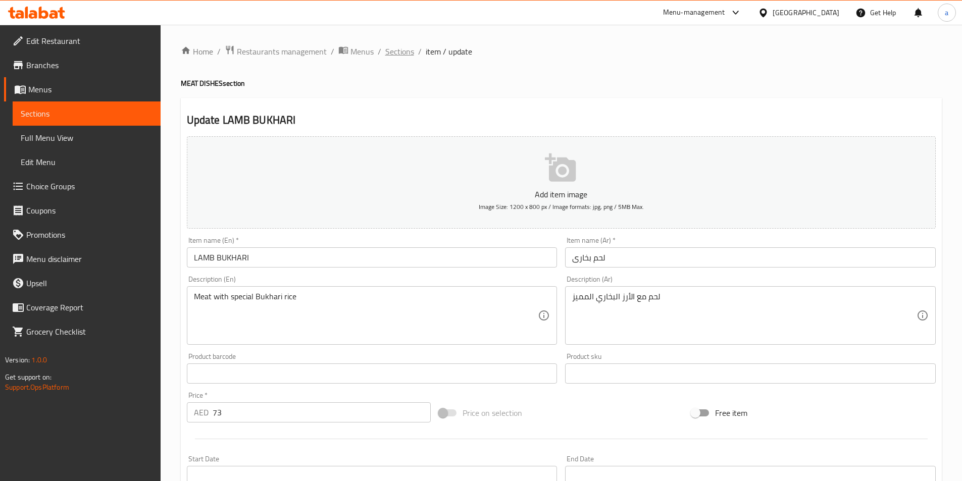
click at [400, 47] on span "Sections" at bounding box center [399, 51] width 29 height 12
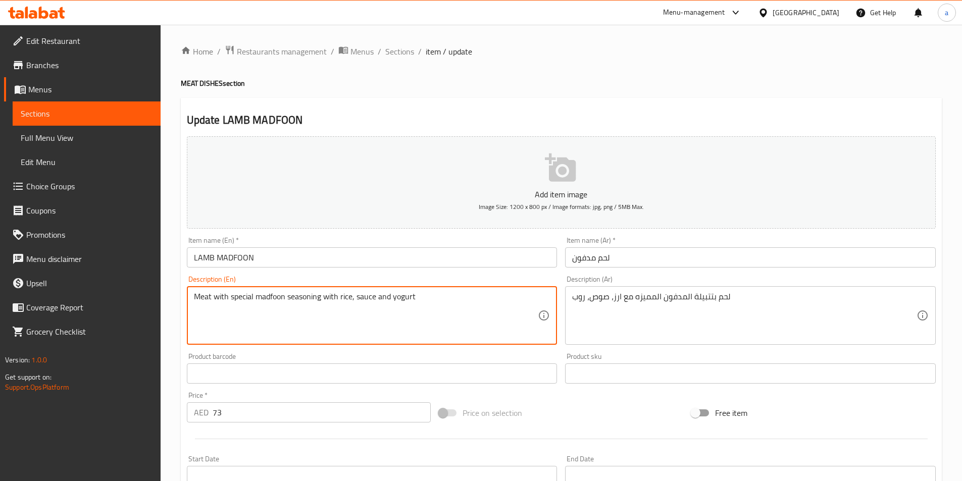
drag, startPoint x: 415, startPoint y: 296, endPoint x: 182, endPoint y: 301, distance: 233.3
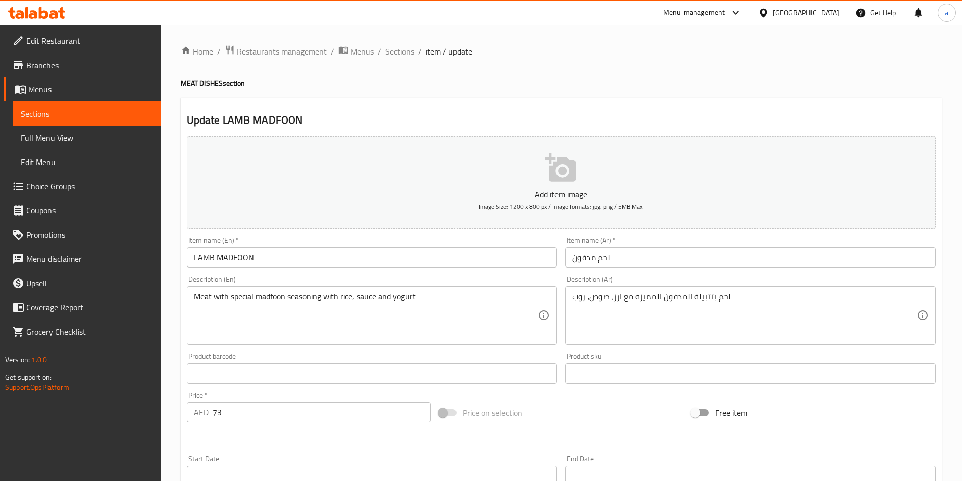
drag, startPoint x: 406, startPoint y: 52, endPoint x: 412, endPoint y: 63, distance: 12.4
click at [406, 52] on span "Sections" at bounding box center [399, 51] width 29 height 12
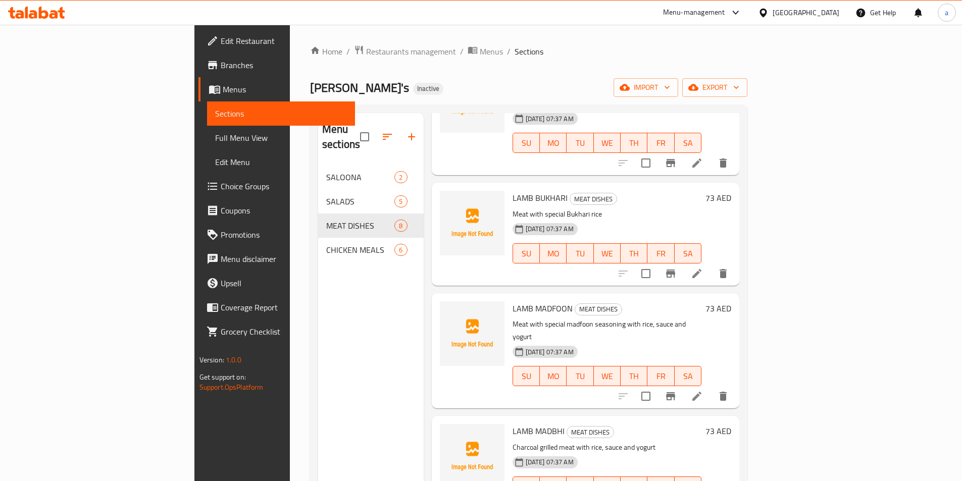
scroll to position [151, 0]
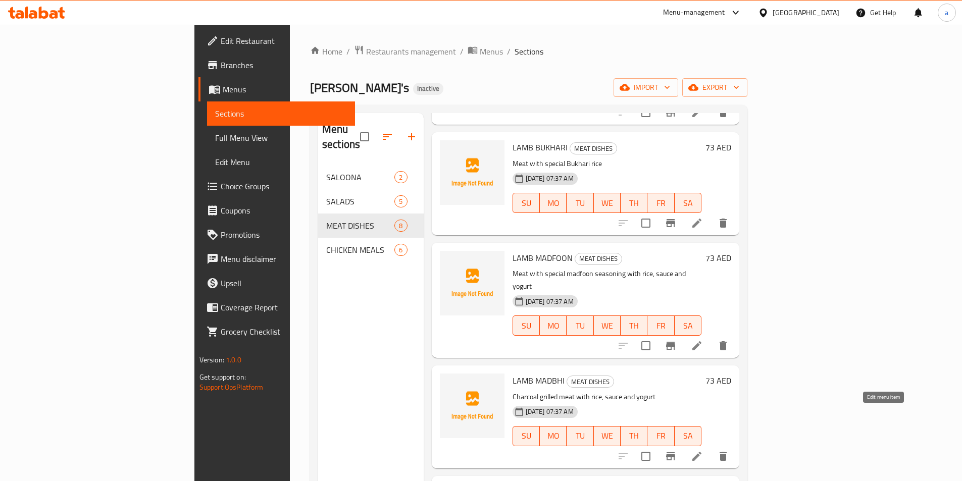
click at [703, 450] on icon at bounding box center [697, 456] width 12 height 12
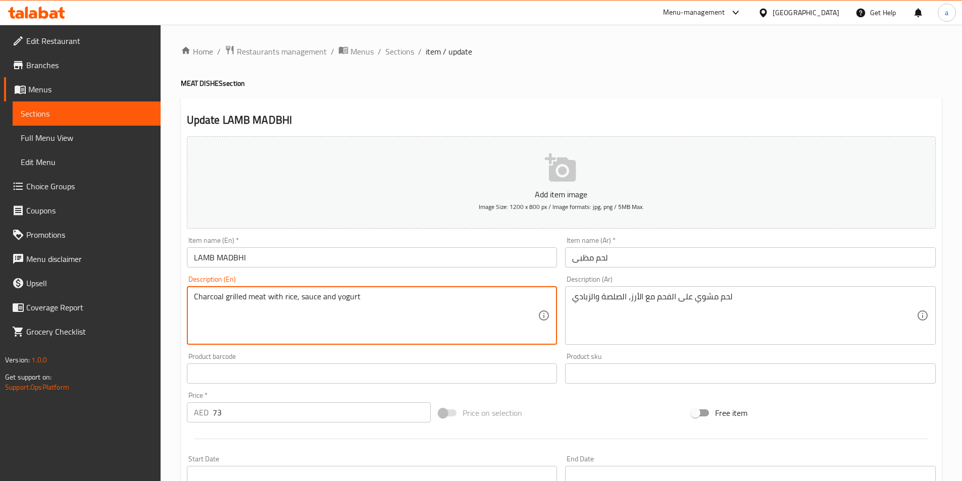
drag, startPoint x: 365, startPoint y: 299, endPoint x: 169, endPoint y: 321, distance: 197.1
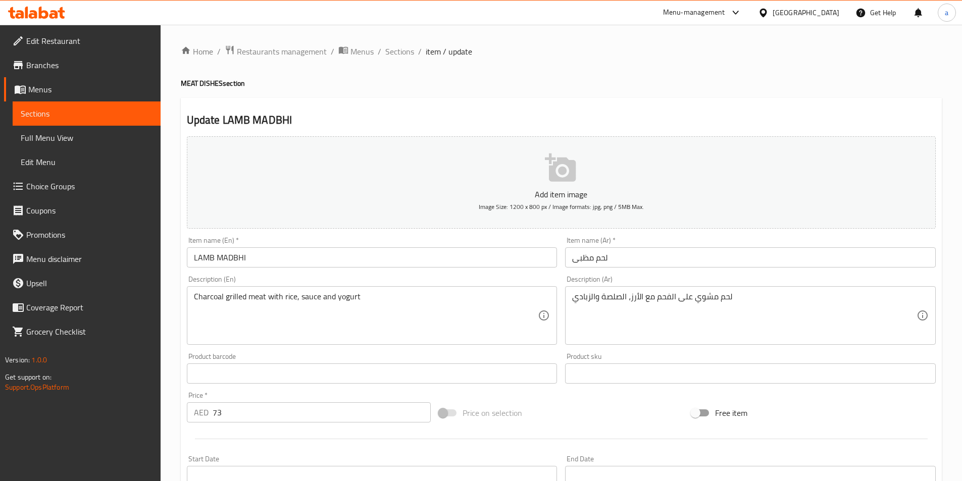
drag, startPoint x: 398, startPoint y: 48, endPoint x: 435, endPoint y: 103, distance: 66.5
click at [398, 48] on span "Sections" at bounding box center [399, 51] width 29 height 12
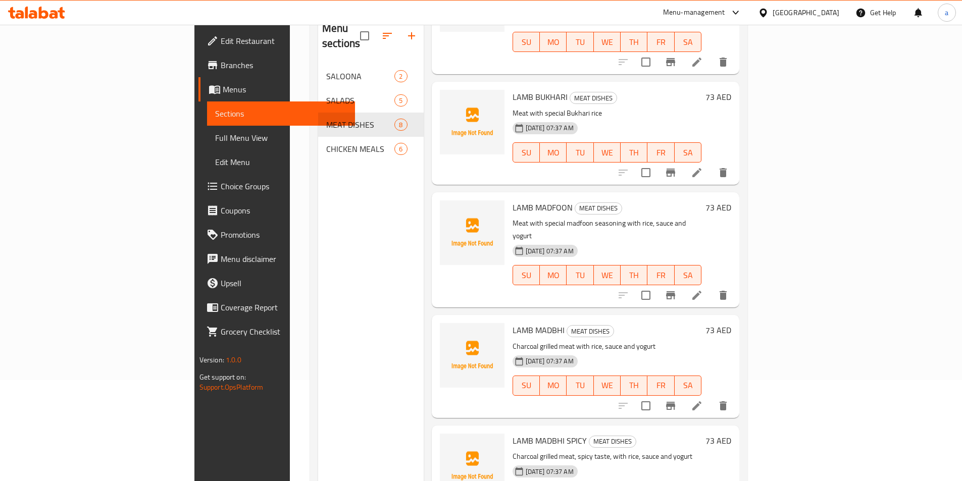
scroll to position [141, 0]
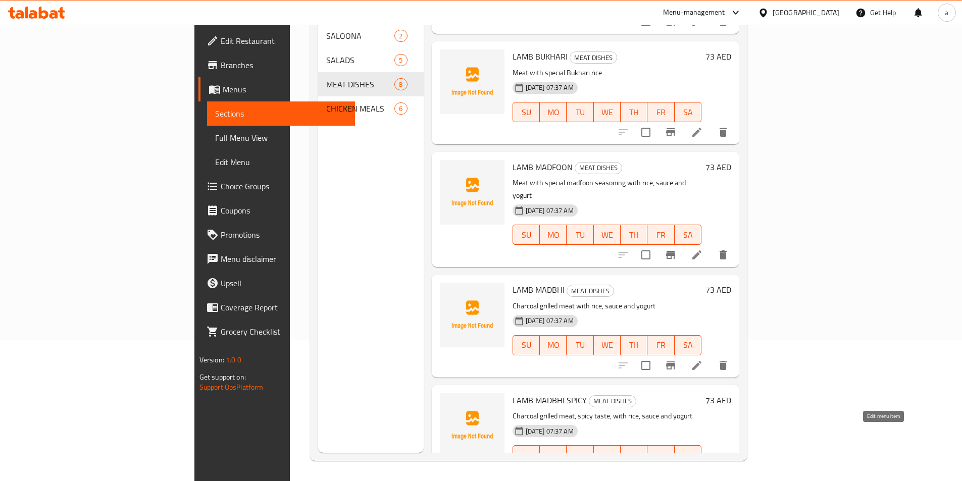
click at [703, 470] on icon at bounding box center [697, 476] width 12 height 12
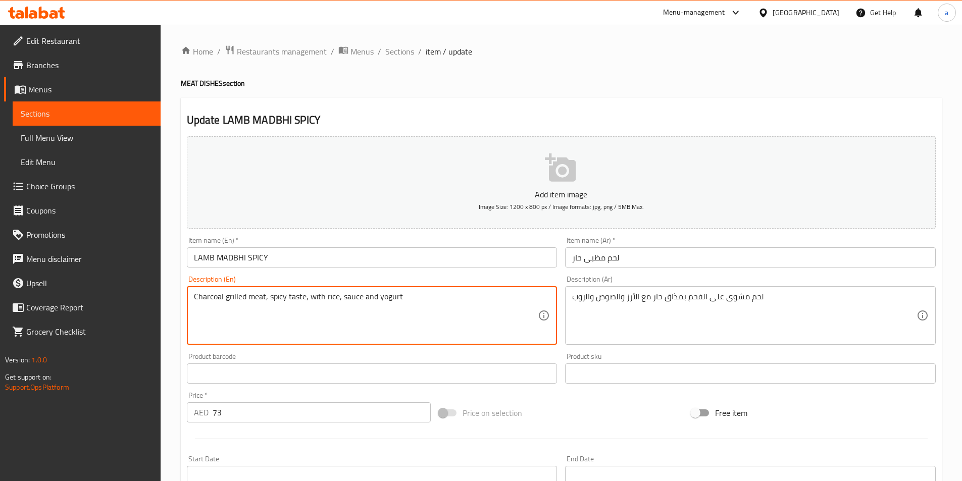
drag, startPoint x: 406, startPoint y: 298, endPoint x: 142, endPoint y: 289, distance: 263.7
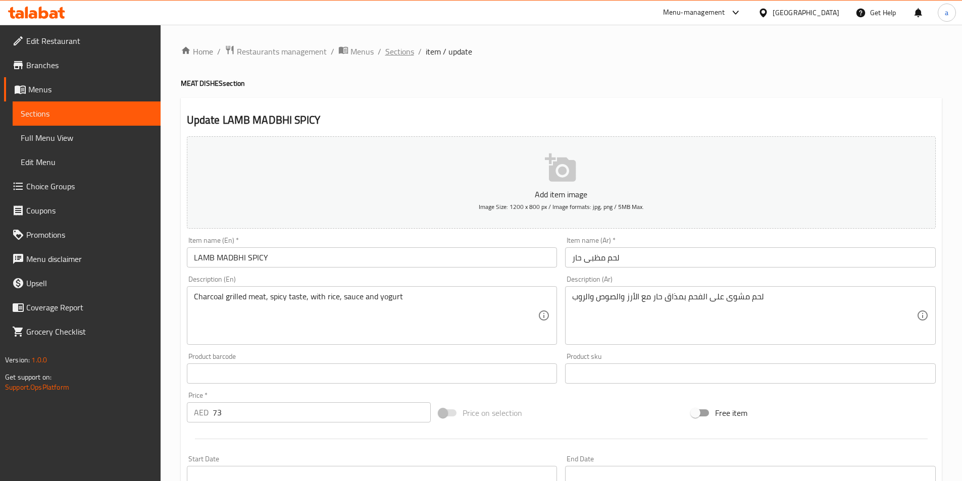
click at [391, 50] on span "Sections" at bounding box center [399, 51] width 29 height 12
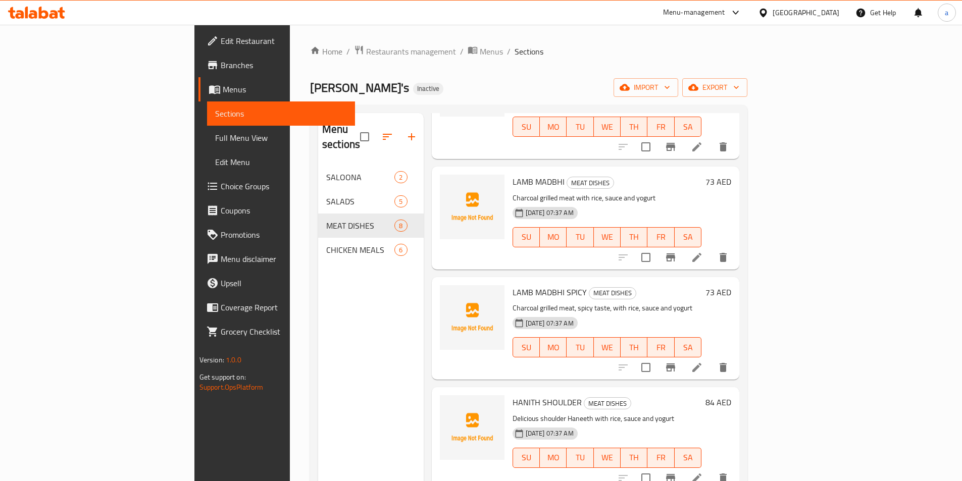
scroll to position [353, 0]
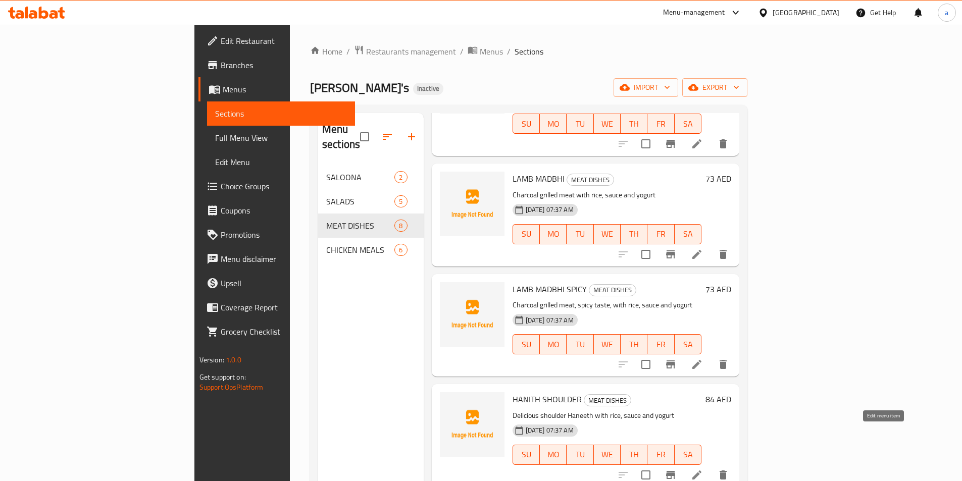
click at [703, 469] on icon at bounding box center [697, 475] width 12 height 12
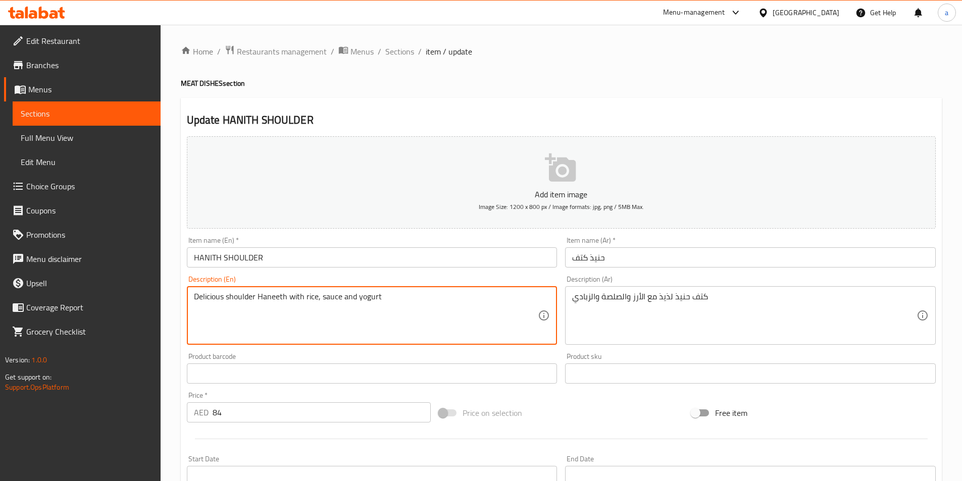
drag, startPoint x: 382, startPoint y: 295, endPoint x: 181, endPoint y: 316, distance: 202.0
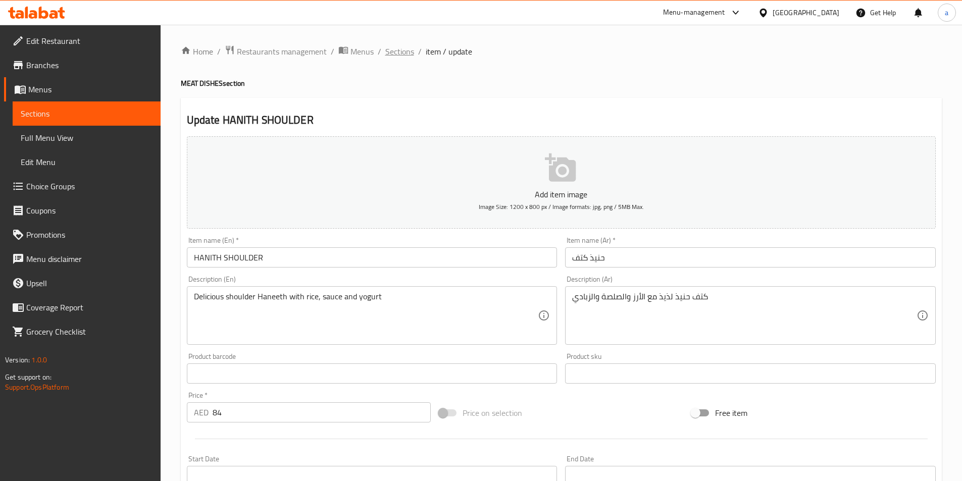
click at [390, 50] on span "Sections" at bounding box center [399, 51] width 29 height 12
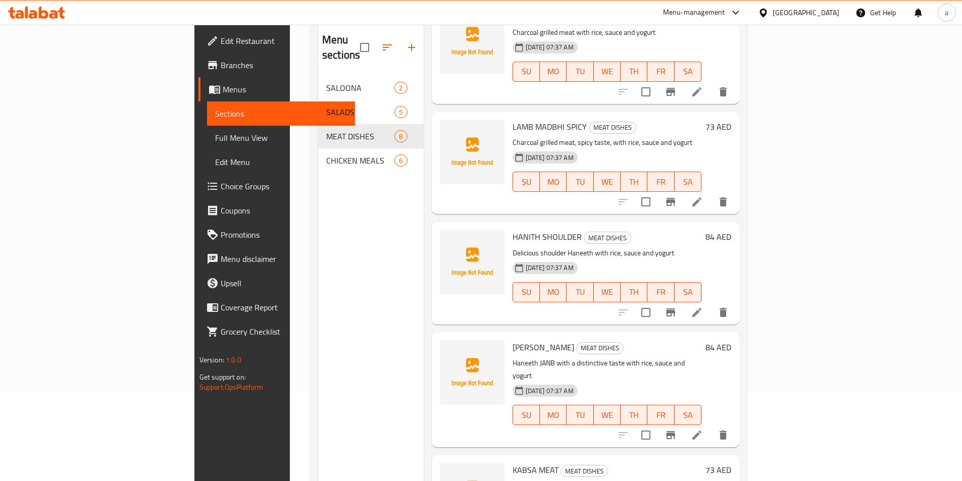
scroll to position [141, 0]
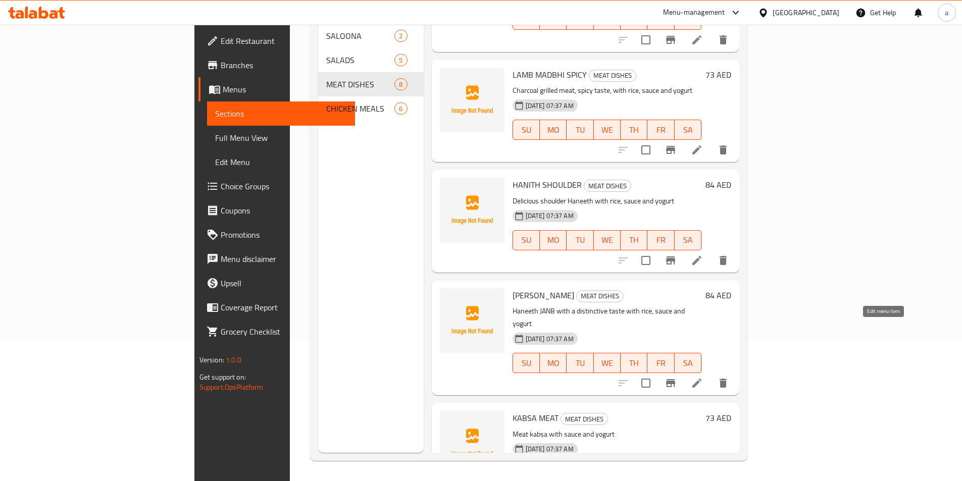
click at [703, 377] on icon at bounding box center [697, 383] width 12 height 12
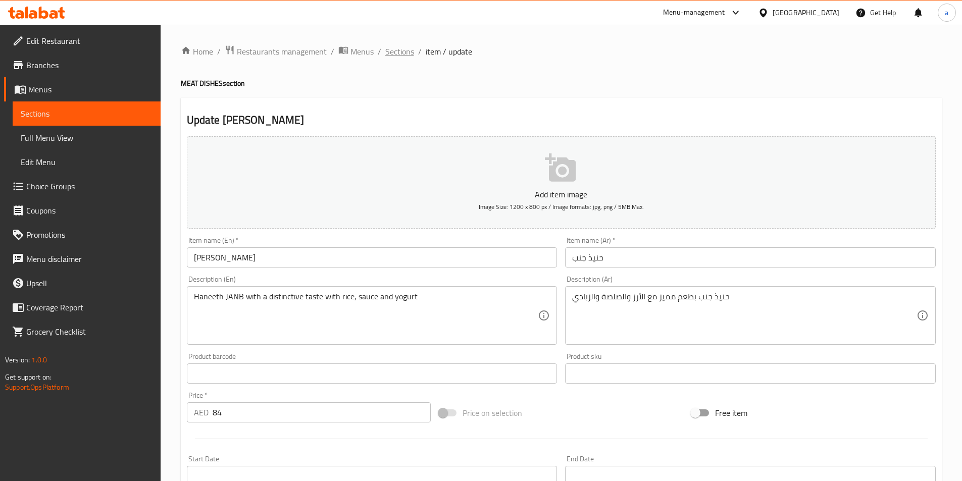
click at [407, 52] on span "Sections" at bounding box center [399, 51] width 29 height 12
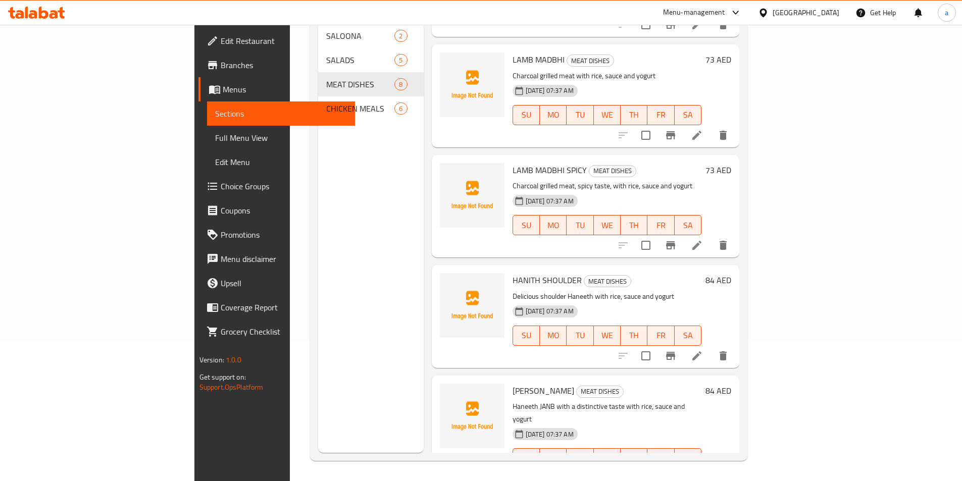
scroll to position [427, 0]
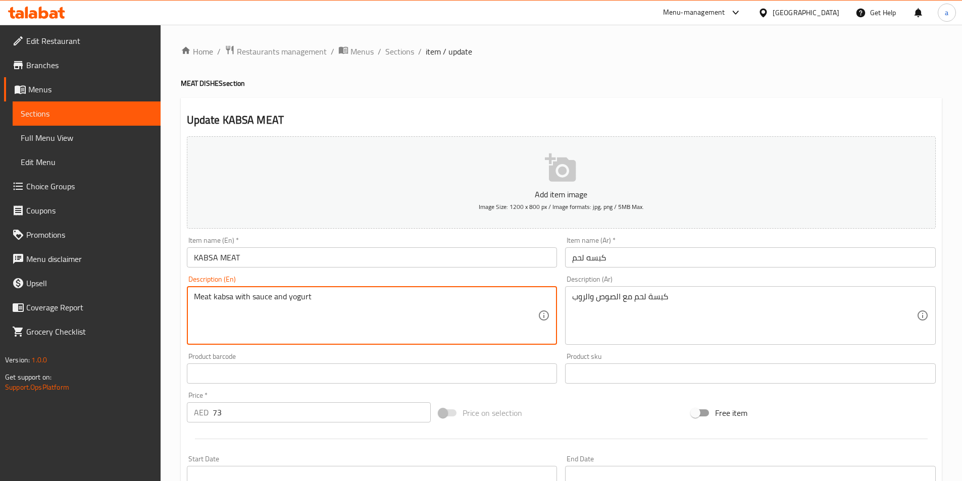
drag, startPoint x: 311, startPoint y: 297, endPoint x: 175, endPoint y: 305, distance: 135.6
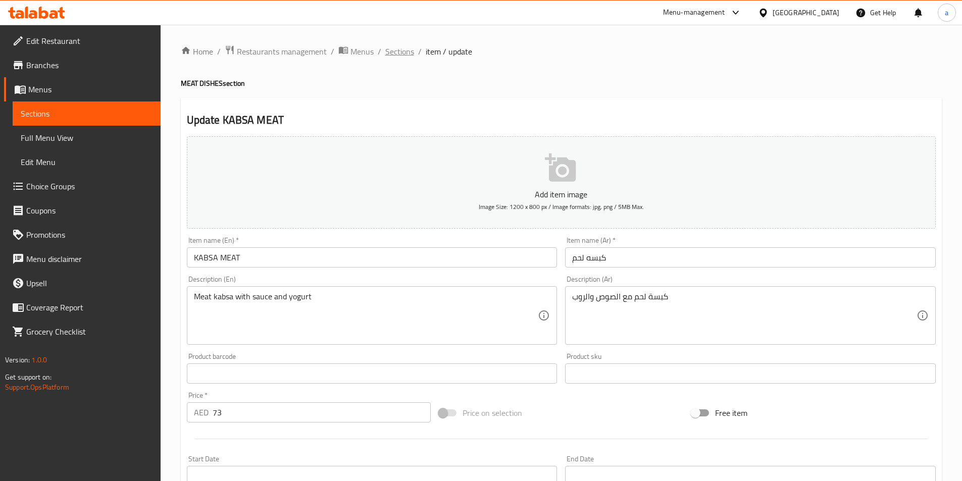
click at [390, 54] on span "Sections" at bounding box center [399, 51] width 29 height 12
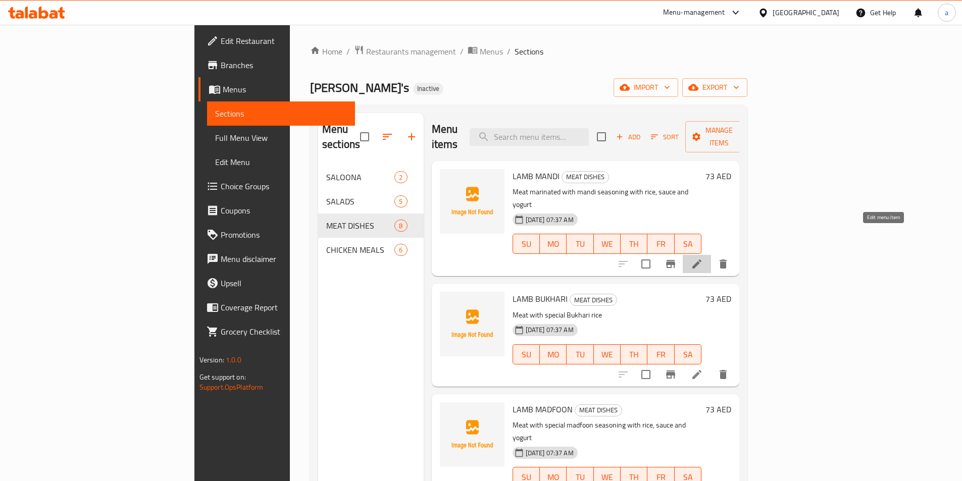
click at [703, 258] on icon at bounding box center [697, 264] width 12 height 12
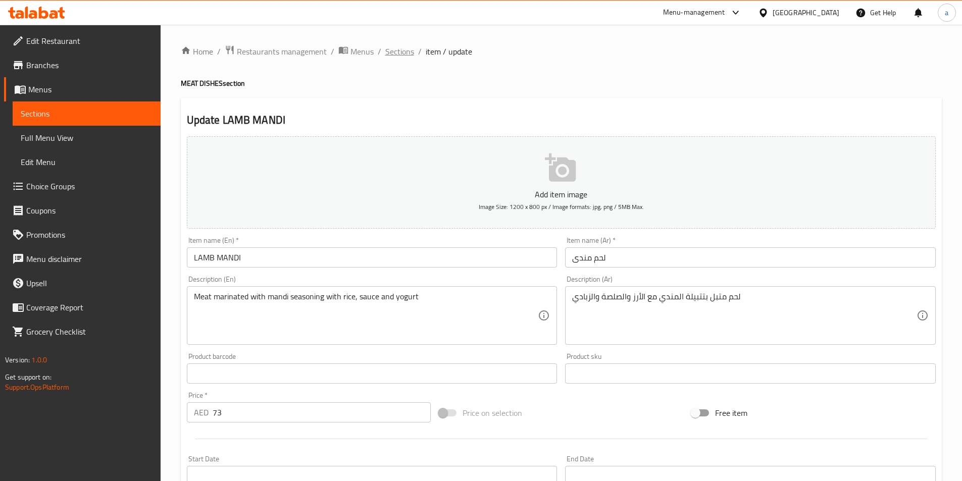
click at [387, 50] on span "Sections" at bounding box center [399, 51] width 29 height 12
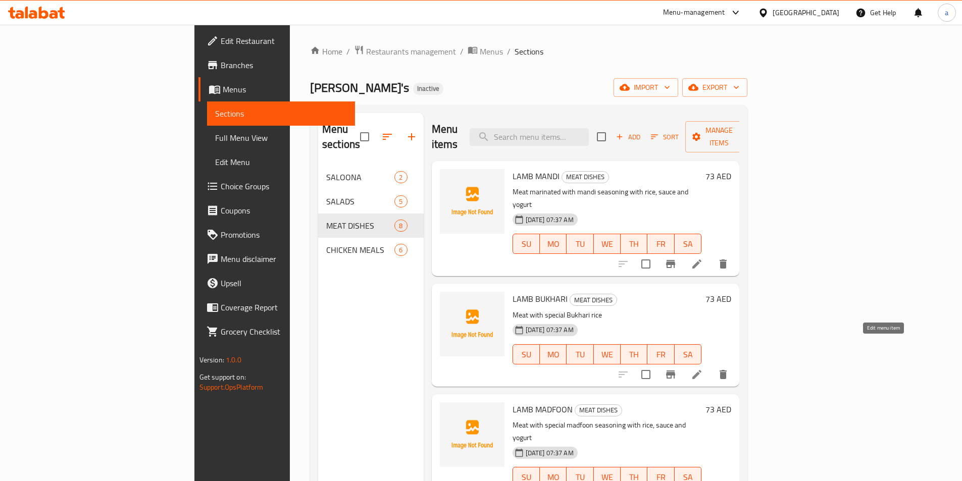
click at [703, 369] on icon at bounding box center [697, 375] width 12 height 12
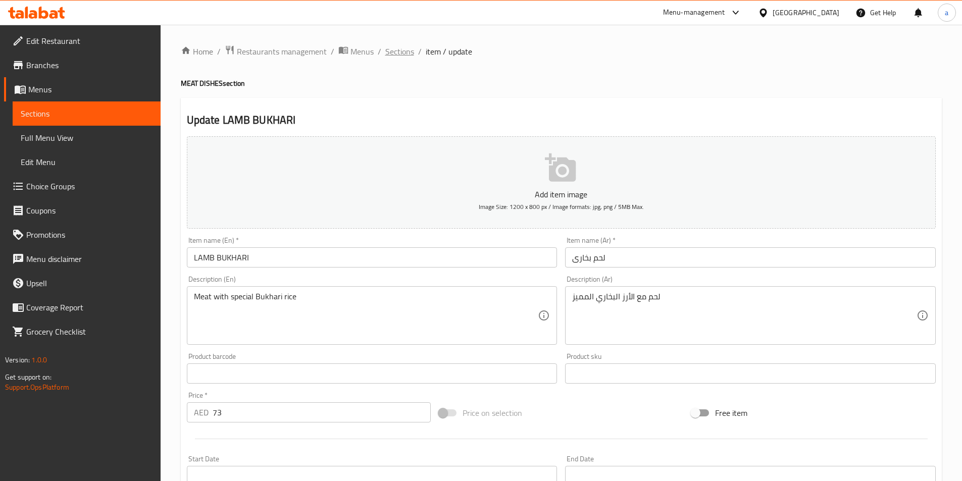
click at [406, 52] on span "Sections" at bounding box center [399, 51] width 29 height 12
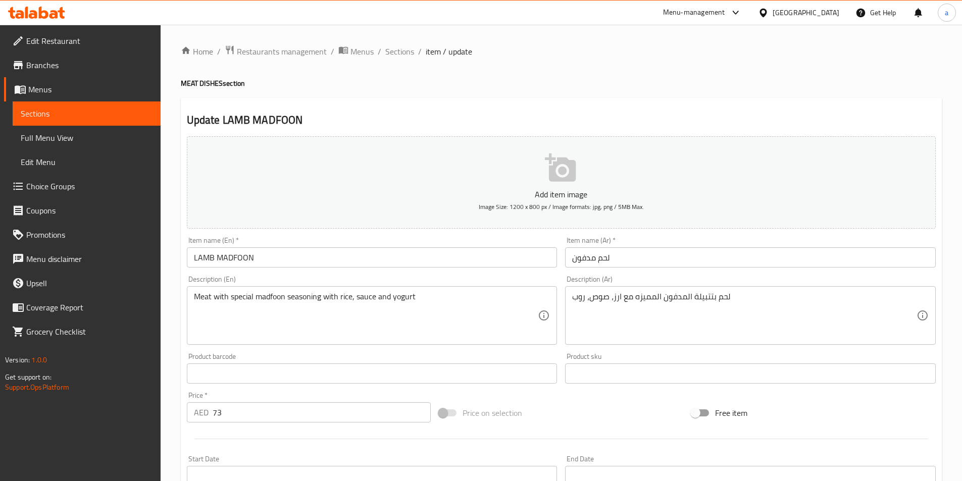
drag, startPoint x: 570, startPoint y: 299, endPoint x: 580, endPoint y: 305, distance: 11.3
click at [580, 305] on div "لحم بتتبيلة المدفون المميزه مع ارز، صوص، روب Description (Ar)" at bounding box center [750, 315] width 371 height 59
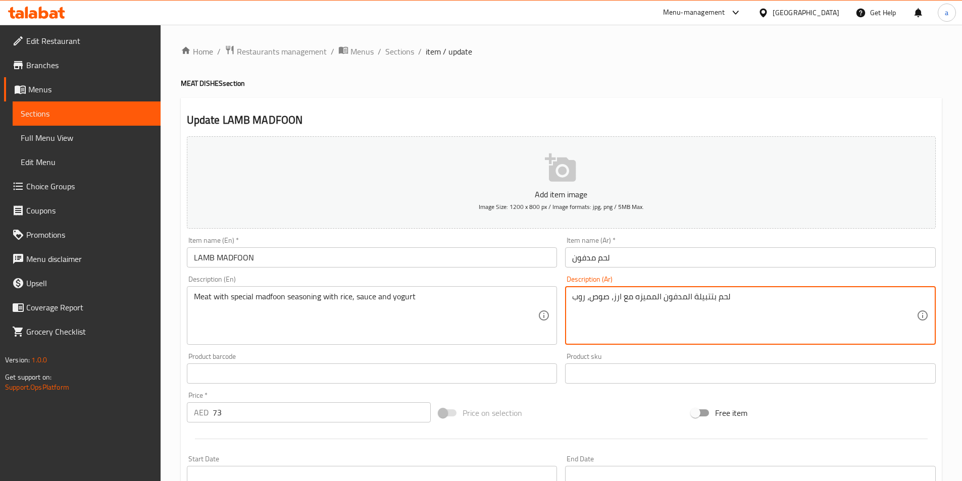
drag, startPoint x: 575, startPoint y: 298, endPoint x: 586, endPoint y: 301, distance: 11.4
click at [586, 301] on textarea "لحم بتتبيلة المدفون المميزه مع ارز، صوص، روب" at bounding box center [744, 316] width 344 height 48
click at [390, 47] on span "Sections" at bounding box center [399, 51] width 29 height 12
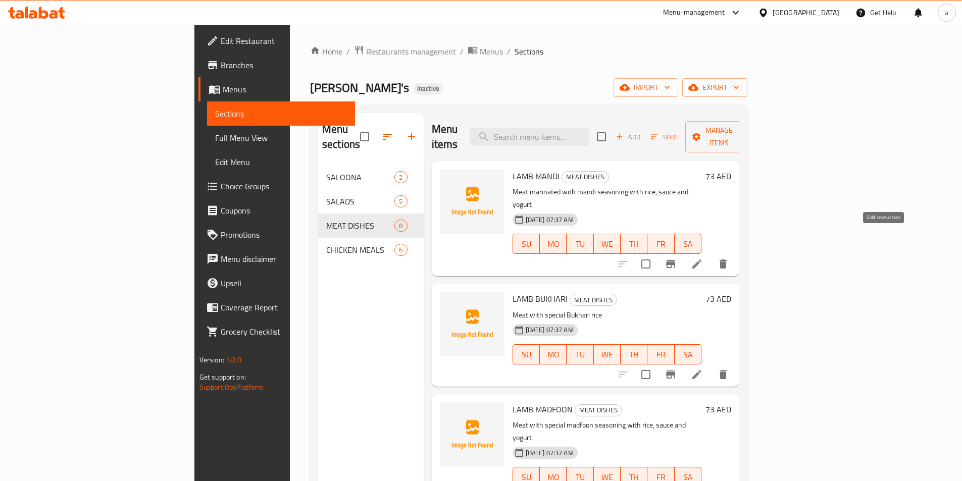
click at [703, 258] on icon at bounding box center [697, 264] width 12 height 12
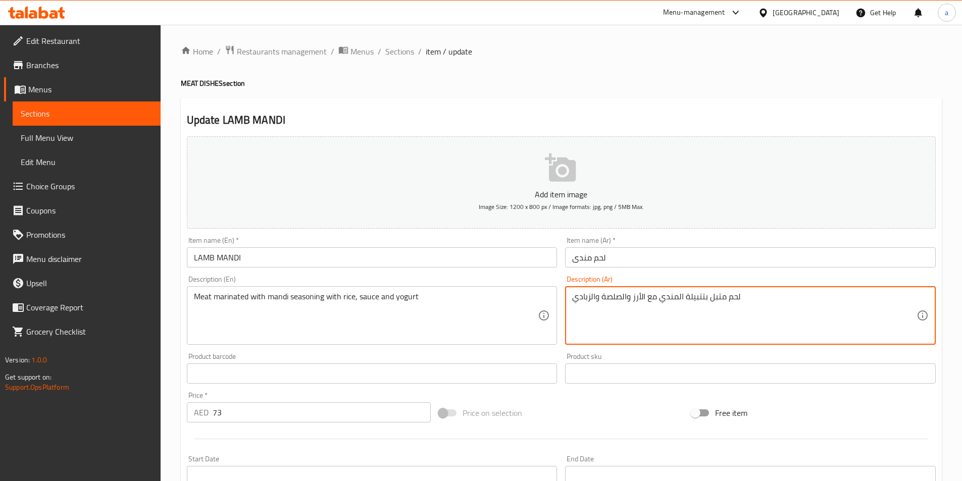
drag, startPoint x: 573, startPoint y: 298, endPoint x: 595, endPoint y: 301, distance: 22.0
paste textarea "وب"
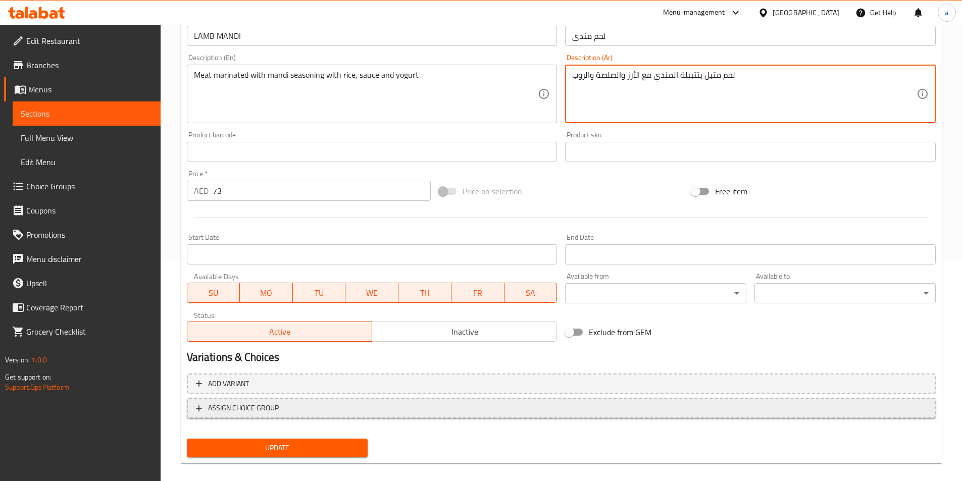
scroll to position [232, 0]
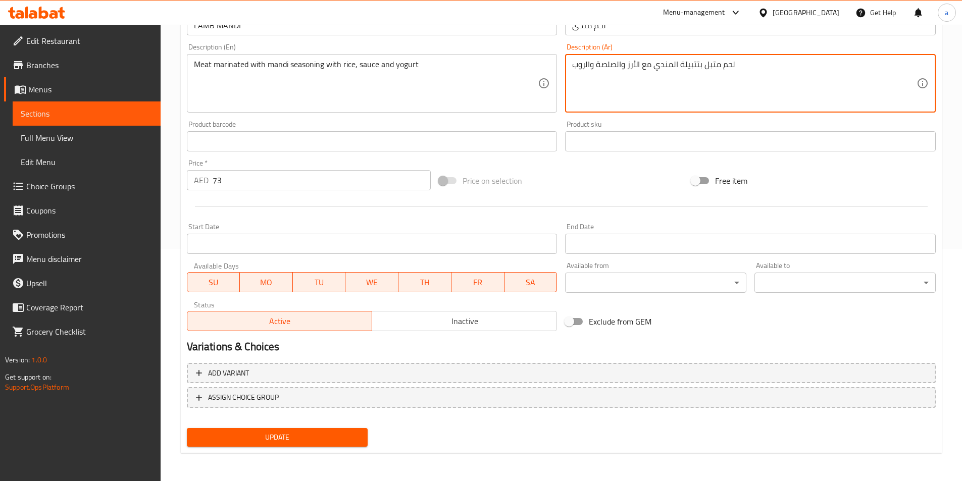
type textarea "لحم متبل بتتبيلة المندي مع الأرز والصلصة والروب"
click at [292, 437] on span "Update" at bounding box center [277, 437] width 165 height 13
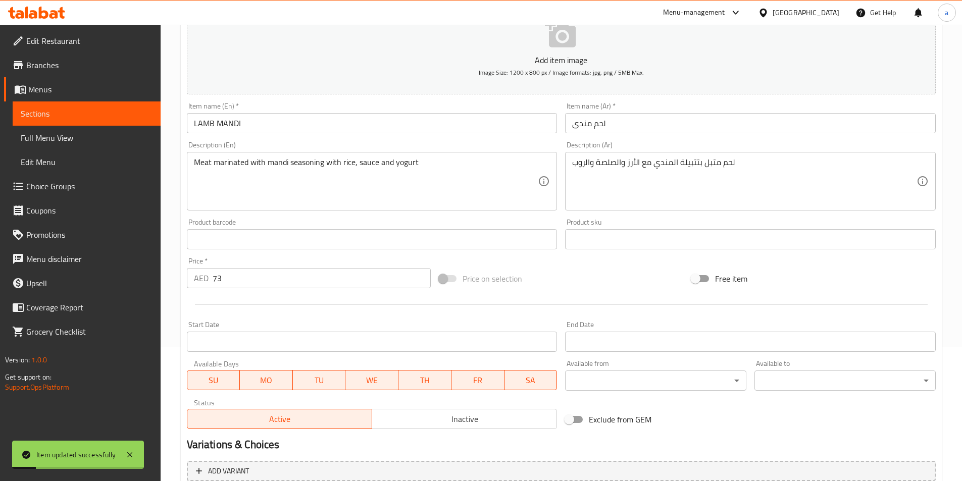
scroll to position [0, 0]
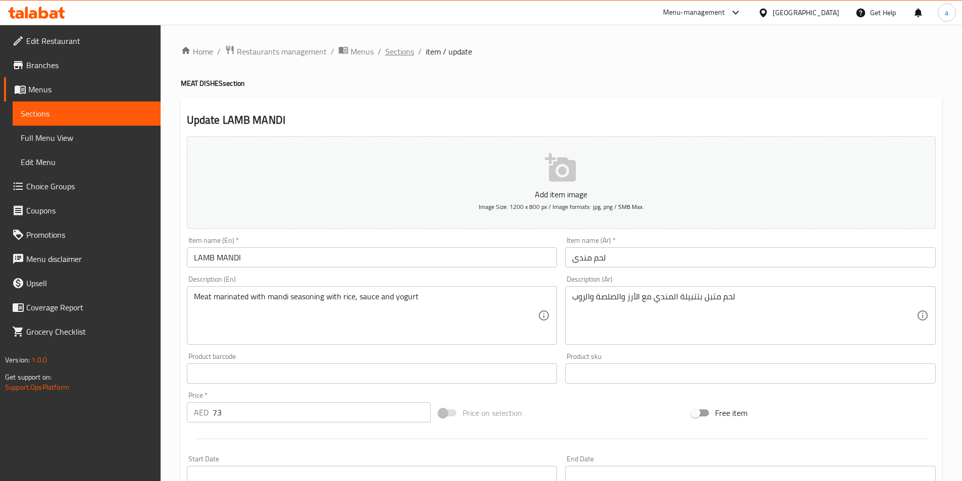
click at [406, 54] on span "Sections" at bounding box center [399, 51] width 29 height 12
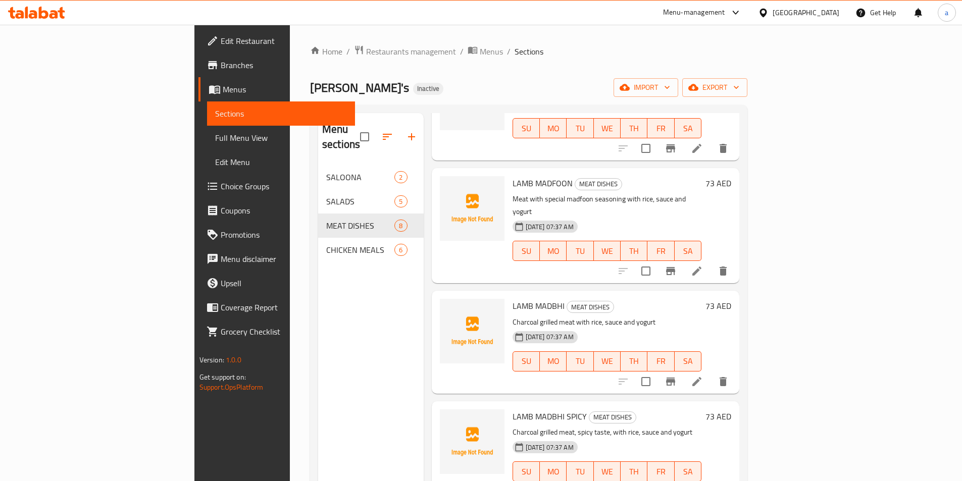
scroll to position [252, 0]
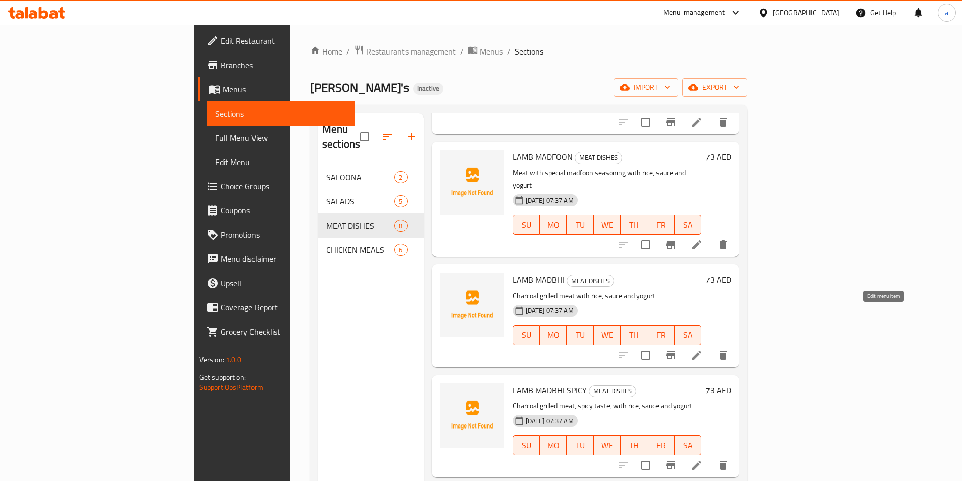
click at [703, 349] on icon at bounding box center [697, 355] width 12 height 12
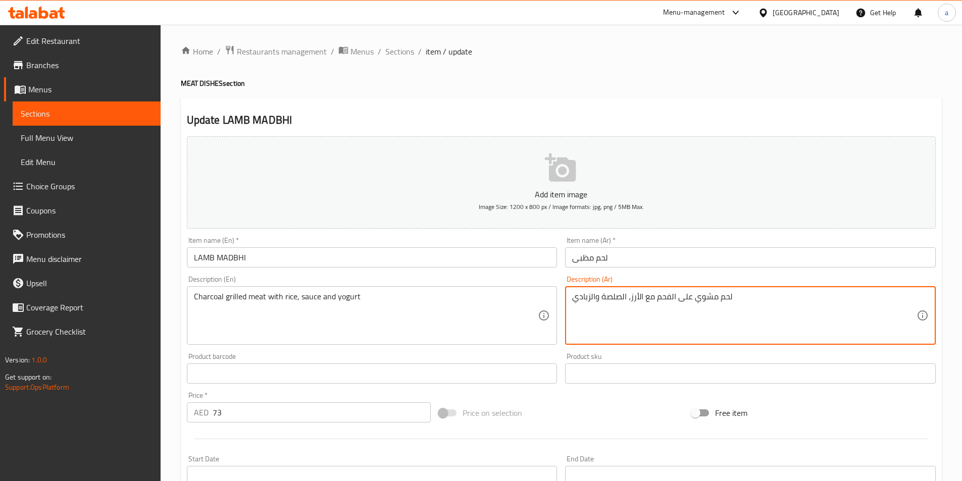
drag, startPoint x: 572, startPoint y: 298, endPoint x: 590, endPoint y: 306, distance: 19.4
paste textarea "وب"
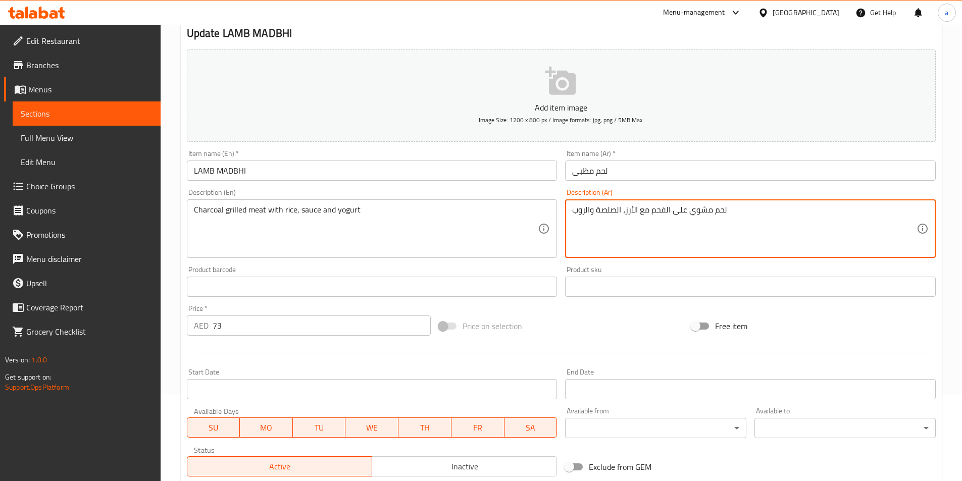
scroll to position [202, 0]
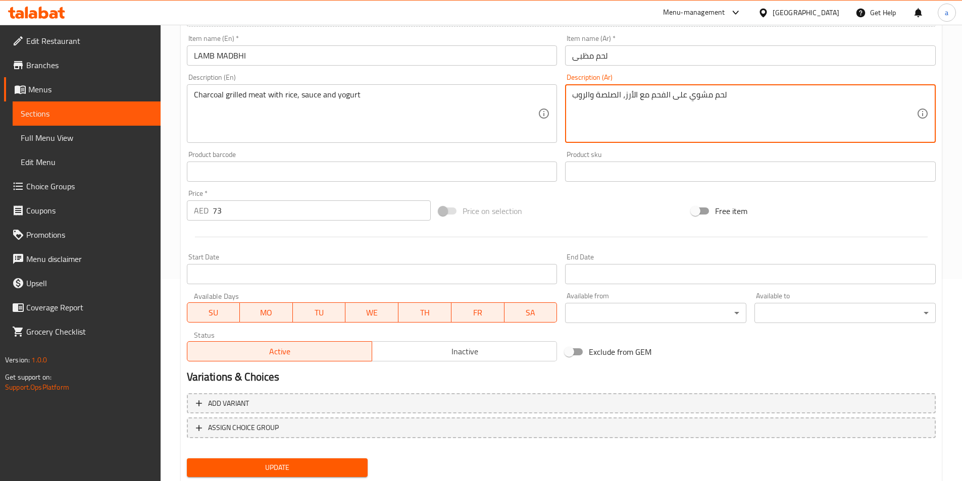
type textarea "لحم مشوي على الفحم مع الأرز، الصلصة والروب"
click at [338, 466] on span "Update" at bounding box center [277, 468] width 165 height 13
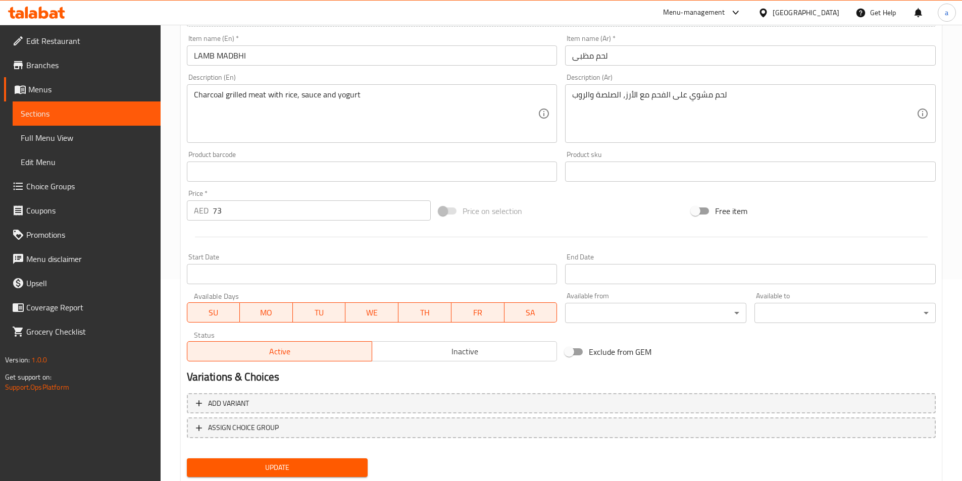
scroll to position [0, 0]
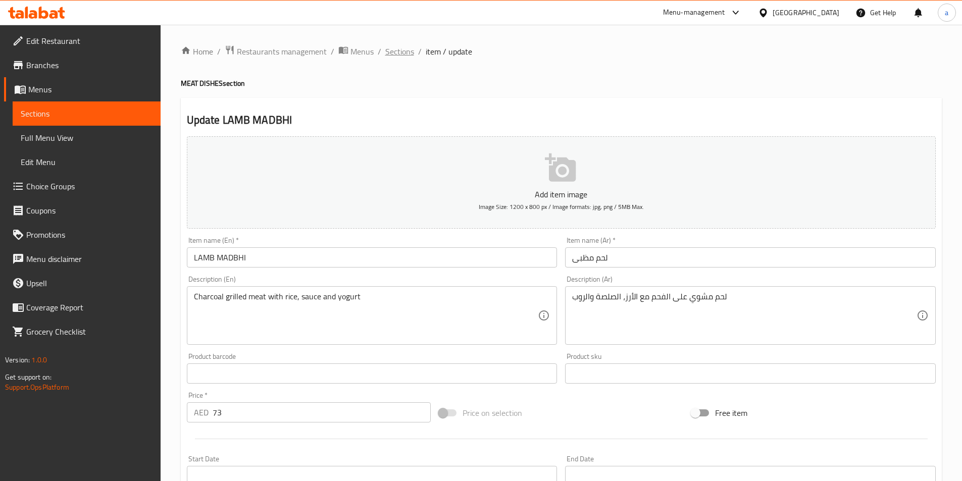
click at [403, 54] on span "Sections" at bounding box center [399, 51] width 29 height 12
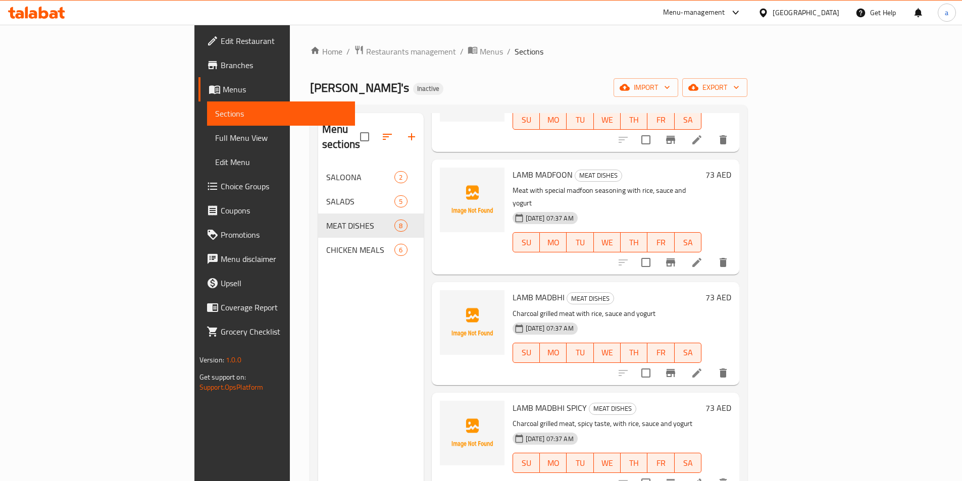
scroll to position [252, 0]
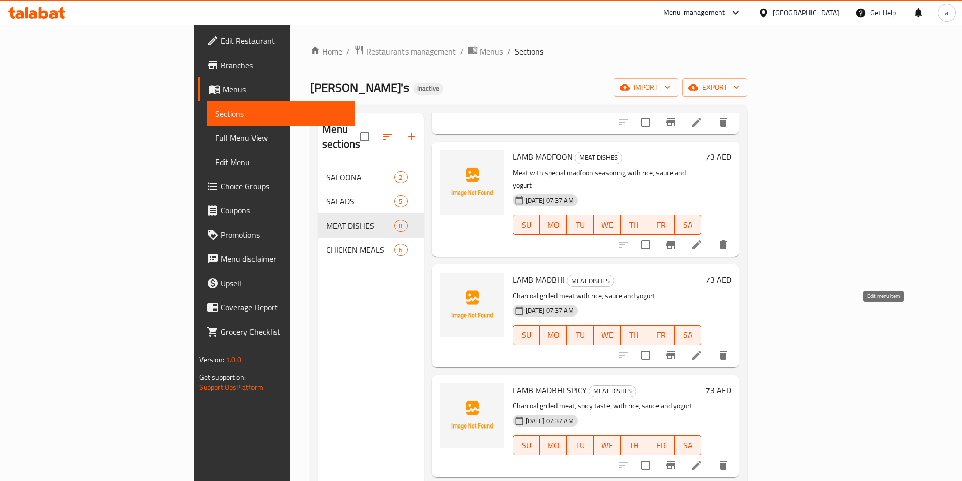
click at [703, 349] on icon at bounding box center [697, 355] width 12 height 12
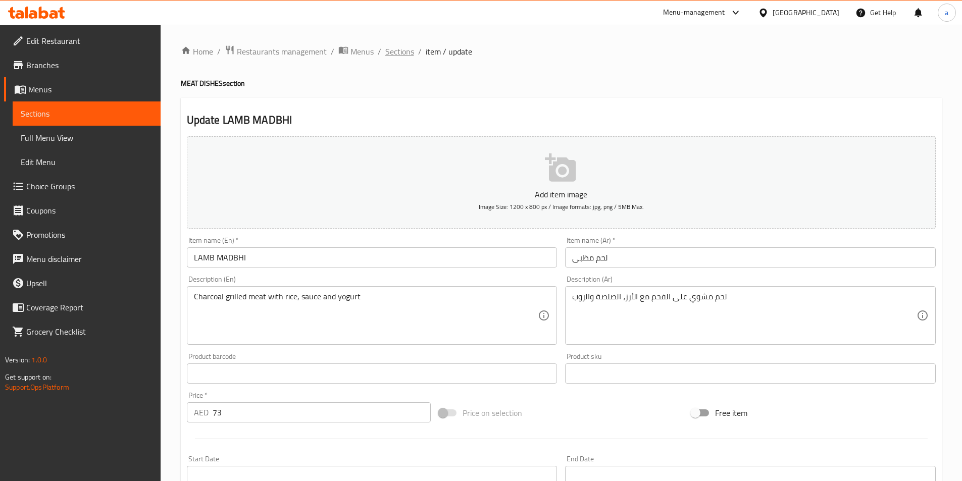
click at [398, 50] on span "Sections" at bounding box center [399, 51] width 29 height 12
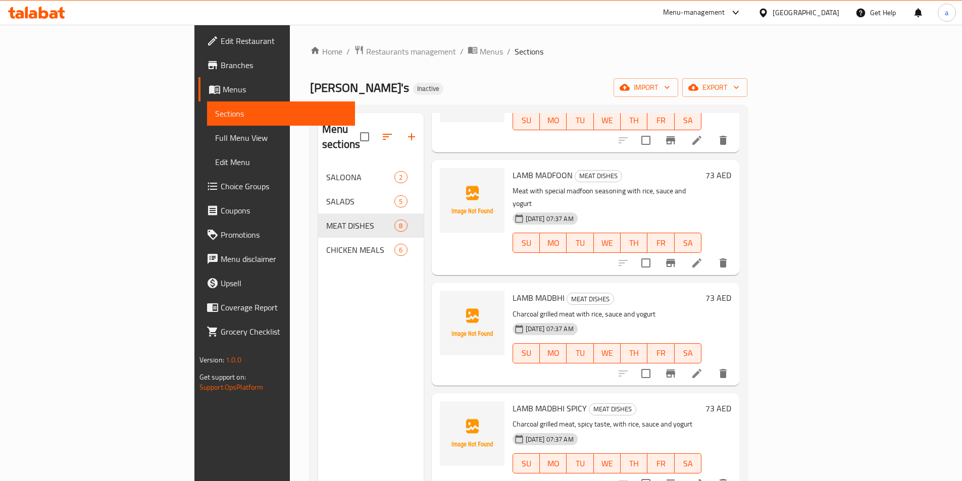
scroll to position [252, 0]
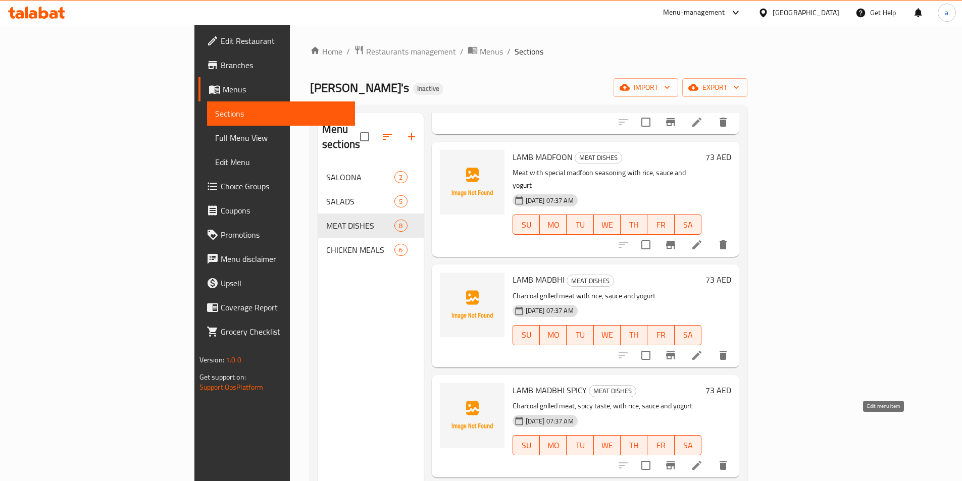
click at [703, 459] on icon at bounding box center [697, 465] width 12 height 12
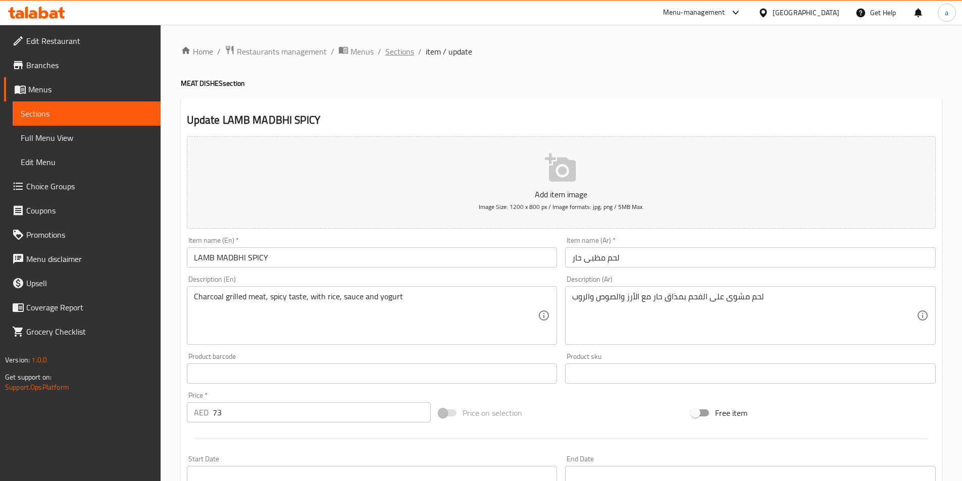
click at [398, 53] on span "Sections" at bounding box center [399, 51] width 29 height 12
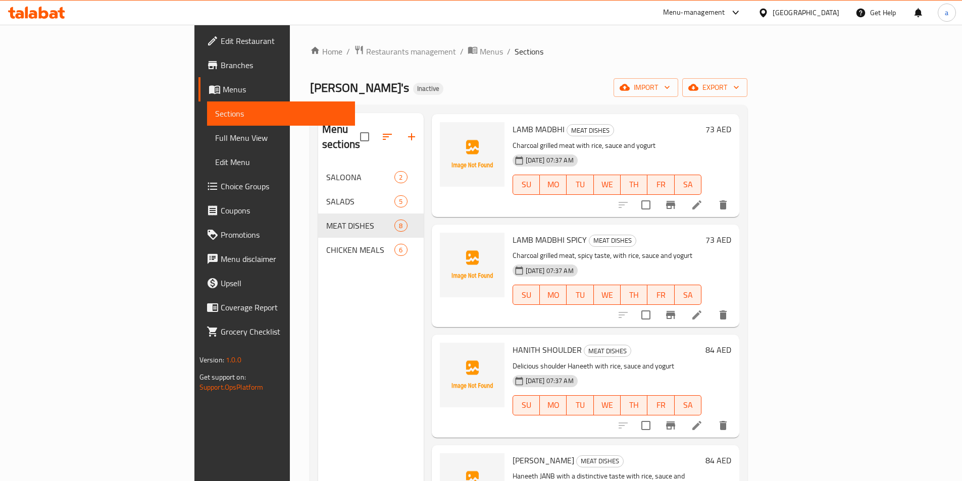
scroll to position [404, 0]
click at [701, 420] on icon at bounding box center [696, 424] width 9 height 9
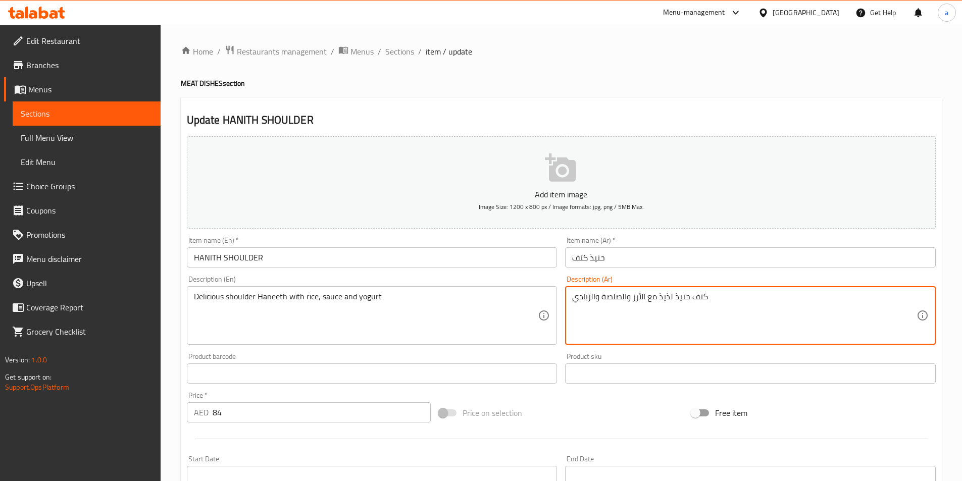
drag, startPoint x: 572, startPoint y: 298, endPoint x: 589, endPoint y: 306, distance: 19.0
paste textarea "وب"
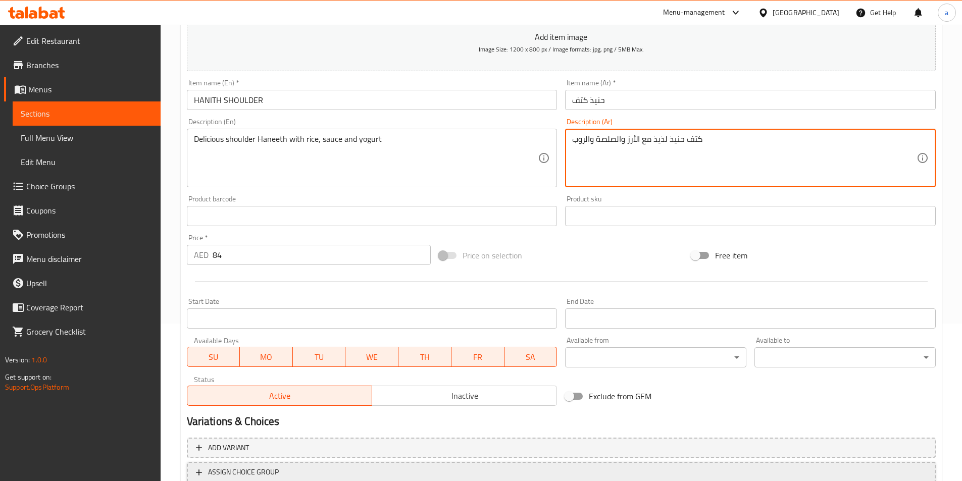
scroll to position [232, 0]
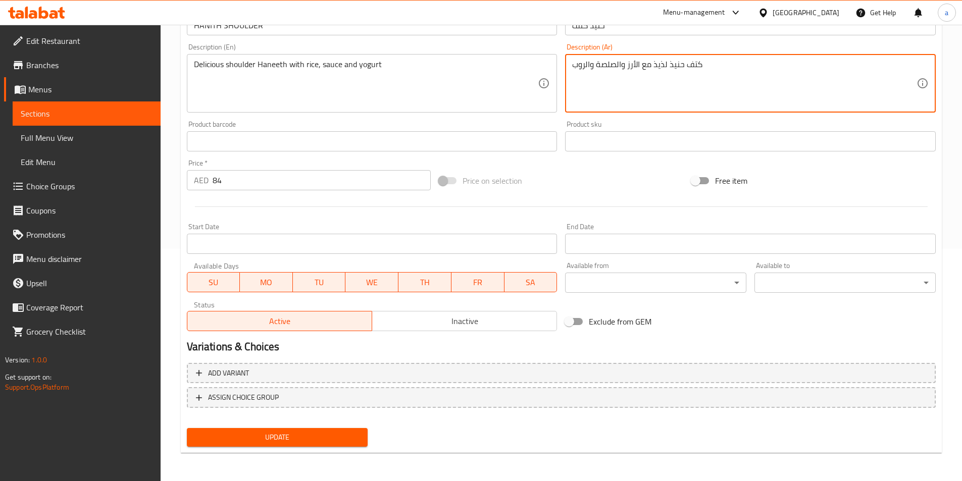
type textarea "كتف حنيذ لذيذ مع الأرز والصلصة والروب"
click at [256, 441] on span "Update" at bounding box center [277, 437] width 165 height 13
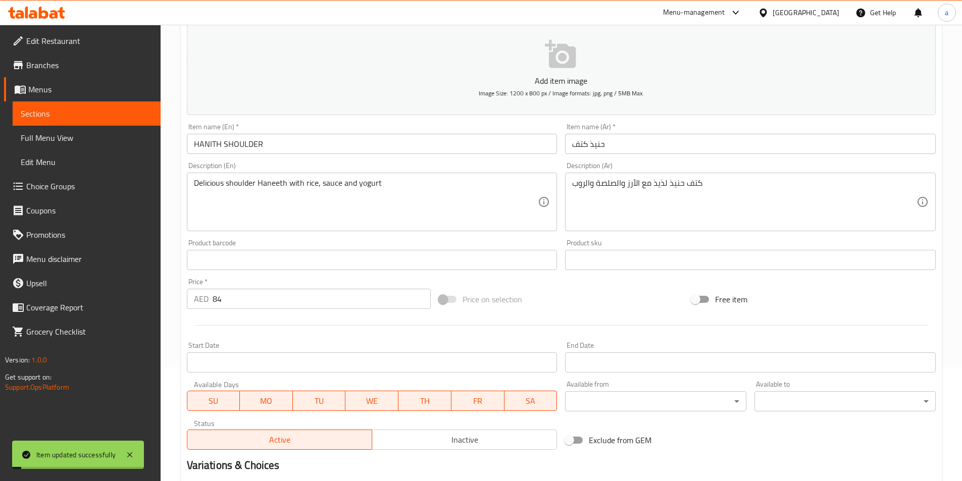
scroll to position [0, 0]
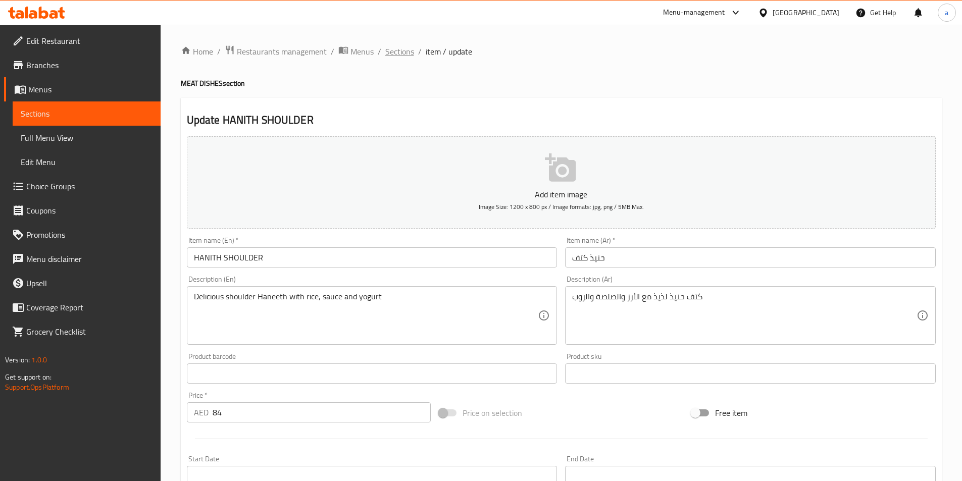
click at [398, 56] on span "Sections" at bounding box center [399, 51] width 29 height 12
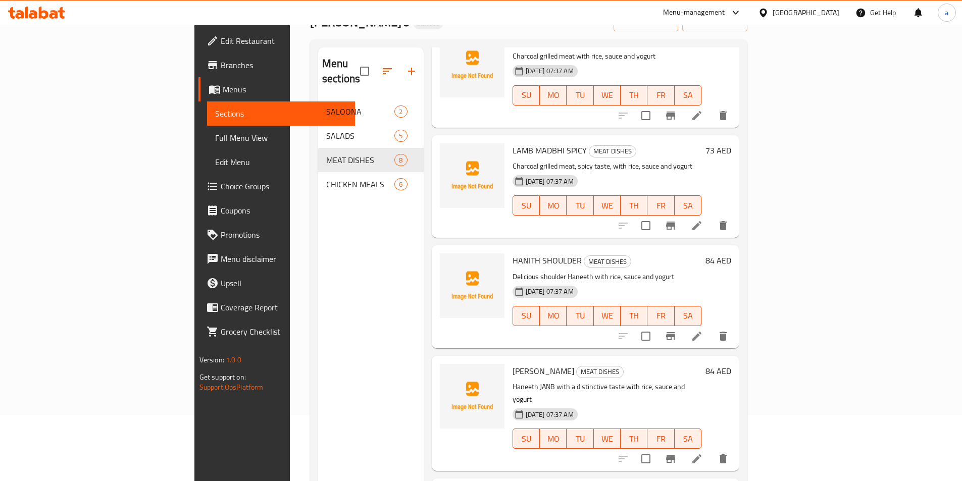
scroll to position [141, 0]
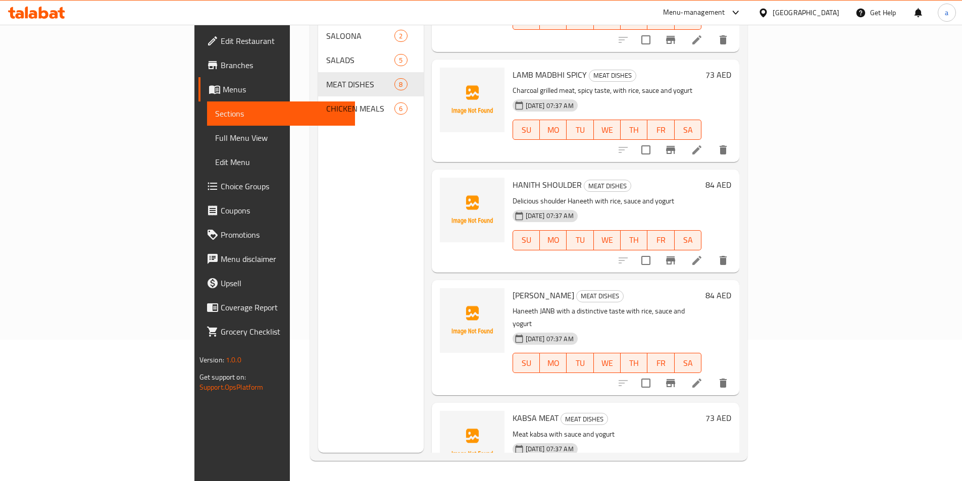
click at [703, 377] on icon at bounding box center [697, 383] width 12 height 12
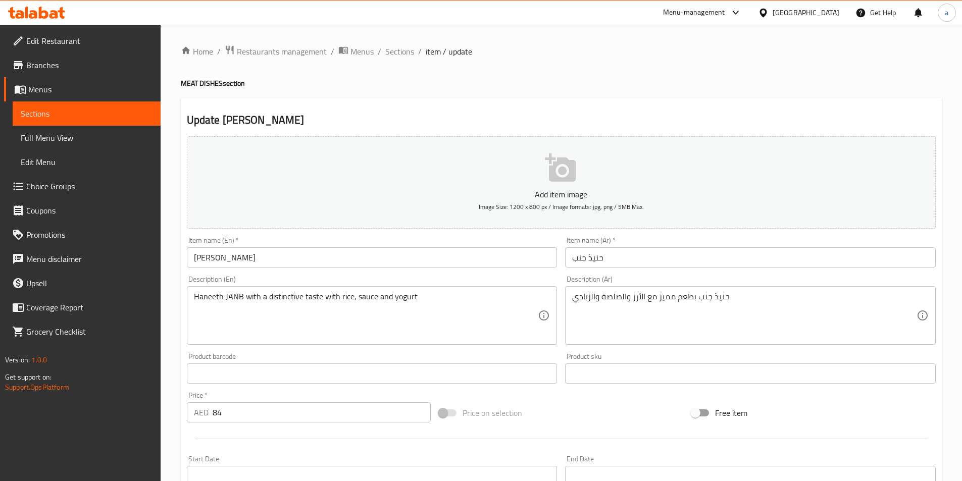
drag, startPoint x: 570, startPoint y: 296, endPoint x: 585, endPoint y: 303, distance: 16.5
click at [586, 303] on div "حنيذ جنب بطعم مميز مع الأرز والصلصة والزبادي Description (Ar)" at bounding box center [750, 315] width 371 height 59
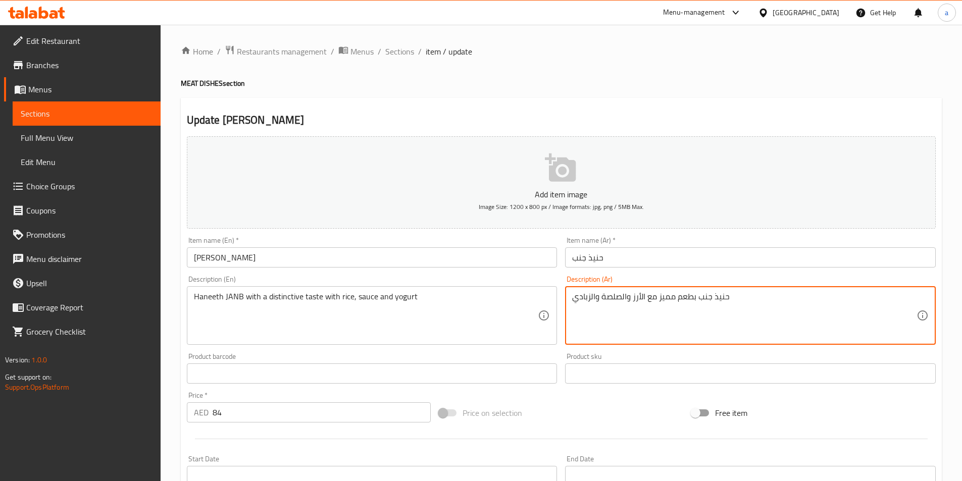
drag, startPoint x: 575, startPoint y: 297, endPoint x: 591, endPoint y: 303, distance: 17.3
click at [591, 303] on textarea "حنيذ جنب بطعم مميز مع الأرز والصلصة والزبادي" at bounding box center [744, 316] width 344 height 48
paste textarea "وب"
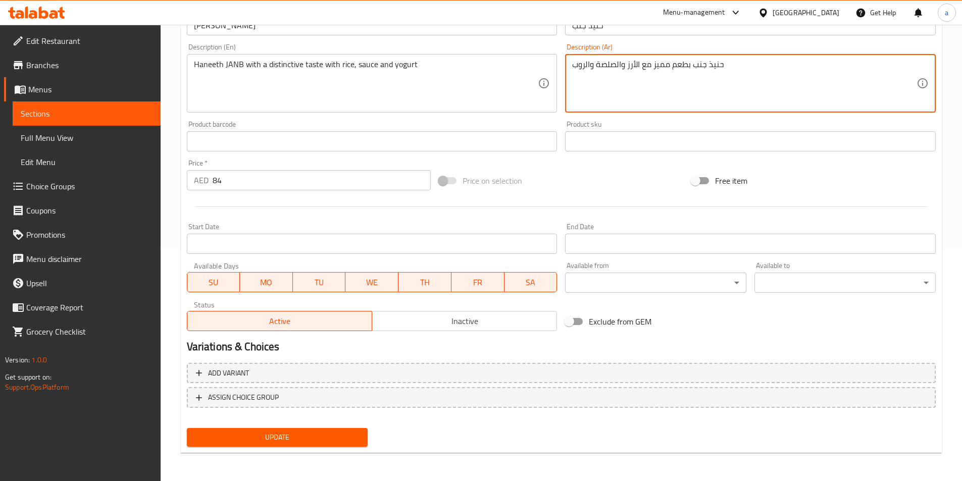
type textarea "حنيذ جنب بطعم مميز مع الأرز والصلصة والروب"
click at [344, 431] on button "Update" at bounding box center [277, 437] width 181 height 19
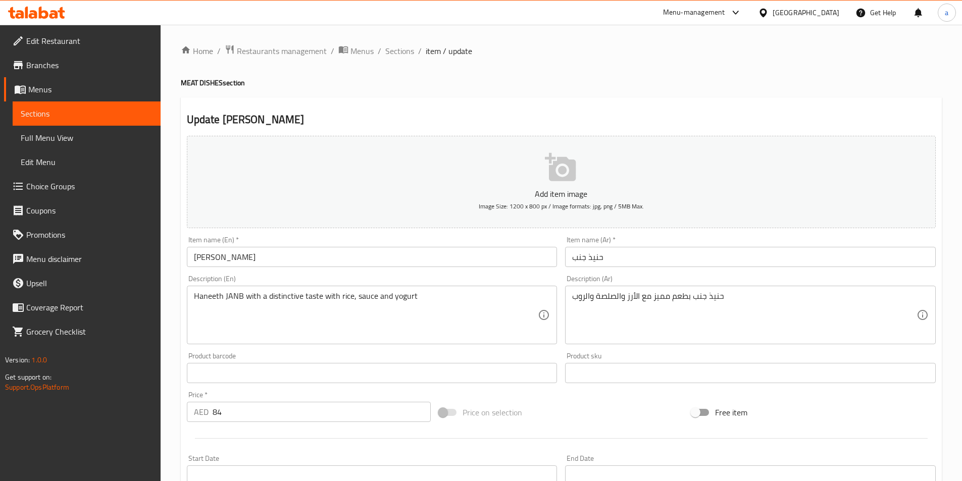
scroll to position [0, 0]
click at [402, 53] on span "Sections" at bounding box center [399, 51] width 29 height 12
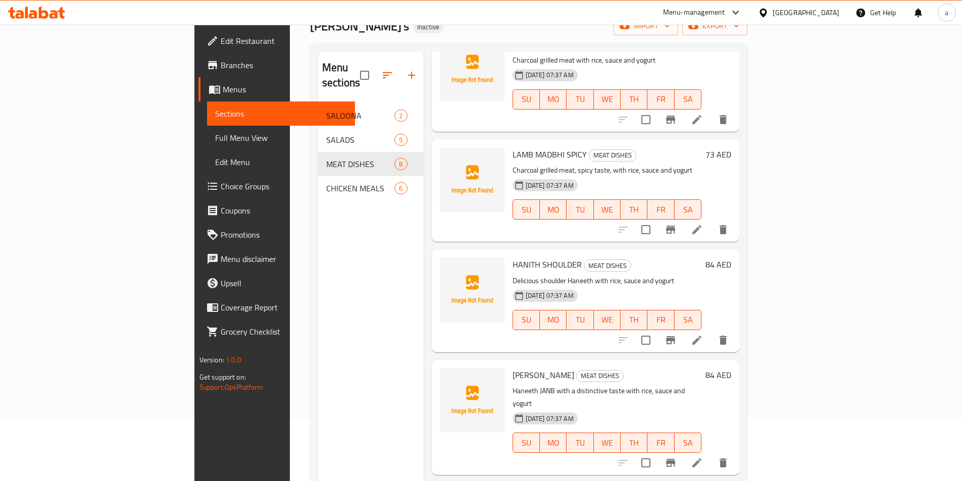
scroll to position [141, 0]
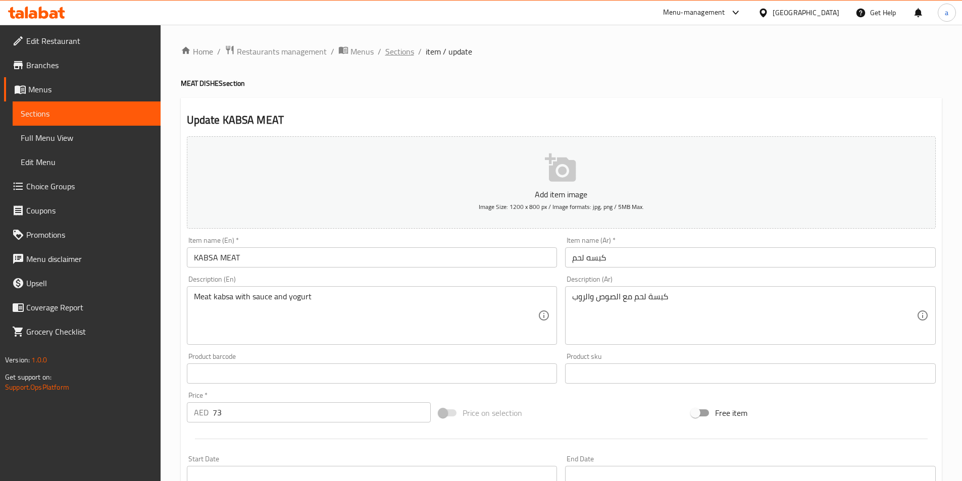
click at [396, 45] on span "Sections" at bounding box center [399, 51] width 29 height 12
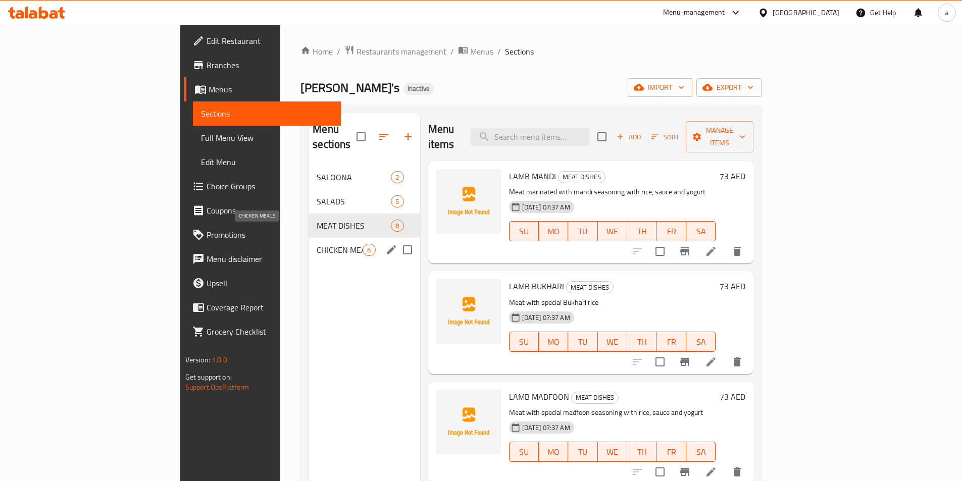
click at [317, 244] on span "CHICKEN MEALS" at bounding box center [340, 250] width 46 height 12
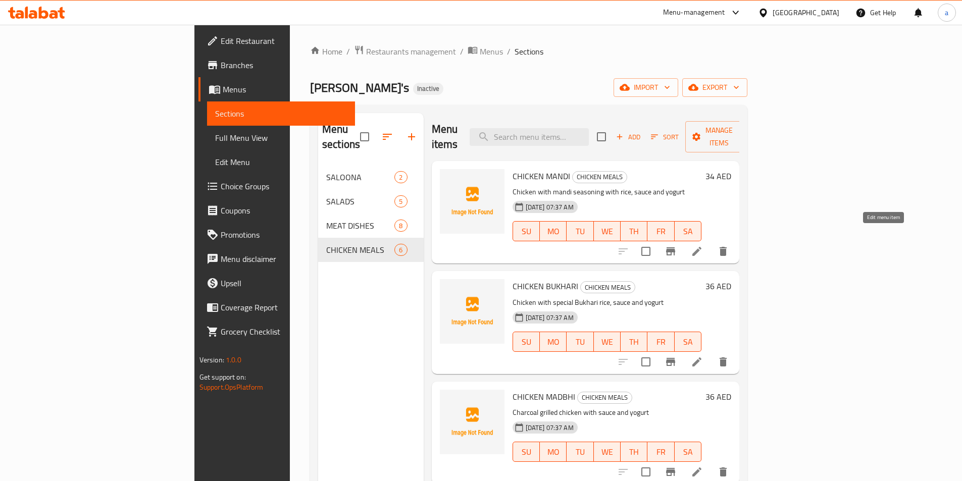
click at [703, 245] on icon at bounding box center [697, 251] width 12 height 12
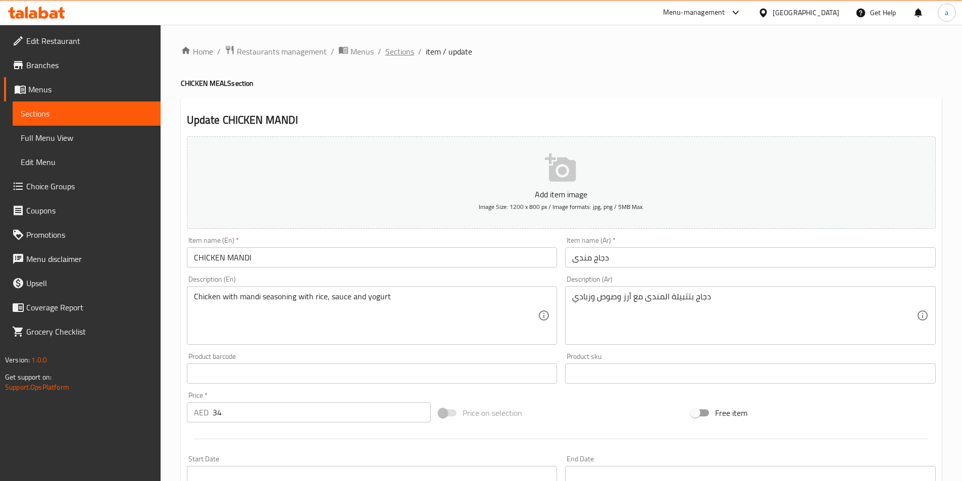
click at [396, 45] on span "Sections" at bounding box center [399, 51] width 29 height 12
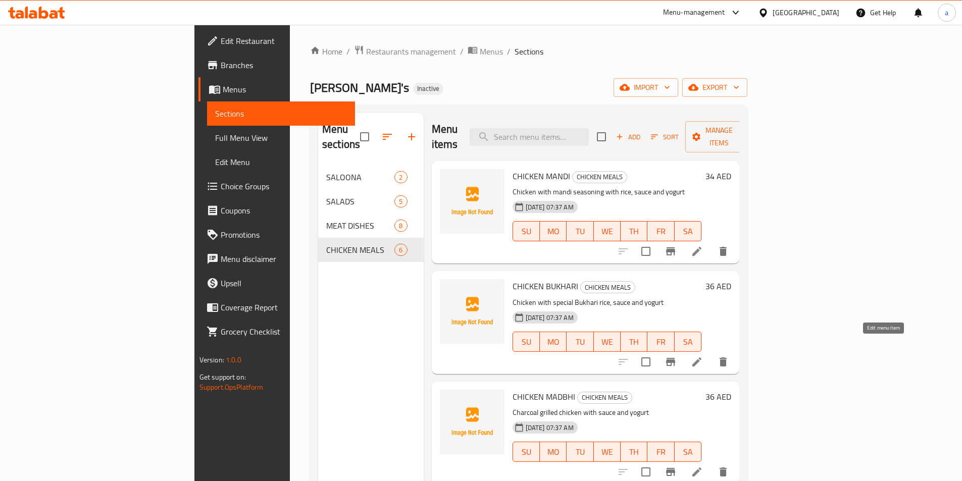
click at [701, 357] on icon at bounding box center [696, 361] width 9 height 9
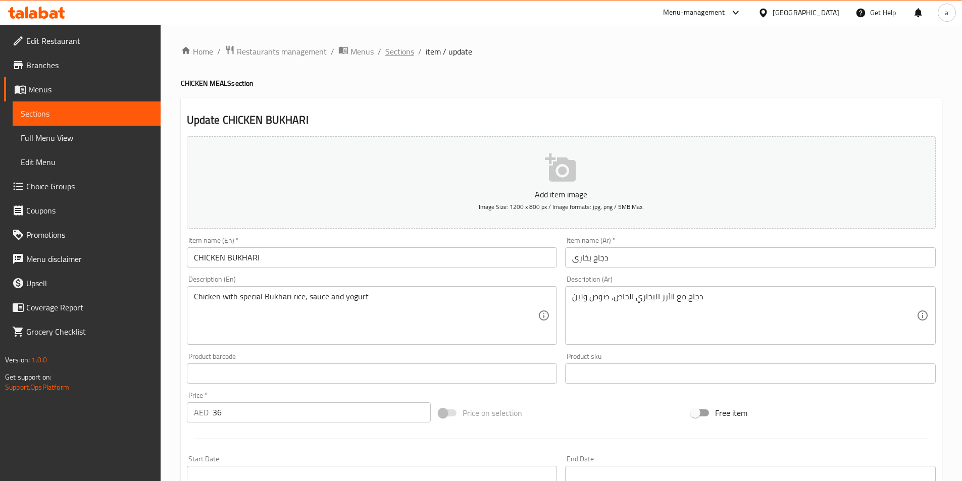
click at [397, 53] on span "Sections" at bounding box center [399, 51] width 29 height 12
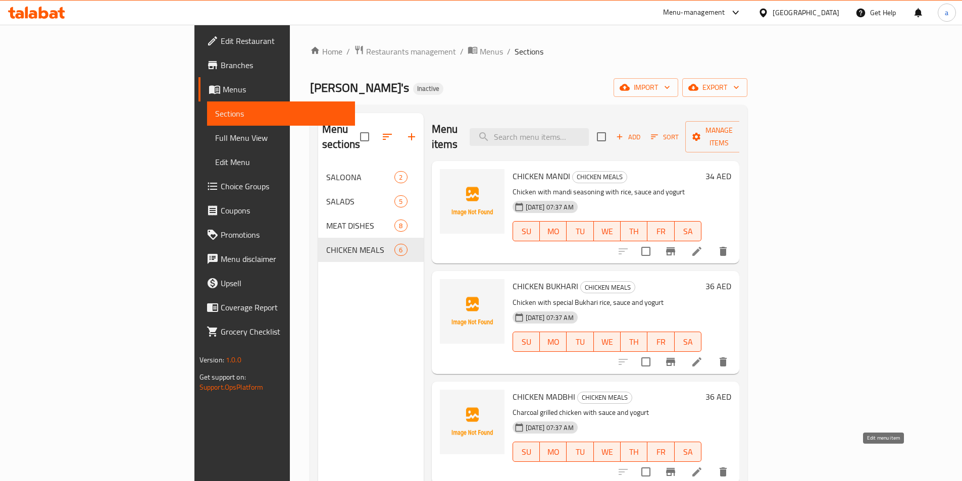
click at [701, 468] on icon at bounding box center [696, 472] width 9 height 9
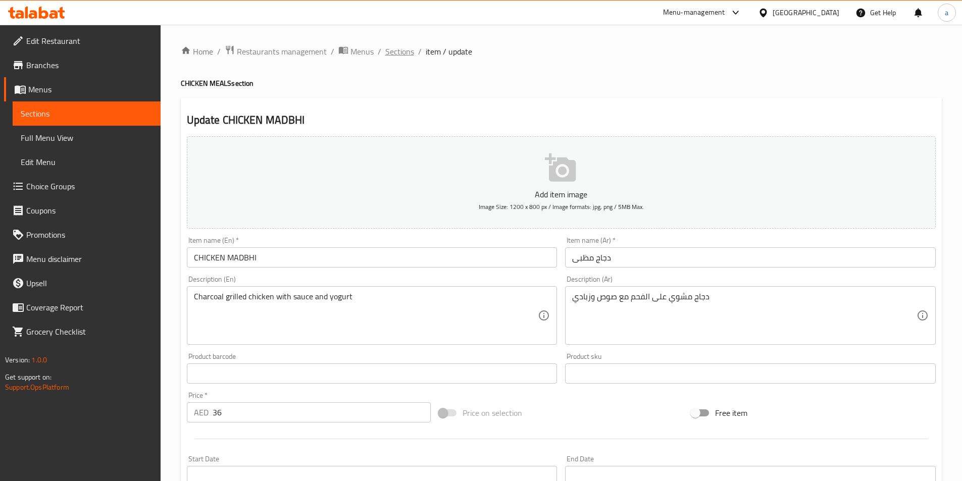
click at [399, 47] on span "Sections" at bounding box center [399, 51] width 29 height 12
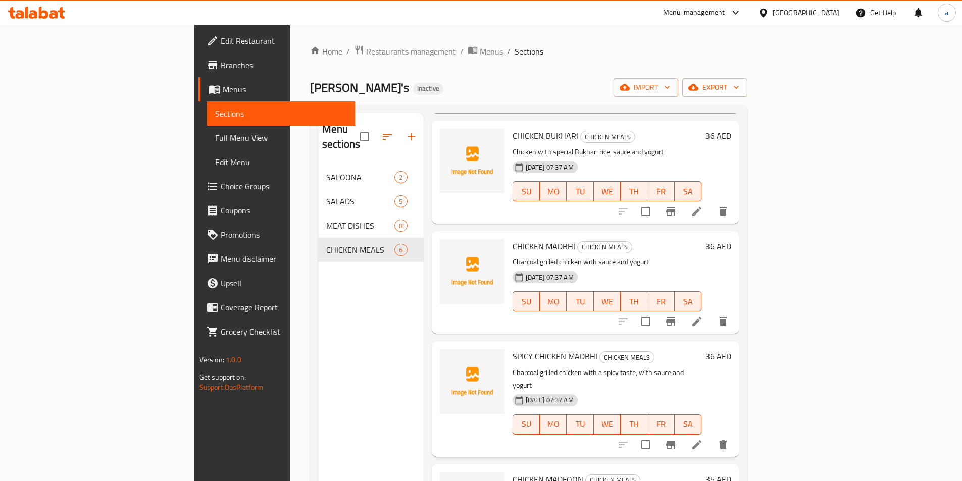
scroll to position [151, 0]
click at [703, 438] on icon at bounding box center [697, 444] width 12 height 12
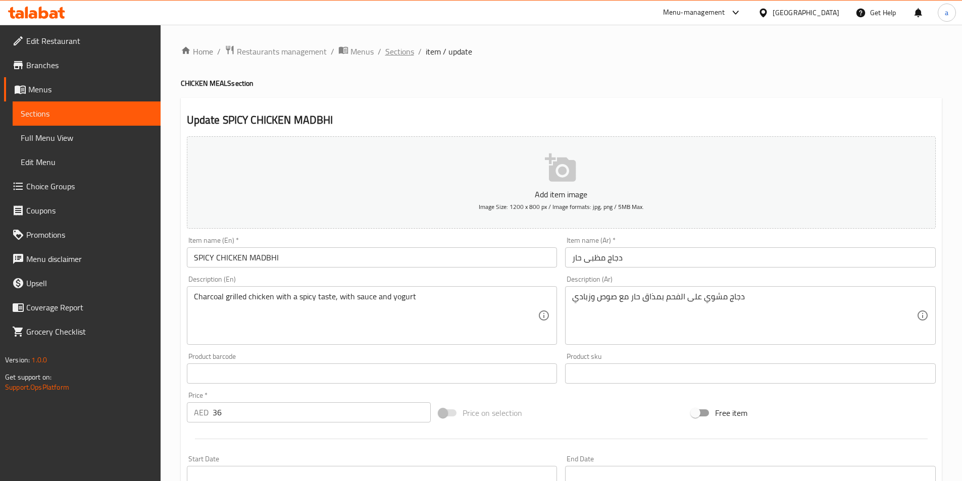
click at [402, 48] on span "Sections" at bounding box center [399, 51] width 29 height 12
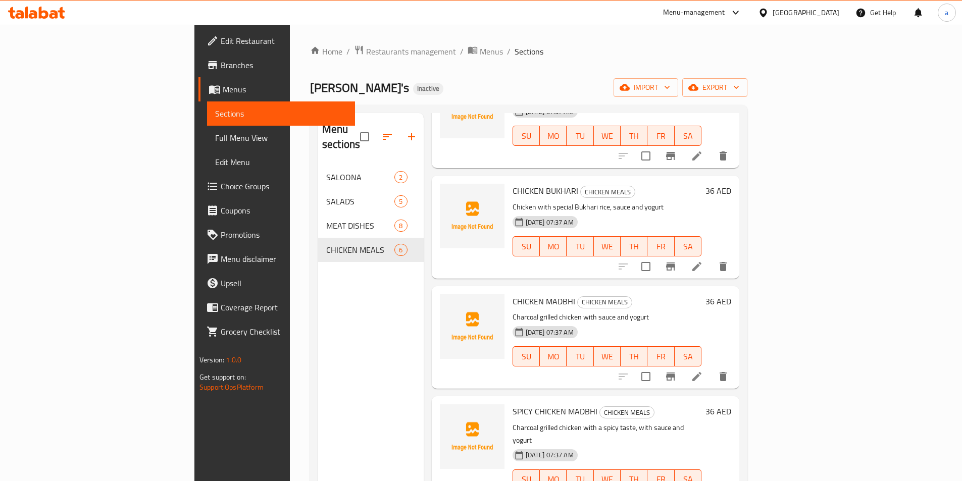
scroll to position [202, 0]
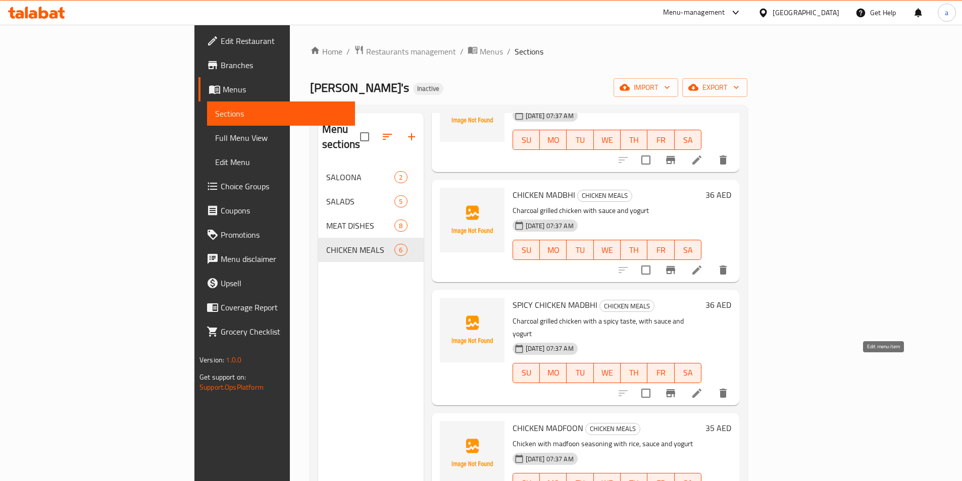
click at [703, 387] on icon at bounding box center [697, 393] width 12 height 12
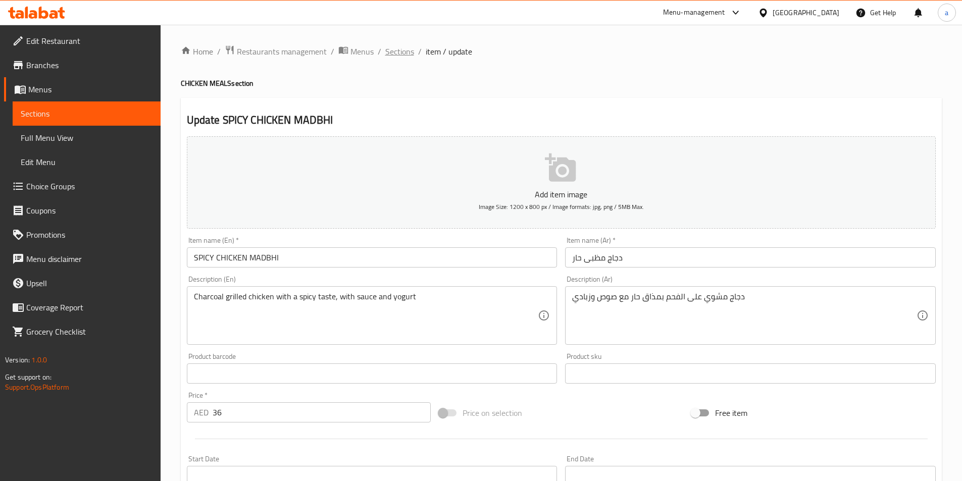
click at [402, 53] on span "Sections" at bounding box center [399, 51] width 29 height 12
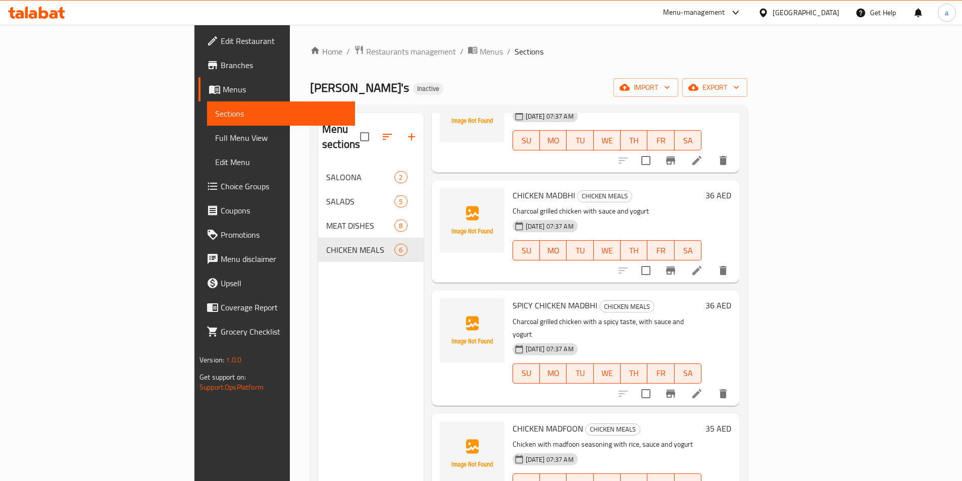
scroll to position [202, 0]
click at [703, 387] on icon at bounding box center [697, 393] width 12 height 12
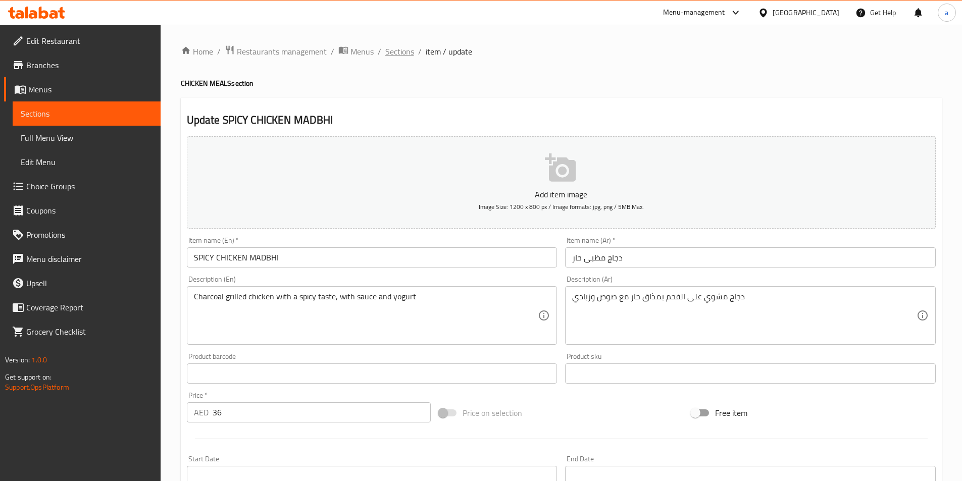
click at [407, 50] on span "Sections" at bounding box center [399, 51] width 29 height 12
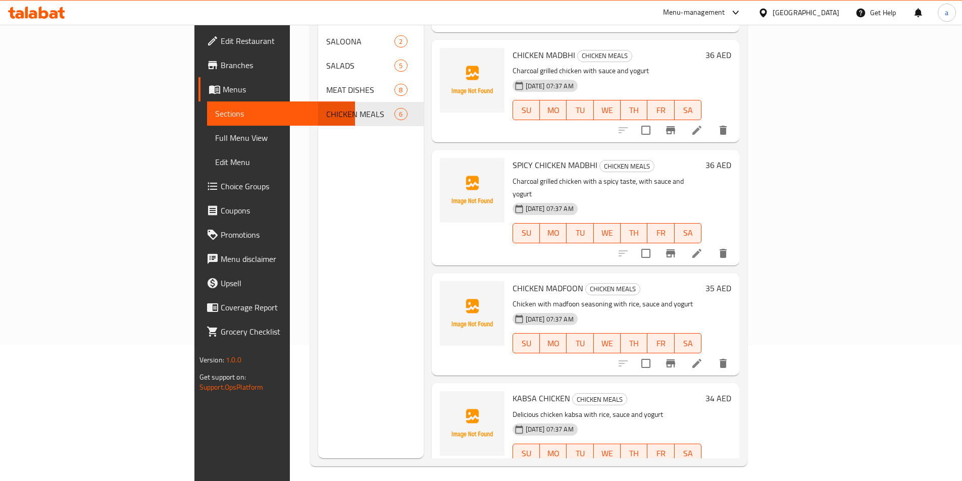
scroll to position [141, 0]
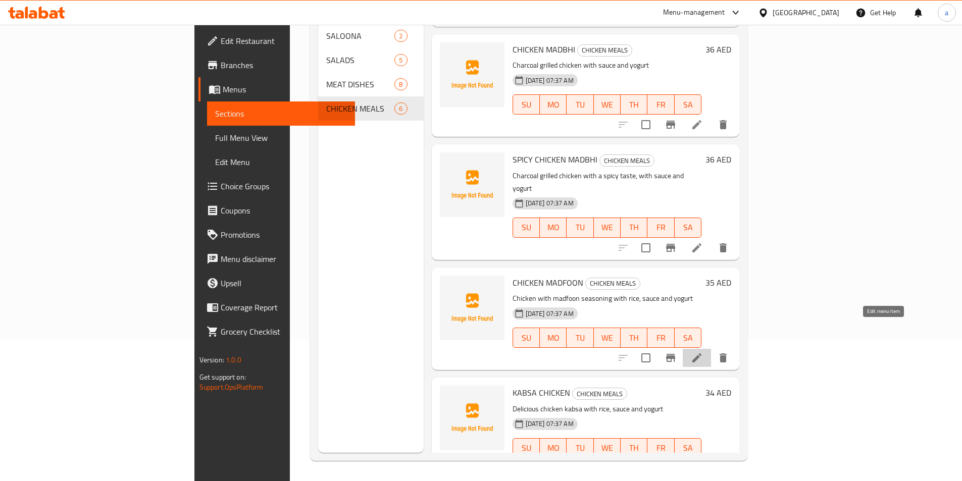
click at [703, 352] on icon at bounding box center [697, 358] width 12 height 12
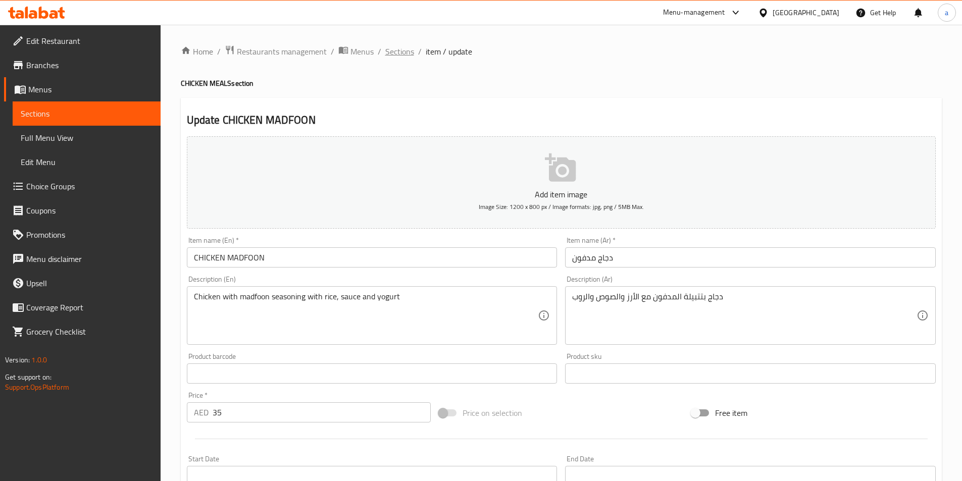
click at [400, 55] on span "Sections" at bounding box center [399, 51] width 29 height 12
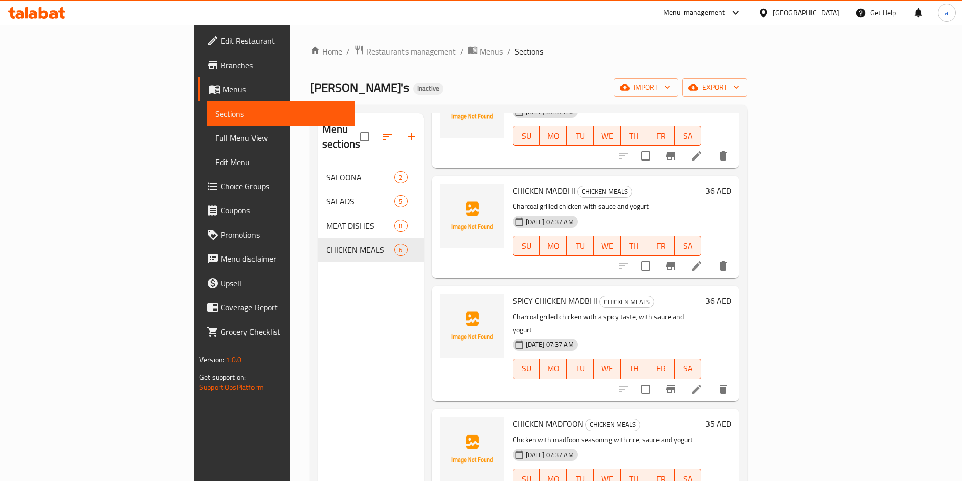
scroll to position [141, 0]
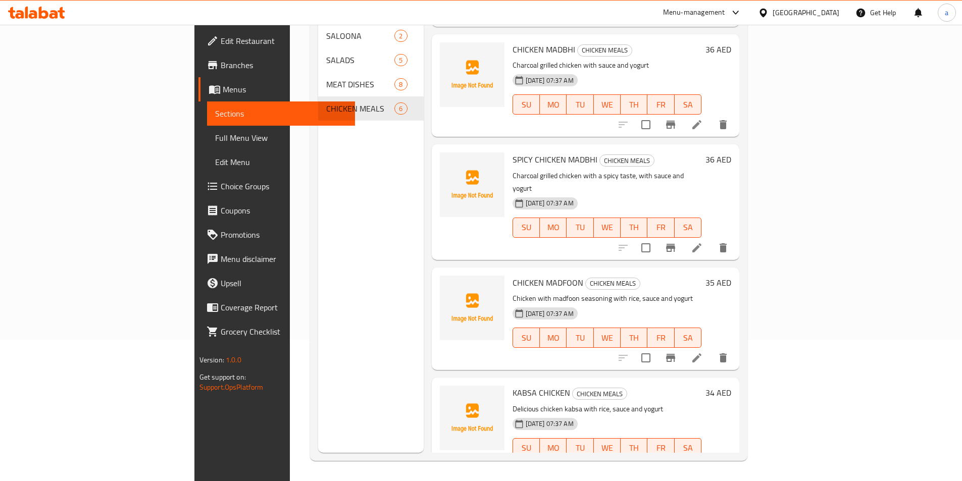
click at [701, 464] on icon at bounding box center [696, 468] width 9 height 9
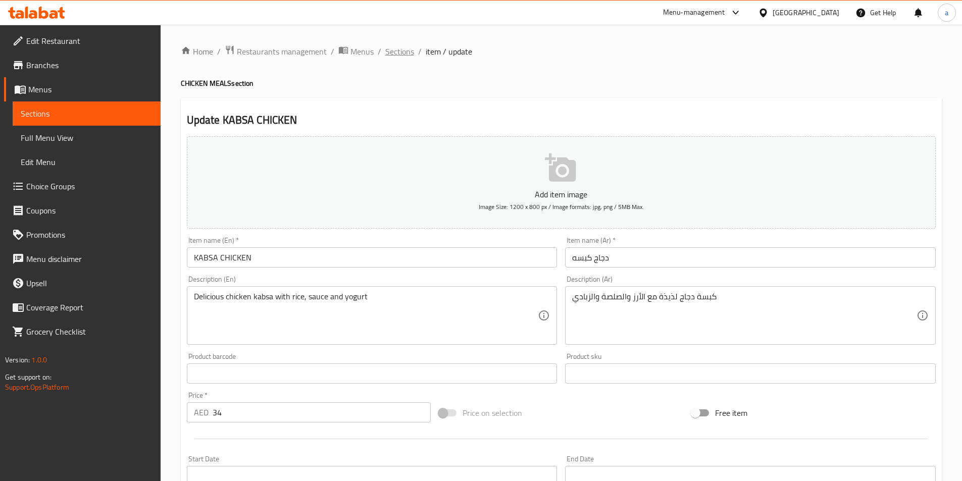
click at [400, 50] on span "Sections" at bounding box center [399, 51] width 29 height 12
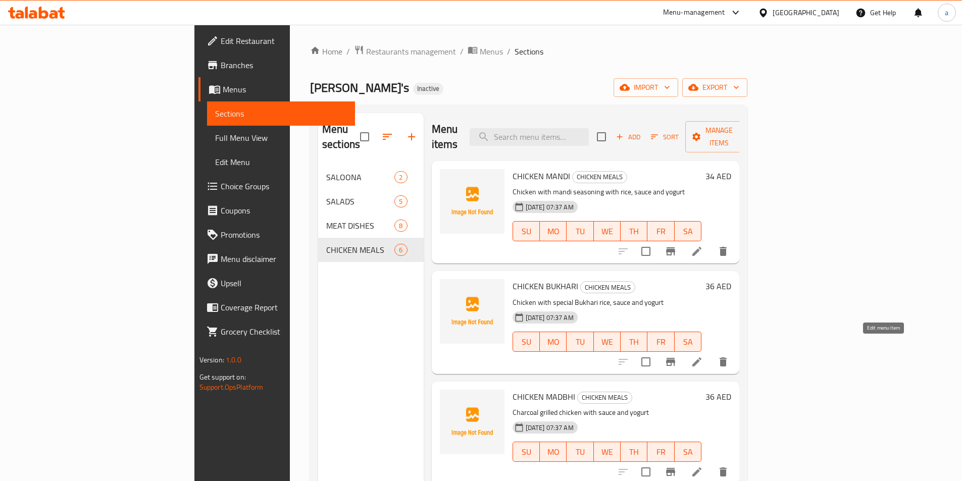
click at [703, 356] on icon at bounding box center [697, 362] width 12 height 12
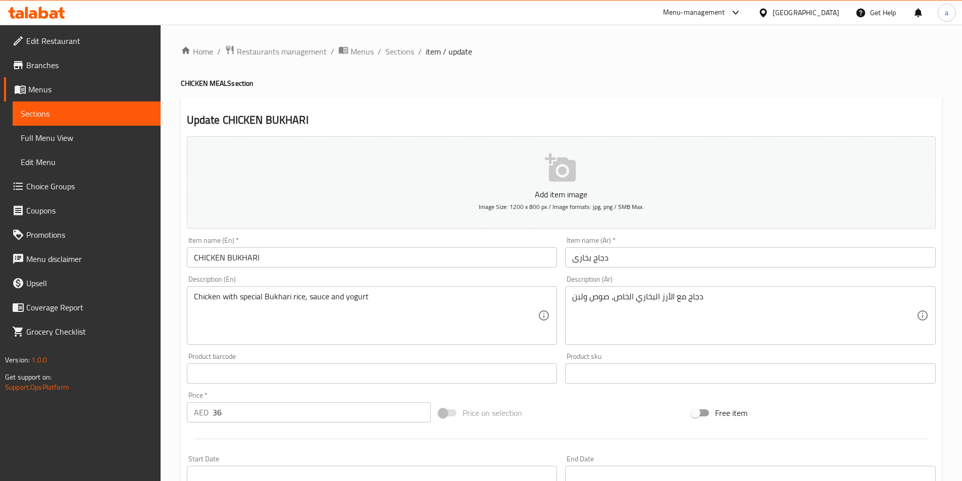
drag, startPoint x: 571, startPoint y: 297, endPoint x: 583, endPoint y: 301, distance: 12.3
click at [583, 301] on div "دجاج مع الأرز البخاري الخاص، صوص ولبن Description (Ar)" at bounding box center [750, 315] width 371 height 59
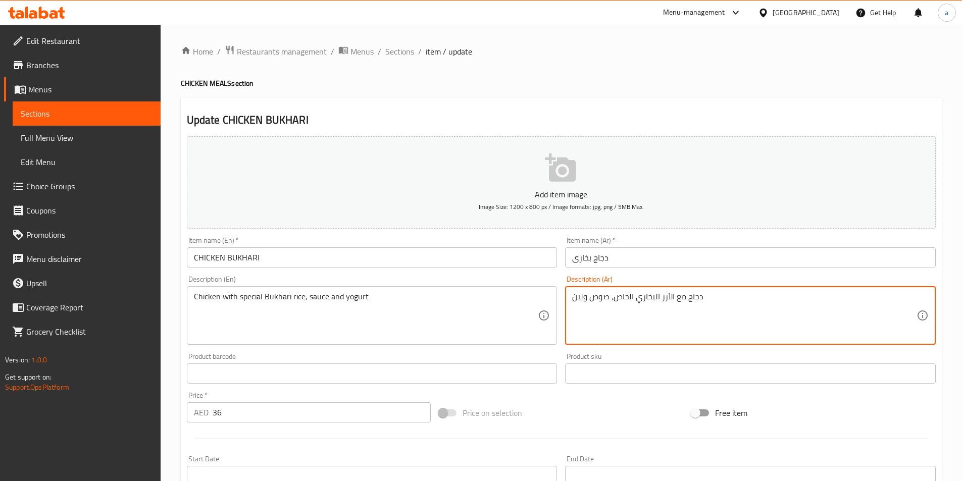
drag, startPoint x: 573, startPoint y: 296, endPoint x: 583, endPoint y: 301, distance: 11.7
click at [583, 301] on textarea "دجاج مع الأرز البخاري الخاص، صوص ولبن" at bounding box center [744, 316] width 344 height 48
drag, startPoint x: 574, startPoint y: 298, endPoint x: 591, endPoint y: 305, distance: 18.6
click at [591, 305] on textarea "دجاج مع الأرز البخاري الخاص، صوص وزبادي" at bounding box center [744, 316] width 344 height 48
paste textarea
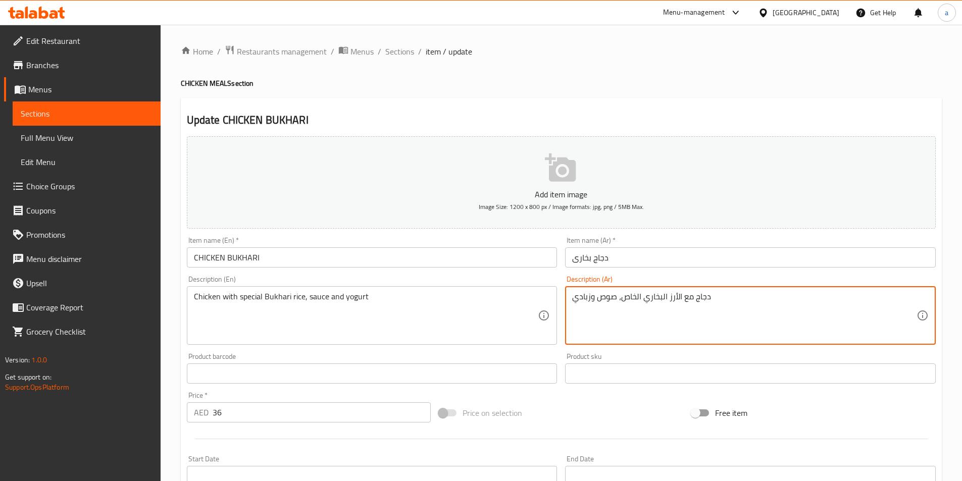
click at [590, 298] on textarea "دجاج مع الأرز البخاري الخاص، صوص وزبادي" at bounding box center [744, 316] width 344 height 48
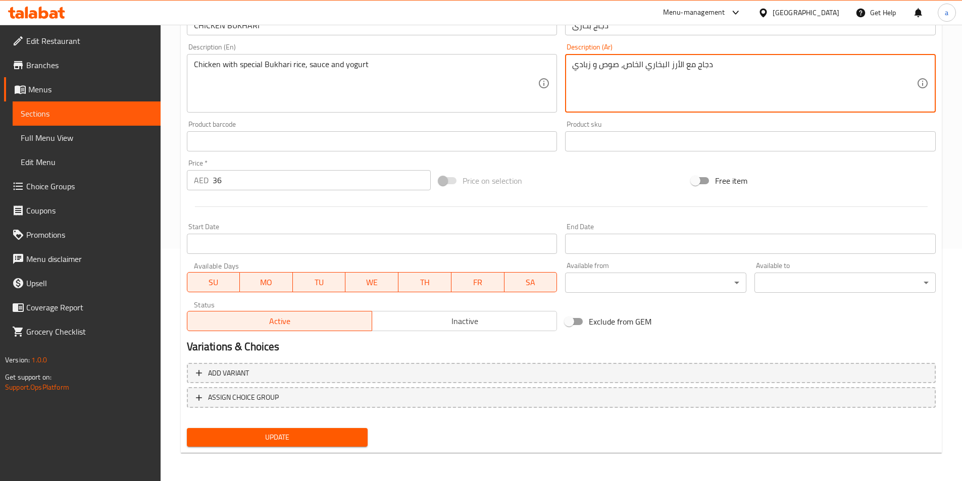
type textarea "دجاج مع الأرز البخاري الخاص، صوص و زبادي"
click at [284, 438] on span "Update" at bounding box center [277, 437] width 165 height 13
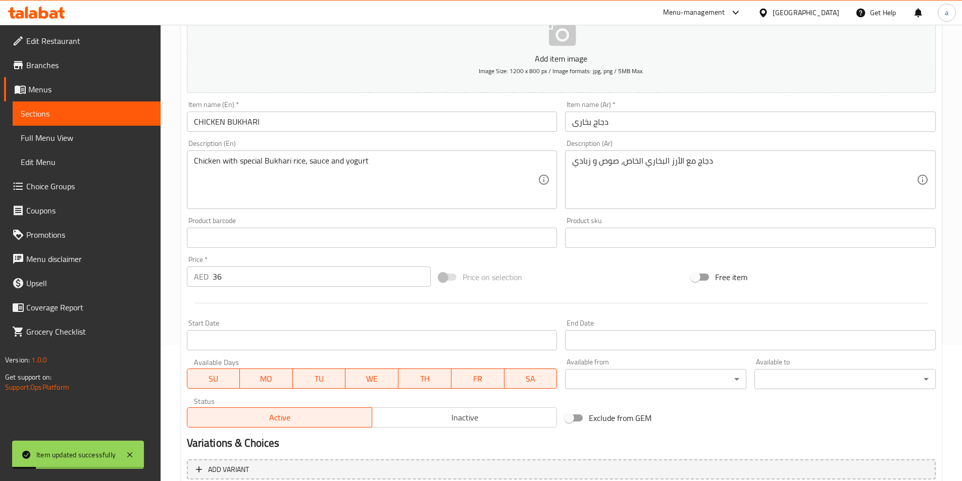
scroll to position [0, 0]
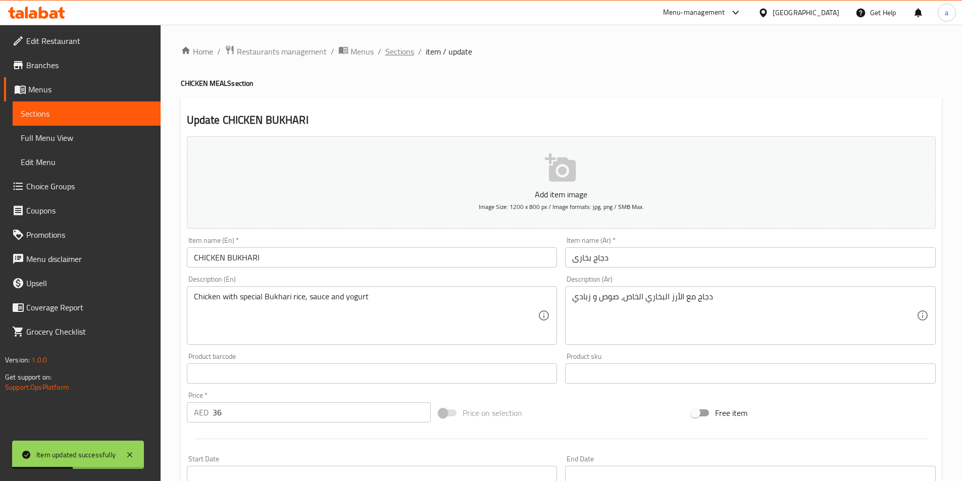
click at [400, 57] on span "Sections" at bounding box center [399, 51] width 29 height 12
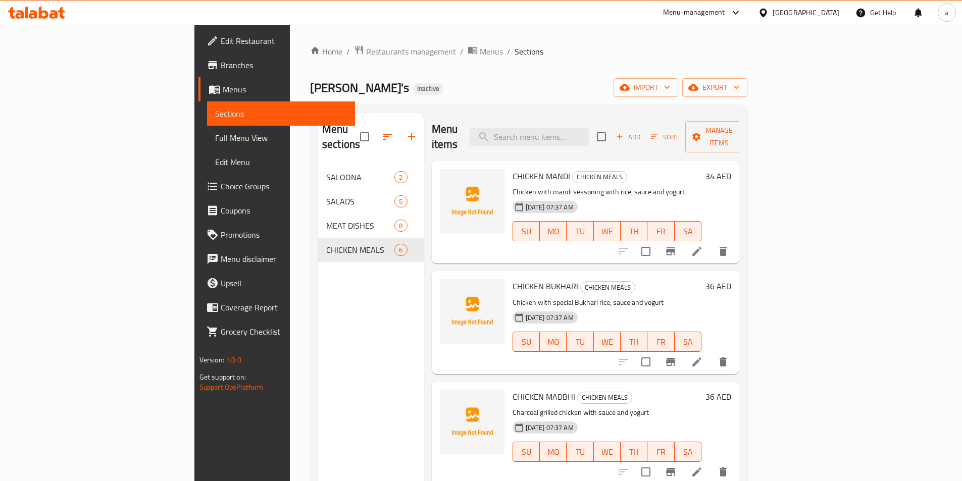
scroll to position [50, 0]
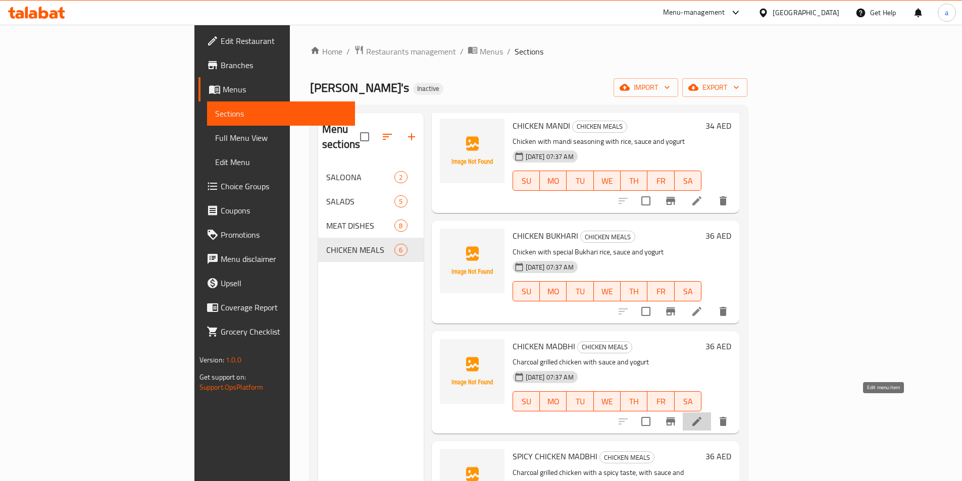
click at [701, 417] on icon at bounding box center [696, 421] width 9 height 9
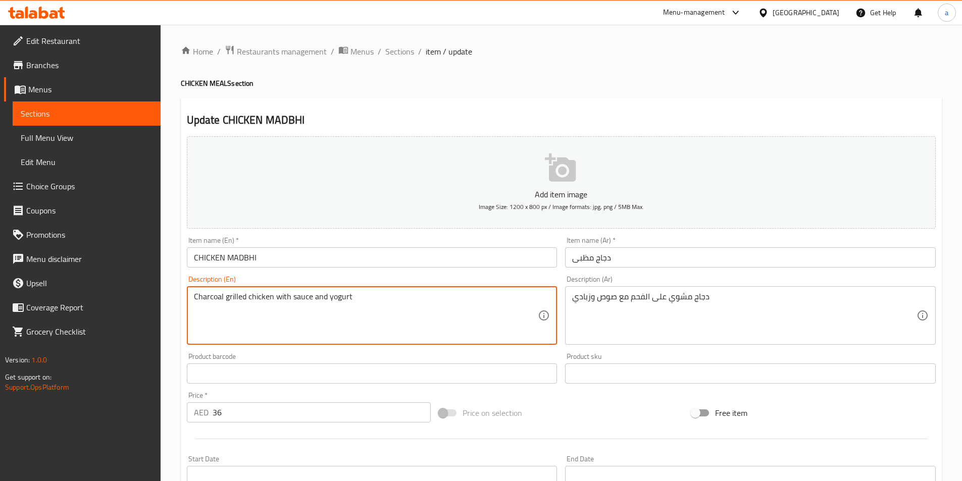
drag, startPoint x: 355, startPoint y: 300, endPoint x: 169, endPoint y: 307, distance: 185.9
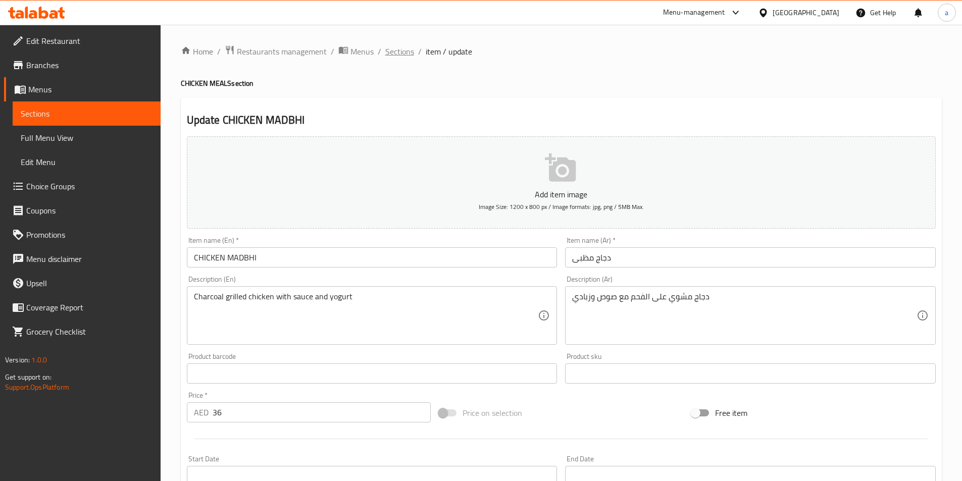
click at [388, 53] on span "Sections" at bounding box center [399, 51] width 29 height 12
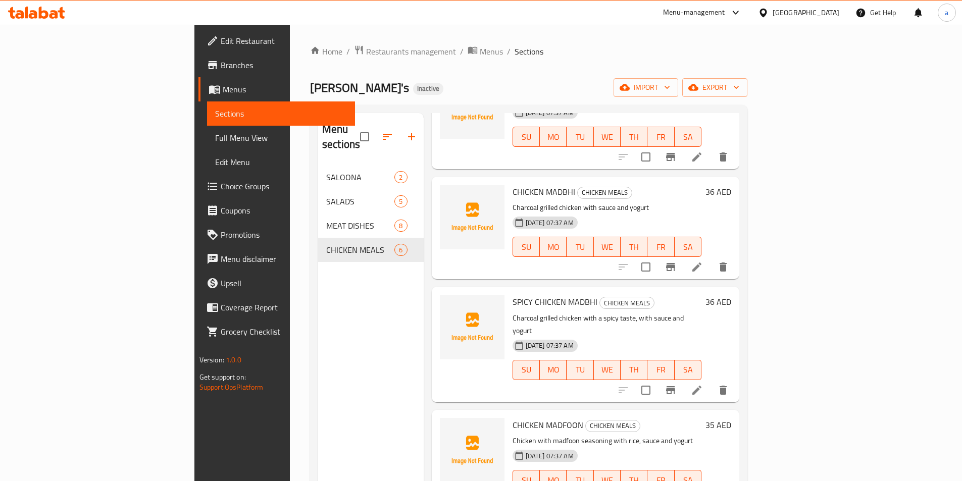
scroll to position [206, 0]
click at [701, 385] on icon at bounding box center [696, 389] width 9 height 9
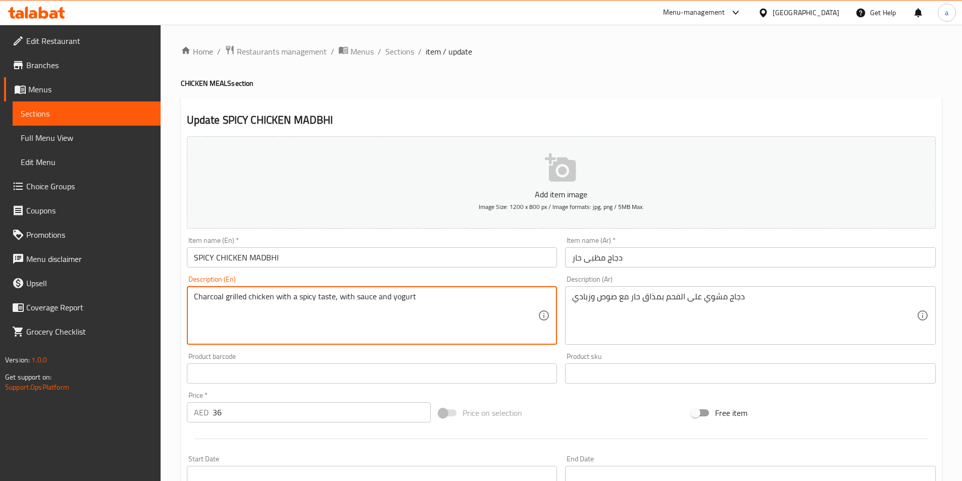
drag, startPoint x: 415, startPoint y: 299, endPoint x: 178, endPoint y: 297, distance: 236.8
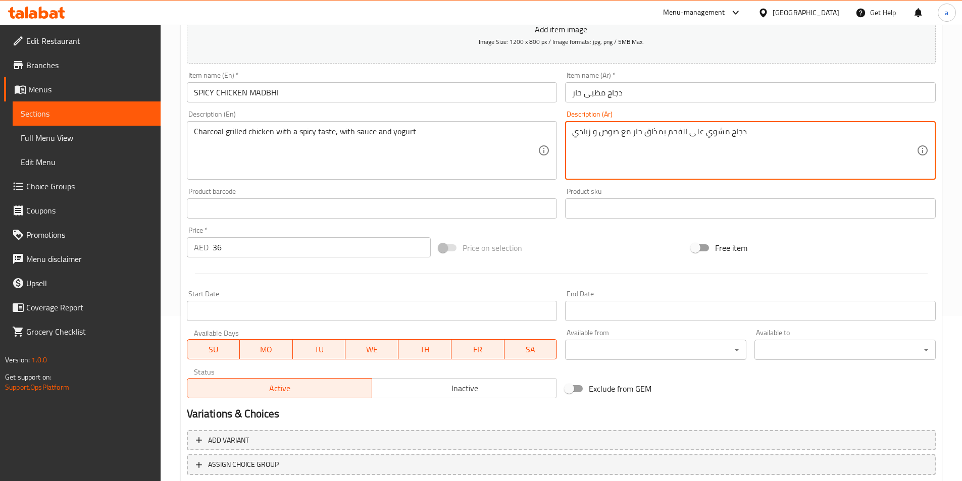
scroll to position [232, 0]
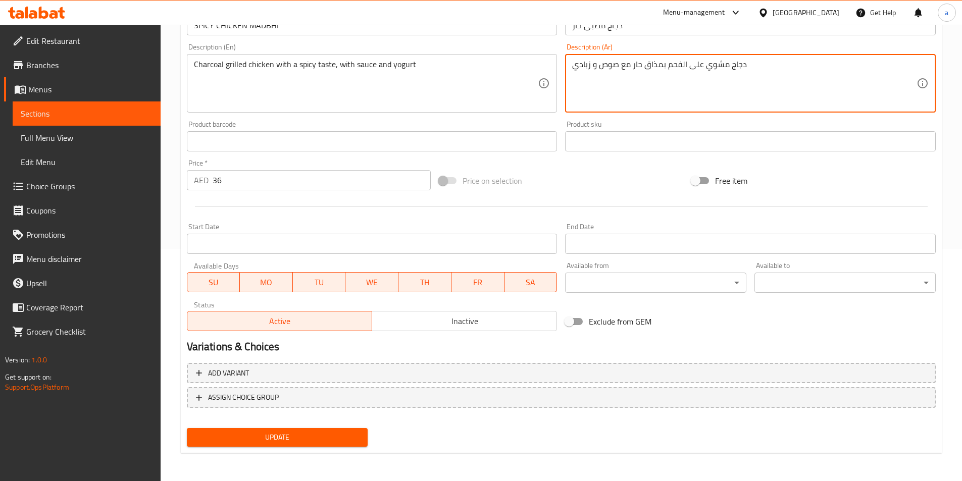
type textarea "دجاج مشوي على الفحم بمذاق حار مع صوص و زبادي"
click at [340, 432] on span "Update" at bounding box center [277, 437] width 165 height 13
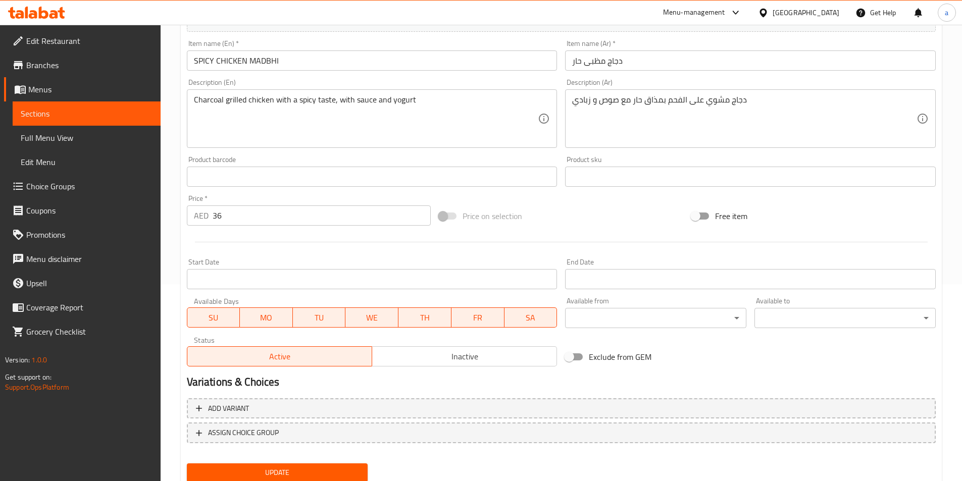
scroll to position [0, 0]
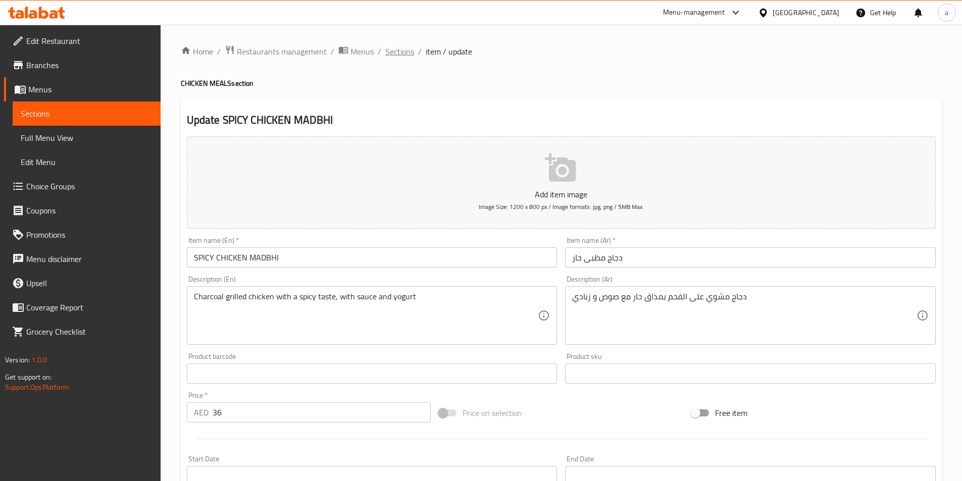
click at [392, 51] on span "Sections" at bounding box center [399, 51] width 29 height 12
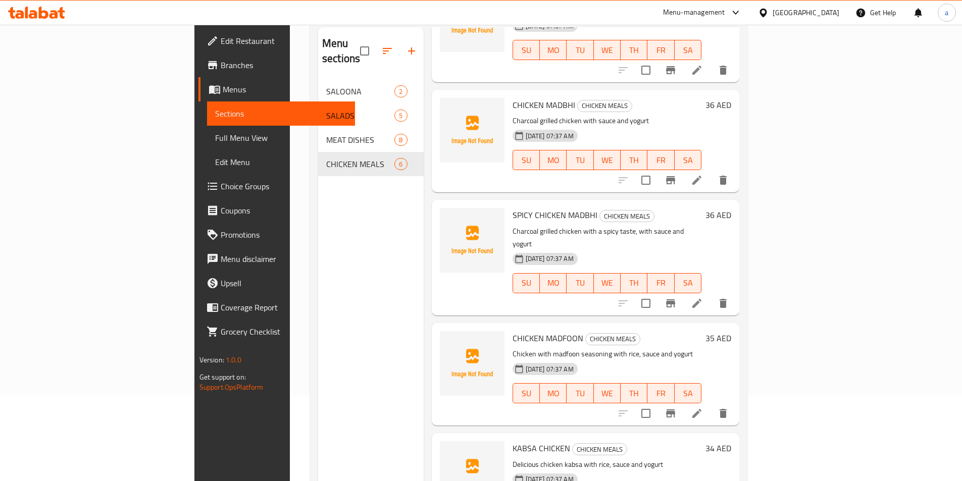
scroll to position [141, 0]
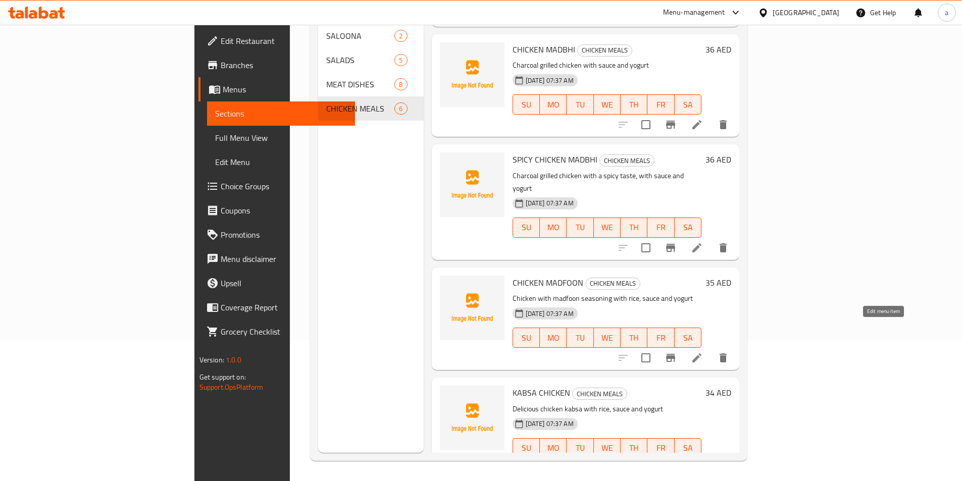
click at [701, 353] on icon at bounding box center [696, 357] width 9 height 9
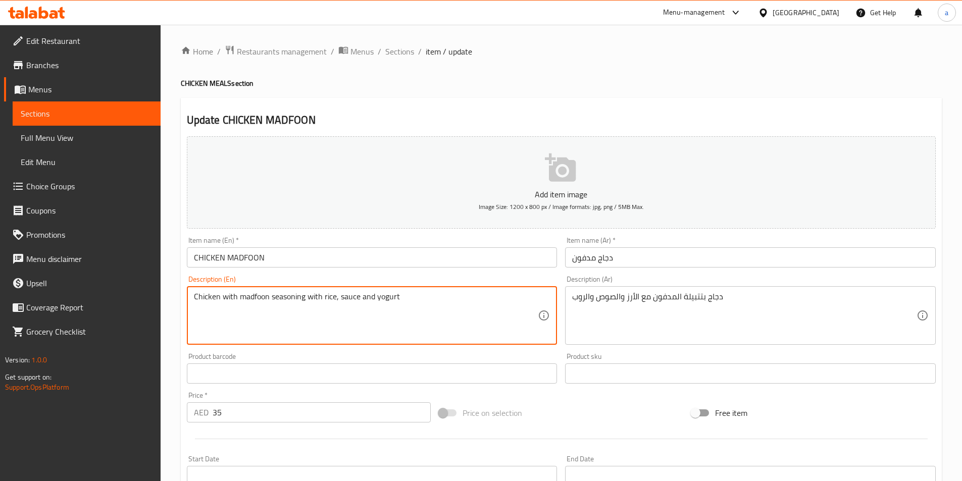
drag, startPoint x: 403, startPoint y: 297, endPoint x: 173, endPoint y: 311, distance: 230.1
click at [173, 311] on div "Home / Restaurants management / Menus / Sections / item / update CHICKEN MEALS …" at bounding box center [561, 369] width 801 height 689
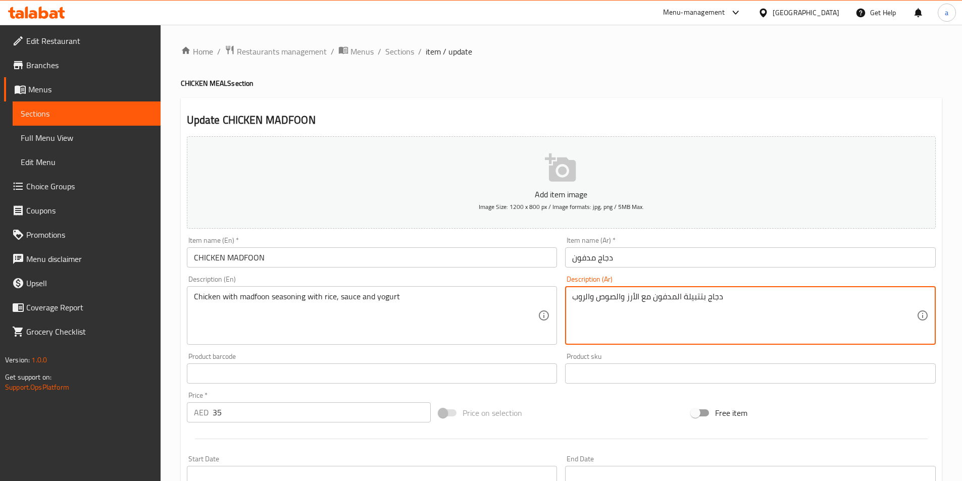
drag, startPoint x: 572, startPoint y: 297, endPoint x: 581, endPoint y: 301, distance: 9.5
click at [581, 301] on textarea "دجاج بتتبيلة المدفون مع الأرز والصوص والروب" at bounding box center [744, 316] width 344 height 48
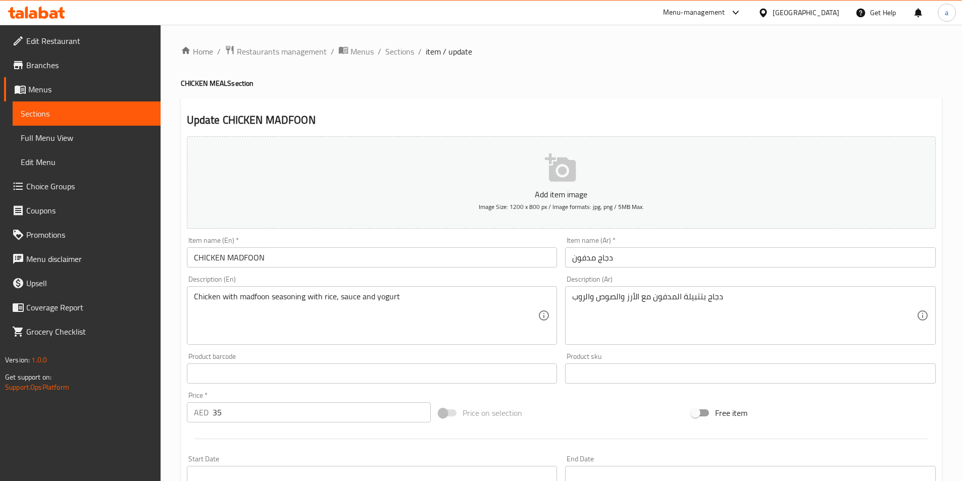
click at [572, 297] on div "دجاج بتتبيلة المدفون مع الأرز والصوص والروب Description (Ar)" at bounding box center [750, 315] width 371 height 59
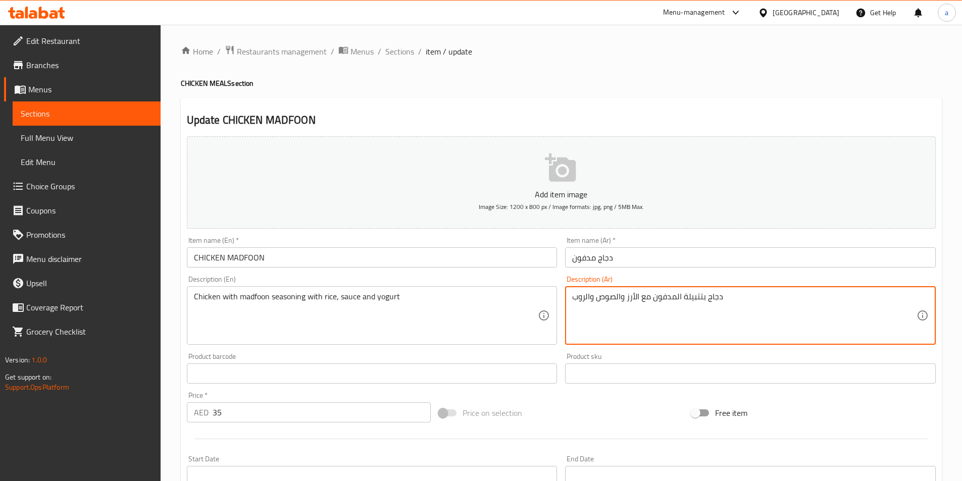
click at [572, 298] on div "دجاج بتتبيلة المدفون مع الأرز والصوص والروب Description (Ar)" at bounding box center [750, 315] width 371 height 59
click at [583, 318] on textarea "دجاج بتتبيلة المدفون مع الأرز والصوص والروب" at bounding box center [744, 316] width 344 height 48
drag, startPoint x: 572, startPoint y: 297, endPoint x: 593, endPoint y: 304, distance: 21.9
click at [593, 304] on textarea "دجاج بتتبيلة المدفون مع الأرز والصوص والروب" at bounding box center [744, 316] width 344 height 48
paste textarea "بادي"
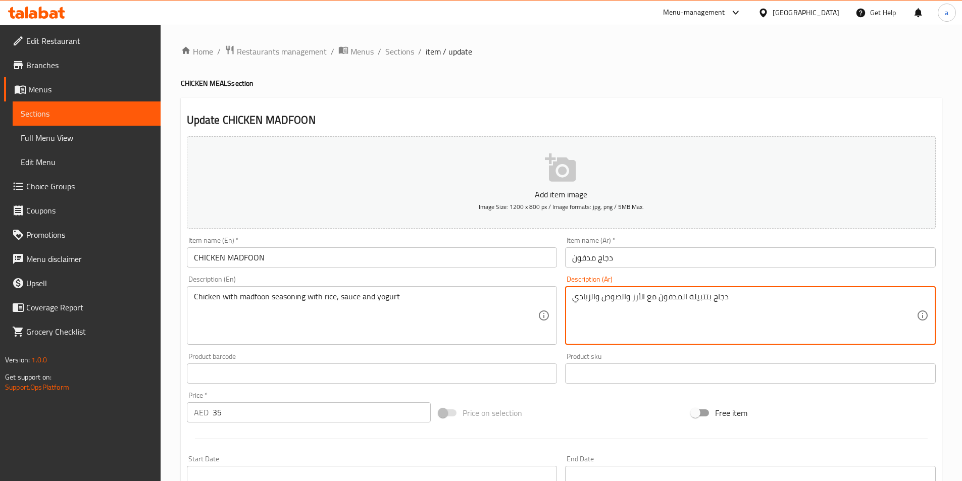
click at [594, 297] on textarea "دجاج بتتبيلة المدفون مع الأرز والصوص والزبادي" at bounding box center [744, 316] width 344 height 48
click at [594, 298] on textarea "دجاج بتتبيلة المدفون مع الأرز والصوص والزبادي" at bounding box center [744, 316] width 344 height 48
click at [595, 298] on textarea "دجاج بتتبيلة المدفون مع الأرز والصوص والزبادي" at bounding box center [744, 316] width 344 height 48
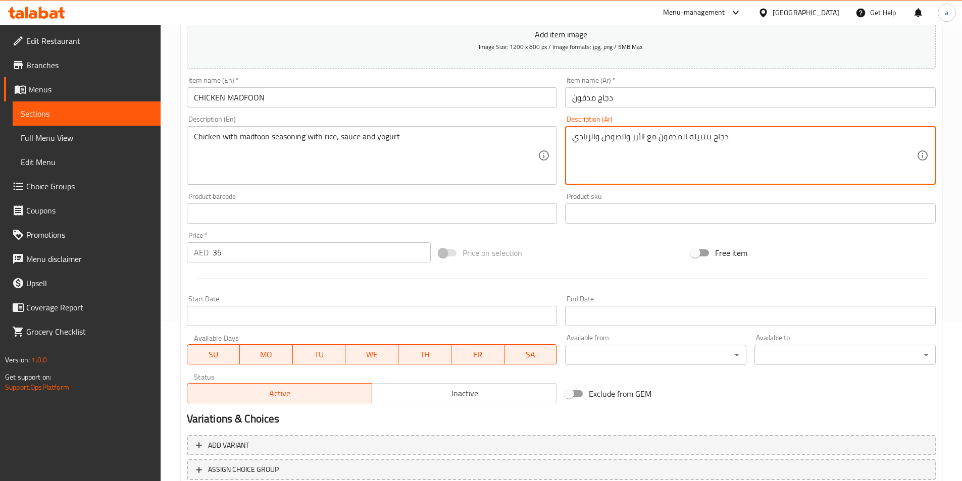
scroll to position [232, 0]
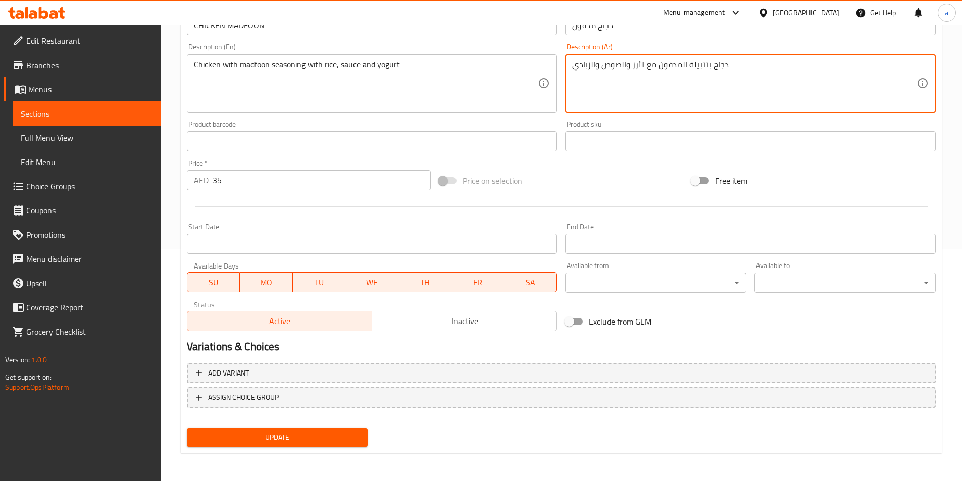
type textarea "دجاج بتتبيلة المدفون مع الأرز والصوص والزبادي"
click at [323, 437] on span "Update" at bounding box center [277, 437] width 165 height 13
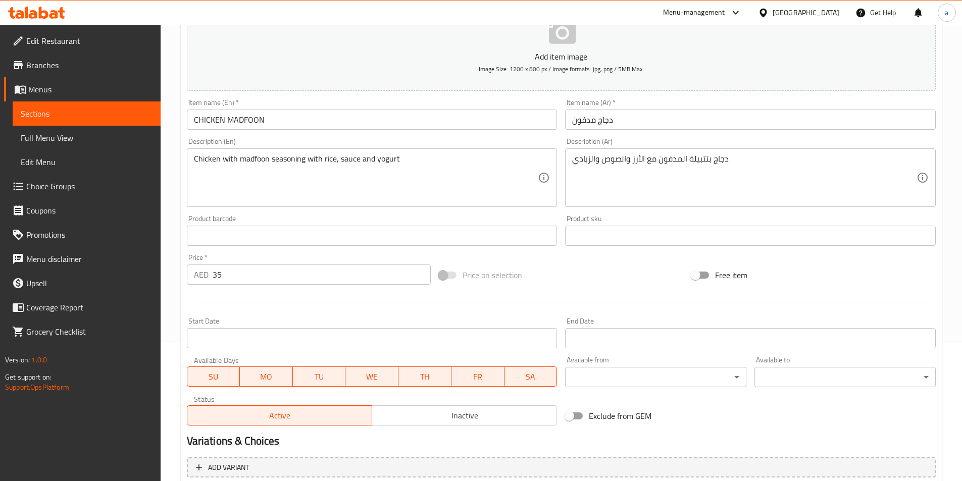
scroll to position [0, 0]
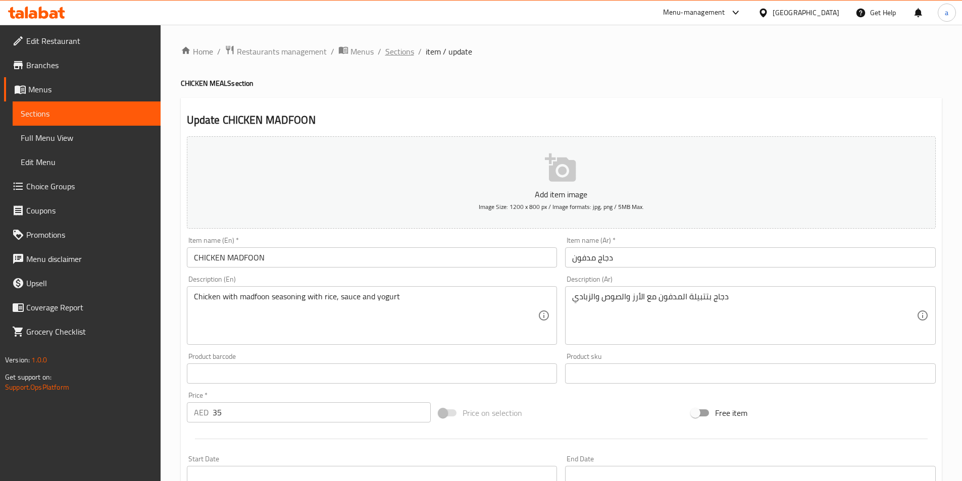
click at [401, 49] on span "Sections" at bounding box center [399, 51] width 29 height 12
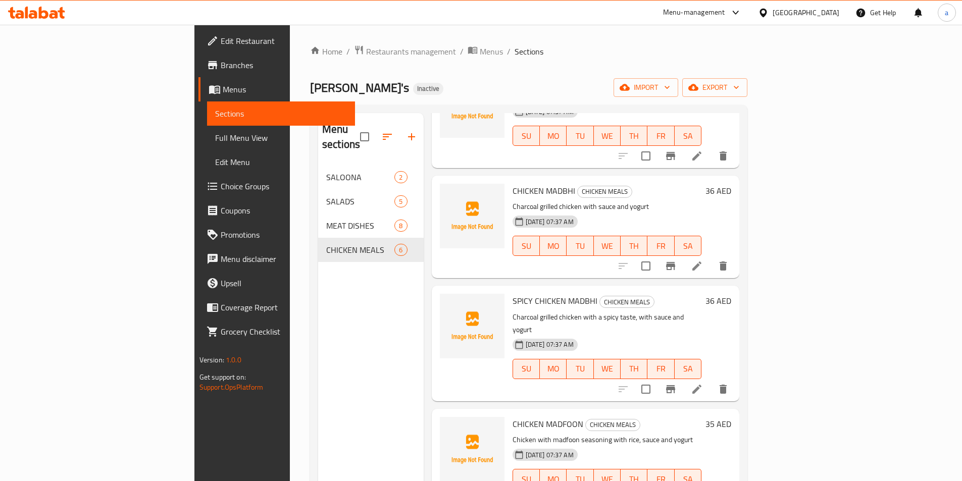
scroll to position [141, 0]
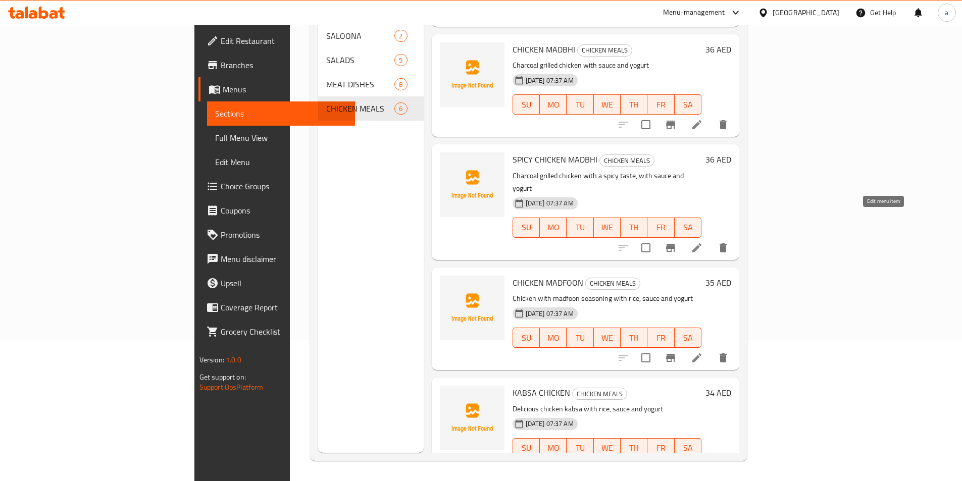
click at [701, 243] on icon at bounding box center [696, 247] width 9 height 9
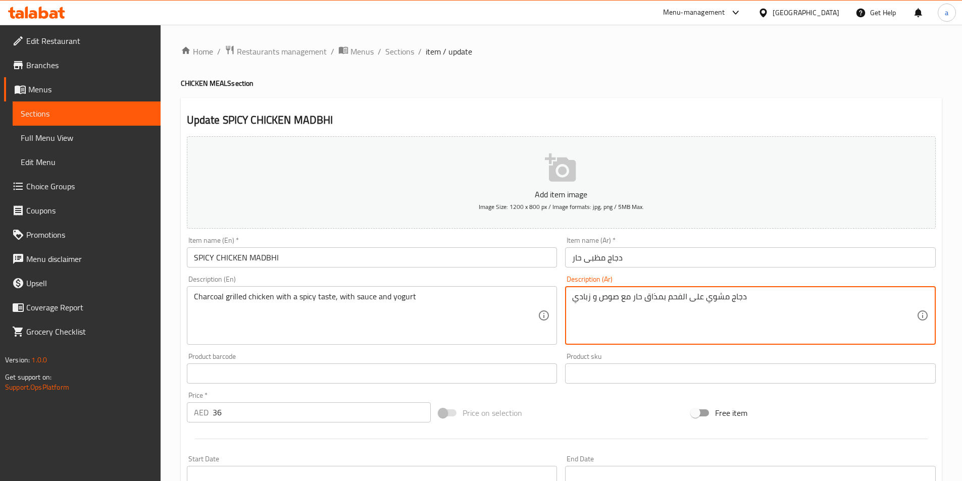
click at [589, 298] on textarea "دجاج مشوي على الفحم بمذاق حار مع صوص و زبادي" at bounding box center [744, 316] width 344 height 48
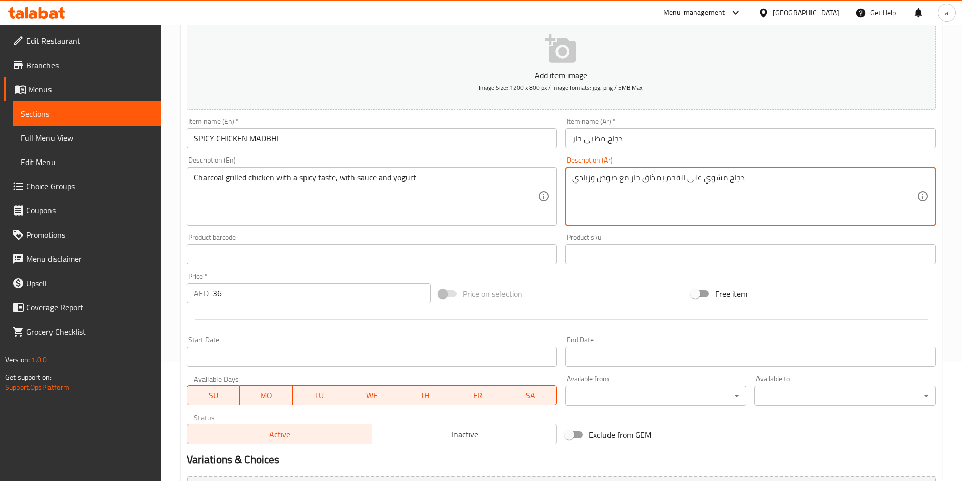
scroll to position [232, 0]
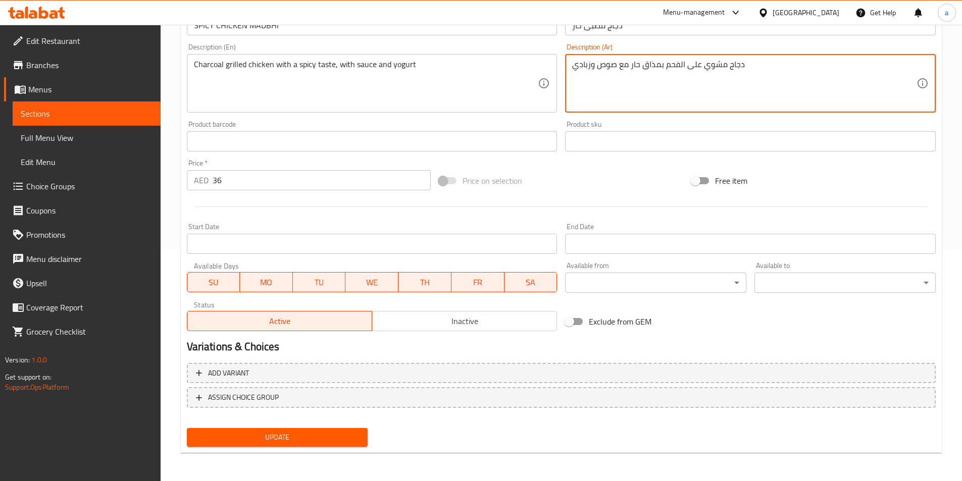
type textarea "دجاج مشوي على الفحم بمذاق حار مع صوص وزبادي"
click at [285, 442] on span "Update" at bounding box center [277, 437] width 165 height 13
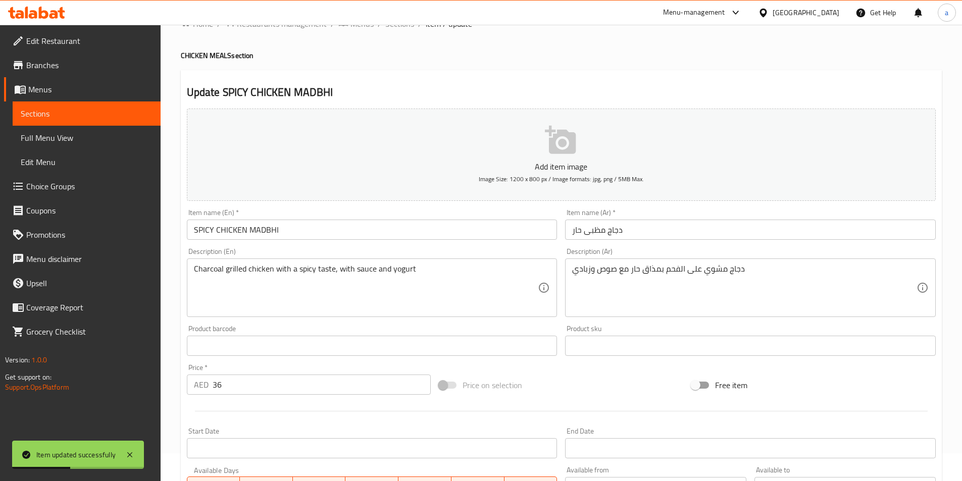
scroll to position [0, 0]
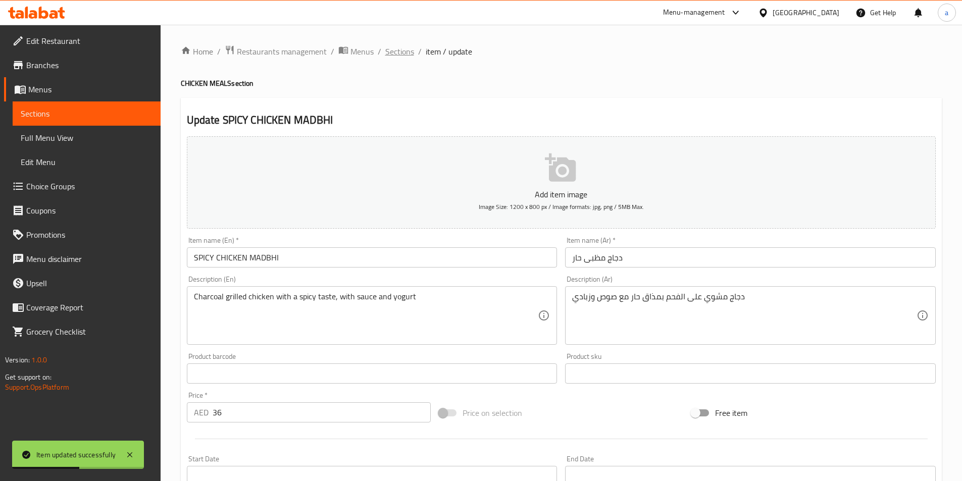
click at [402, 47] on span "Sections" at bounding box center [399, 51] width 29 height 12
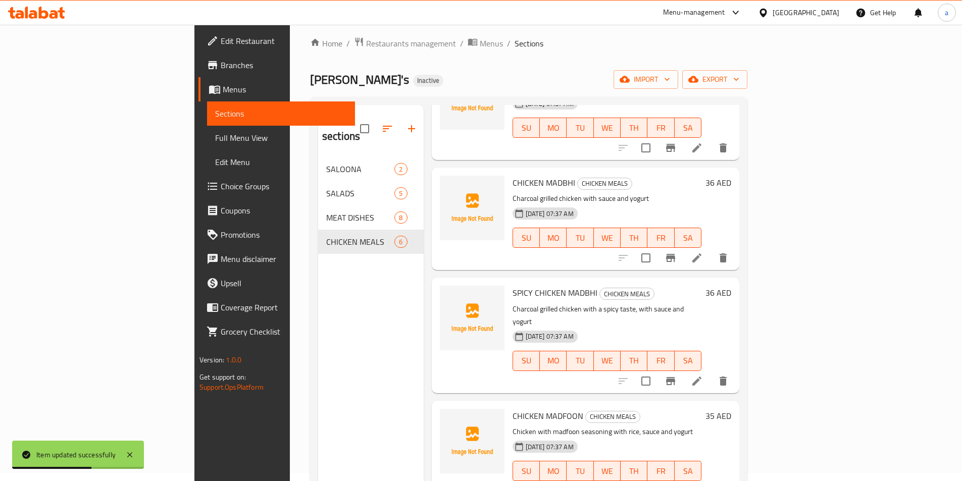
scroll to position [141, 0]
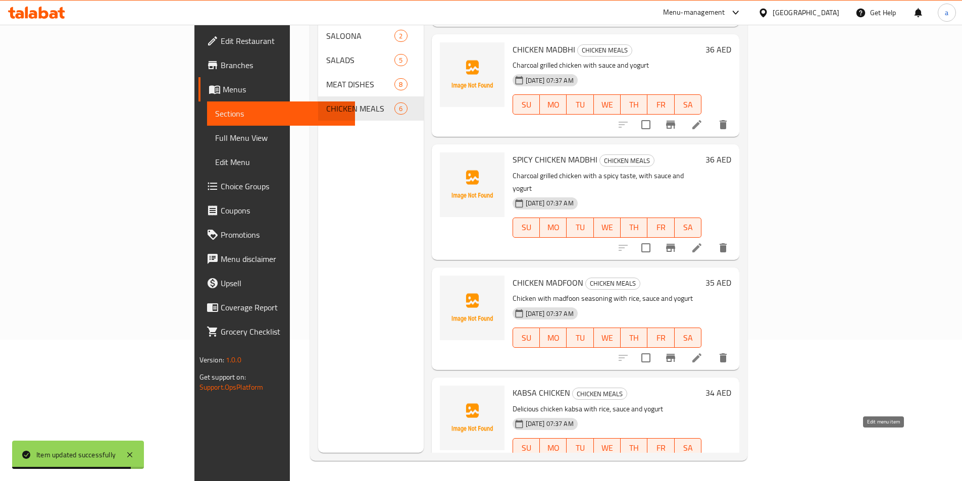
click at [701, 464] on icon at bounding box center [696, 468] width 9 height 9
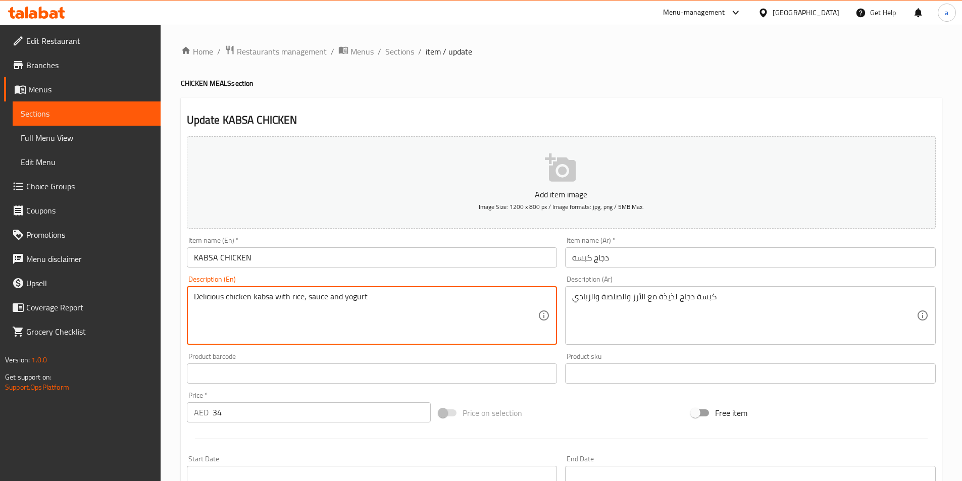
drag, startPoint x: 360, startPoint y: 298, endPoint x: 181, endPoint y: 306, distance: 179.5
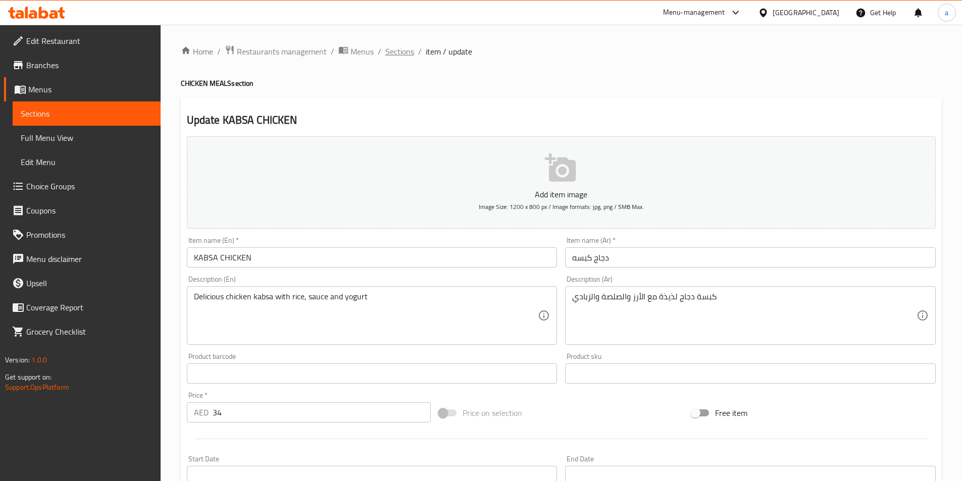
click at [386, 54] on span "Sections" at bounding box center [399, 51] width 29 height 12
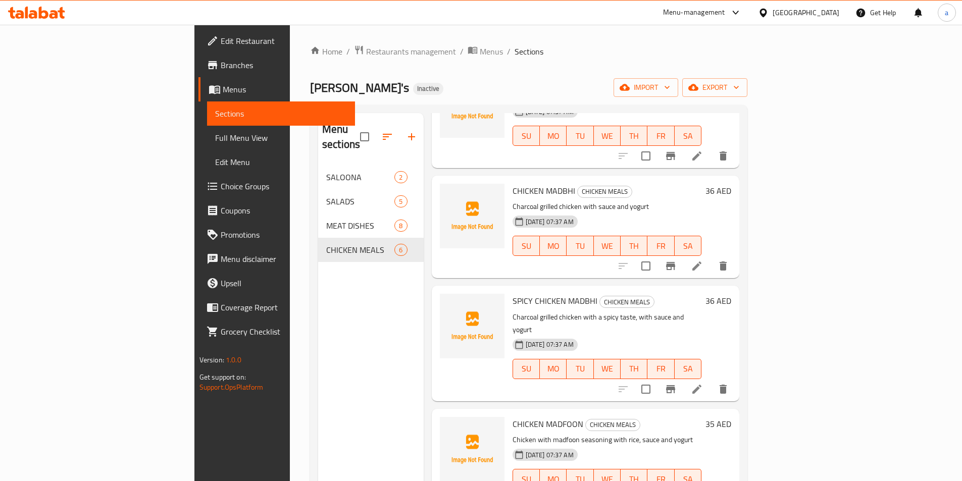
scroll to position [141, 0]
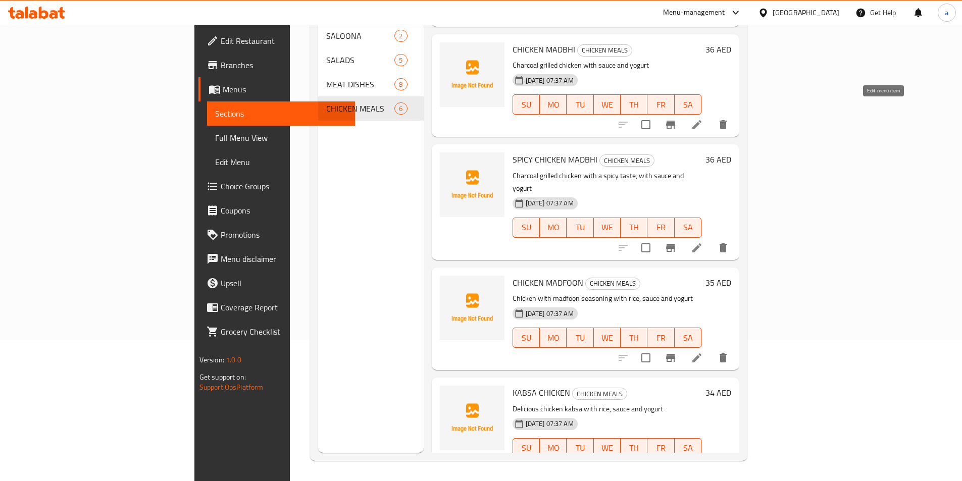
click at [703, 119] on icon at bounding box center [697, 125] width 12 height 12
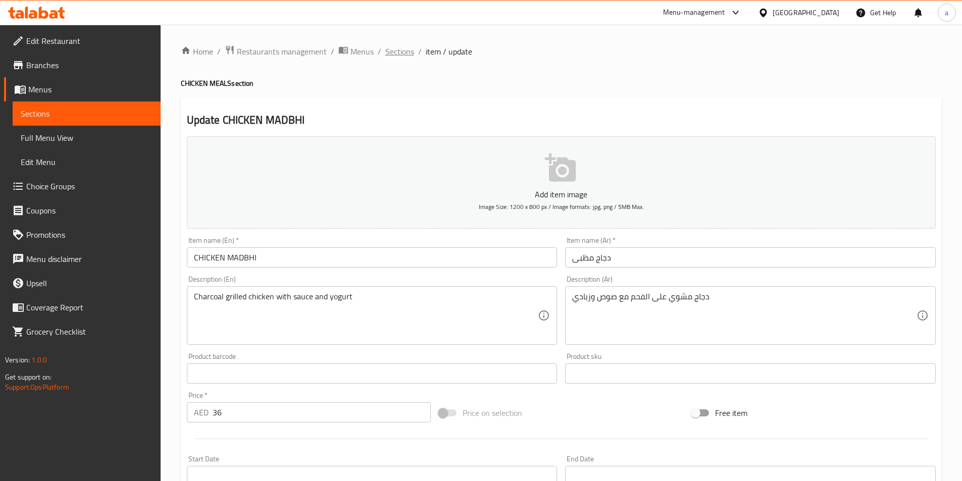
click at [403, 48] on span "Sections" at bounding box center [399, 51] width 29 height 12
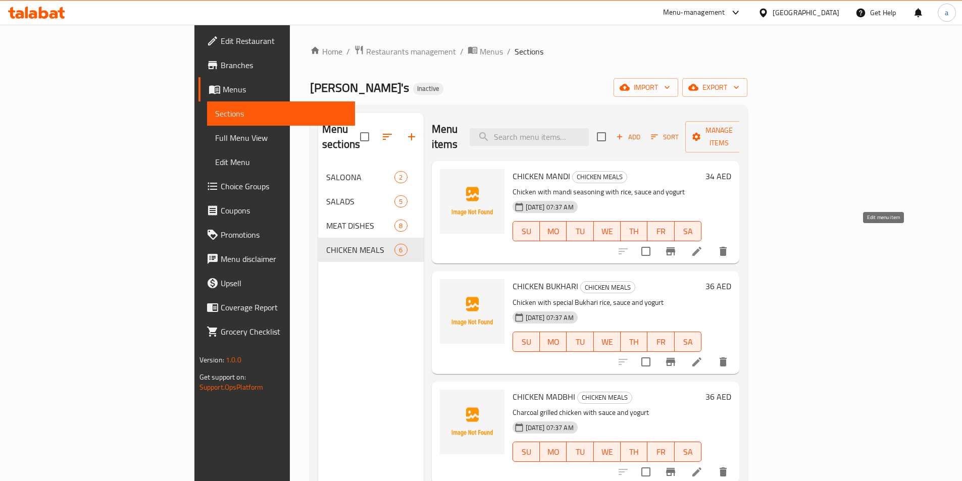
click at [703, 245] on icon at bounding box center [697, 251] width 12 height 12
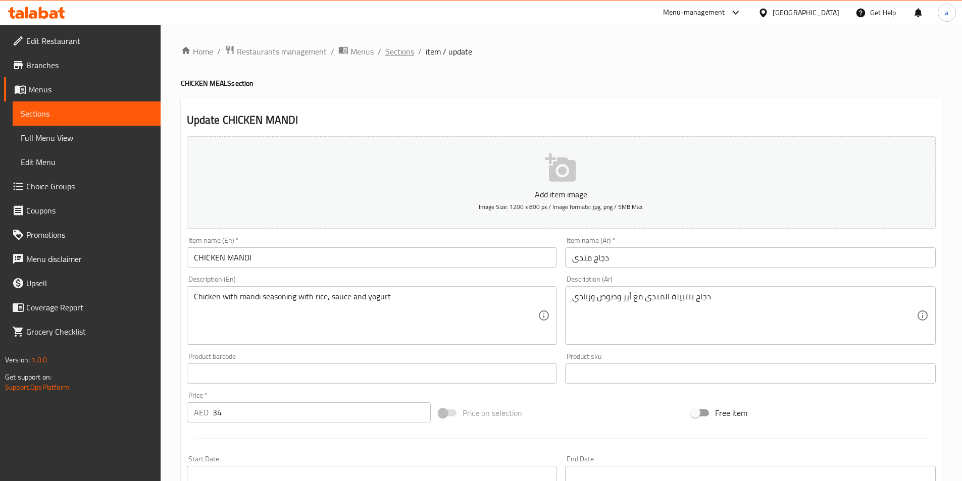
click at [392, 50] on span "Sections" at bounding box center [399, 51] width 29 height 12
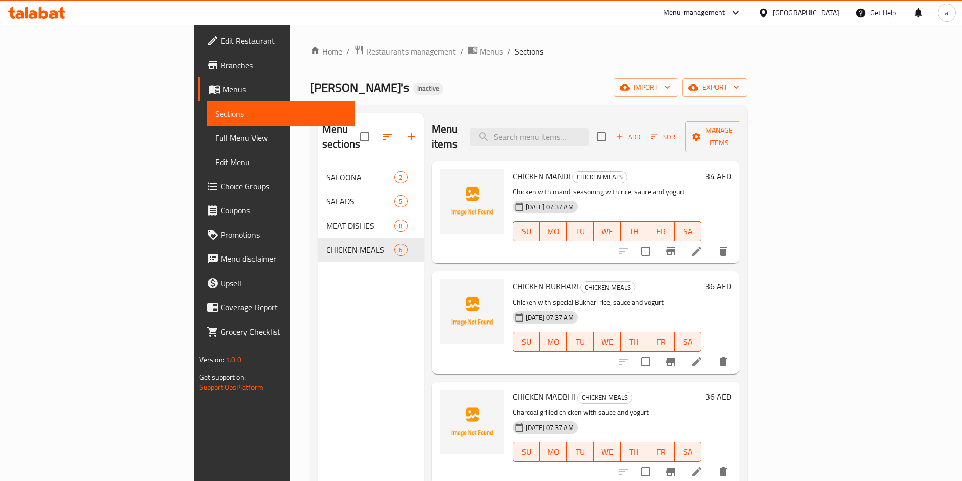
click at [209, 92] on icon at bounding box center [215, 89] width 12 height 12
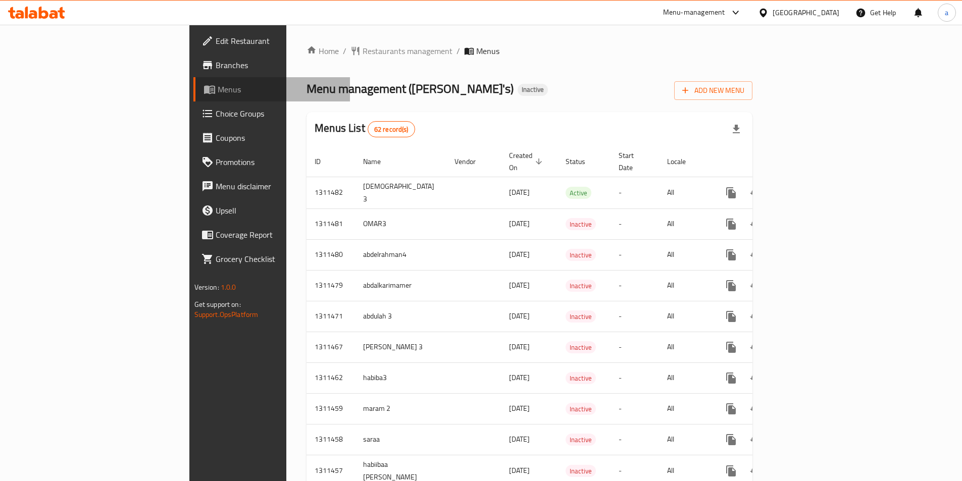
click at [218, 90] on span "Menus" at bounding box center [280, 89] width 124 height 12
click at [368, 129] on span "62 record(s)" at bounding box center [391, 130] width 46 height 10
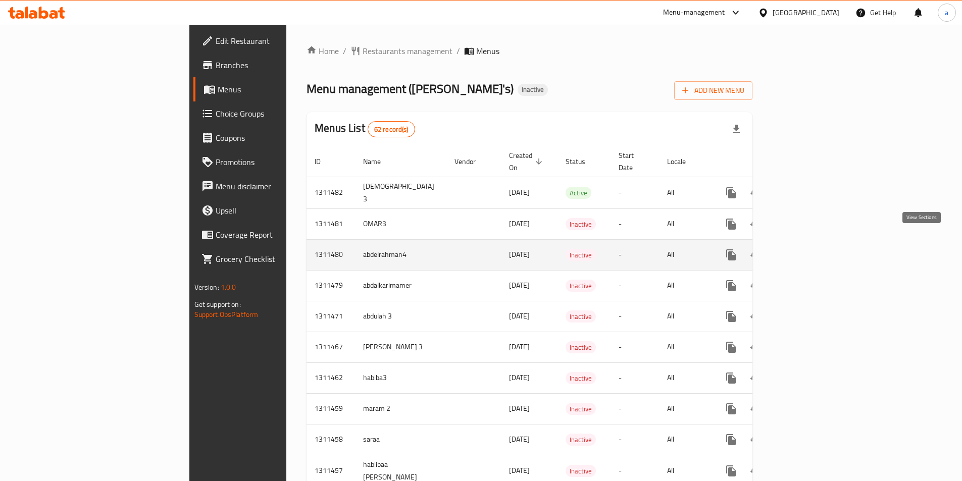
click at [810, 249] on icon "enhanced table" at bounding box center [804, 255] width 12 height 12
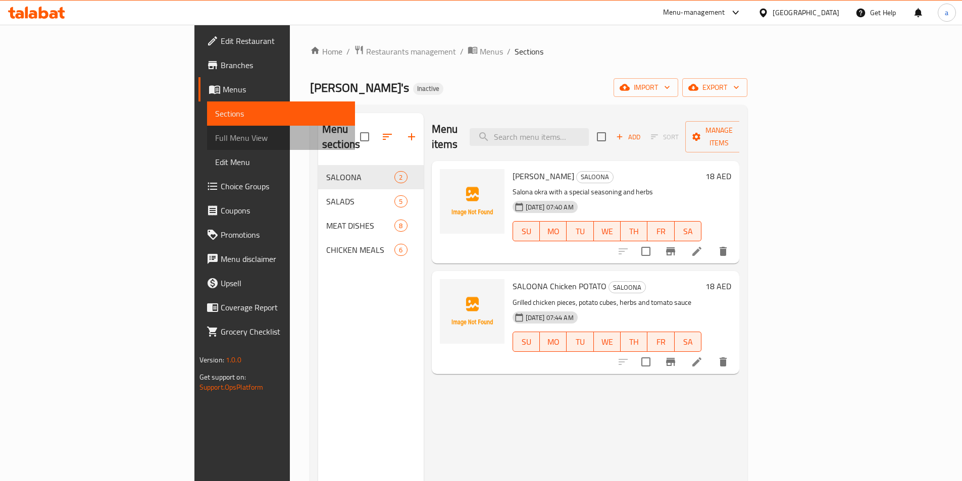
click at [215, 137] on span "Full Menu View" at bounding box center [281, 138] width 132 height 12
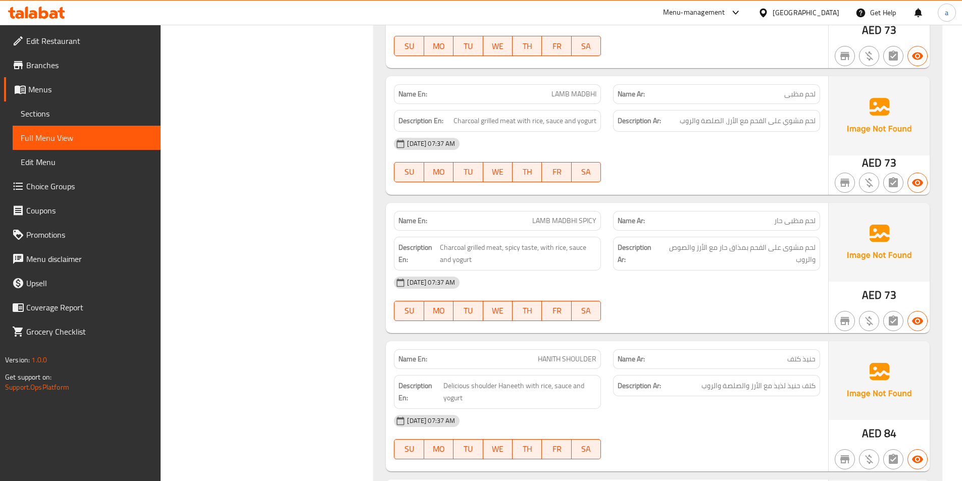
scroll to position [1616, 0]
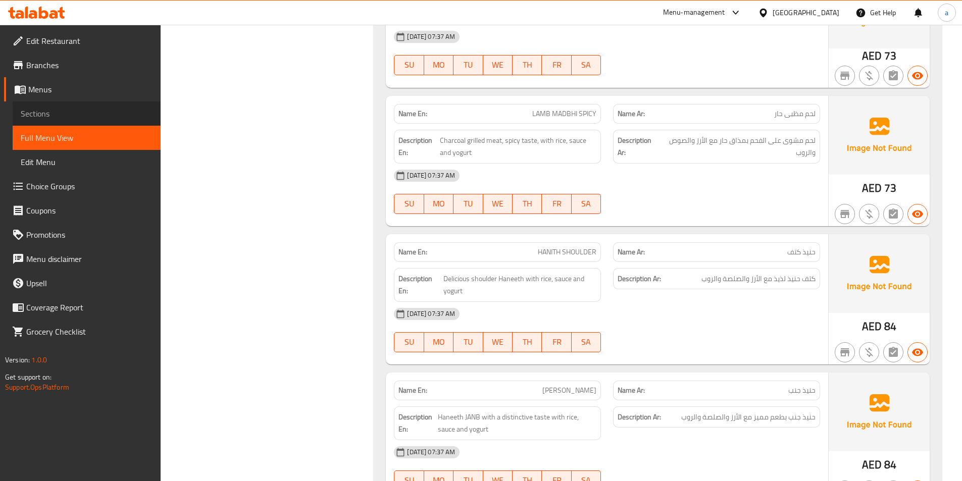
click at [19, 110] on link "Sections" at bounding box center [87, 113] width 148 height 24
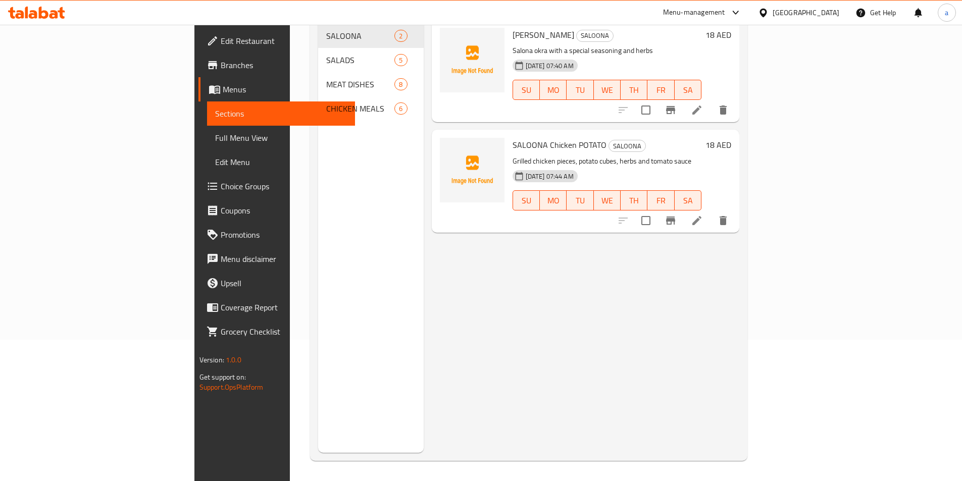
click at [223, 87] on span "Menus" at bounding box center [285, 89] width 124 height 12
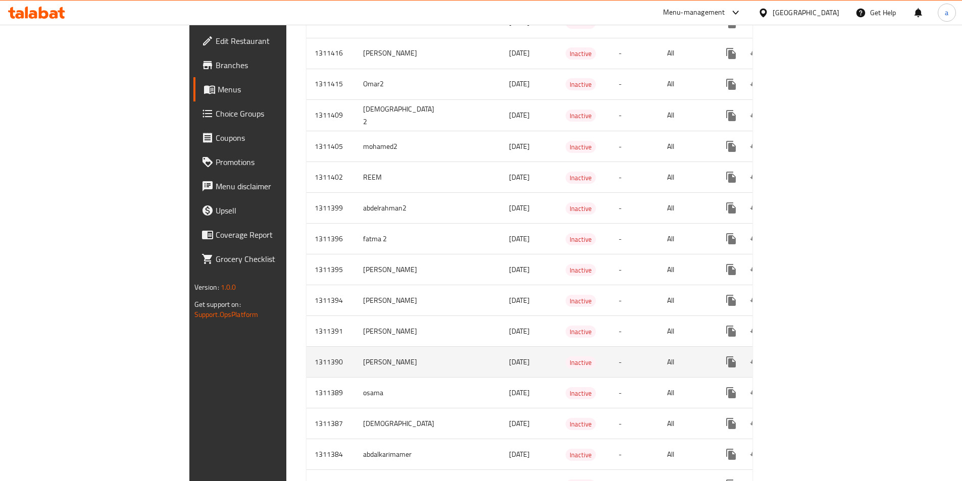
scroll to position [545, 0]
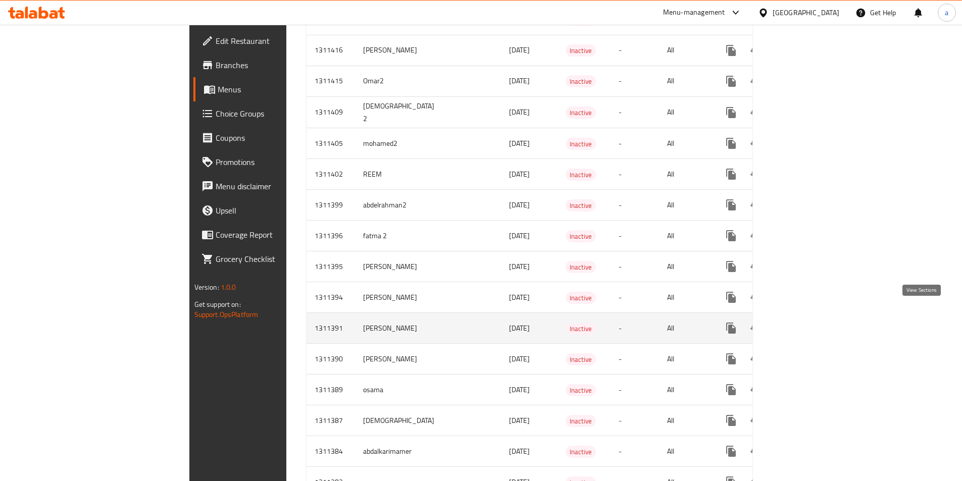
click at [810, 322] on icon "enhanced table" at bounding box center [804, 328] width 12 height 12
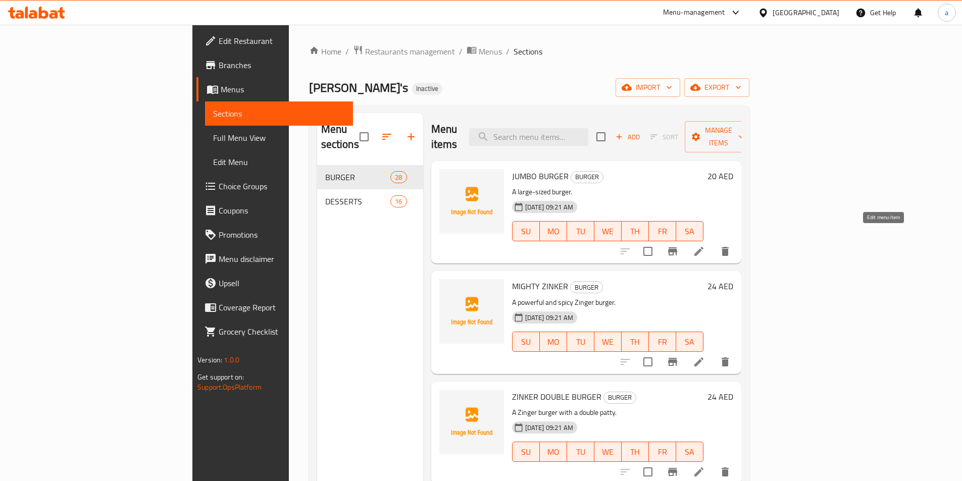
click at [705, 245] on icon at bounding box center [699, 251] width 12 height 12
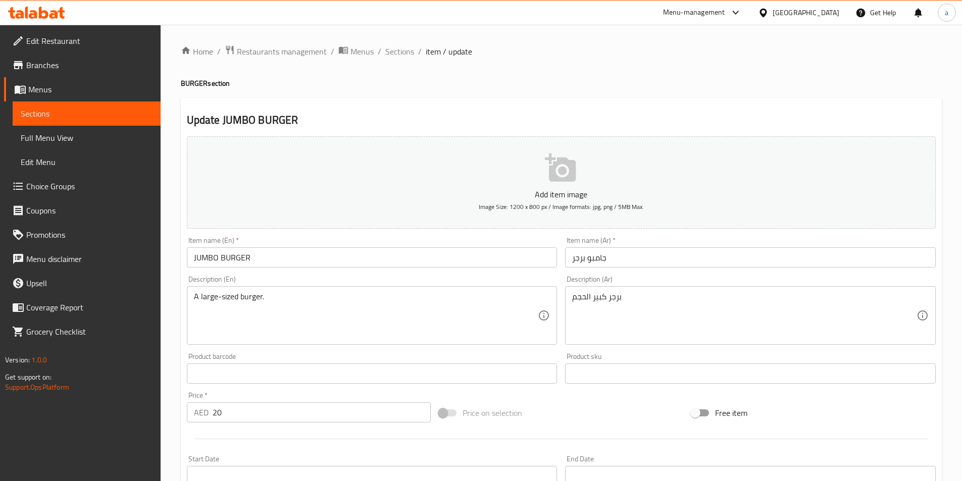
click at [77, 93] on span "Menus" at bounding box center [90, 89] width 124 height 12
